Goal: Contribute content: Contribute content

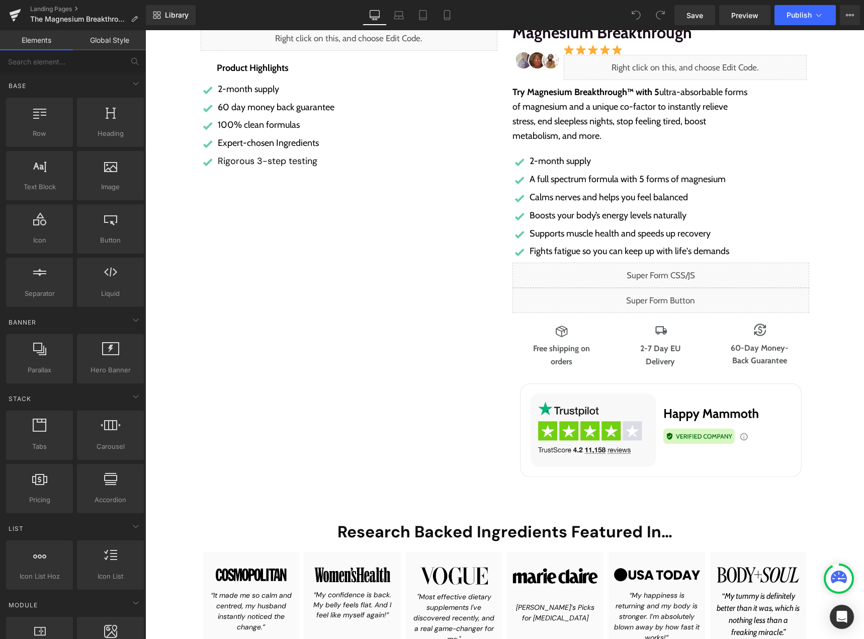
scroll to position [151, 0]
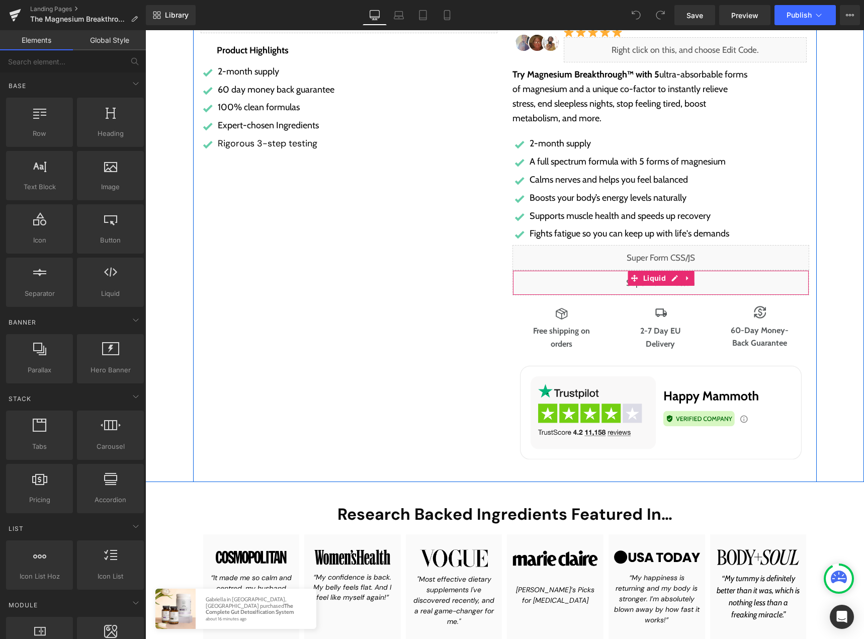
click at [667, 283] on div "Liquid" at bounding box center [661, 282] width 297 height 25
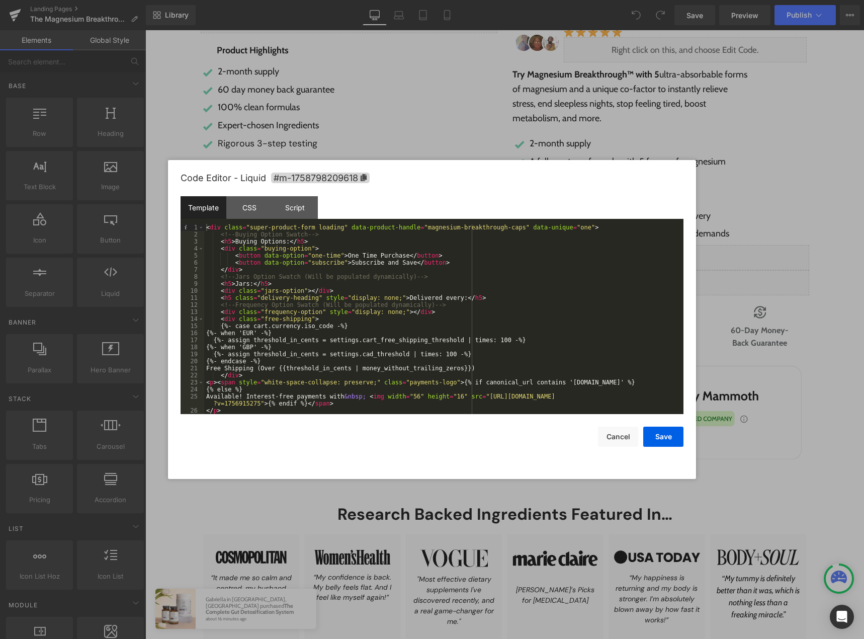
click at [395, 322] on div "< div class = "super-product-form loading" data-product-handle = "magnesium-bre…" at bounding box center [441, 326] width 475 height 204
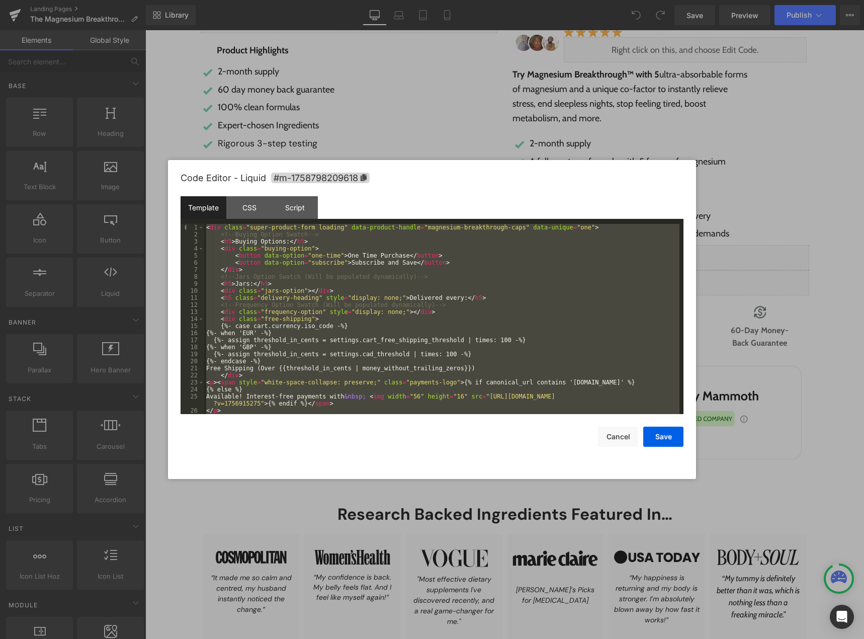
drag, startPoint x: 374, startPoint y: 339, endPoint x: 379, endPoint y: 334, distance: 6.4
click at [374, 339] on div "< div class = "super-product-form loading" data-product-handle = "magnesium-bre…" at bounding box center [441, 319] width 475 height 190
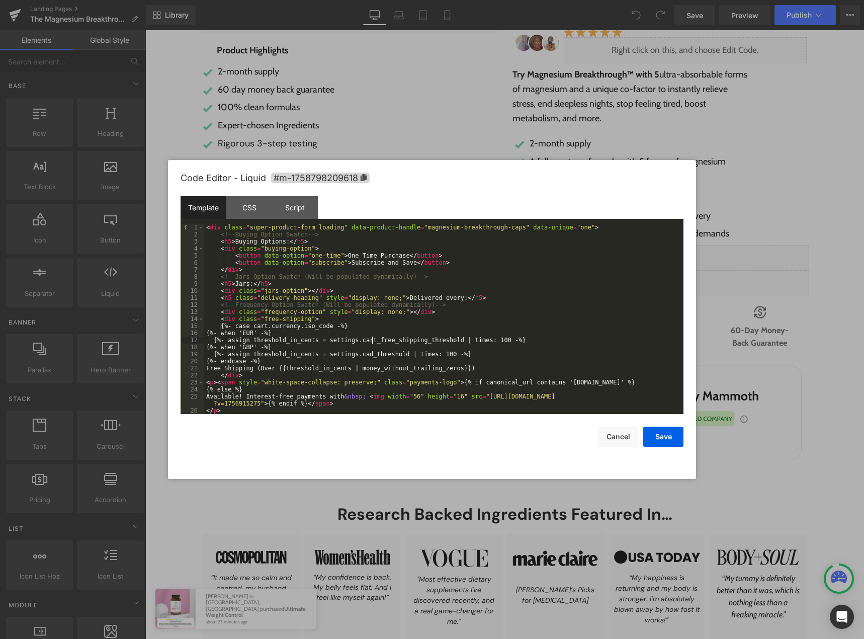
click at [410, 327] on div "< div class = "super-product-form loading" data-product-handle = "magnesium-bre…" at bounding box center [441, 326] width 475 height 204
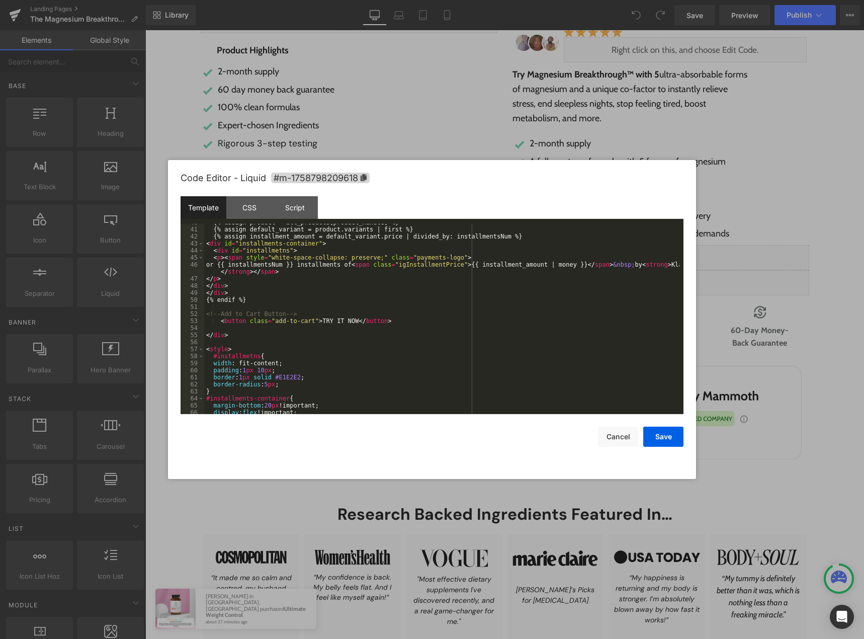
scroll to position [99, 0]
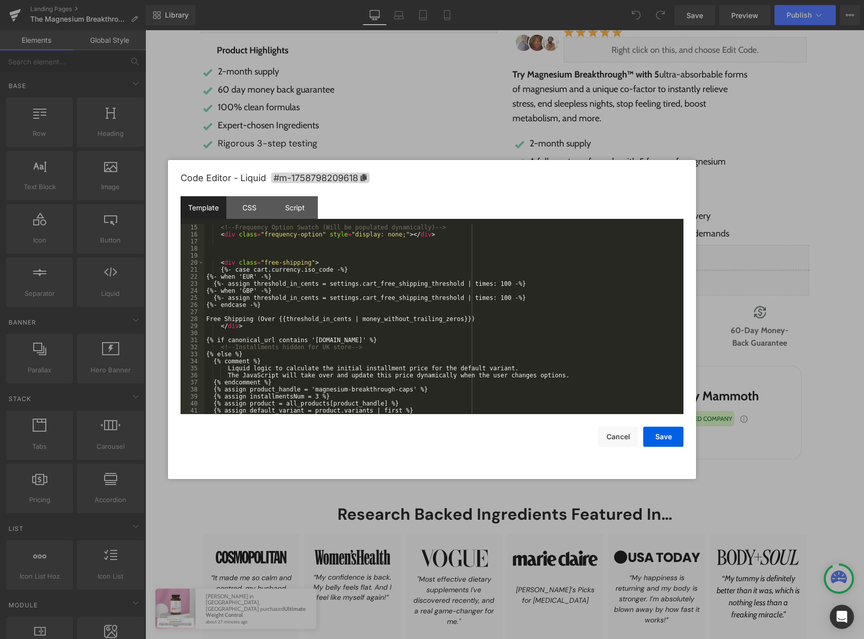
click at [253, 290] on div "<!-- Frequency Option Swatch (Will be populated dynamically) --> < div class = …" at bounding box center [441, 326] width 475 height 204
click at [252, 290] on div "<!-- Frequency Option Swatch (Will be populated dynamically) --> < div class = …" at bounding box center [441, 326] width 475 height 204
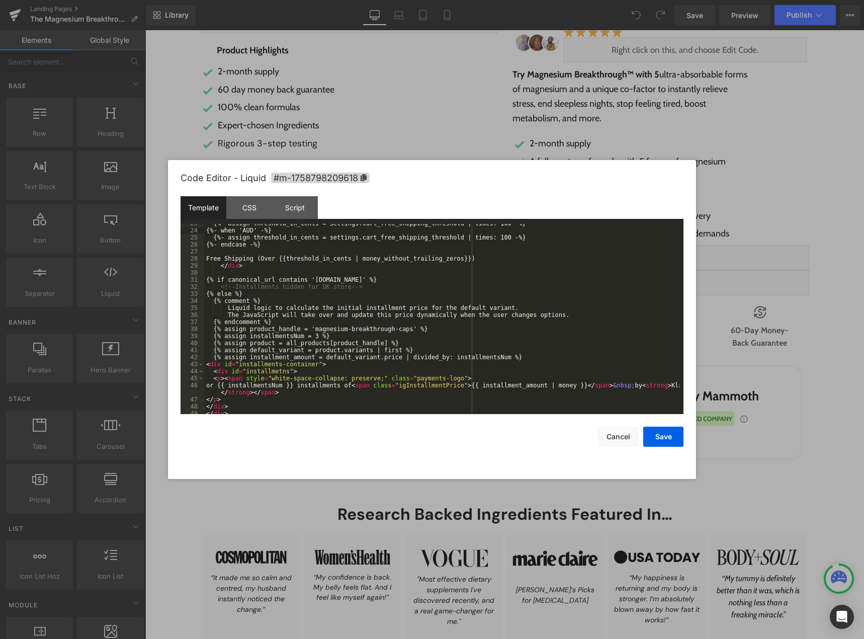
scroll to position [219, 0]
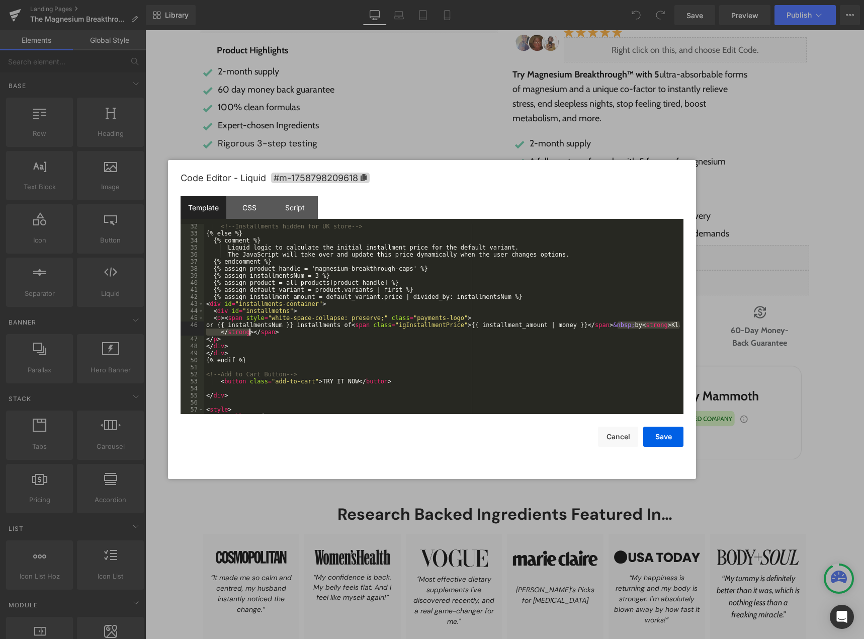
drag, startPoint x: 616, startPoint y: 327, endPoint x: 249, endPoint y: 333, distance: 367.2
click at [249, 333] on div "<!-- Installments hidden for UK store --> {% else %} {% comment %} Liquid logic…" at bounding box center [441, 325] width 475 height 204
click at [663, 438] on button "Save" at bounding box center [663, 437] width 40 height 20
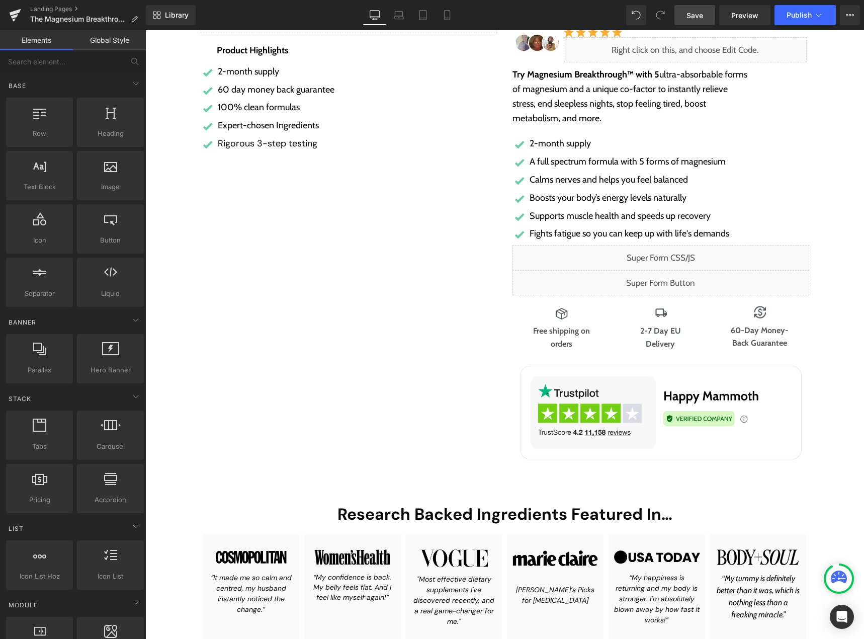
click at [693, 16] on span "Save" at bounding box center [695, 15] width 17 height 11
click at [743, 20] on span "Preview" at bounding box center [744, 15] width 27 height 11
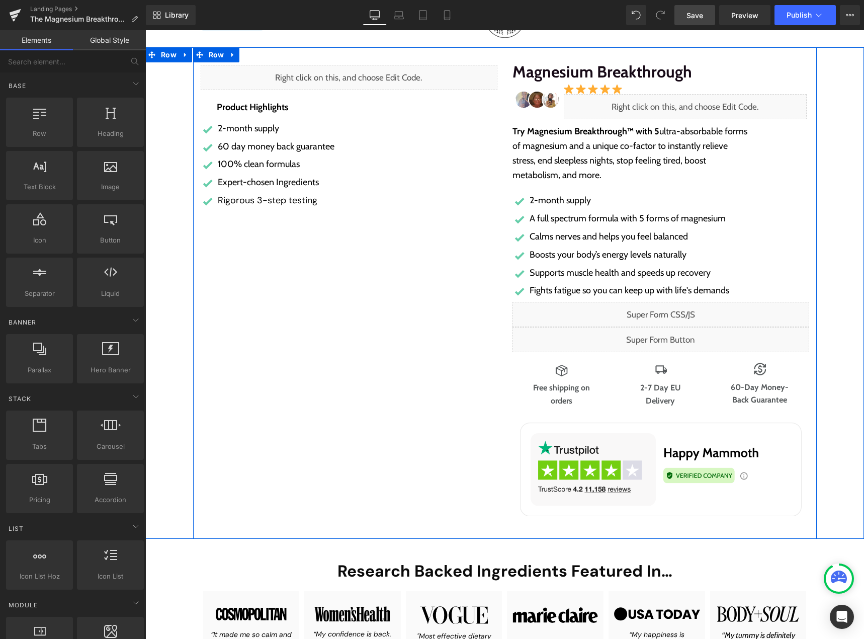
scroll to position [101, 0]
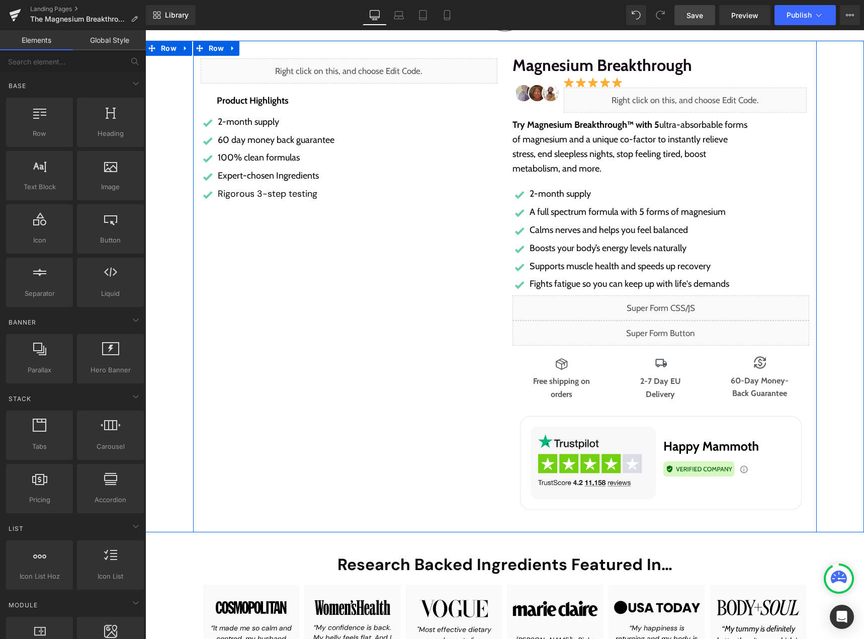
drag, startPoint x: 664, startPoint y: 303, endPoint x: 662, endPoint y: 308, distance: 5.2
click at [664, 303] on div "Liquid" at bounding box center [661, 307] width 297 height 25
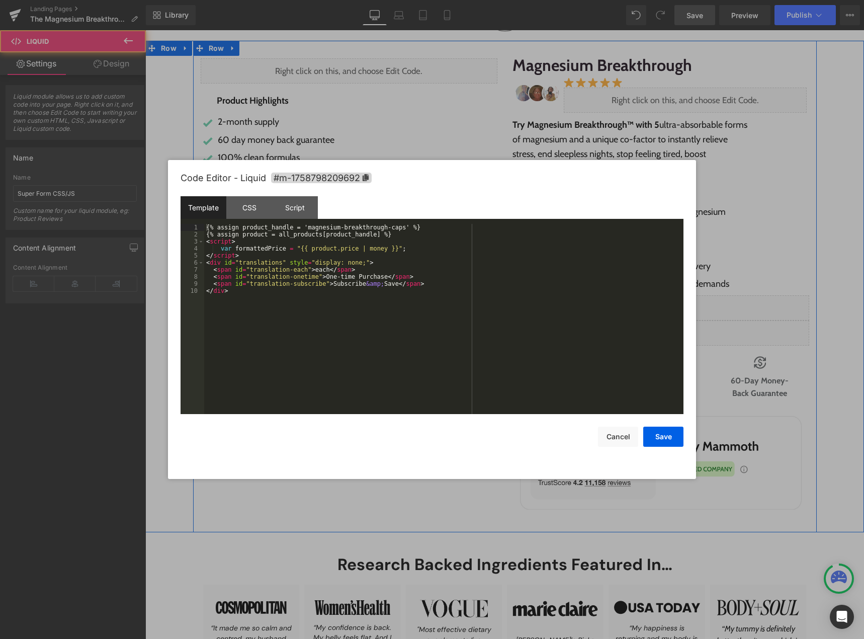
click at [666, 302] on div "Liquid" at bounding box center [661, 307] width 297 height 25
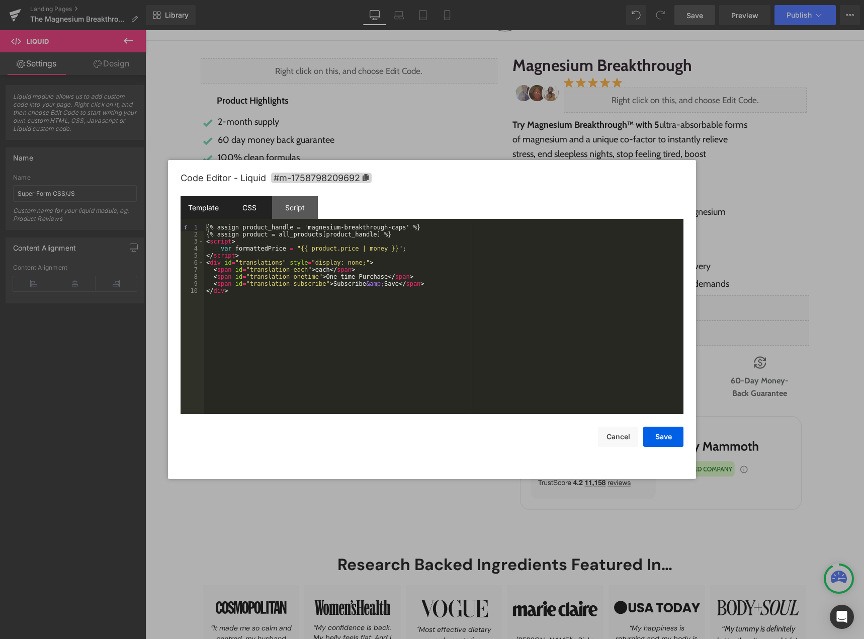
click at [252, 209] on div "CSS" at bounding box center [249, 207] width 46 height 23
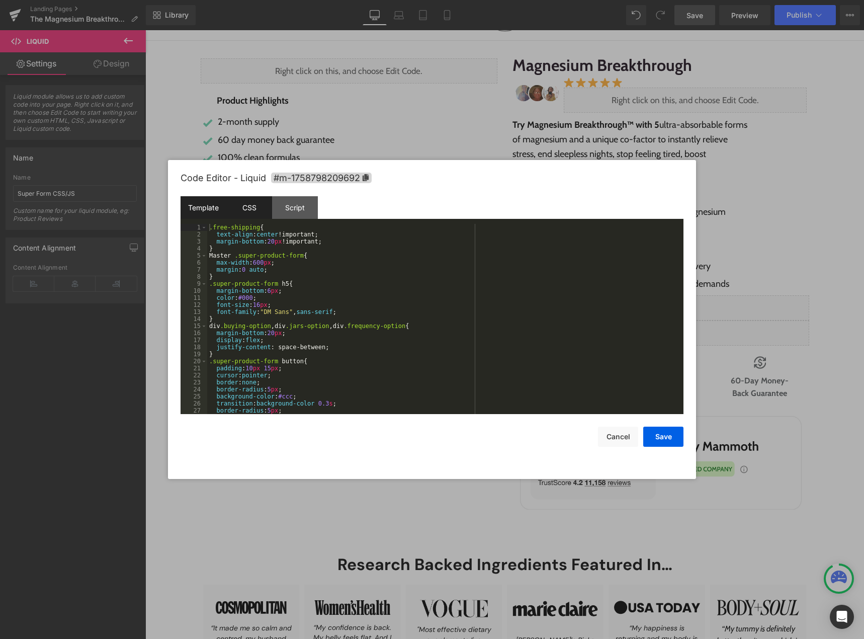
click at [204, 206] on div "Template" at bounding box center [204, 207] width 46 height 23
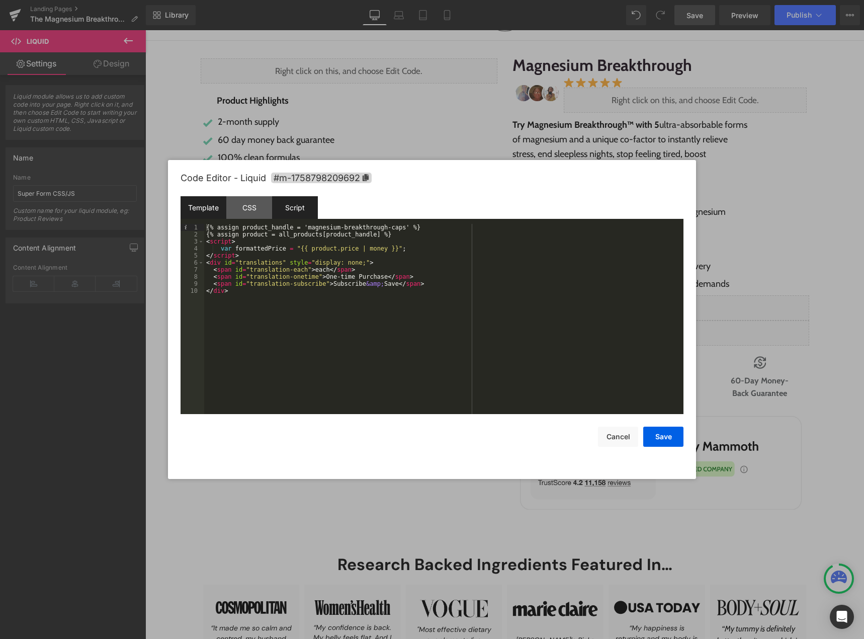
click at [294, 211] on div "Script" at bounding box center [295, 207] width 46 height 23
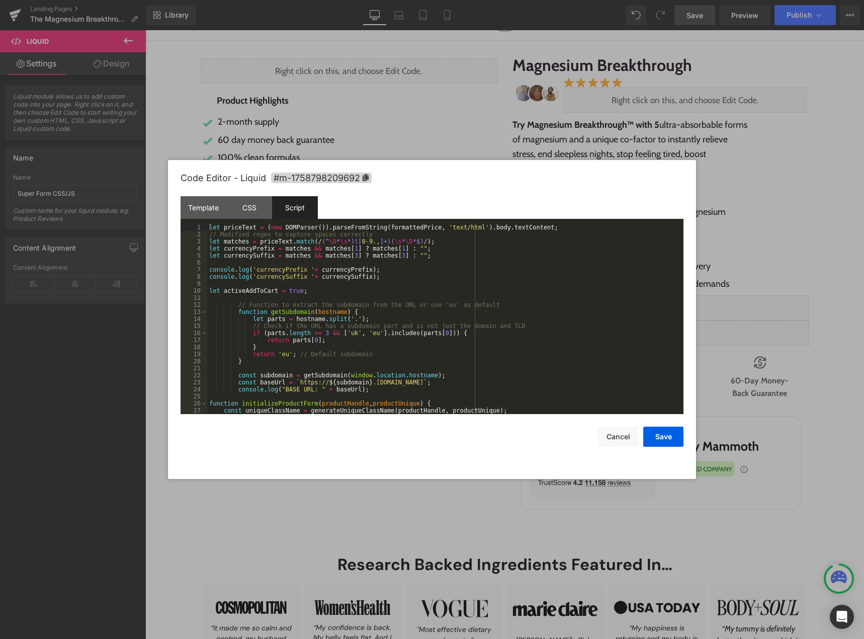
click at [295, 211] on div "Script" at bounding box center [295, 207] width 46 height 23
click at [412, 306] on div "let priceText = ( new DOMParser ( )) . parseFromString ( formattedPrice , 'text…" at bounding box center [443, 326] width 472 height 204
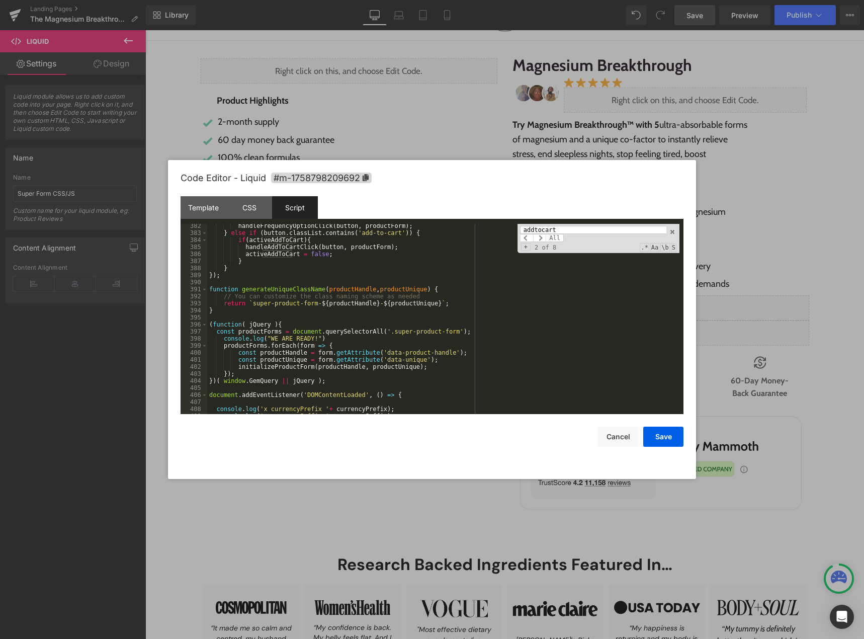
scroll to position [2713, 0]
type input "addtocart"
click at [618, 442] on button "Cancel" at bounding box center [618, 437] width 40 height 20
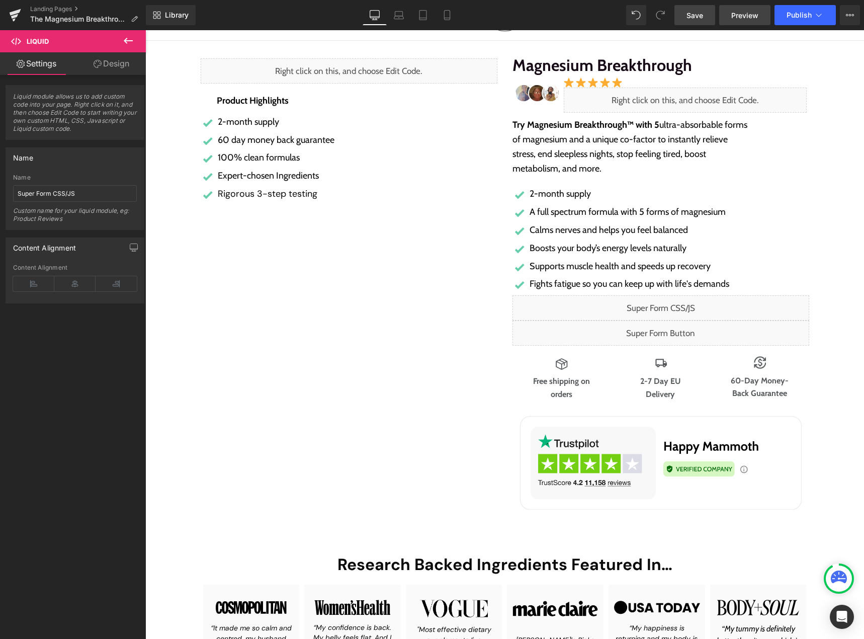
click at [744, 17] on span "Preview" at bounding box center [744, 15] width 27 height 11
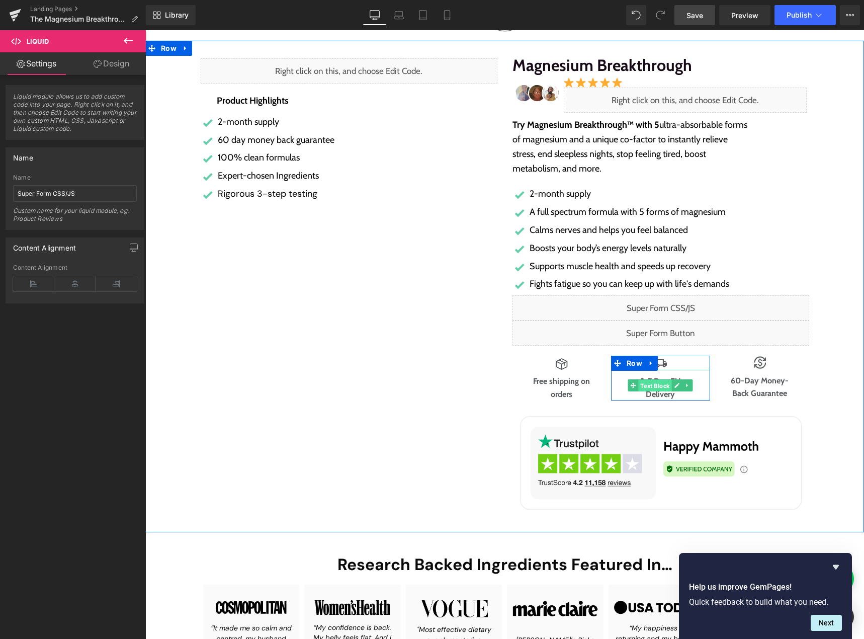
click at [652, 385] on span "Text Block" at bounding box center [655, 386] width 33 height 12
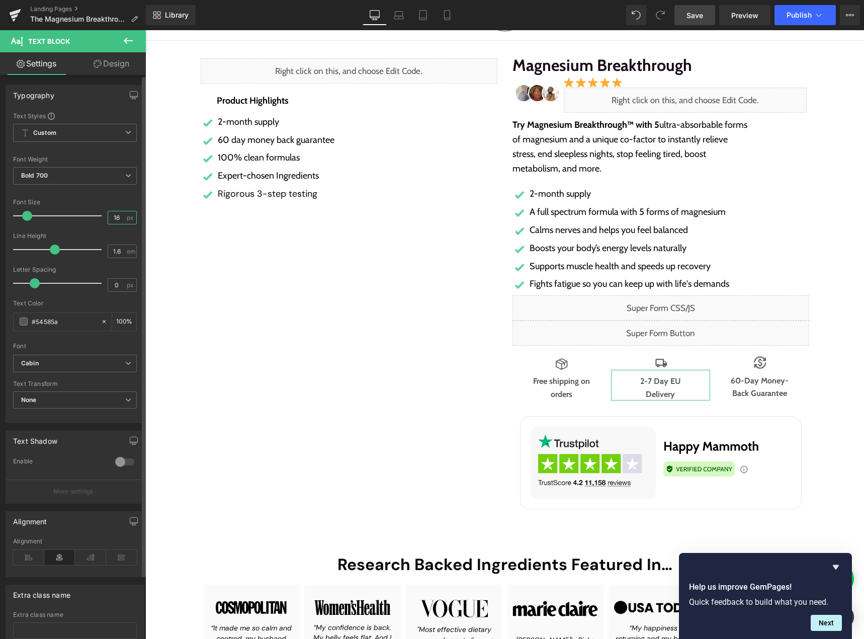
click at [118, 219] on input "16" at bounding box center [117, 217] width 18 height 13
type input "12"
click at [112, 252] on input "1.6" at bounding box center [117, 251] width 18 height 13
type input "1.4"
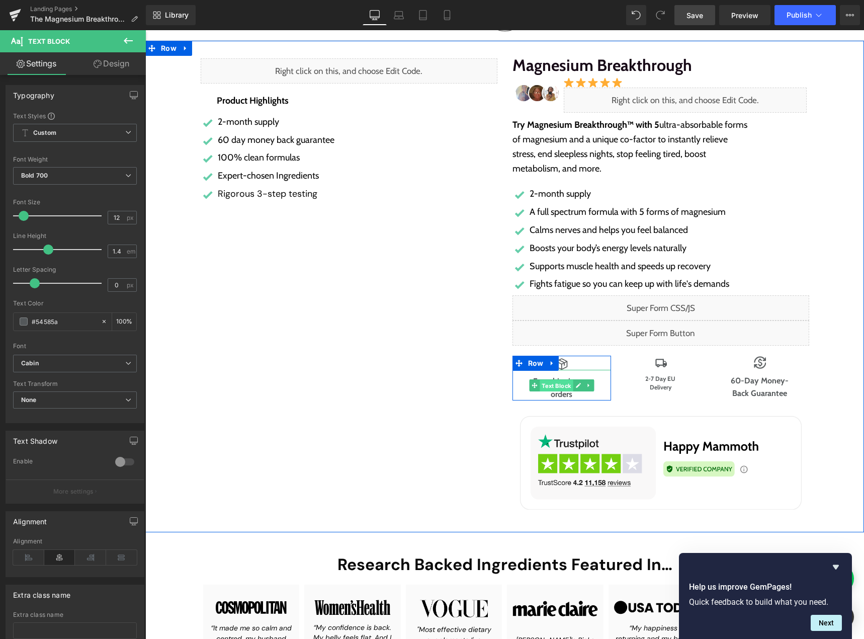
click at [556, 386] on span "Text Block" at bounding box center [556, 386] width 33 height 12
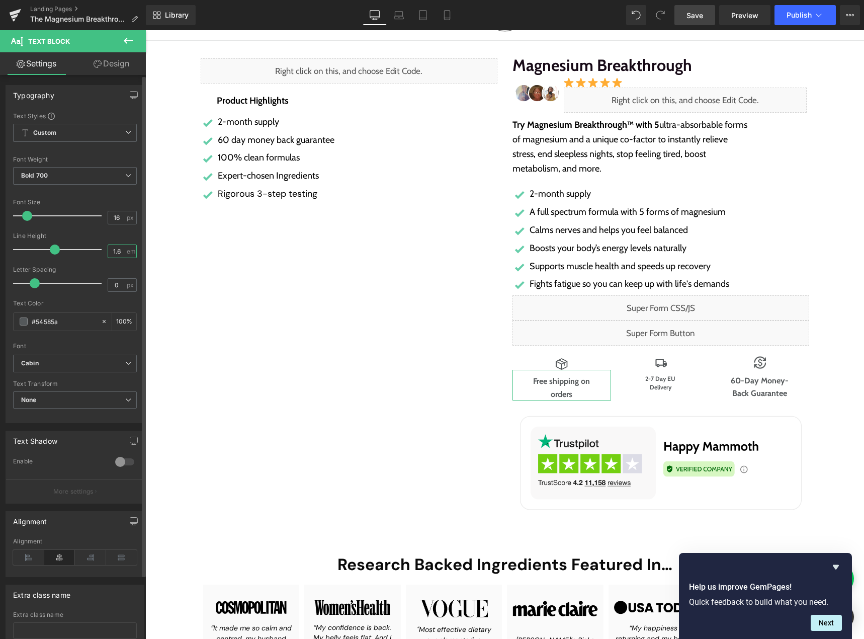
click at [114, 251] on input "1.6" at bounding box center [117, 251] width 18 height 13
type input "1.4"
click at [111, 217] on input "16" at bounding box center [117, 217] width 18 height 13
type input "12"
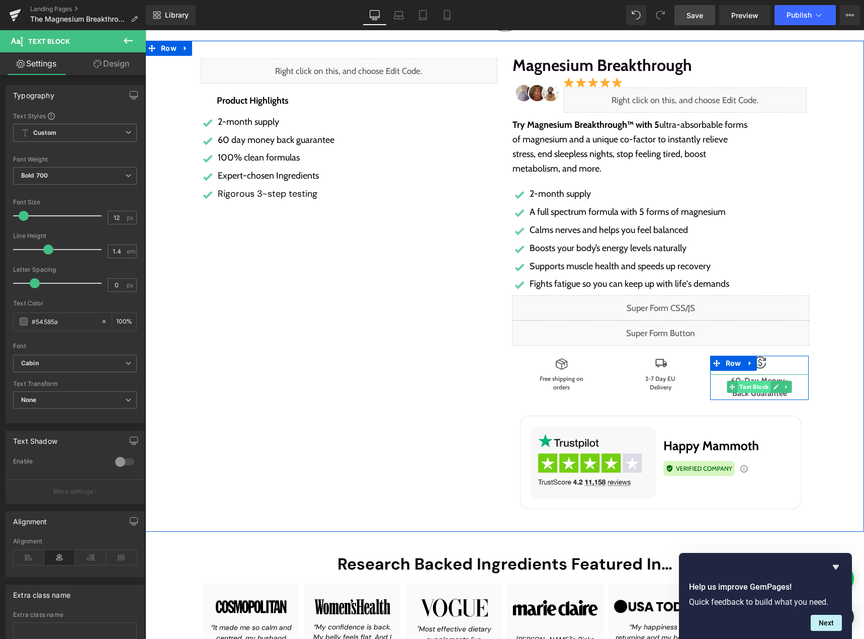
click at [749, 386] on span "Text Block" at bounding box center [754, 387] width 33 height 12
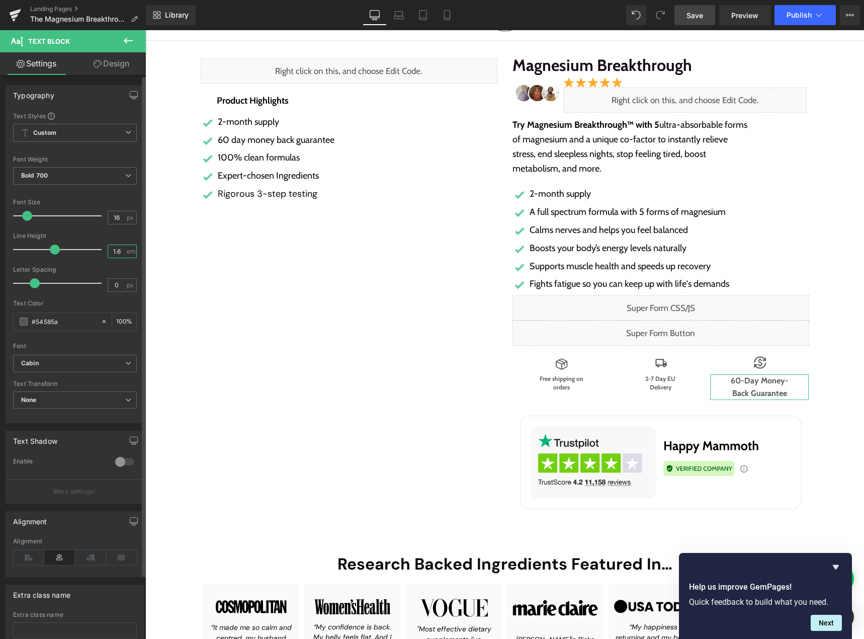
click at [112, 246] on input "1.6" at bounding box center [117, 251] width 18 height 13
type input "1.4"
click at [114, 218] on input "16" at bounding box center [117, 217] width 18 height 13
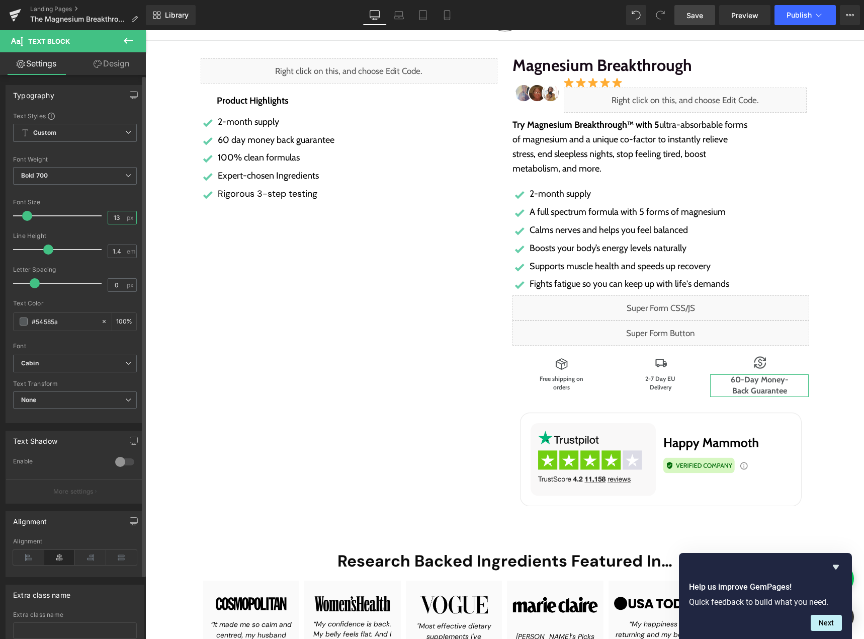
type input "12"
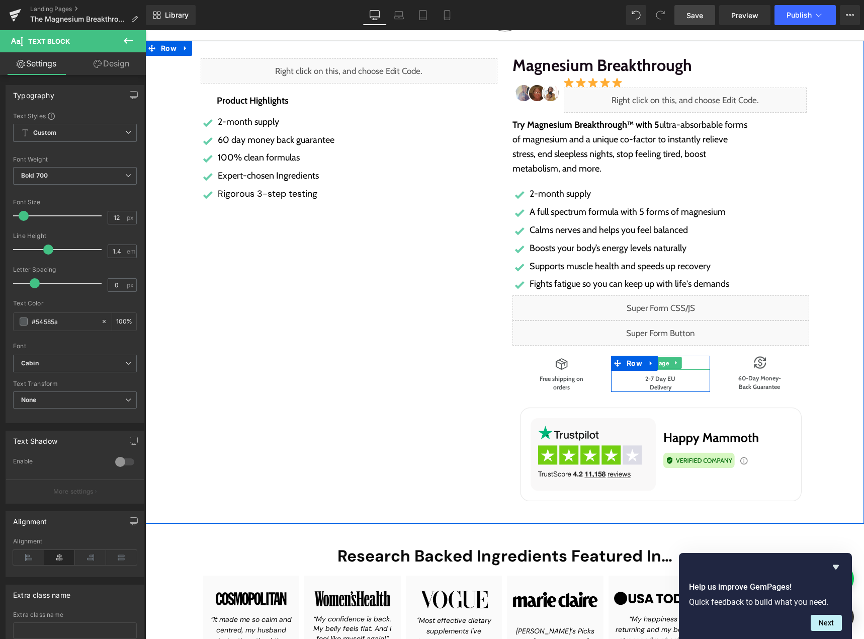
click at [658, 363] on span "Image" at bounding box center [661, 363] width 22 height 12
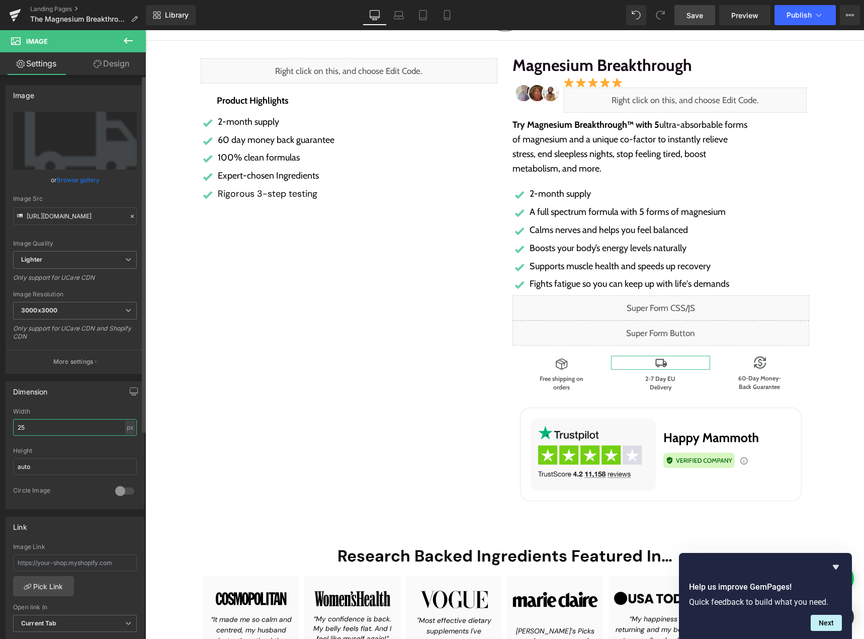
click at [47, 429] on input "25" at bounding box center [75, 427] width 124 height 17
type input "17"
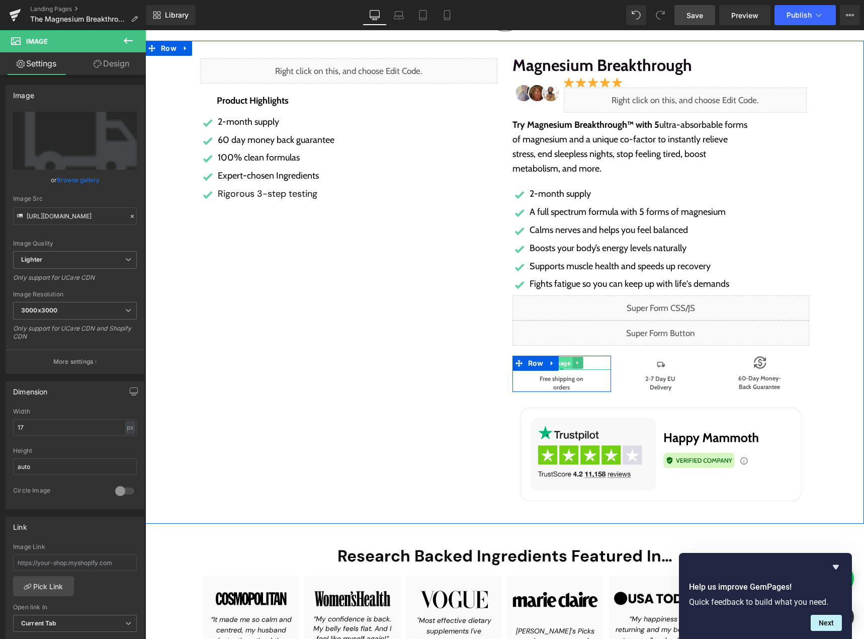
click at [560, 362] on span "Image" at bounding box center [562, 363] width 22 height 12
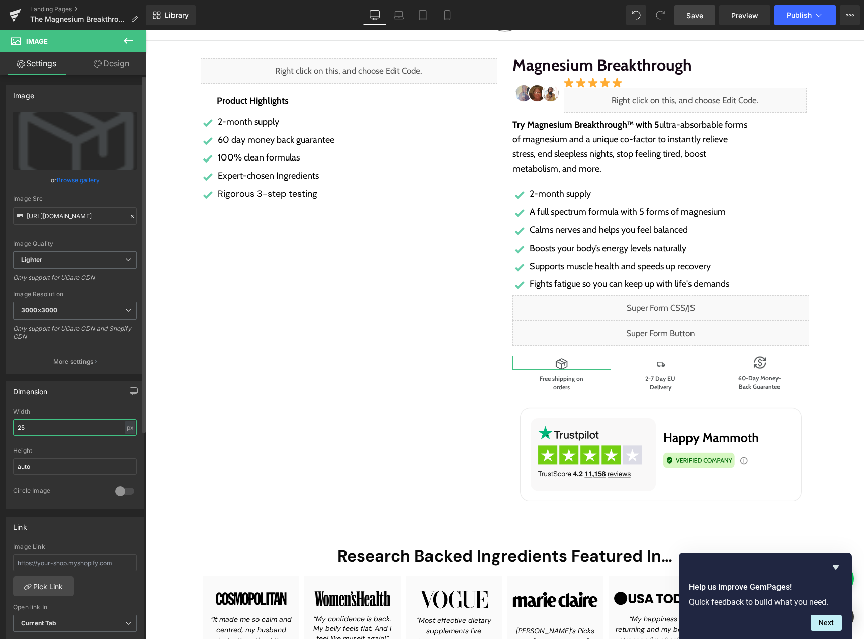
click at [63, 426] on input "25" at bounding box center [75, 427] width 124 height 17
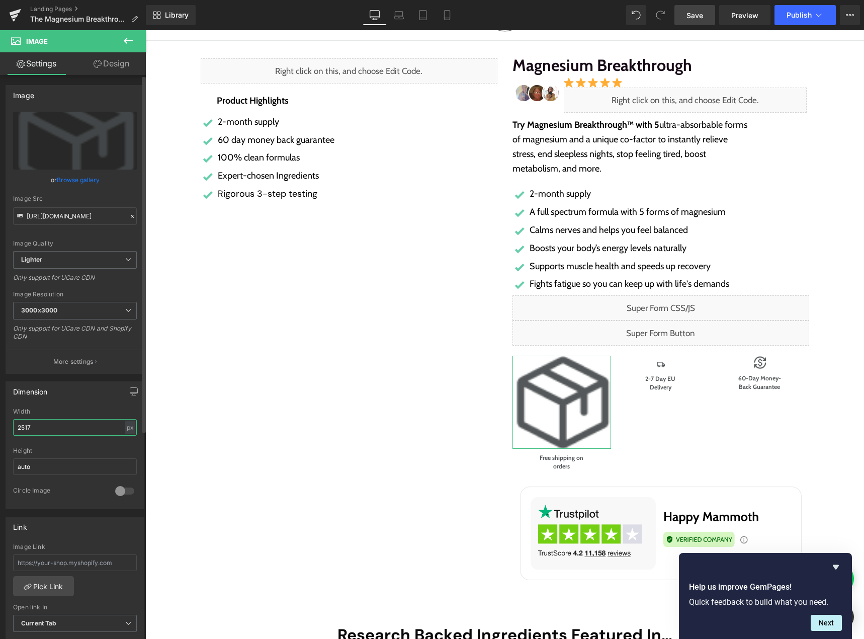
click at [64, 426] on input "2517" at bounding box center [75, 427] width 124 height 17
type input "17"
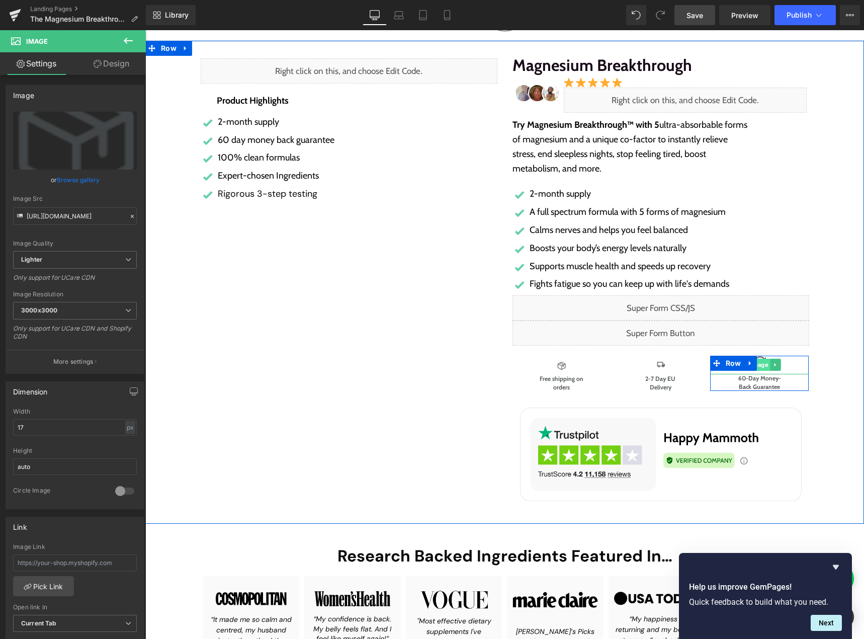
click at [757, 364] on span "Image" at bounding box center [760, 365] width 22 height 12
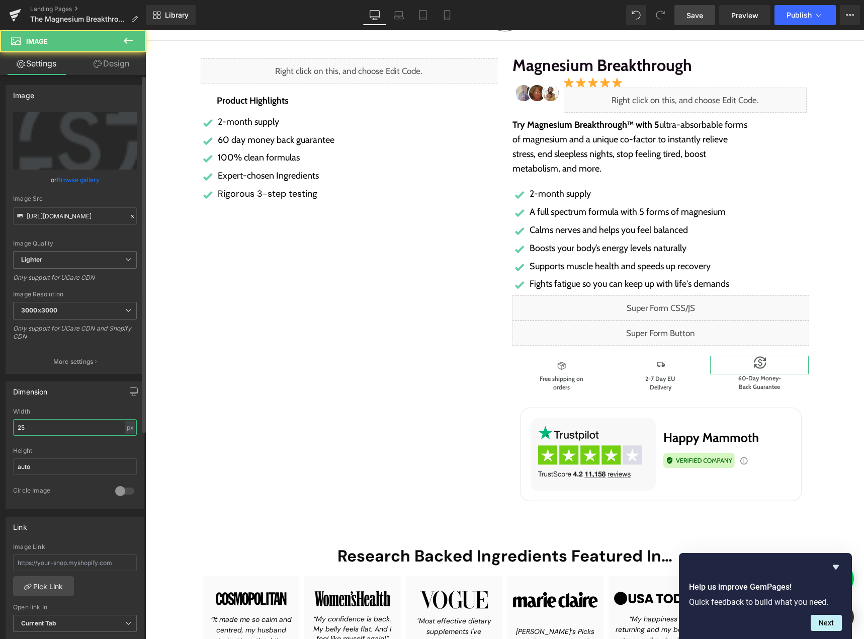
click at [72, 419] on input "25" at bounding box center [75, 427] width 124 height 17
type input "17"
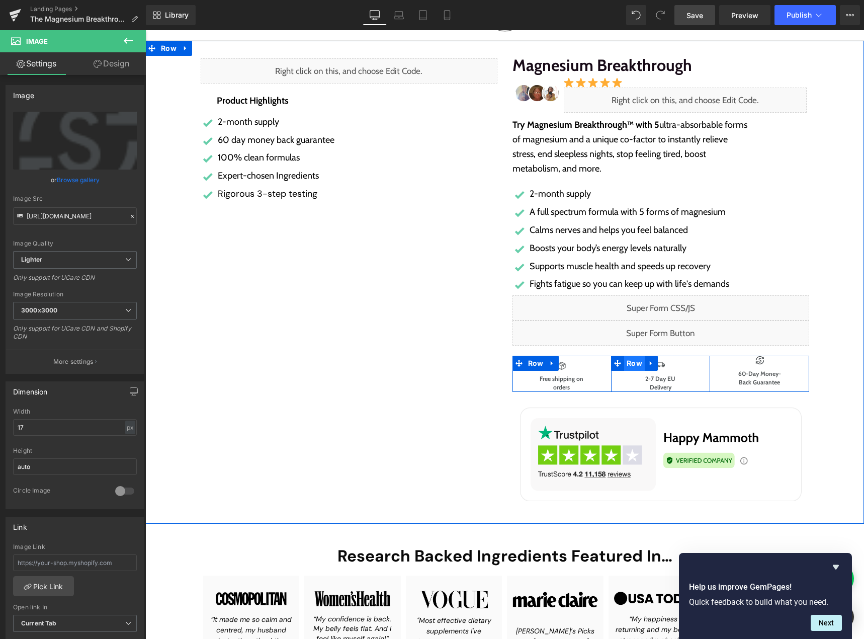
click at [637, 365] on span "Row" at bounding box center [634, 363] width 21 height 15
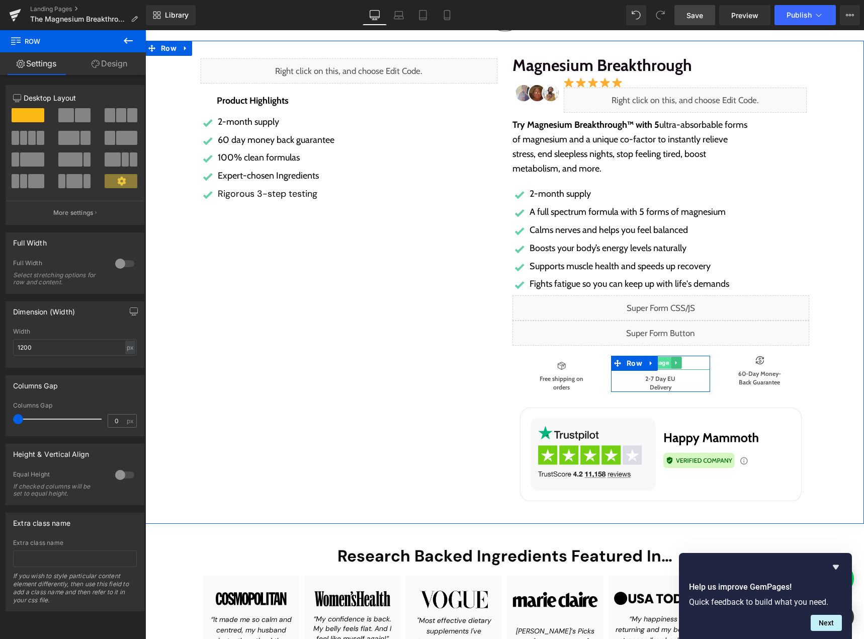
click at [659, 363] on span "Image" at bounding box center [661, 363] width 22 height 12
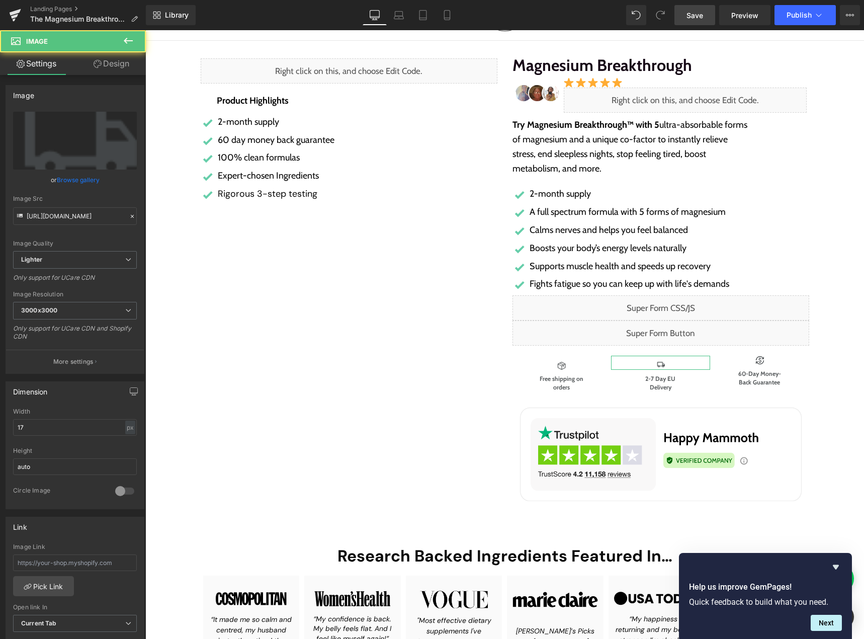
drag, startPoint x: 104, startPoint y: 67, endPoint x: 67, endPoint y: 128, distance: 71.8
click at [105, 66] on link "Design" at bounding box center [111, 63] width 73 height 23
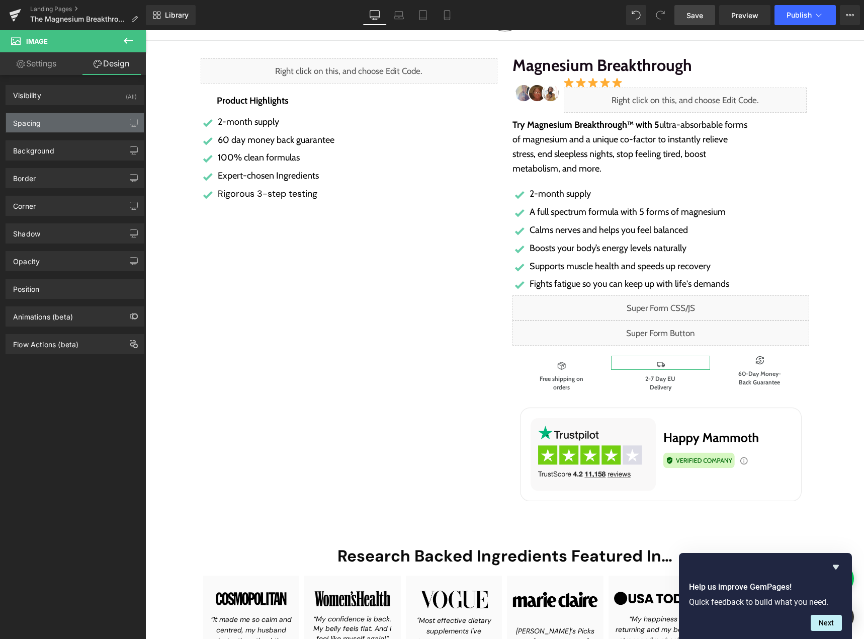
click at [68, 125] on div "Spacing" at bounding box center [75, 122] width 138 height 19
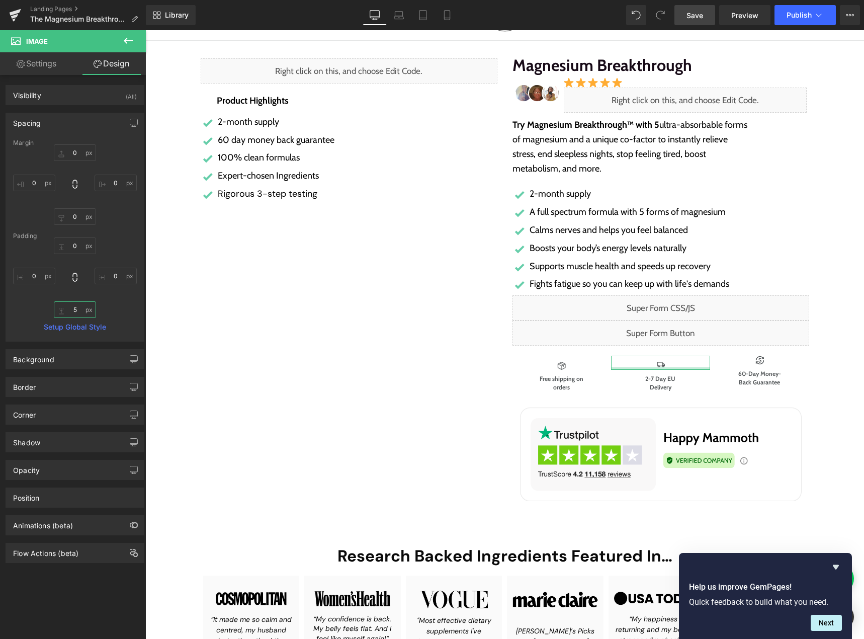
click at [70, 312] on input "text" at bounding box center [75, 309] width 42 height 17
type input "5"
type input "1"
type input "5"
type input "10"
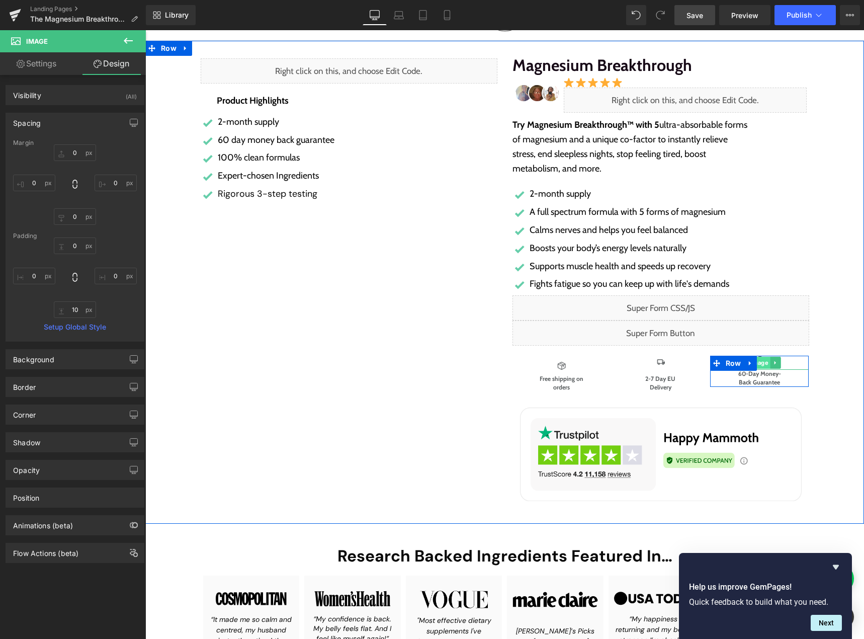
click at [757, 362] on span "Image" at bounding box center [760, 363] width 22 height 12
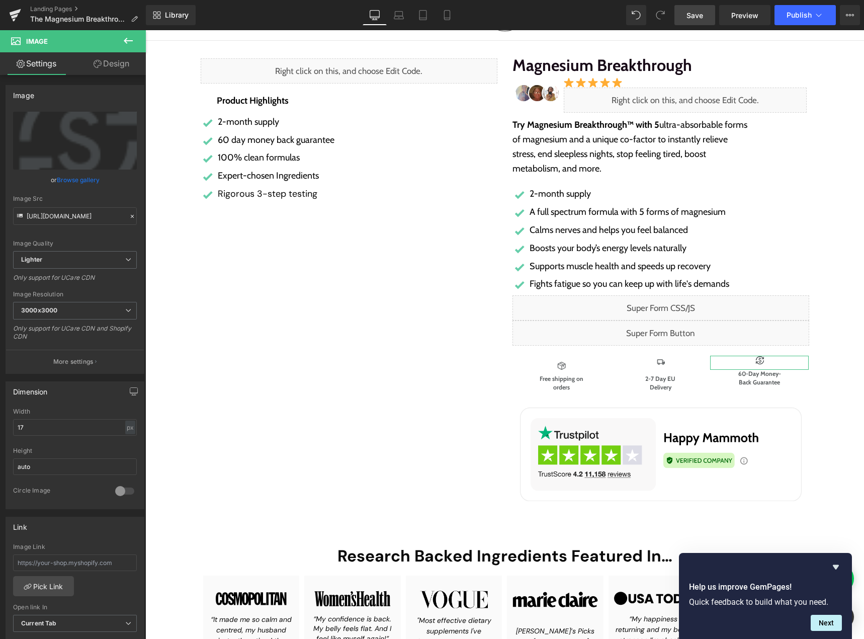
click at [116, 66] on link "Design" at bounding box center [111, 63] width 73 height 23
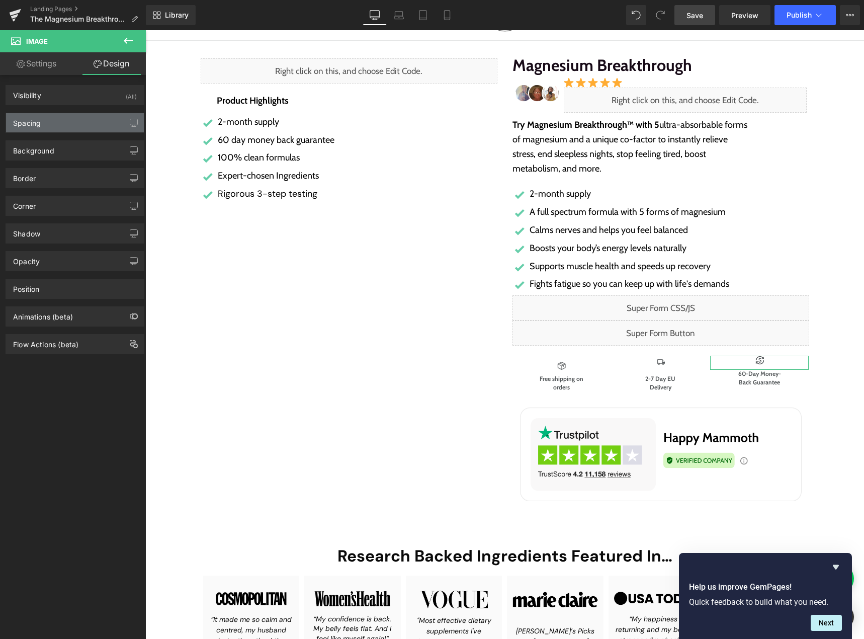
click at [55, 127] on div "Spacing" at bounding box center [75, 122] width 138 height 19
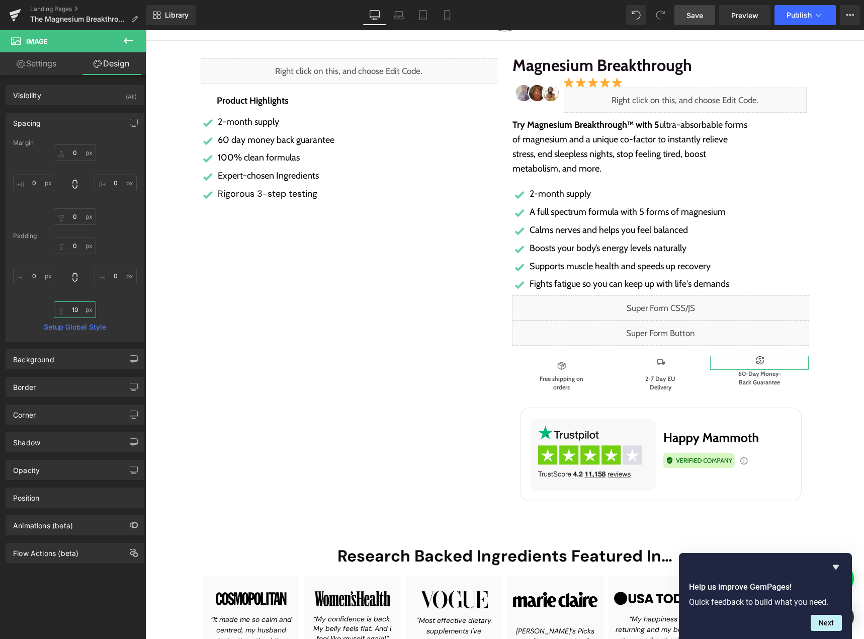
click at [74, 307] on input "10" at bounding box center [75, 309] width 42 height 17
type input "0"
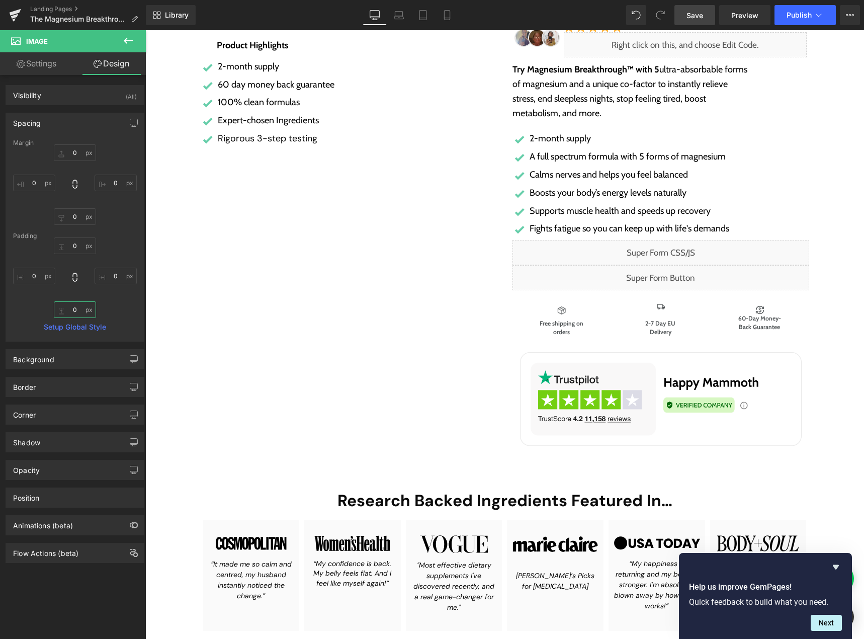
scroll to position [0, 0]
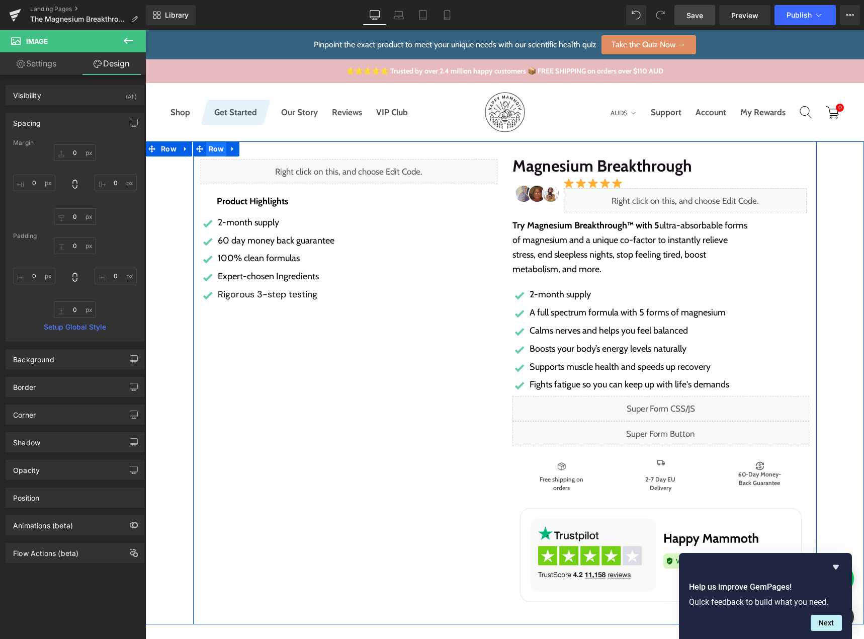
click at [215, 149] on span "Row" at bounding box center [216, 148] width 21 height 15
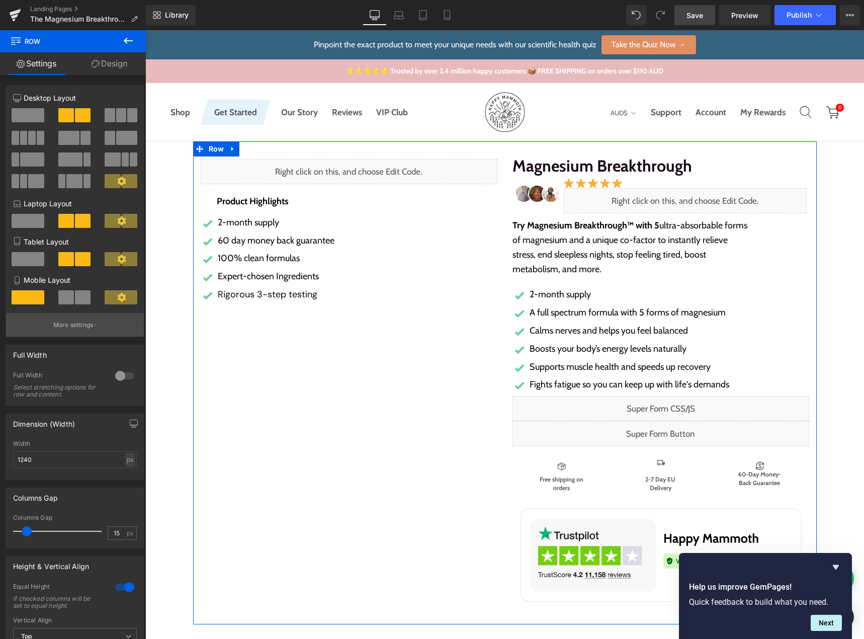
click at [73, 327] on p "More settings" at bounding box center [73, 324] width 40 height 9
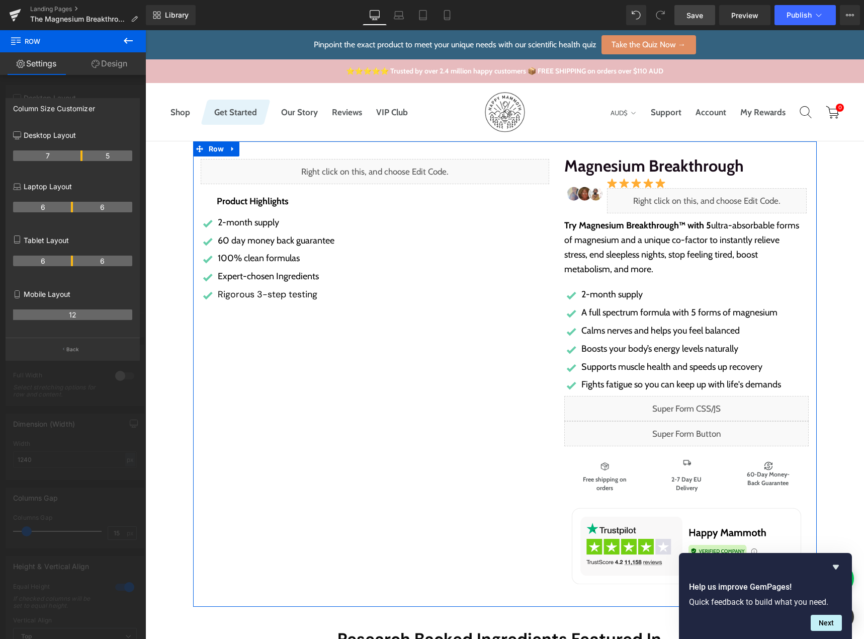
drag, startPoint x: 71, startPoint y: 152, endPoint x: 78, endPoint y: 151, distance: 7.1
click at [73, 205] on th "6" at bounding box center [103, 207] width 60 height 11
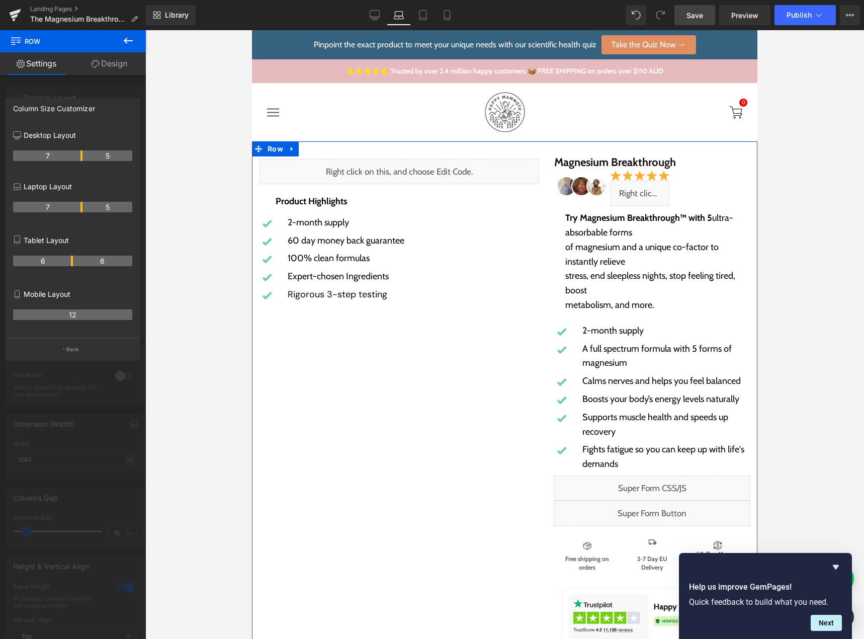
drag, startPoint x: 70, startPoint y: 206, endPoint x: 83, endPoint y: 206, distance: 12.6
click at [83, 206] on tr "7 5" at bounding box center [72, 207] width 119 height 11
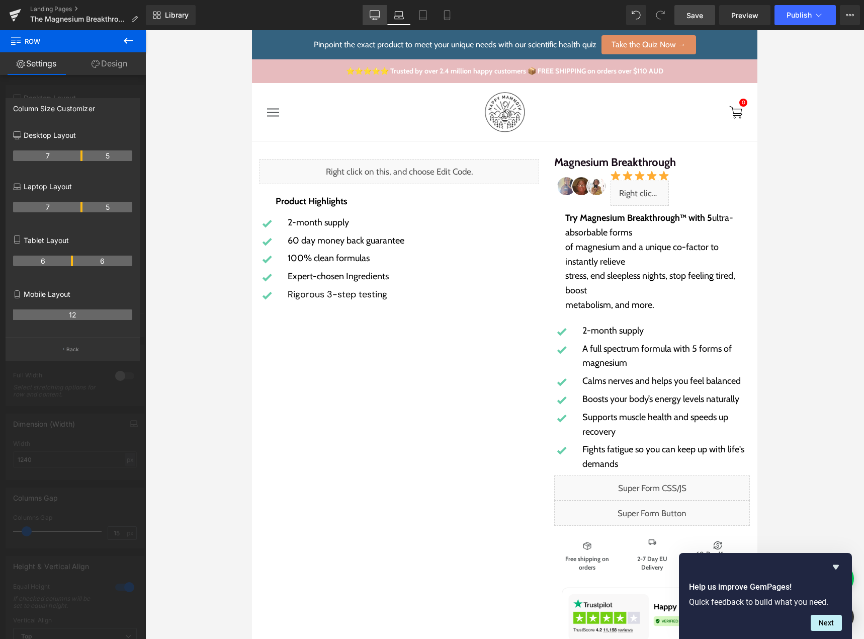
click at [369, 12] on link "Desktop" at bounding box center [375, 15] width 24 height 20
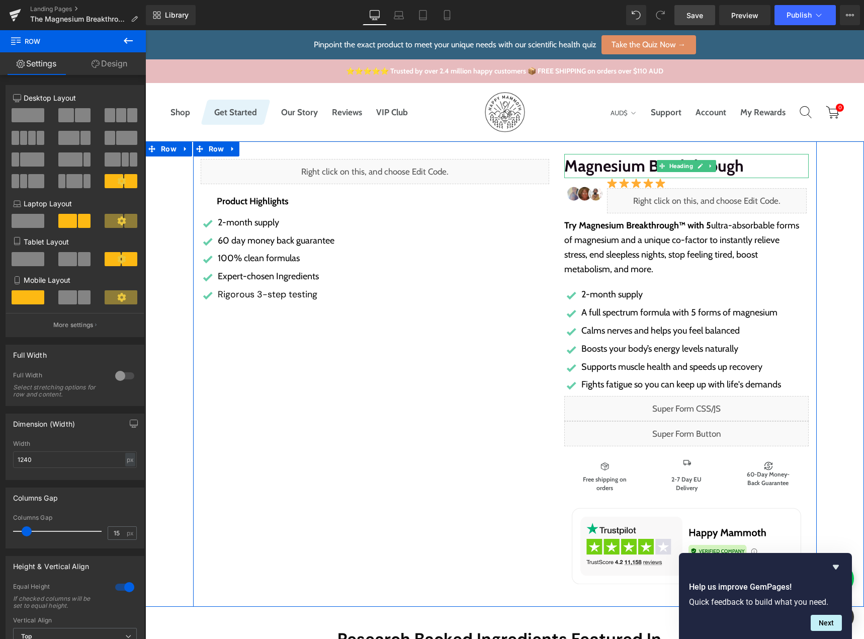
drag, startPoint x: 630, startPoint y: 167, endPoint x: 634, endPoint y: 162, distance: 7.1
click at [630, 167] on h3 "Magnesium Breakthrough" at bounding box center [686, 166] width 245 height 24
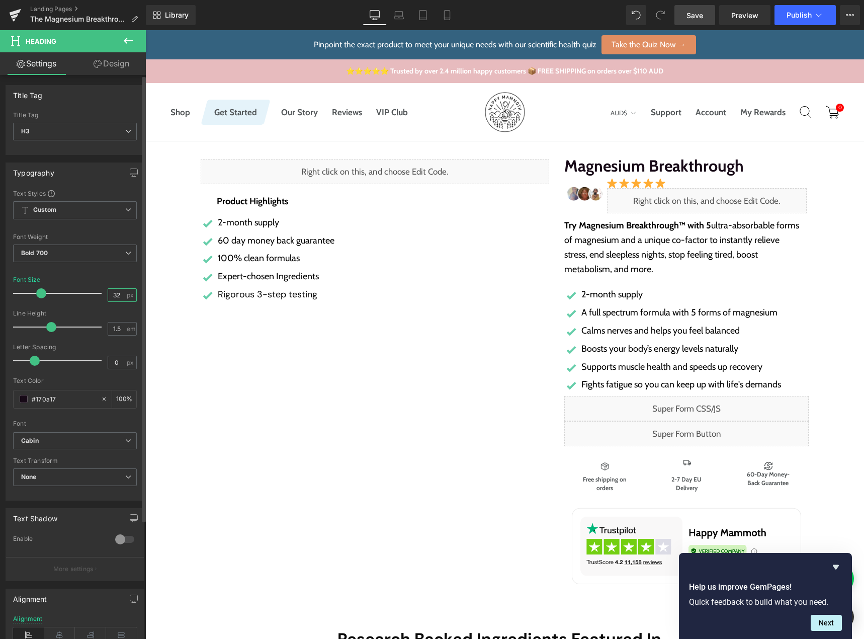
click at [111, 293] on input "32" at bounding box center [117, 295] width 18 height 13
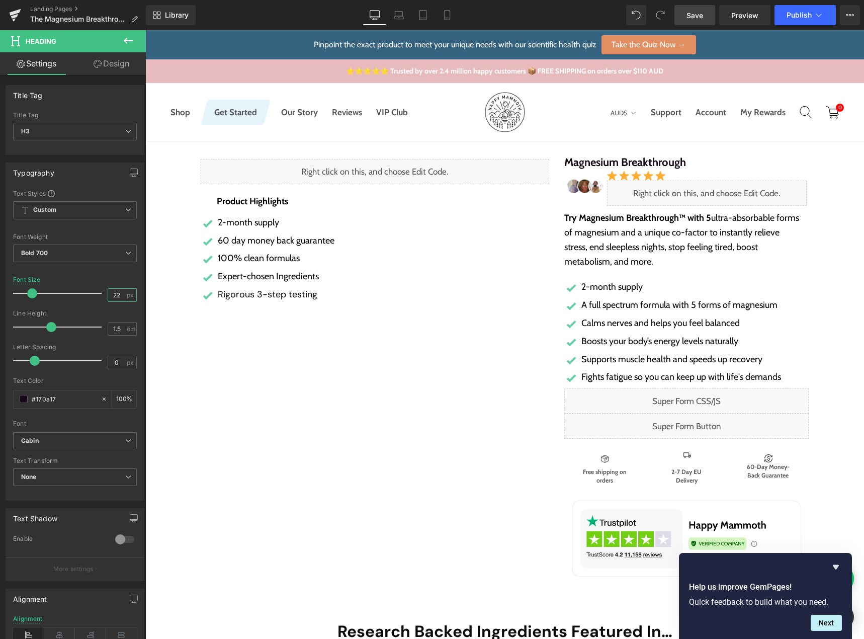
type input "22"
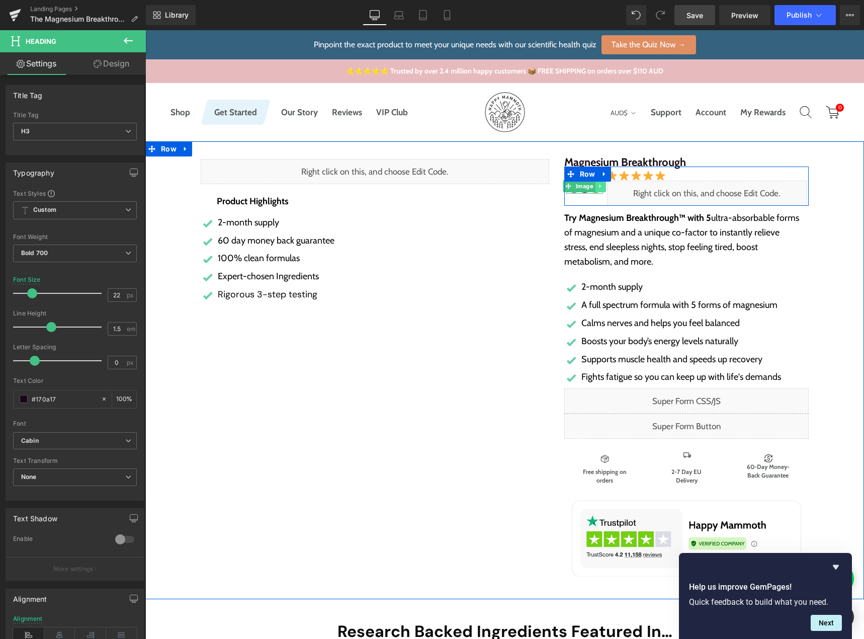
click at [598, 187] on icon at bounding box center [601, 186] width 6 height 6
click at [603, 188] on icon at bounding box center [606, 187] width 6 height 6
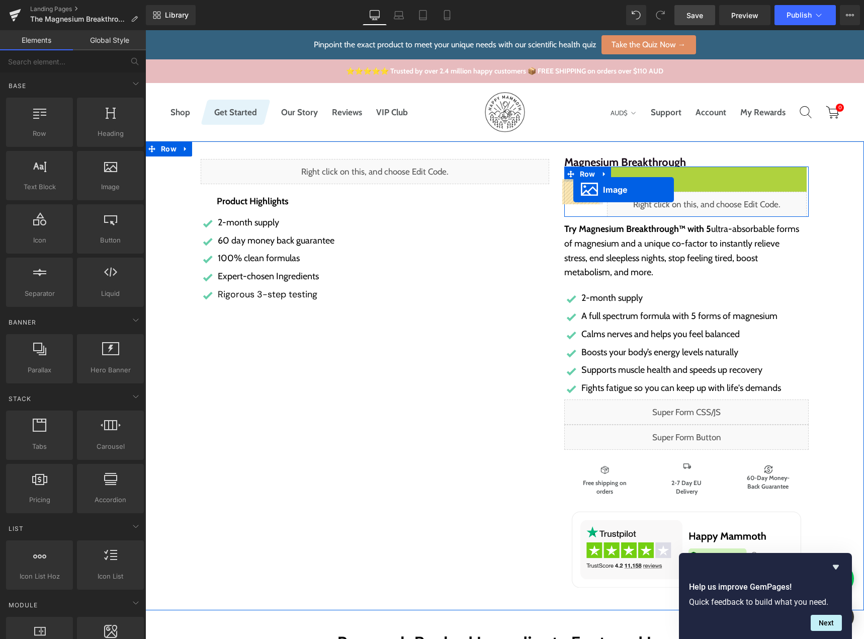
drag, startPoint x: 618, startPoint y: 175, endPoint x: 573, endPoint y: 190, distance: 46.6
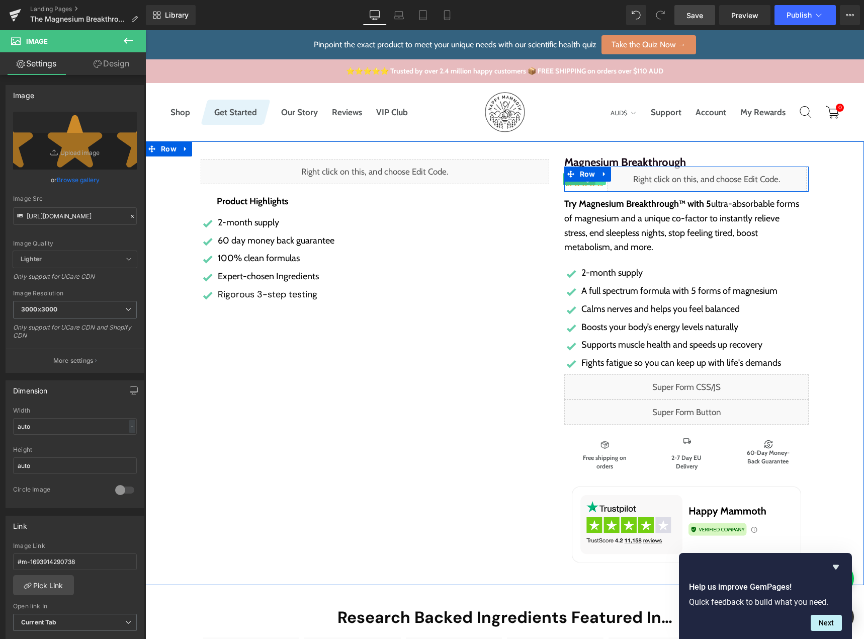
click at [596, 183] on link at bounding box center [601, 179] width 11 height 12
click at [583, 172] on span "Row" at bounding box center [587, 173] width 21 height 15
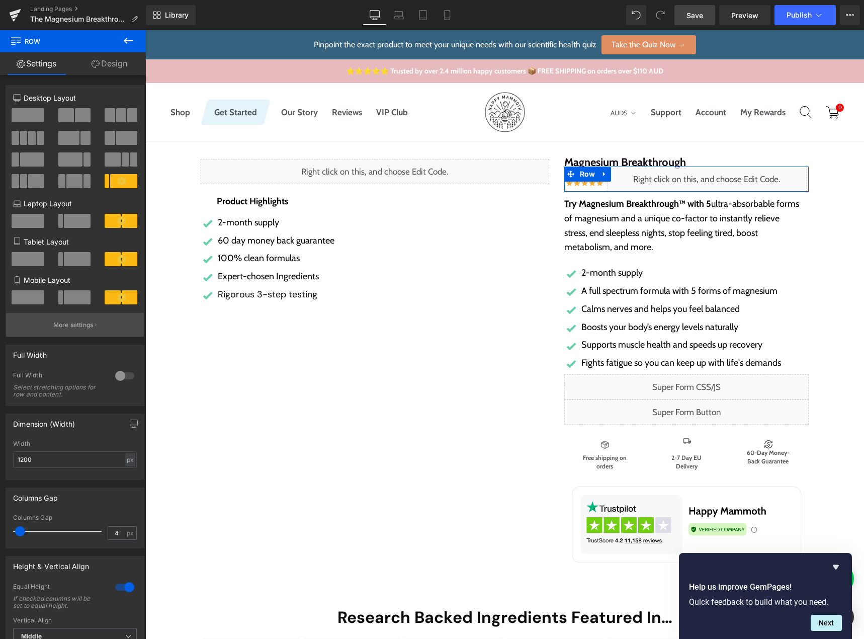
click at [60, 323] on p "More settings" at bounding box center [73, 324] width 40 height 9
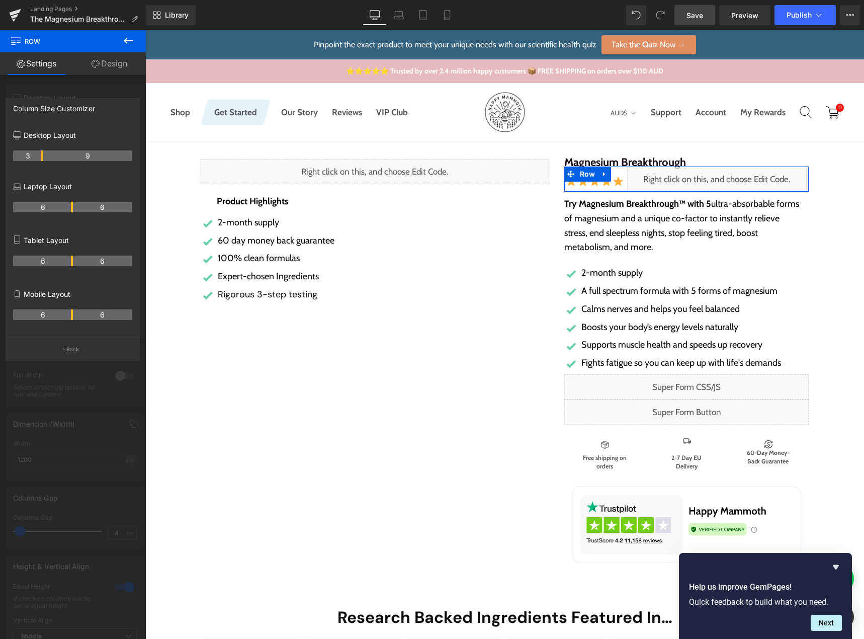
drag, startPoint x: 32, startPoint y: 156, endPoint x: 38, endPoint y: 155, distance: 6.1
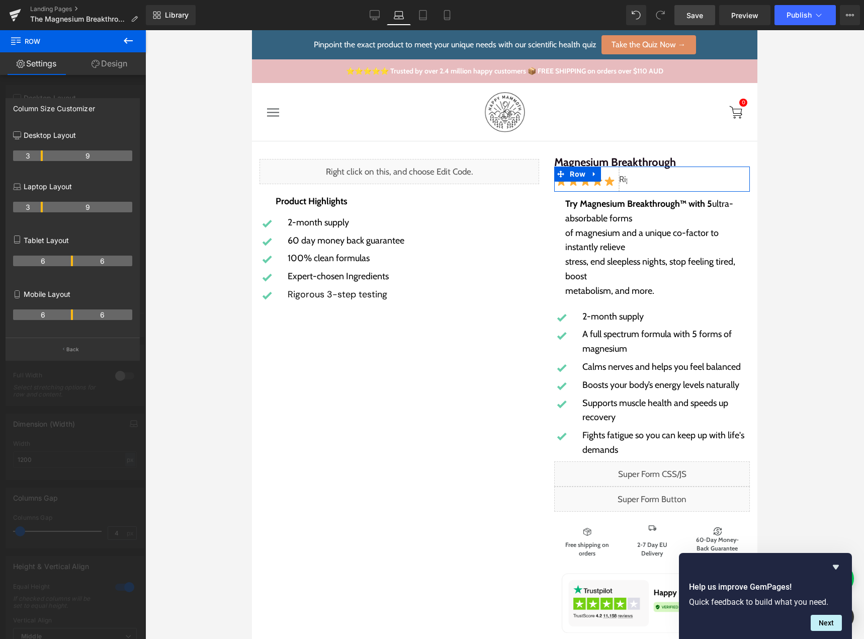
drag, startPoint x: 72, startPoint y: 203, endPoint x: 43, endPoint y: 203, distance: 28.7
click at [43, 203] on tr "3 9" at bounding box center [72, 207] width 119 height 11
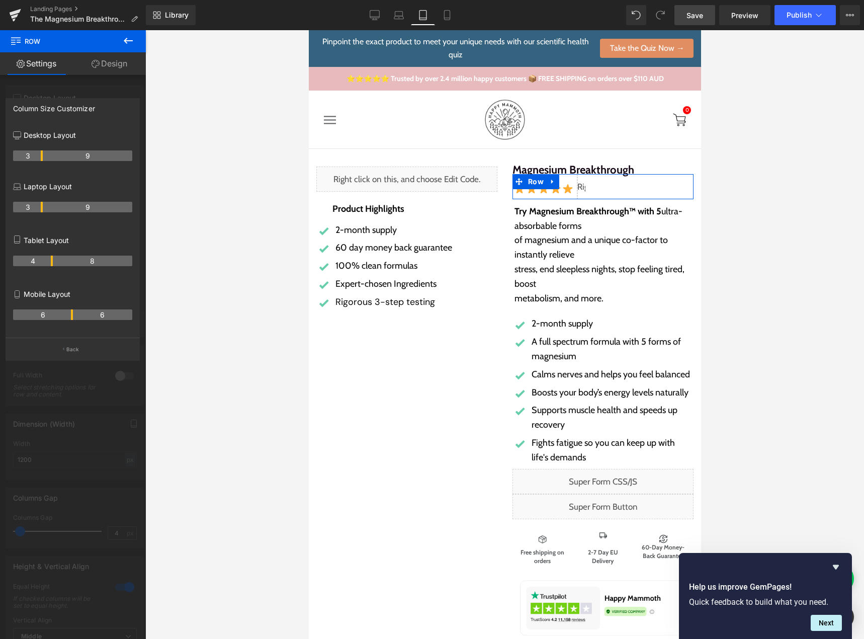
scroll to position [8, 0]
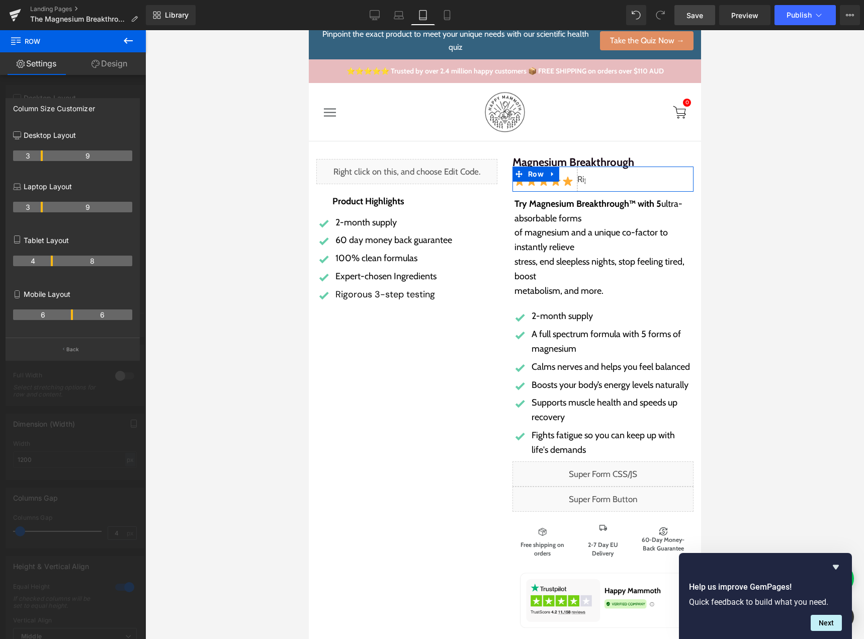
drag, startPoint x: 71, startPoint y: 258, endPoint x: 54, endPoint y: 260, distance: 16.7
click at [54, 260] on tr "4 8" at bounding box center [72, 261] width 119 height 11
click at [373, 13] on icon at bounding box center [375, 15] width 10 height 10
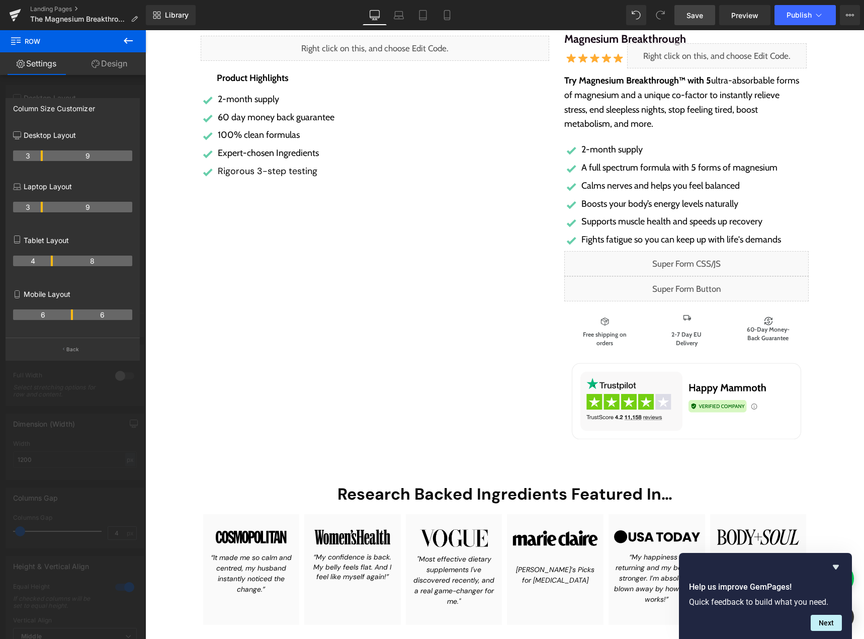
scroll to position [151, 0]
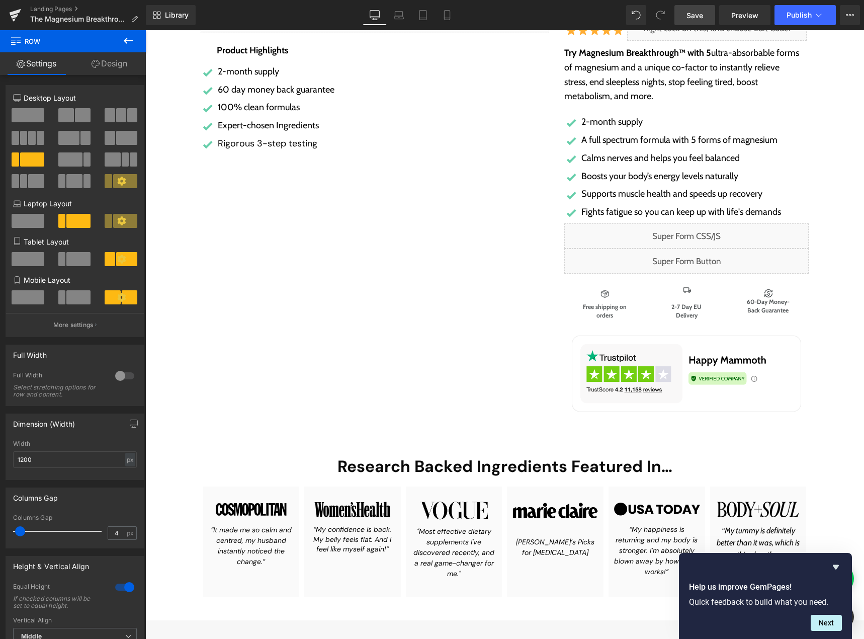
click at [692, 292] on span "Image" at bounding box center [687, 291] width 22 height 12
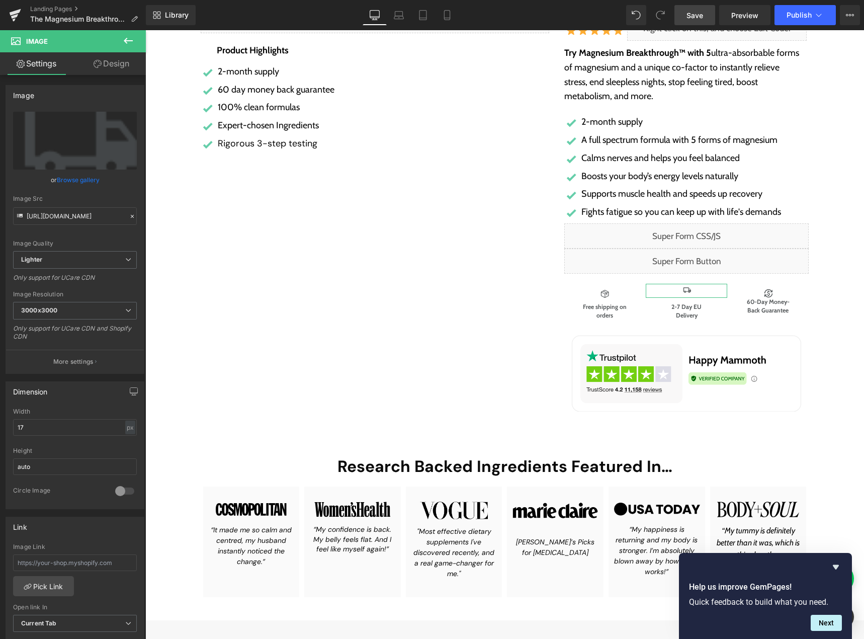
click at [118, 60] on link "Design" at bounding box center [111, 63] width 73 height 23
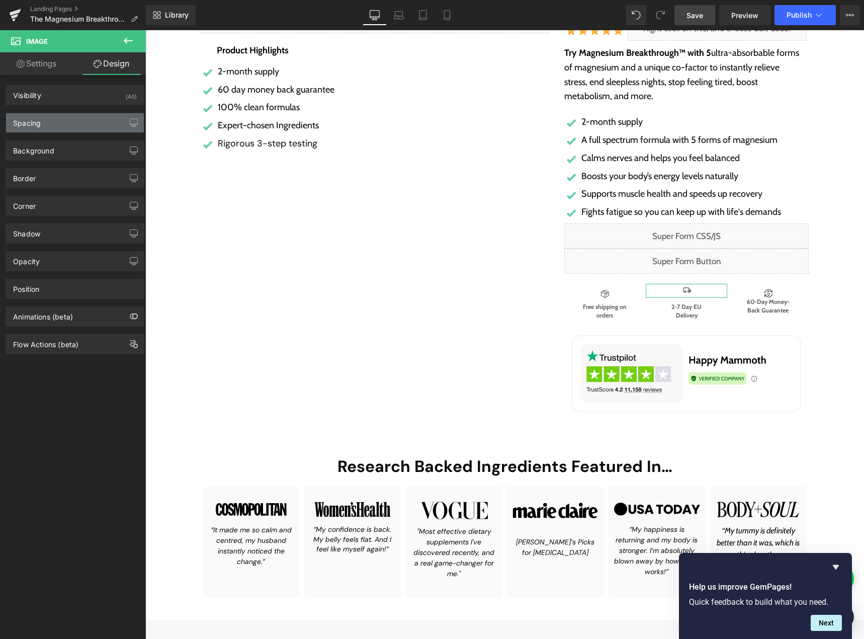
click at [63, 126] on div "Spacing" at bounding box center [75, 122] width 138 height 19
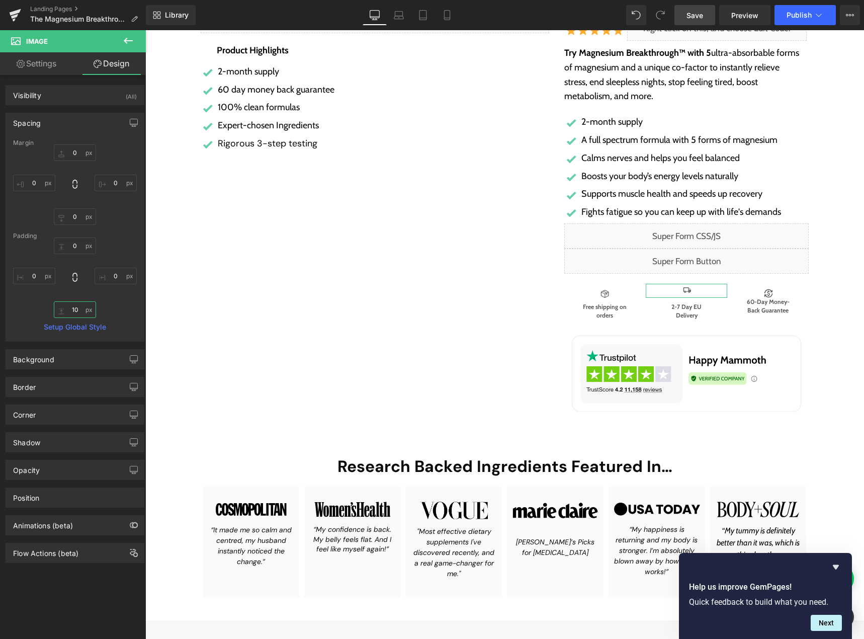
click at [75, 308] on input "text" at bounding box center [75, 309] width 42 height 17
type input "5"
click at [774, 292] on span "Image" at bounding box center [769, 291] width 22 height 12
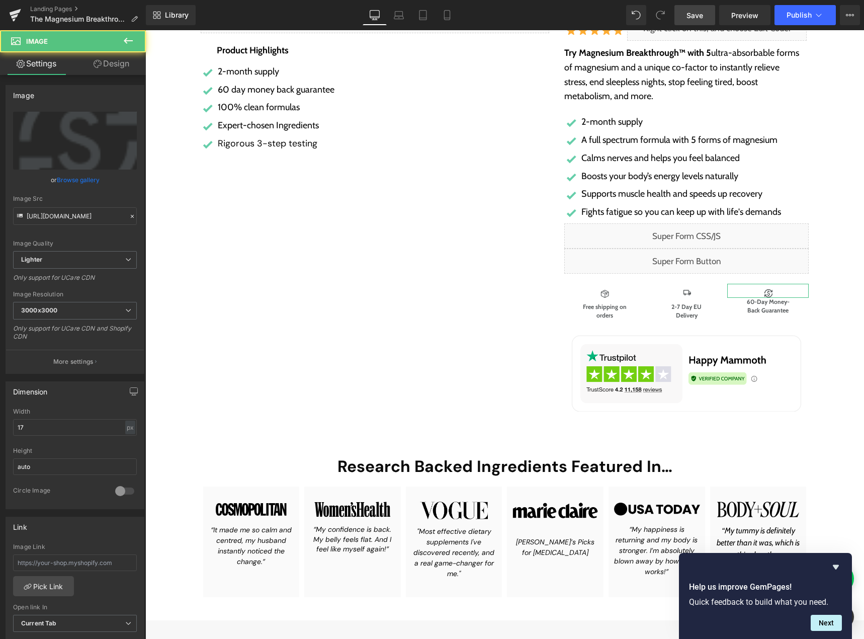
click at [118, 59] on link "Design" at bounding box center [111, 63] width 73 height 23
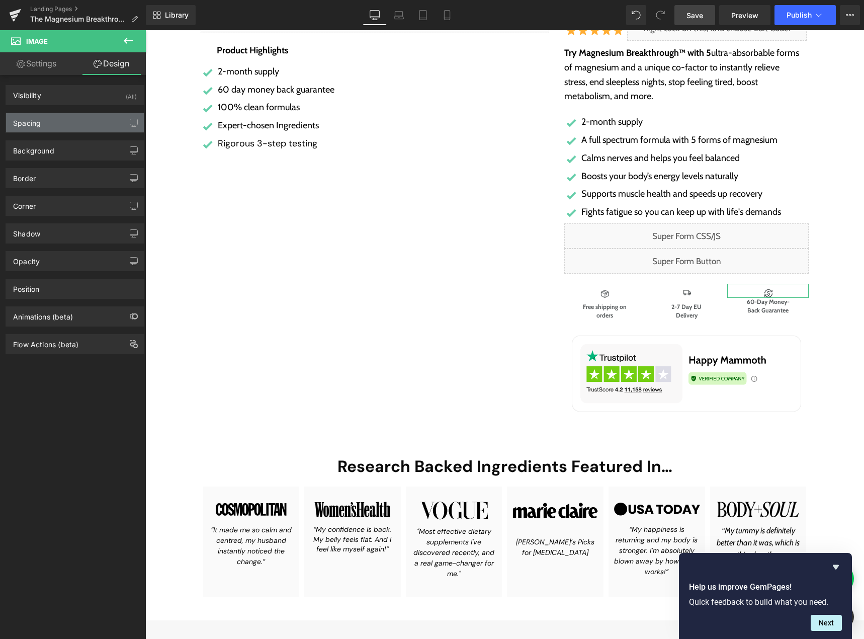
click at [80, 123] on div "Spacing" at bounding box center [75, 122] width 138 height 19
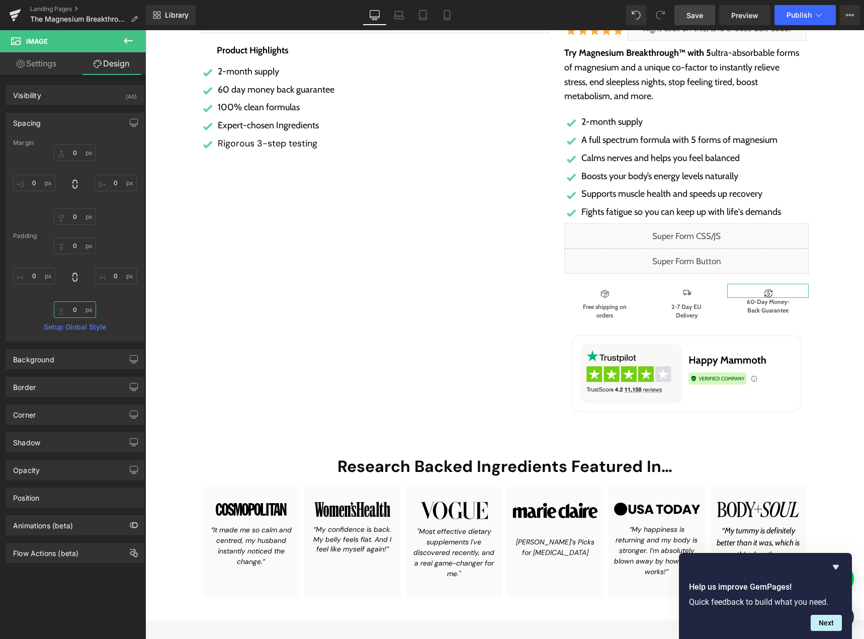
click at [65, 312] on input "0" at bounding box center [75, 309] width 42 height 17
type input "3"
click at [683, 311] on span "Text Block" at bounding box center [681, 309] width 33 height 12
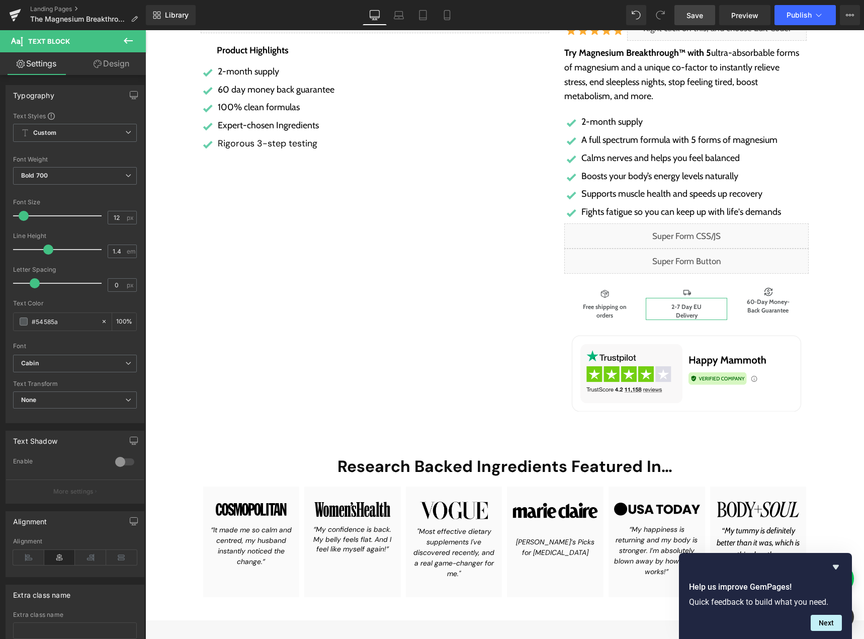
click at [111, 72] on link "Design" at bounding box center [111, 63] width 73 height 23
click at [0, 0] on div "Spacing" at bounding box center [0, 0] width 0 height 0
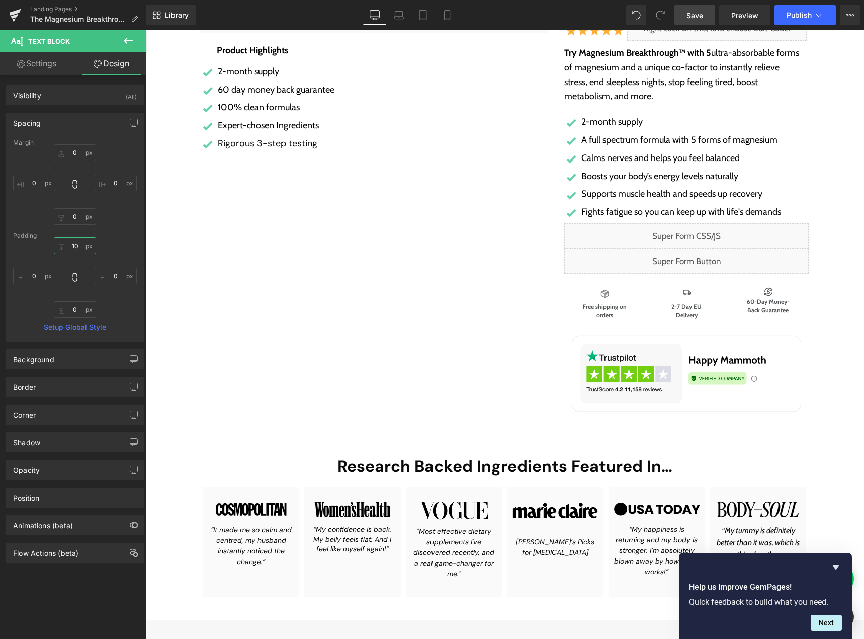
click at [78, 243] on input "text" at bounding box center [75, 245] width 42 height 17
type input "0"
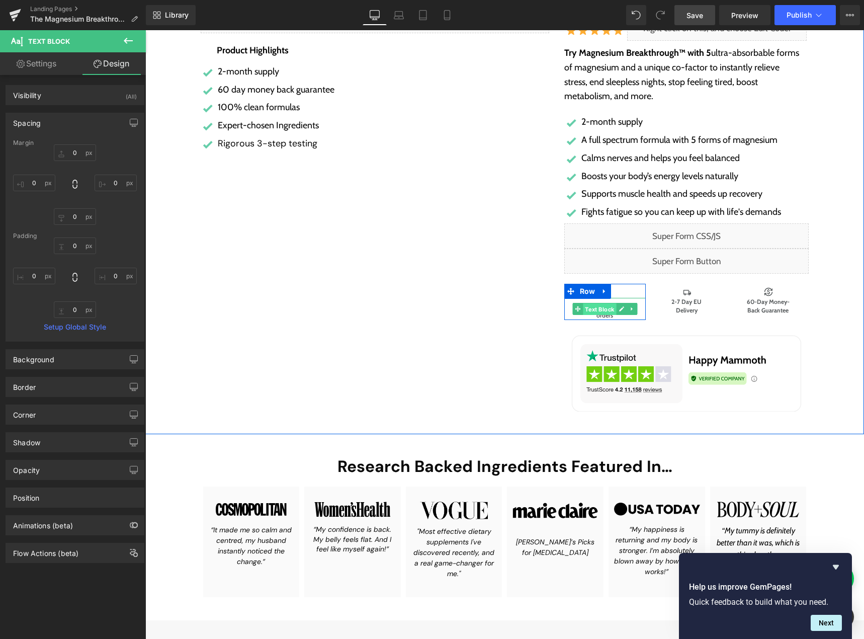
click at [605, 309] on span "Text Block" at bounding box center [599, 309] width 33 height 12
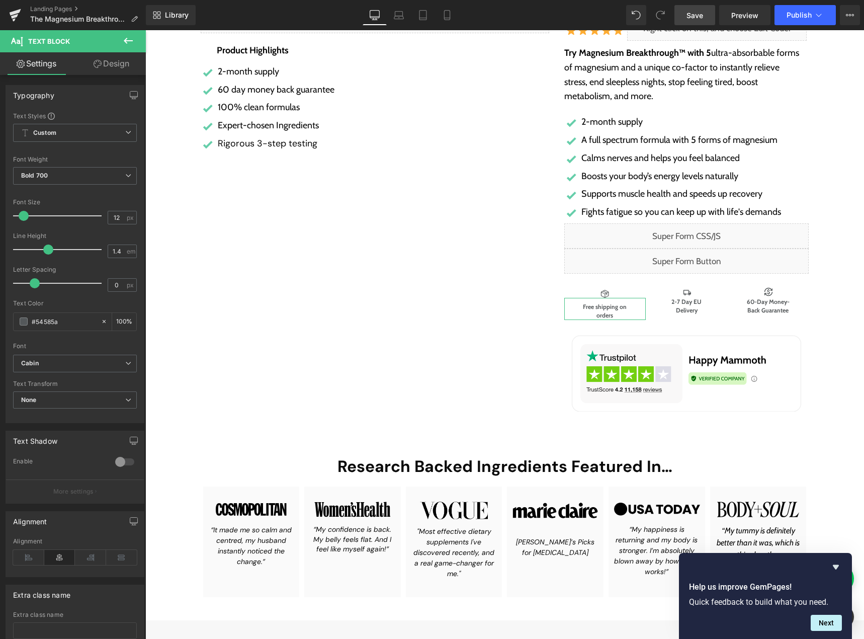
click at [121, 54] on link "Design" at bounding box center [111, 63] width 73 height 23
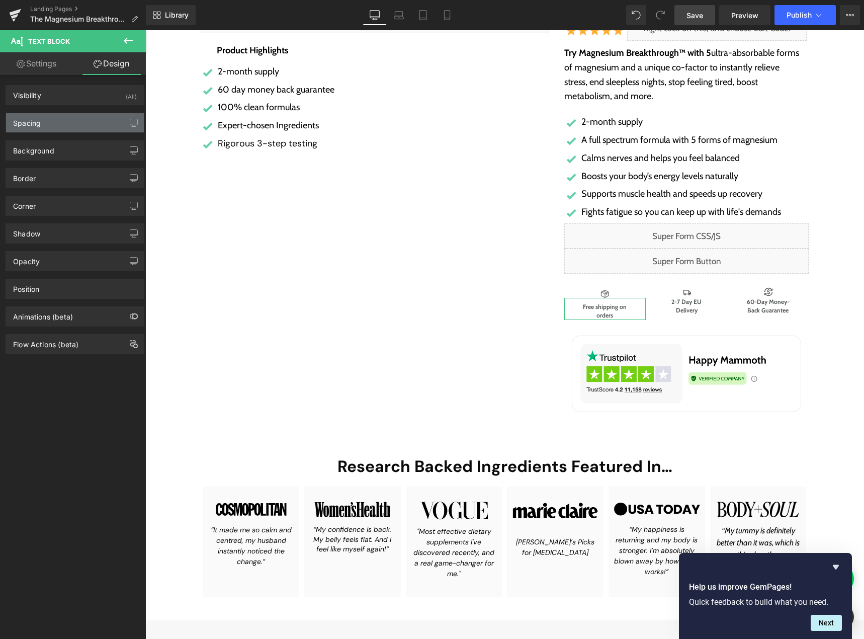
click at [71, 126] on div "Spacing" at bounding box center [75, 122] width 138 height 19
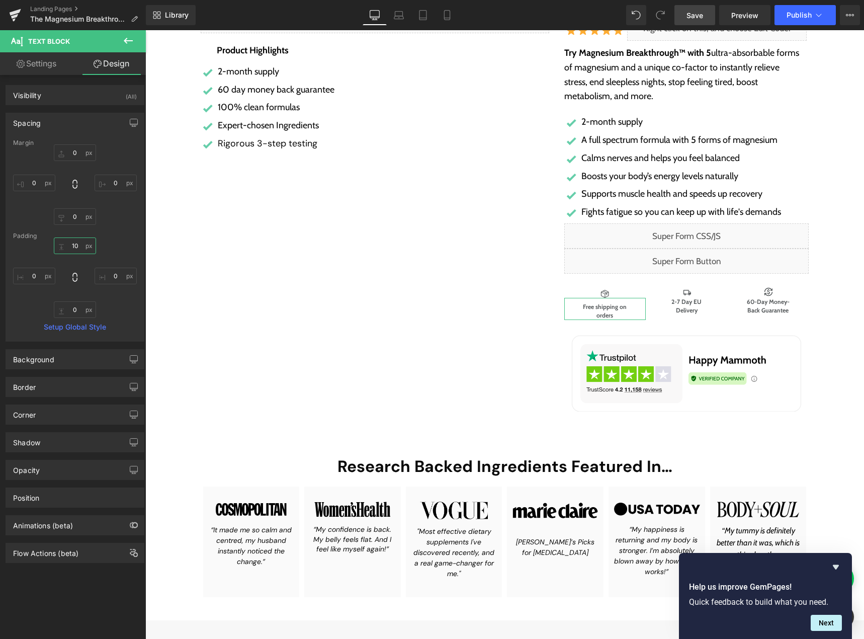
click at [75, 242] on input "text" at bounding box center [75, 245] width 42 height 17
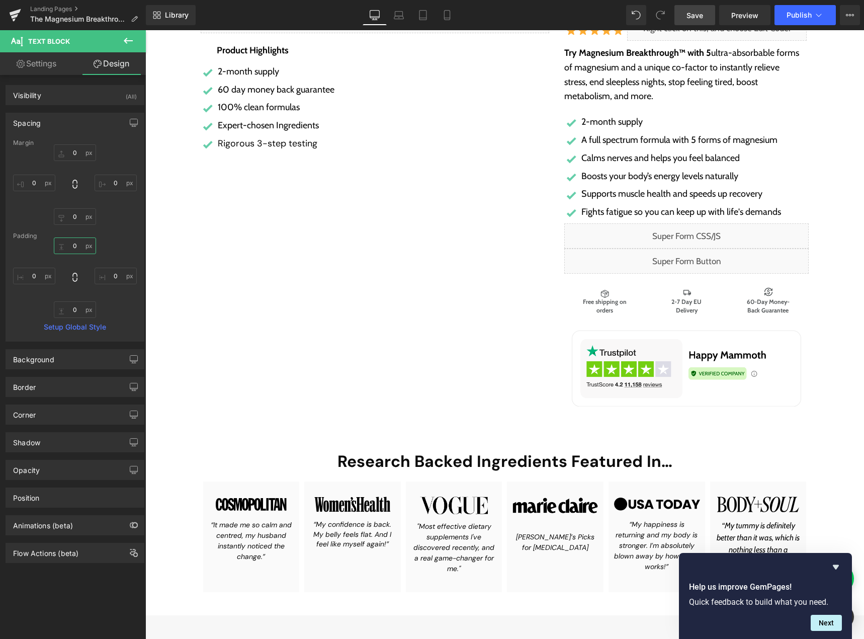
type input "0"
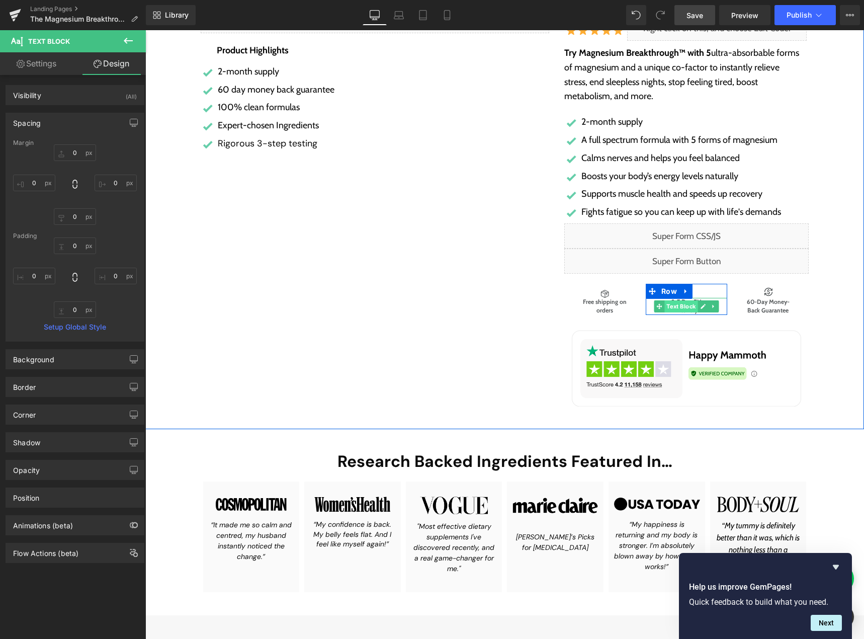
click at [689, 308] on span "Text Block" at bounding box center [681, 306] width 33 height 12
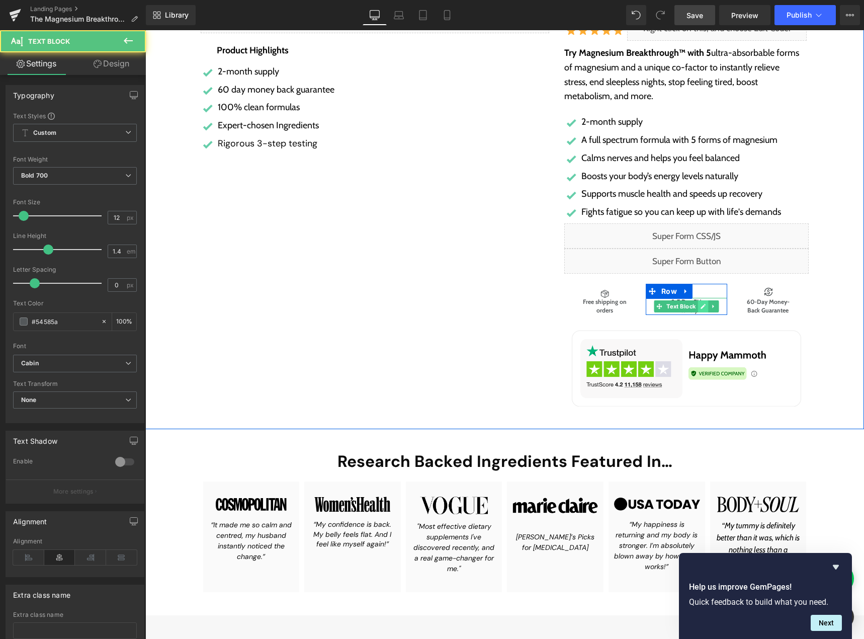
click at [698, 306] on link at bounding box center [703, 306] width 11 height 12
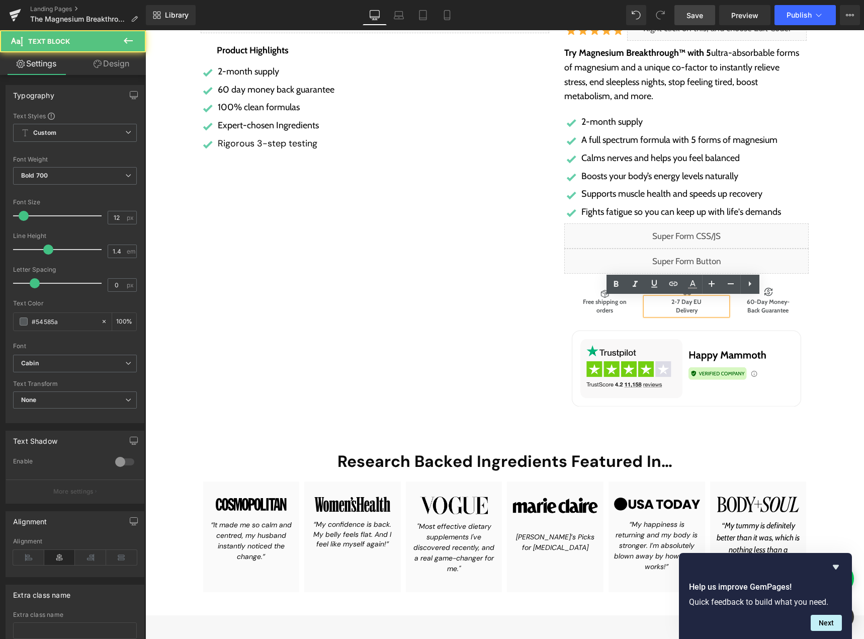
drag, startPoint x: 690, startPoint y: 302, endPoint x: 696, endPoint y: 301, distance: 5.6
click at [693, 301] on p "2-7 Day EU" at bounding box center [686, 302] width 81 height 9
click at [697, 301] on p "2-7 Day EU" at bounding box center [686, 302] width 81 height 9
drag, startPoint x: 697, startPoint y: 301, endPoint x: 689, endPoint y: 301, distance: 8.6
click at [689, 301] on p "2-7 Day EU" at bounding box center [686, 302] width 81 height 9
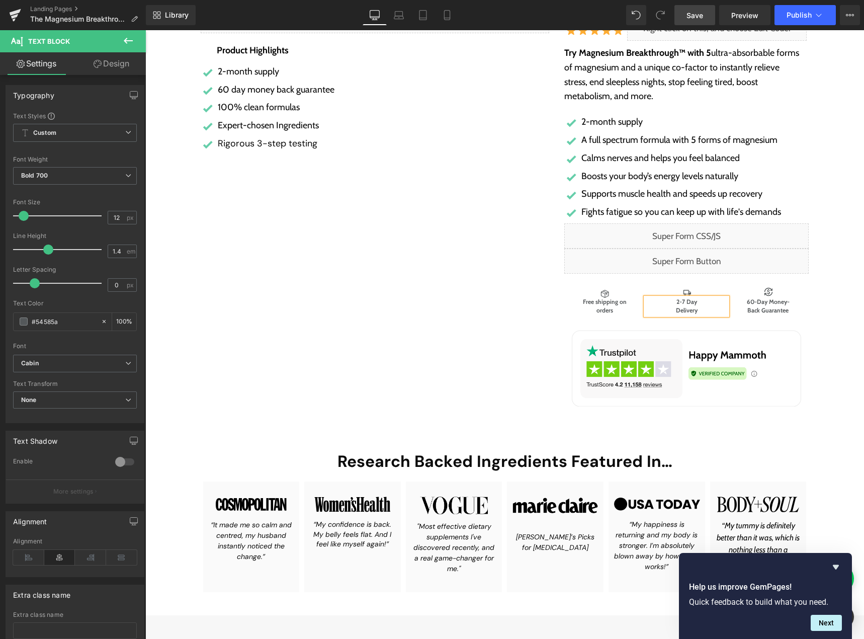
click at [525, 310] on div "Liquid Product Highlights Heading Image 2-month supply Text Block Image 60 day …" at bounding box center [375, 209] width 364 height 403
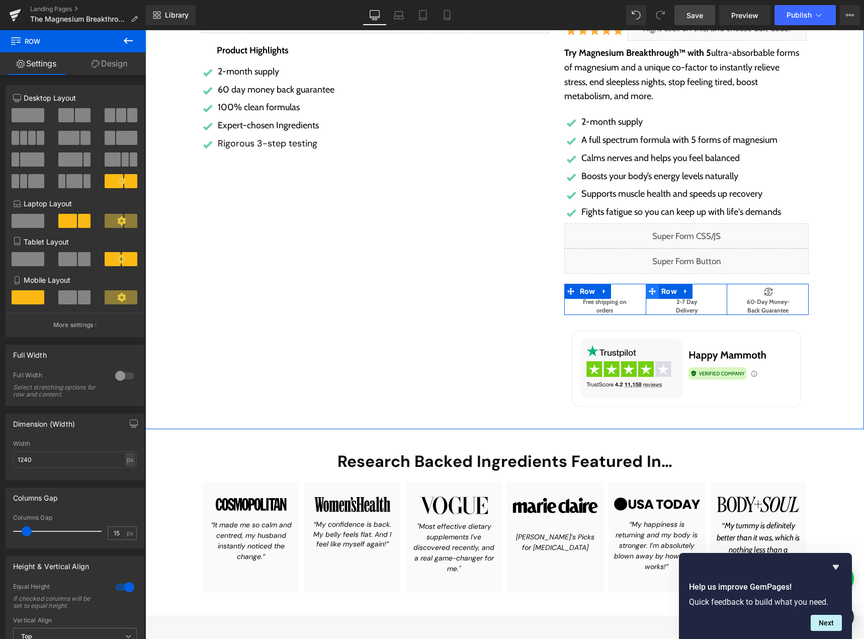
click at [649, 288] on icon at bounding box center [652, 292] width 7 height 8
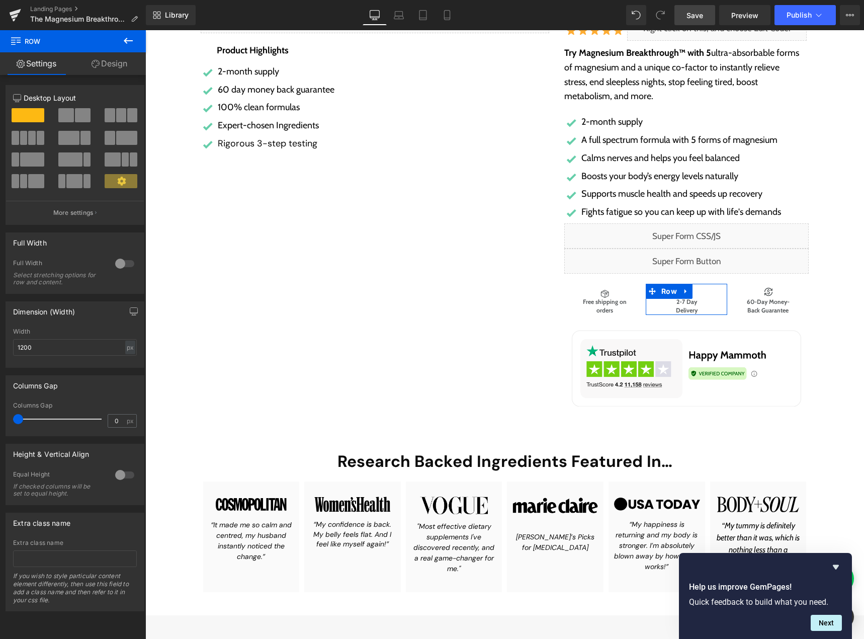
click at [117, 66] on link "Design" at bounding box center [109, 63] width 73 height 23
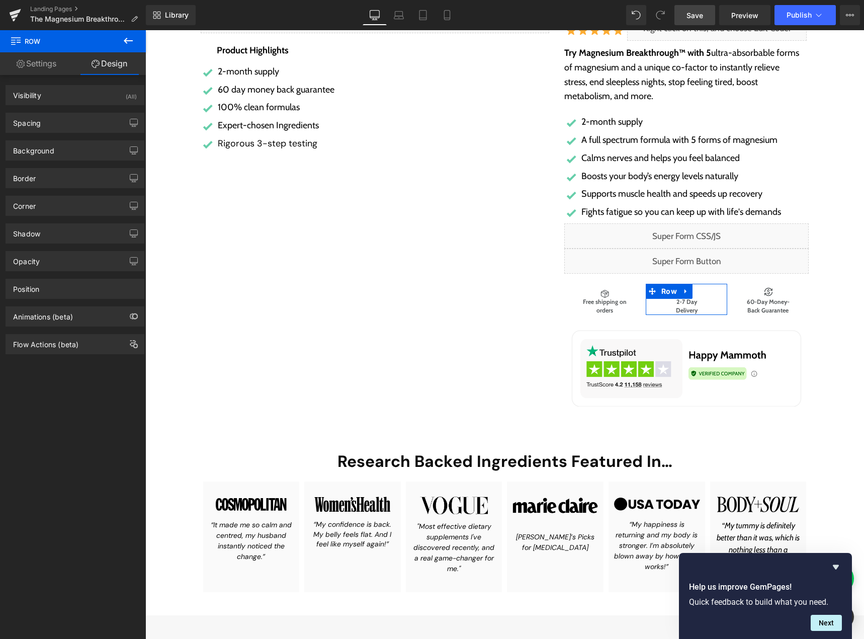
click at [58, 167] on div "Border Border Style Custom Custom Setup Global Style Custom Setup Global Style …" at bounding box center [75, 174] width 150 height 28
click at [55, 184] on div "Border" at bounding box center [75, 178] width 138 height 19
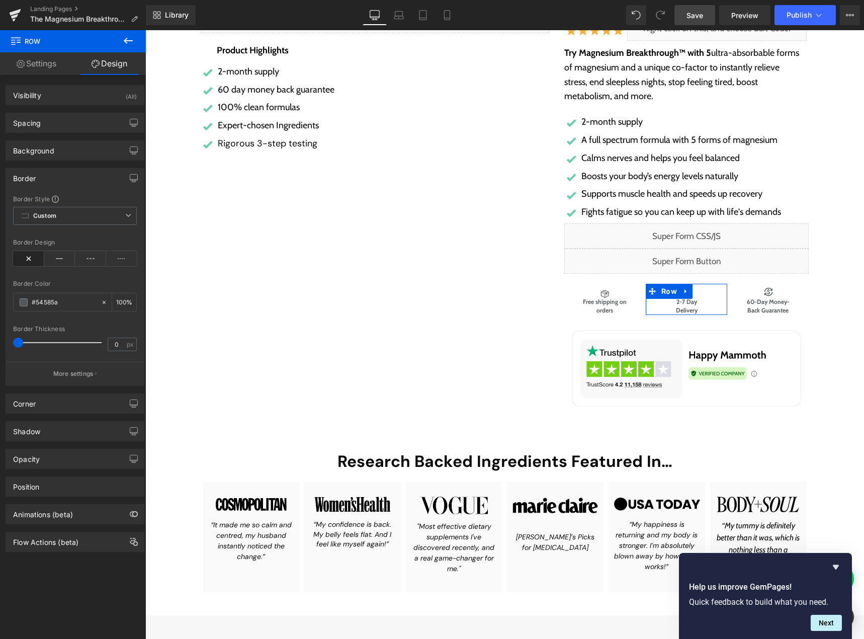
drag, startPoint x: 71, startPoint y: 363, endPoint x: 70, endPoint y: 372, distance: 9.6
click at [71, 364] on button "More settings" at bounding box center [75, 374] width 138 height 24
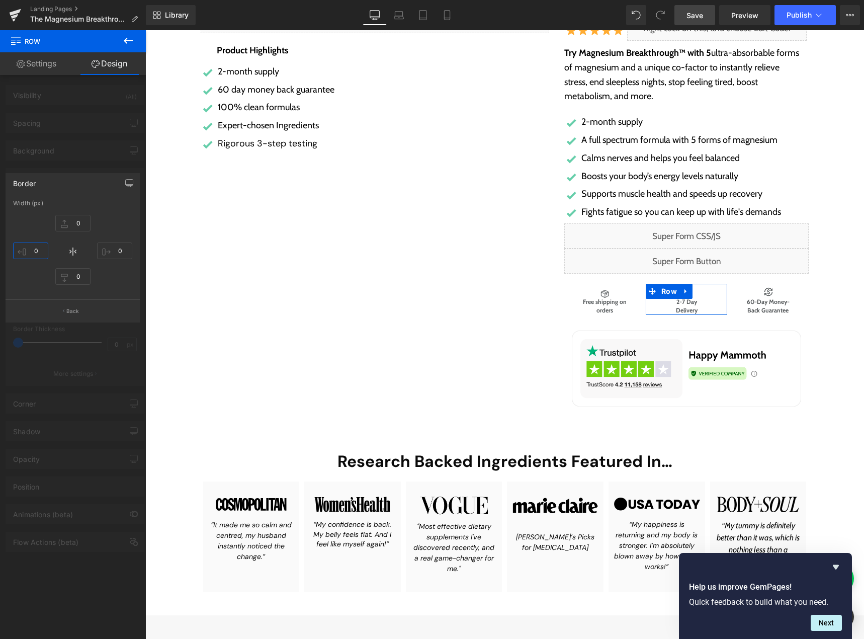
click at [31, 249] on input "0" at bounding box center [30, 250] width 35 height 17
type input "1"
click at [117, 251] on input "0" at bounding box center [114, 250] width 35 height 17
type input "1"
click at [76, 315] on button "Back" at bounding box center [73, 310] width 134 height 23
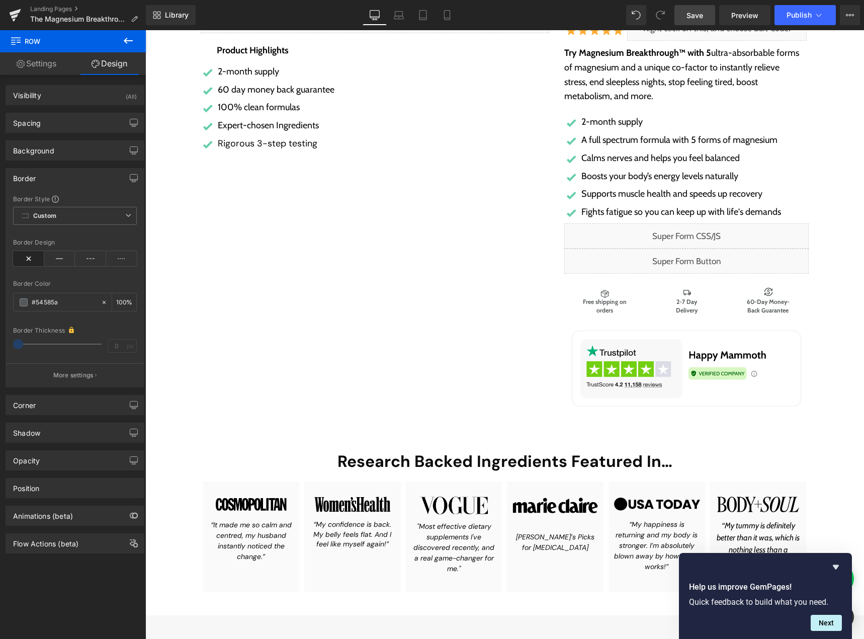
click at [418, 347] on div "Liquid Product Highlights Heading Image 2-month supply Text Block Image 60 day …" at bounding box center [375, 209] width 364 height 403
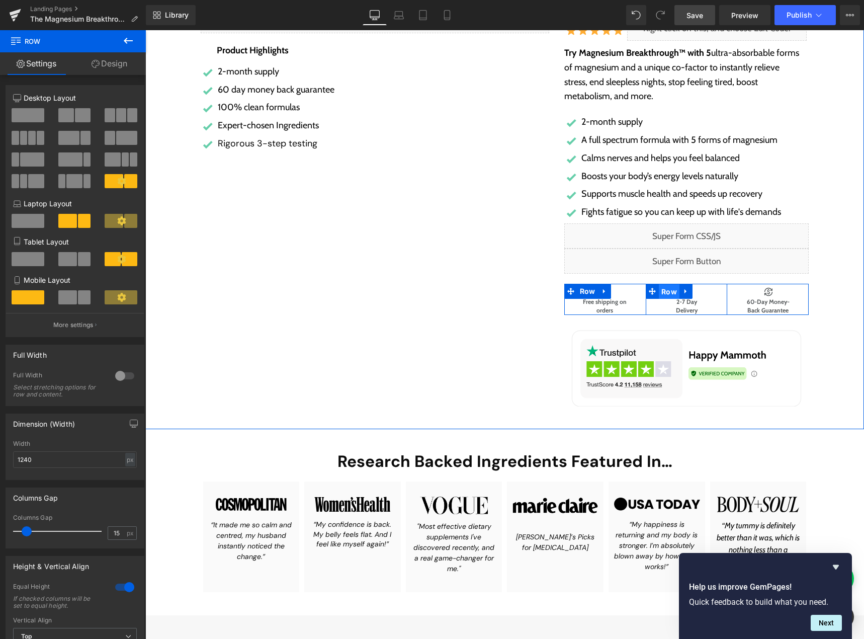
click at [664, 290] on span "Row" at bounding box center [669, 291] width 21 height 15
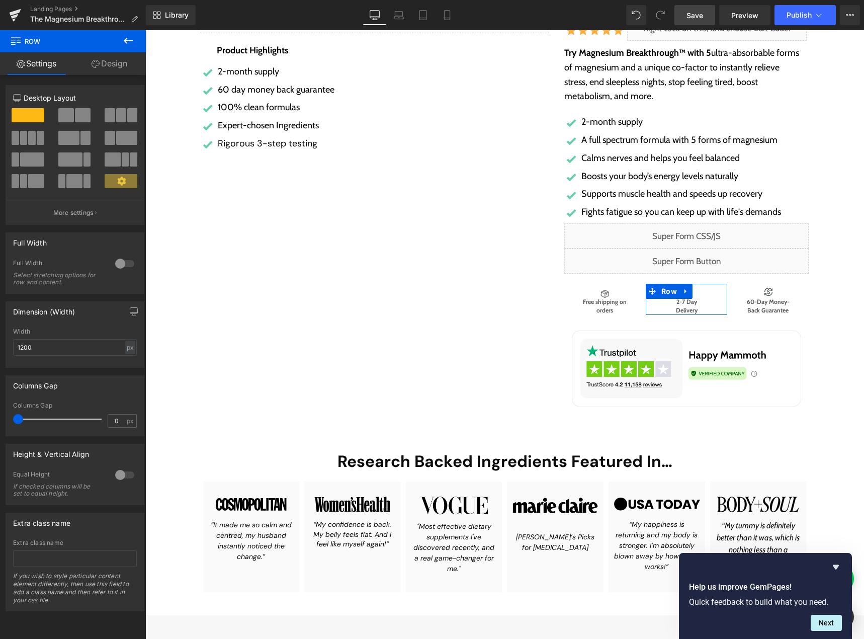
click at [116, 62] on link "Design" at bounding box center [109, 63] width 73 height 23
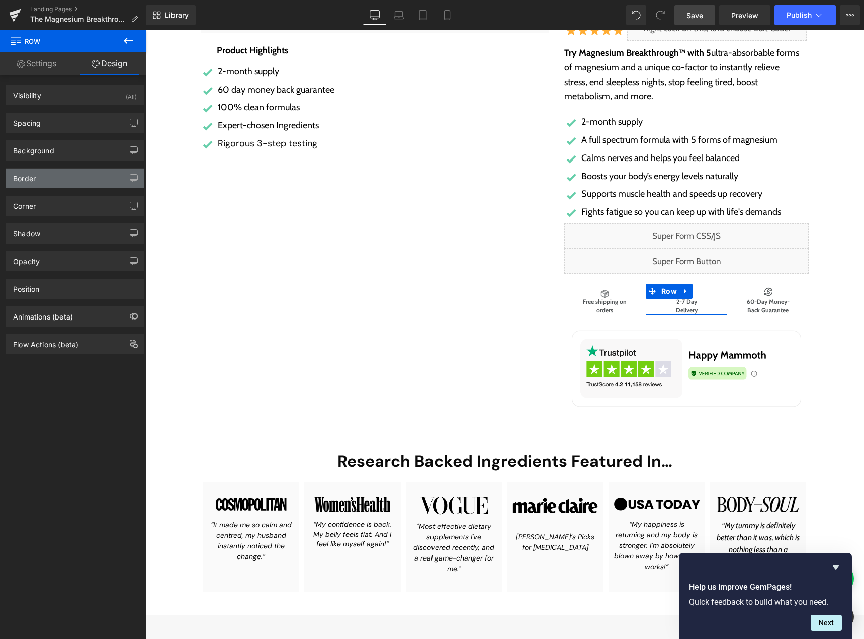
click at [68, 175] on div "Border" at bounding box center [75, 178] width 138 height 19
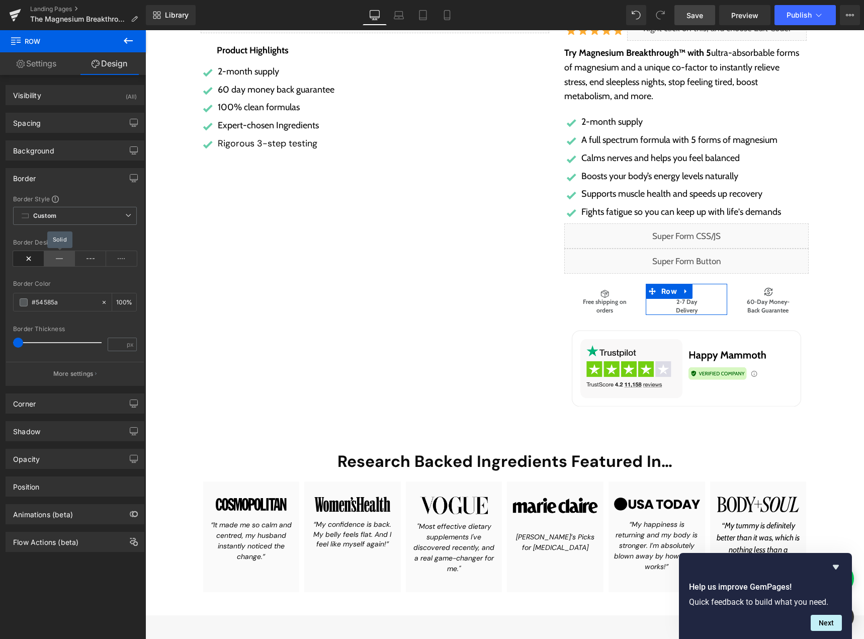
click at [56, 261] on icon at bounding box center [59, 258] width 31 height 15
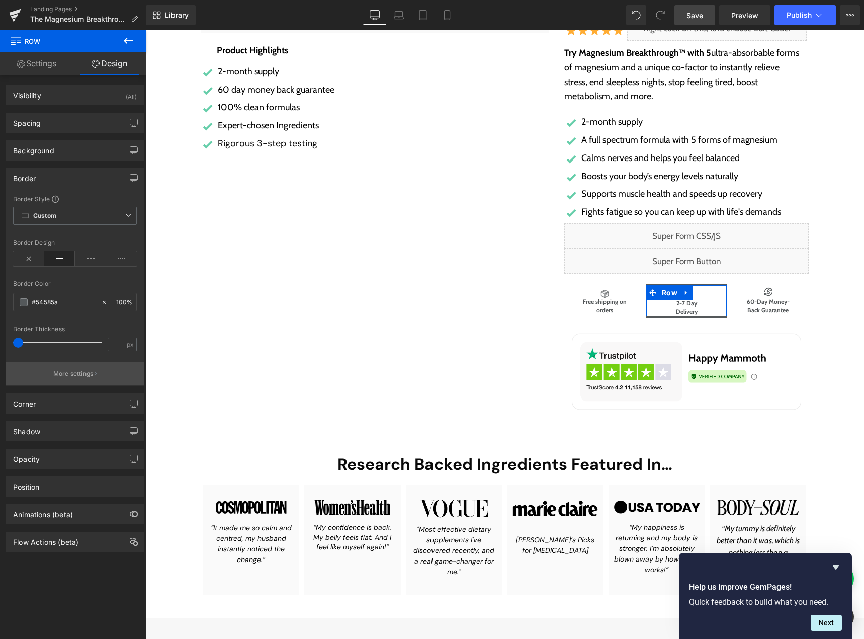
click at [56, 377] on p "More settings" at bounding box center [73, 373] width 40 height 9
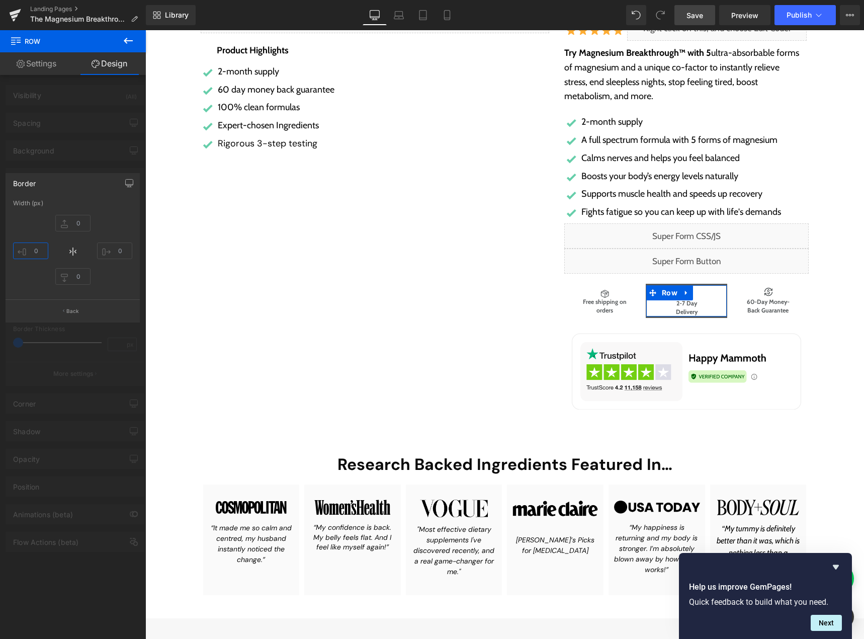
click at [34, 253] on input "text" at bounding box center [30, 250] width 35 height 17
type input "1"
click at [112, 254] on input "text" at bounding box center [114, 250] width 35 height 17
type input "1"
click at [74, 310] on p "Back" at bounding box center [72, 311] width 13 height 8
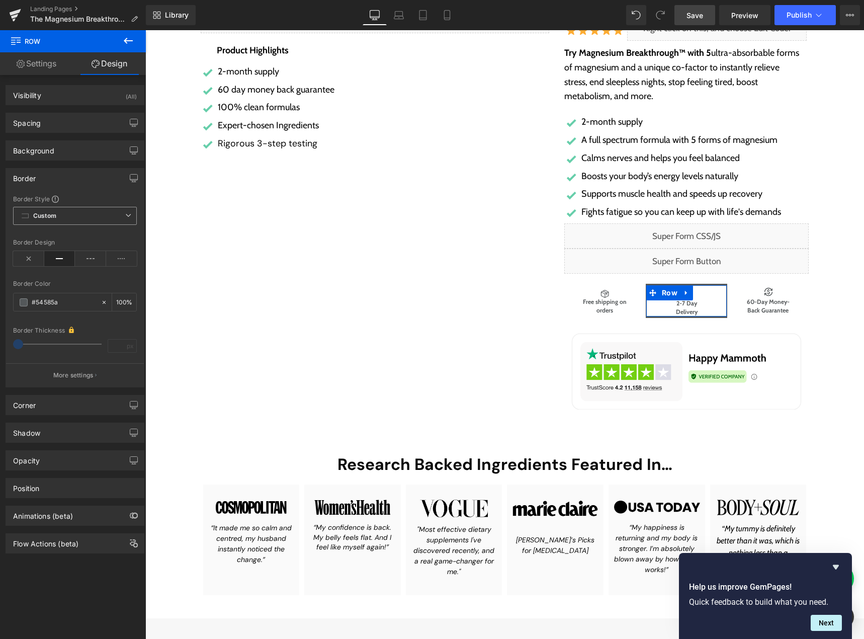
click at [107, 220] on span "Custom Setup Global Style" at bounding box center [75, 216] width 124 height 18
click at [84, 237] on li "Custom" at bounding box center [75, 235] width 124 height 18
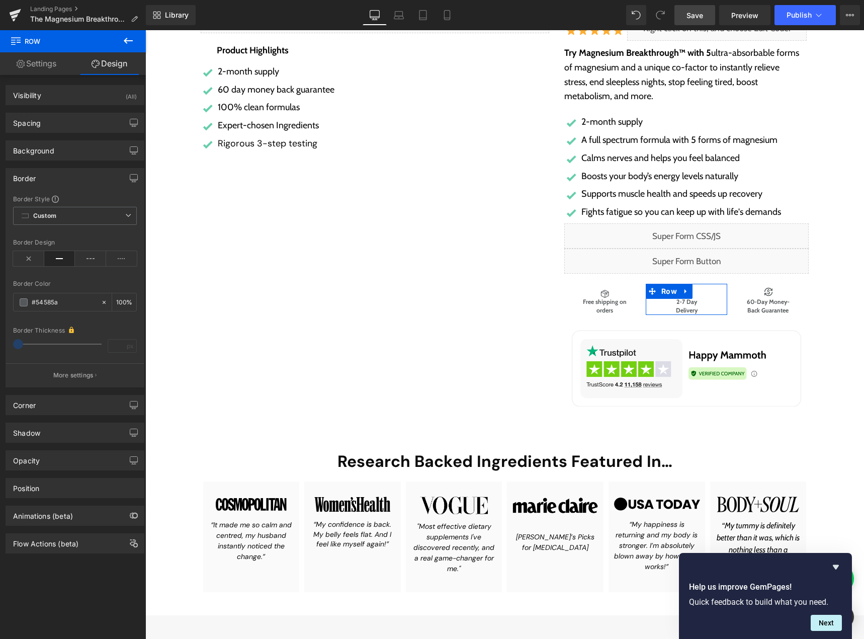
click at [52, 259] on icon at bounding box center [59, 258] width 31 height 15
drag, startPoint x: 18, startPoint y: 342, endPoint x: 38, endPoint y: 356, distance: 24.9
click at [22, 339] on div "Border Thickness px" at bounding box center [75, 342] width 124 height 35
click at [58, 368] on button "More settings" at bounding box center [75, 375] width 138 height 24
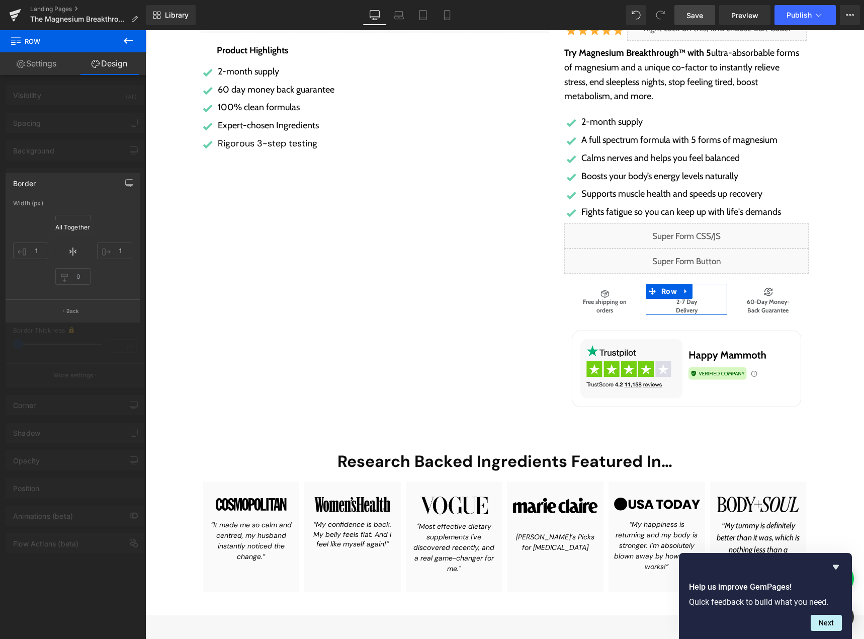
click at [73, 250] on icon at bounding box center [73, 251] width 12 height 12
click at [83, 153] on div at bounding box center [73, 337] width 146 height 614
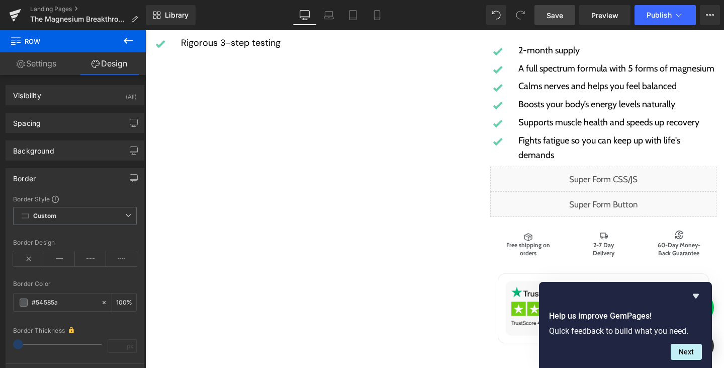
scroll to position [2713, 0]
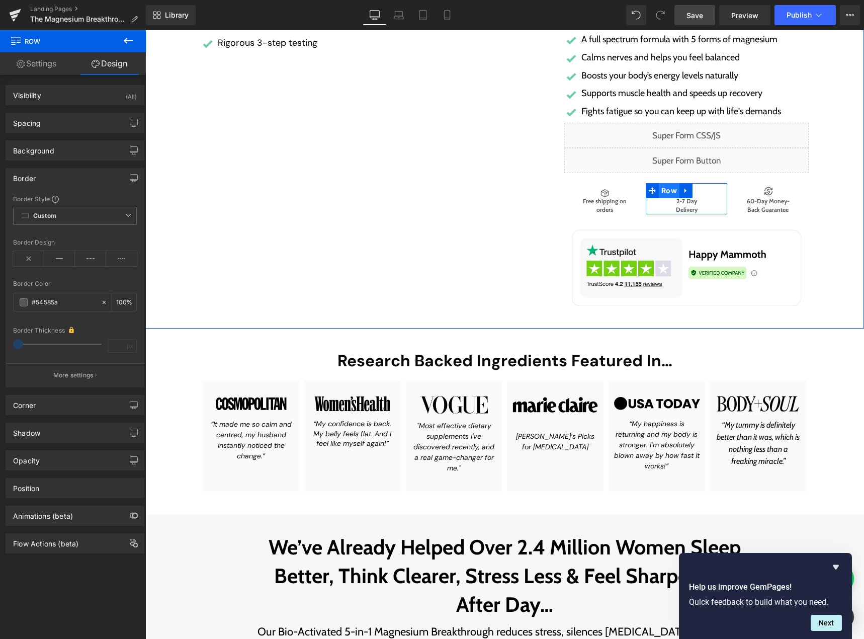
click at [666, 192] on span "Row" at bounding box center [669, 190] width 21 height 15
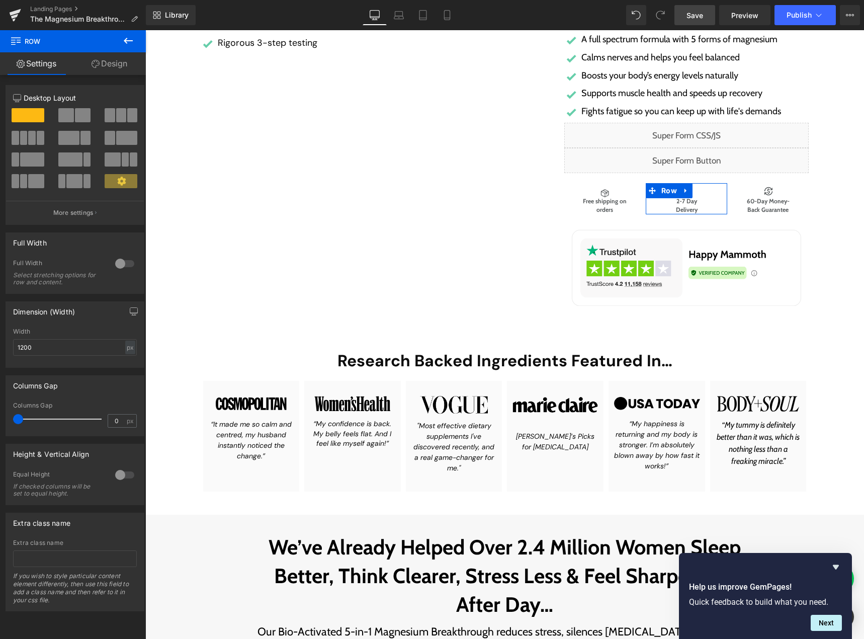
drag, startPoint x: 110, startPoint y: 62, endPoint x: 55, endPoint y: 164, distance: 115.7
click at [110, 62] on link "Design" at bounding box center [109, 63] width 73 height 23
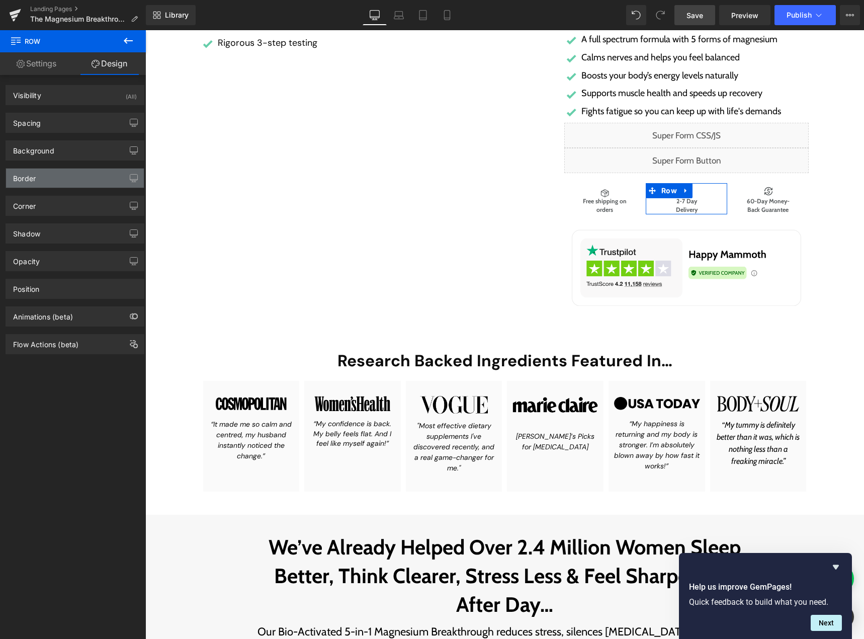
click at [51, 181] on div "Border" at bounding box center [75, 178] width 138 height 19
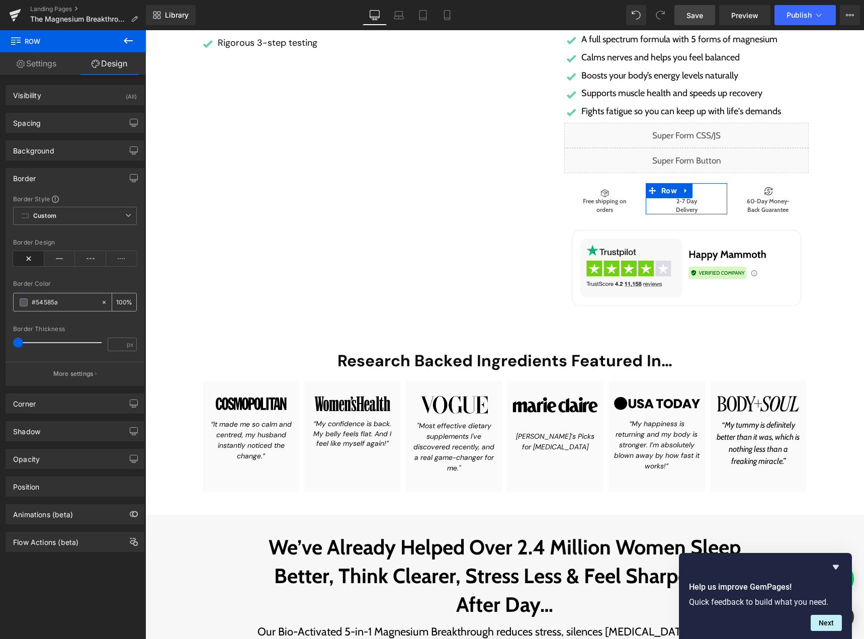
click at [56, 303] on input "text" at bounding box center [64, 302] width 64 height 11
paste input "dbdbdb"
type input "#dbdbdb"
click at [63, 374] on p "More settings" at bounding box center [73, 373] width 40 height 9
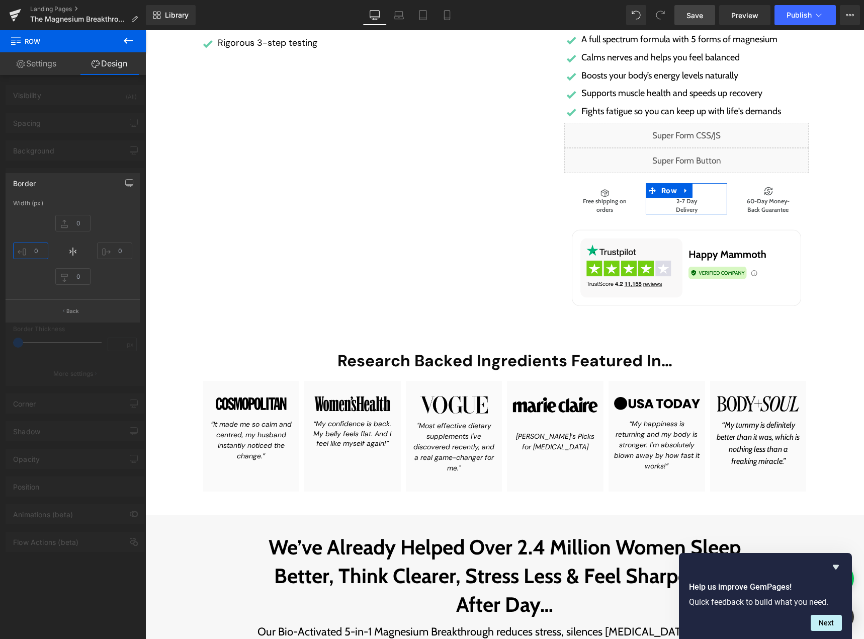
click at [32, 247] on input "text" at bounding box center [30, 250] width 35 height 17
type input "1"
click at [114, 249] on input "text" at bounding box center [114, 250] width 35 height 17
type input "1"
click at [72, 310] on p "Back" at bounding box center [72, 311] width 13 height 8
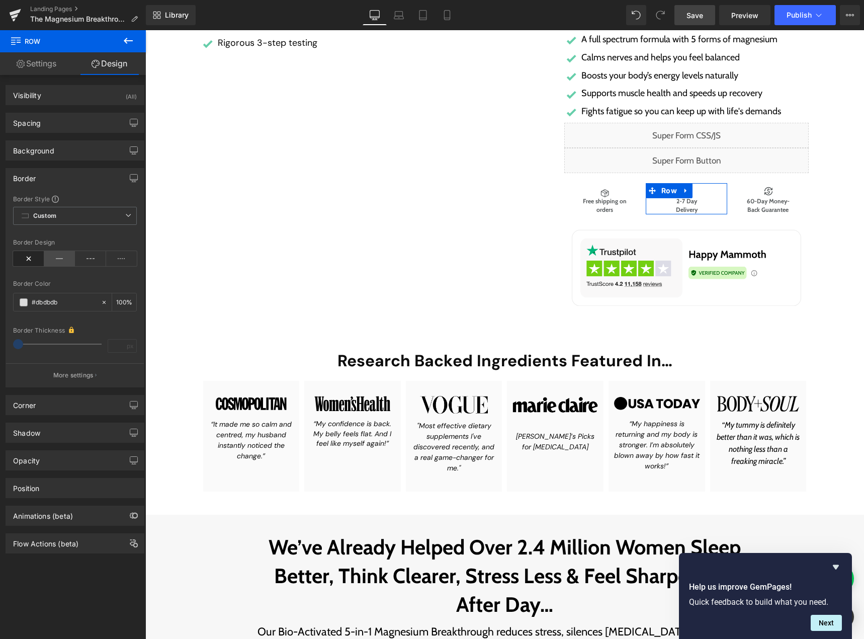
click at [61, 258] on icon at bounding box center [59, 258] width 31 height 15
click at [51, 368] on button "More settings" at bounding box center [75, 375] width 138 height 24
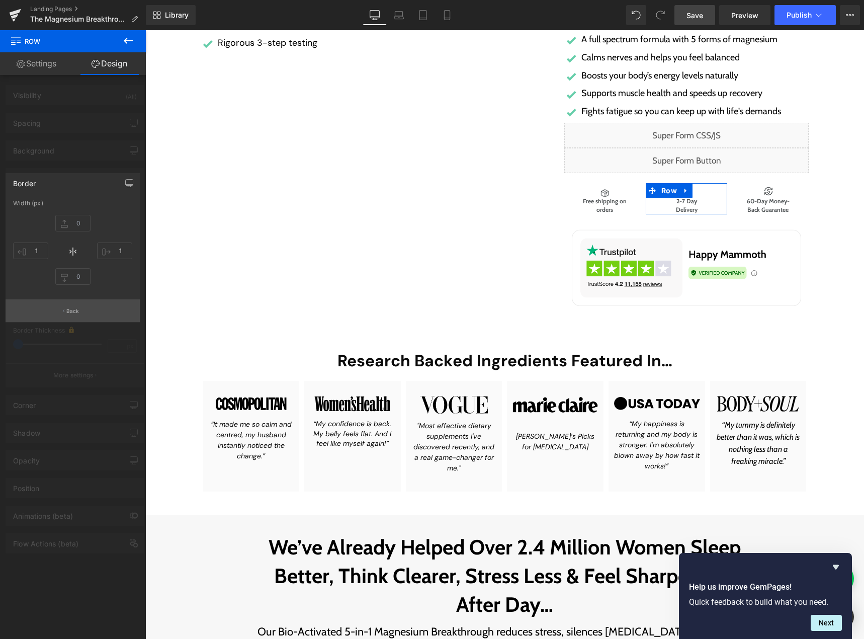
click at [72, 310] on p "Back" at bounding box center [72, 311] width 13 height 8
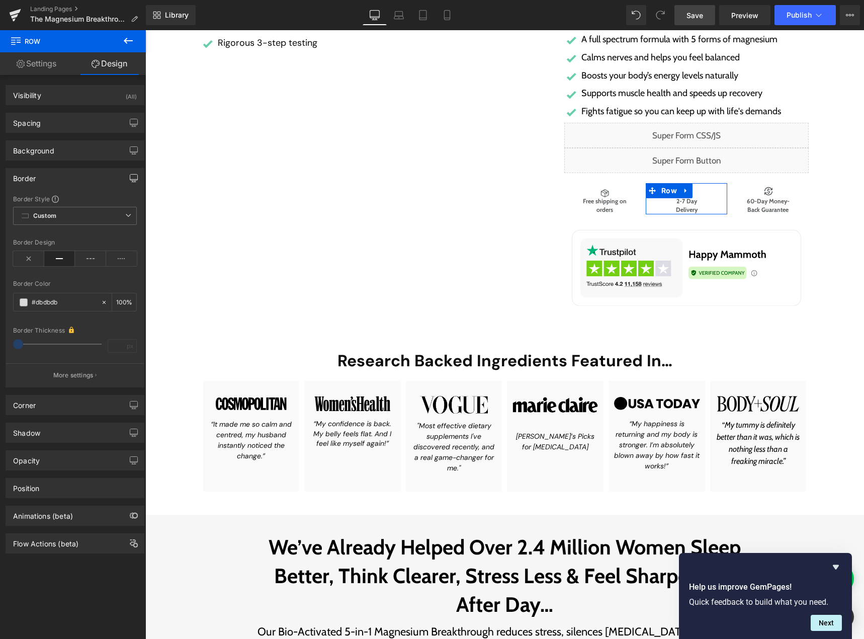
click at [130, 176] on icon "button" at bounding box center [134, 178] width 8 height 8
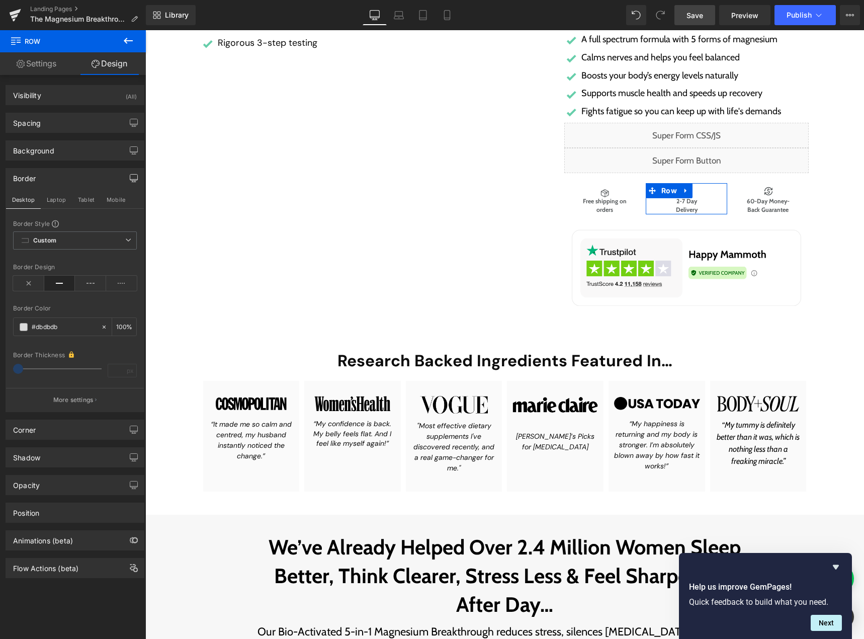
click at [126, 179] on button "button" at bounding box center [134, 178] width 16 height 19
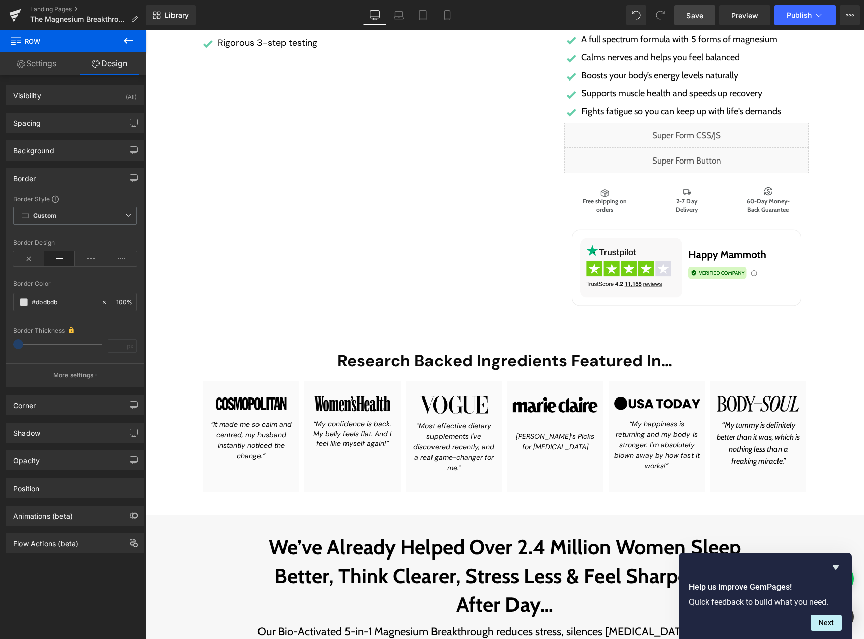
click at [703, 19] on span "Save" at bounding box center [695, 15] width 17 height 11
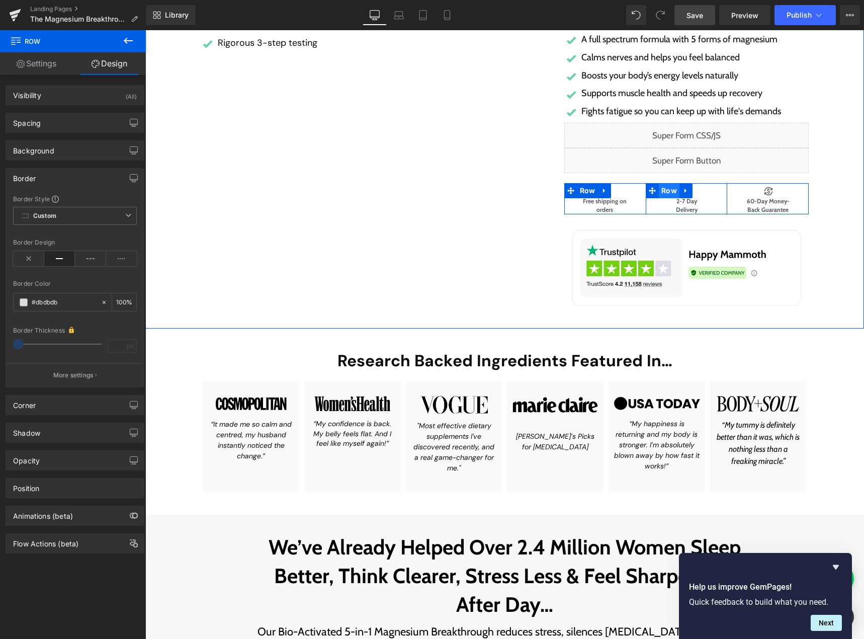
click at [668, 192] on span "Row" at bounding box center [669, 190] width 21 height 15
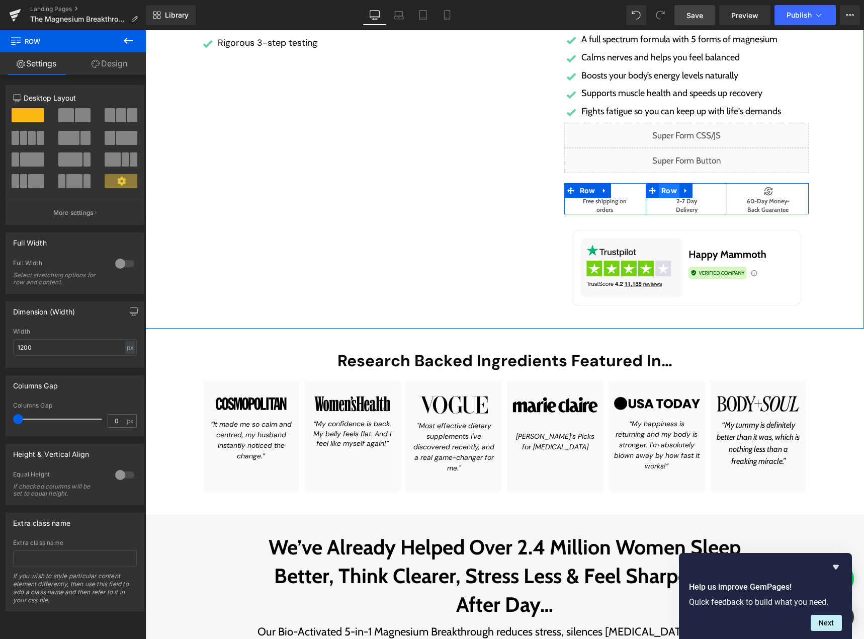
click at [667, 193] on span "Row" at bounding box center [669, 190] width 21 height 15
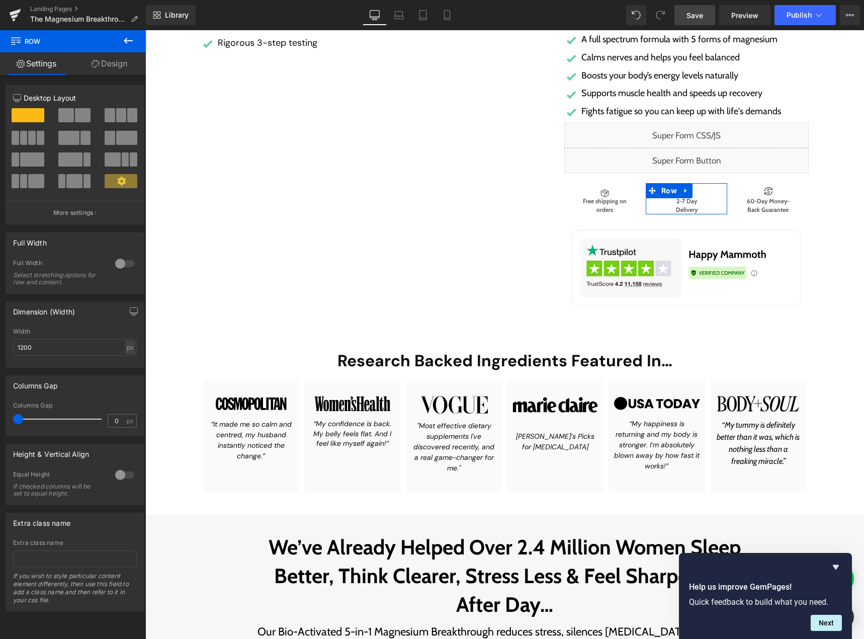
click at [116, 67] on link "Design" at bounding box center [109, 63] width 73 height 23
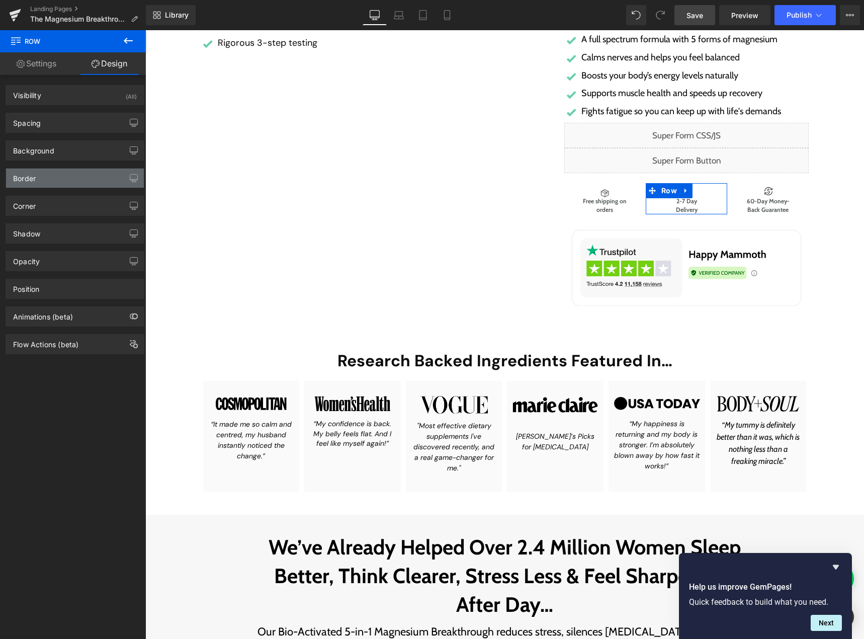
click at [76, 179] on div "Border" at bounding box center [75, 178] width 138 height 19
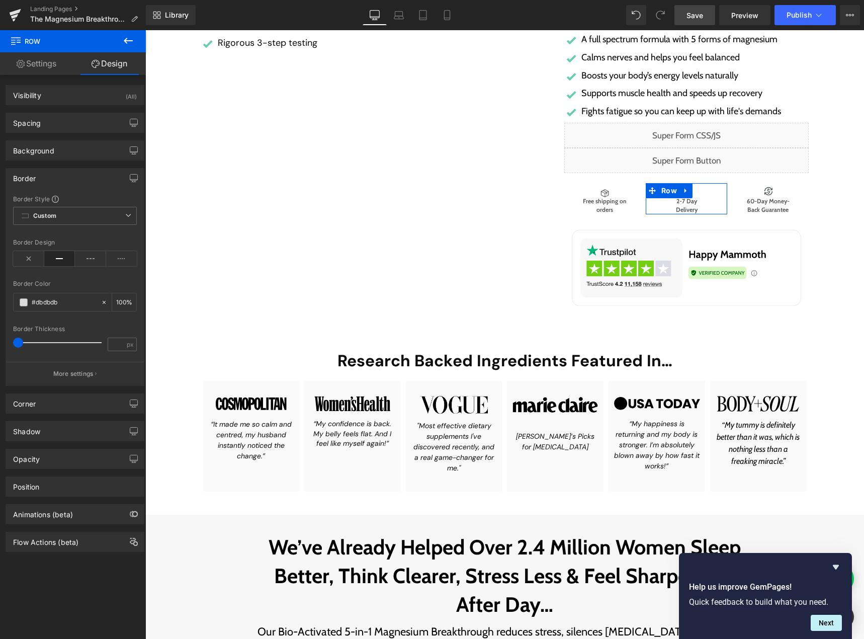
click at [48, 370] on button "More settings" at bounding box center [75, 374] width 138 height 24
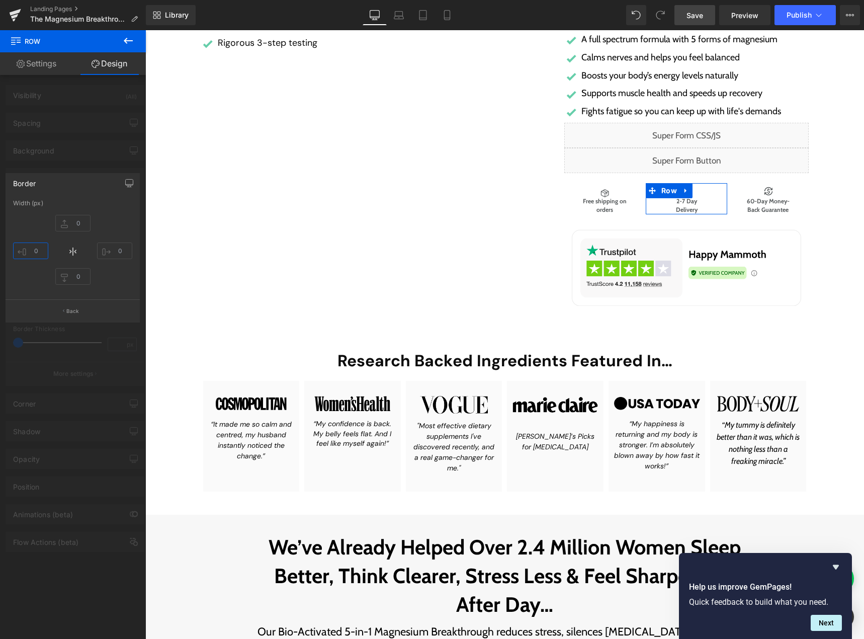
click at [35, 249] on input "text" at bounding box center [30, 250] width 35 height 17
type input "1"
click at [117, 252] on input "text" at bounding box center [114, 250] width 35 height 17
type input "1"
click at [103, 280] on div "1 1" at bounding box center [72, 251] width 119 height 80
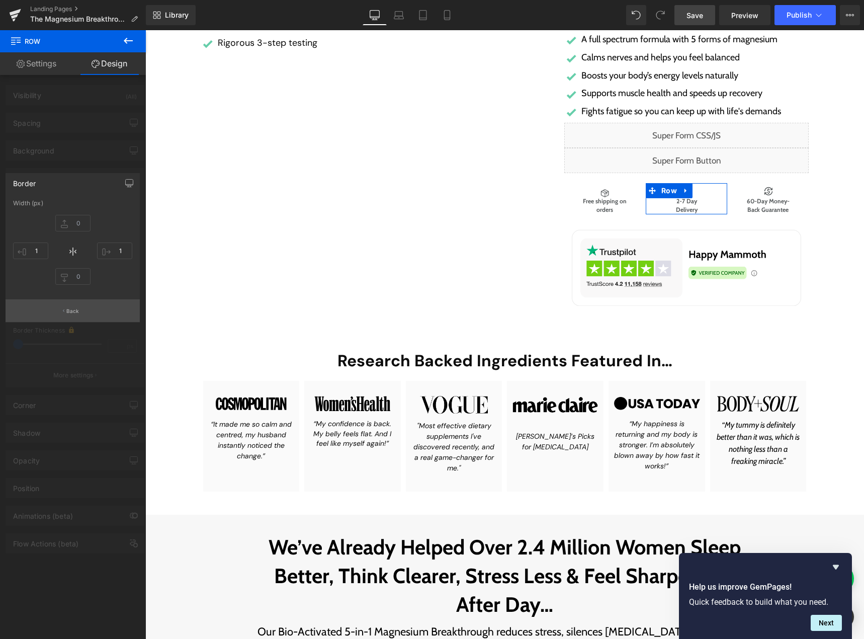
click at [78, 306] on button "Back" at bounding box center [73, 310] width 134 height 23
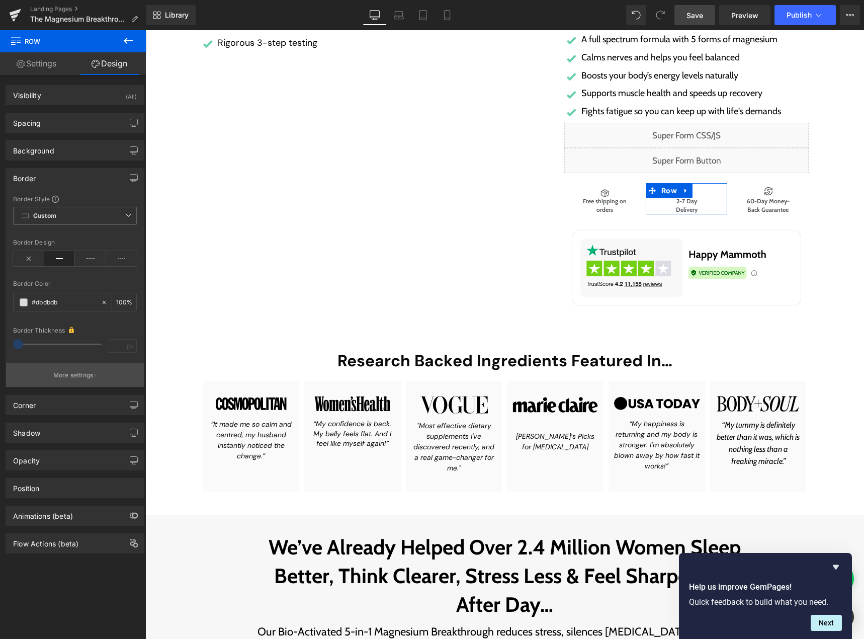
click at [87, 377] on p "More settings" at bounding box center [73, 375] width 40 height 9
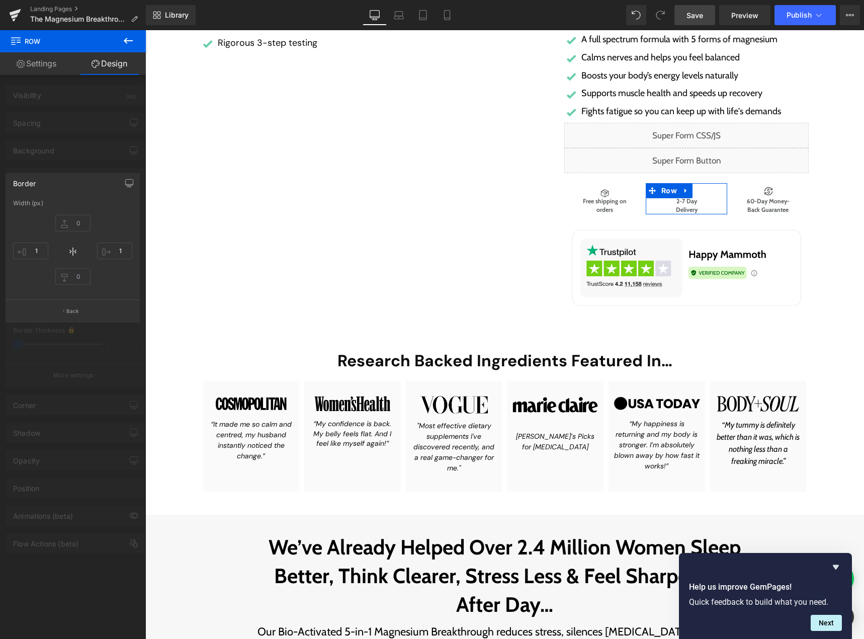
click at [81, 348] on div at bounding box center [73, 337] width 146 height 614
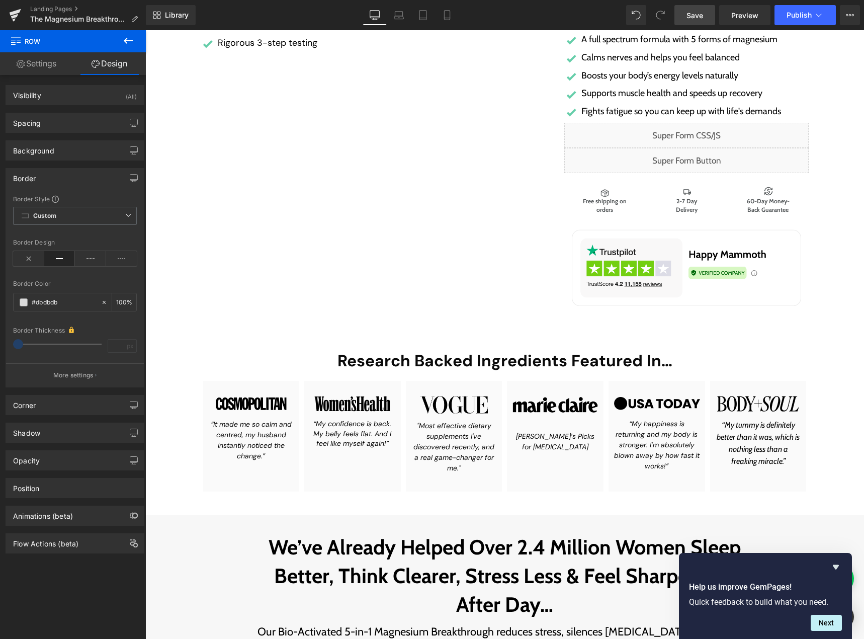
click at [125, 44] on icon at bounding box center [128, 41] width 12 height 12
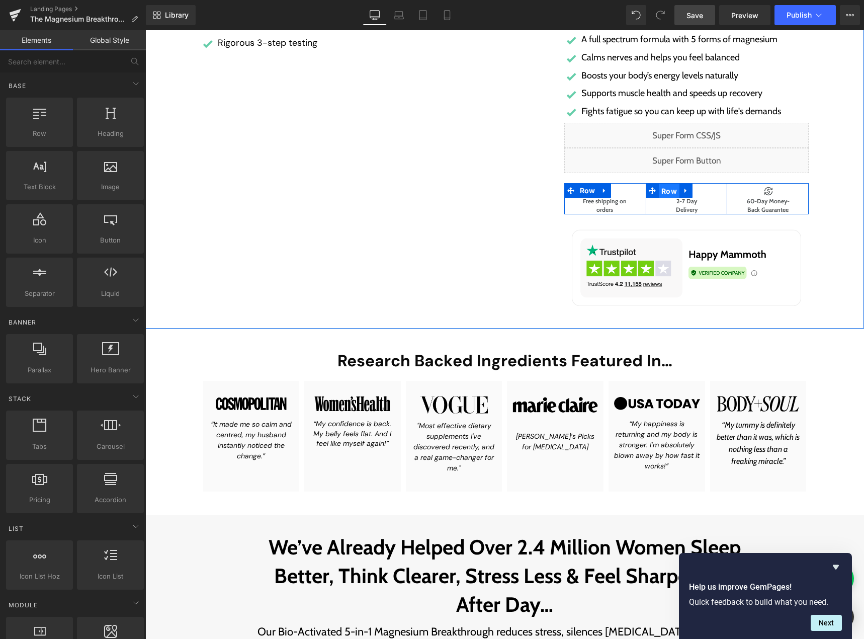
click at [663, 190] on span "Row" at bounding box center [669, 191] width 21 height 15
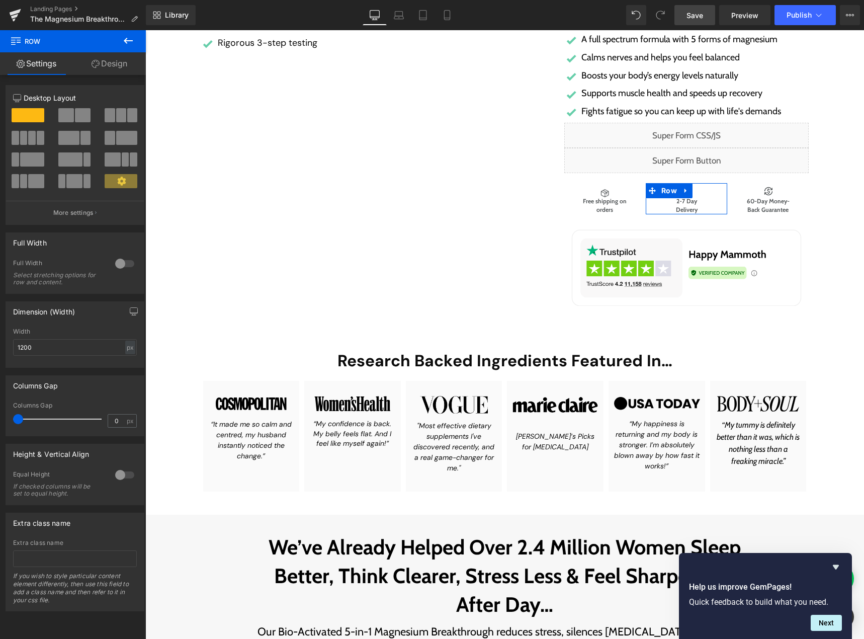
click at [122, 70] on link "Design" at bounding box center [109, 63] width 73 height 23
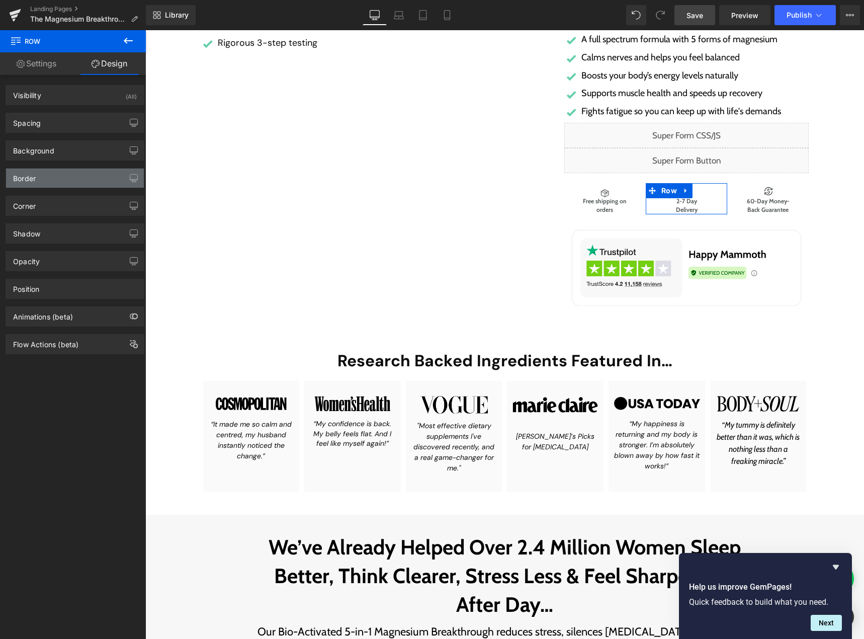
click at [50, 172] on div "Border" at bounding box center [75, 178] width 138 height 19
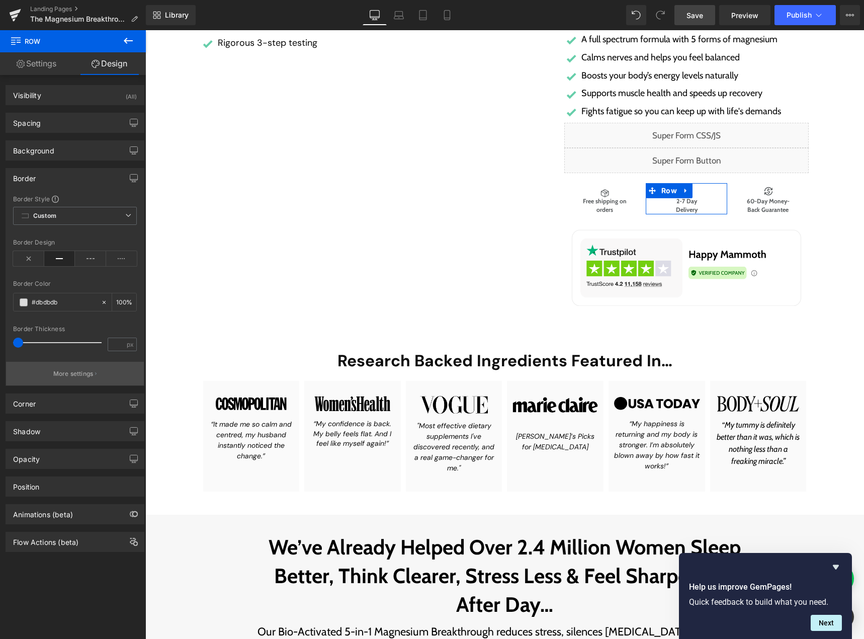
click at [54, 369] on button "More settings" at bounding box center [75, 374] width 138 height 24
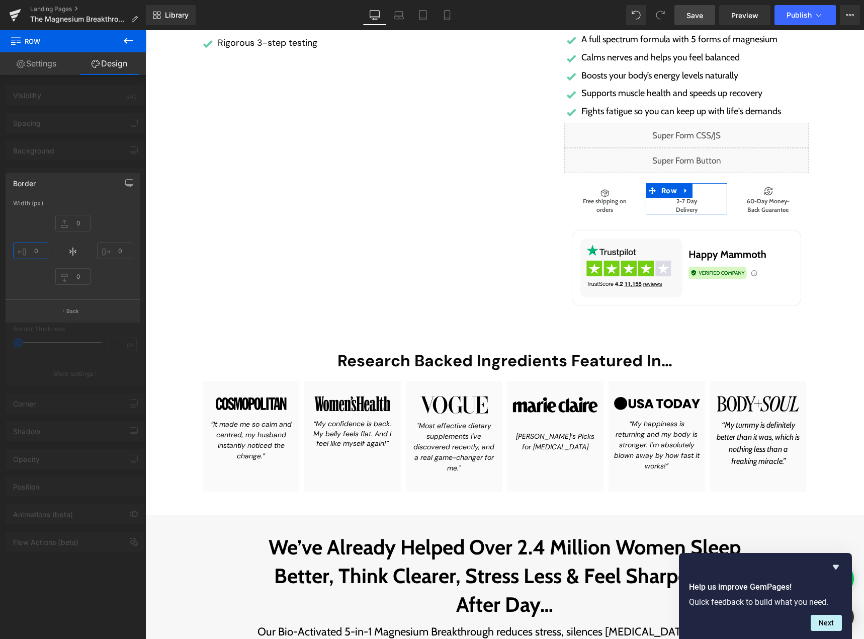
click at [38, 250] on input "text" at bounding box center [30, 250] width 35 height 17
type input "1"
click at [115, 252] on input "text" at bounding box center [114, 250] width 35 height 17
type input "1"
click at [72, 252] on icon at bounding box center [73, 251] width 12 height 12
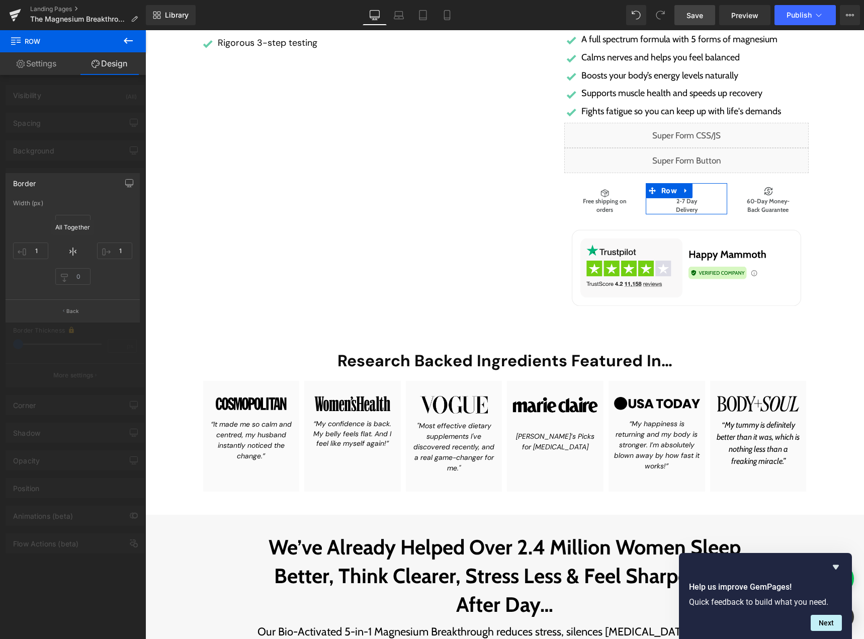
click at [72, 252] on icon at bounding box center [73, 251] width 12 height 12
click at [72, 253] on icon at bounding box center [72, 251] width 1 height 9
click at [75, 251] on icon at bounding box center [73, 251] width 12 height 12
click at [34, 274] on div "1 1" at bounding box center [72, 251] width 119 height 80
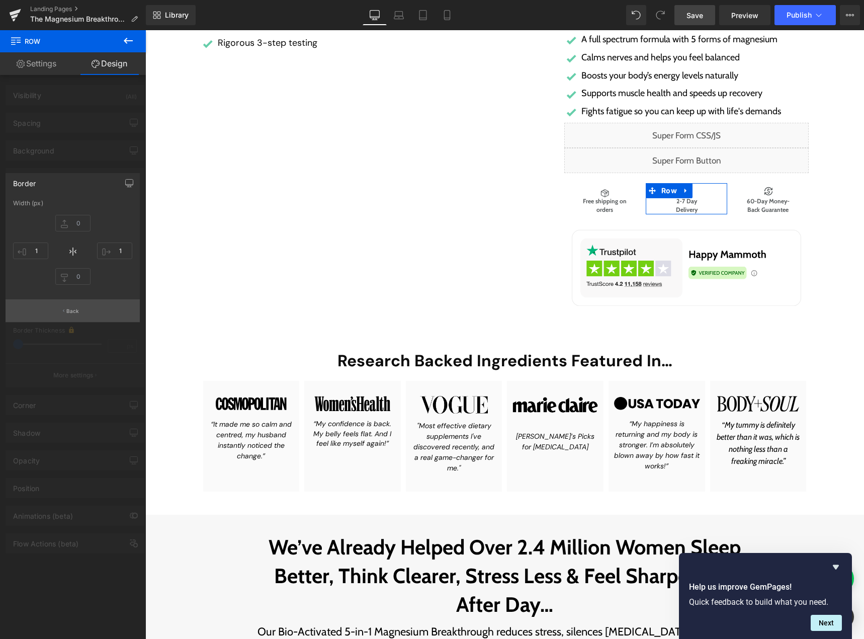
click at [45, 313] on button "Back" at bounding box center [73, 310] width 134 height 23
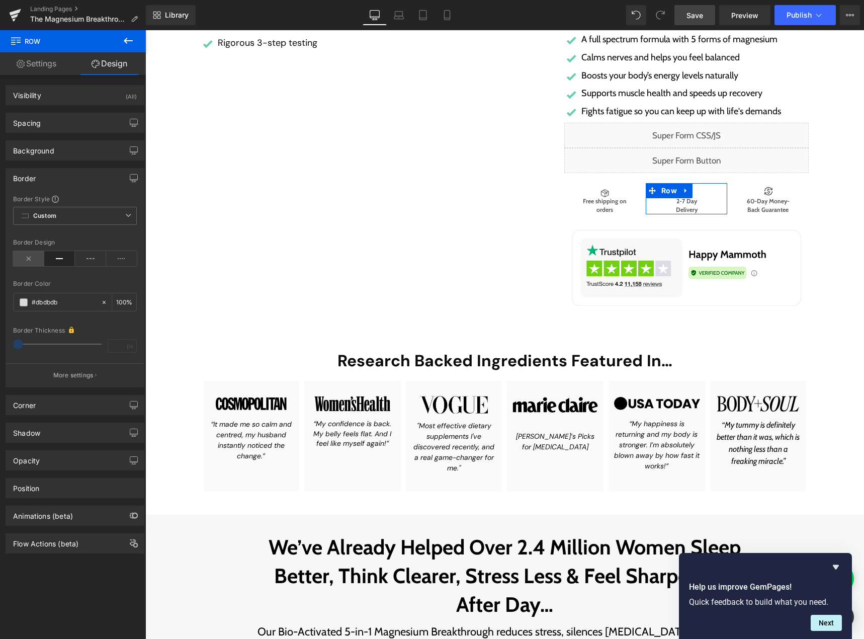
click at [29, 258] on icon at bounding box center [28, 258] width 31 height 15
click at [52, 257] on icon at bounding box center [59, 258] width 31 height 15
click at [62, 369] on button "More settings" at bounding box center [75, 375] width 138 height 24
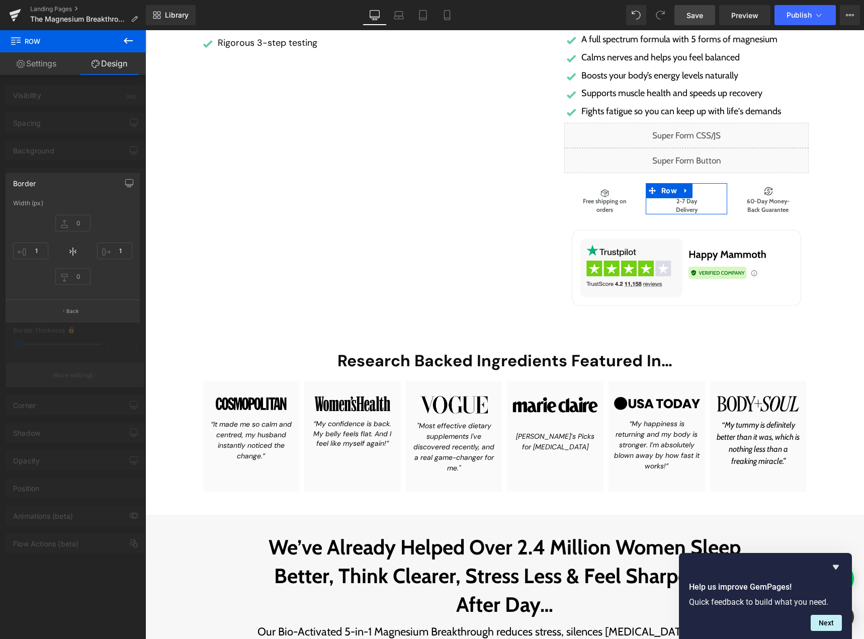
click at [62, 369] on div at bounding box center [73, 337] width 146 height 614
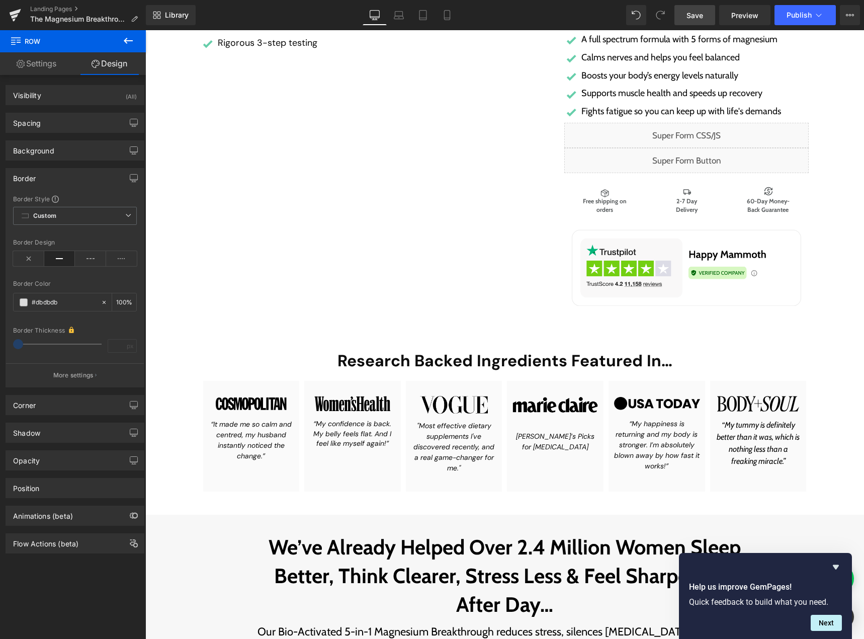
click at [124, 35] on icon at bounding box center [128, 41] width 12 height 12
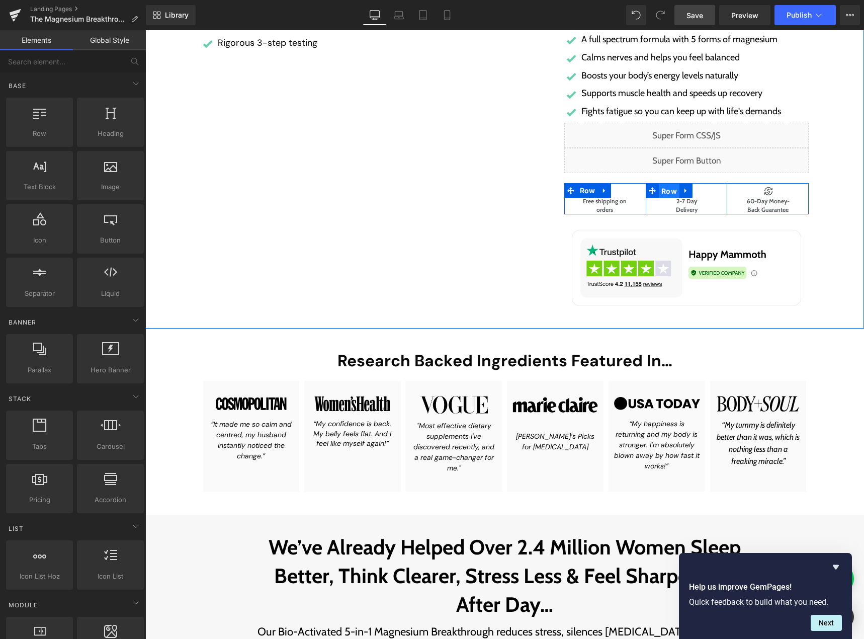
click at [663, 189] on span "Row" at bounding box center [669, 191] width 21 height 15
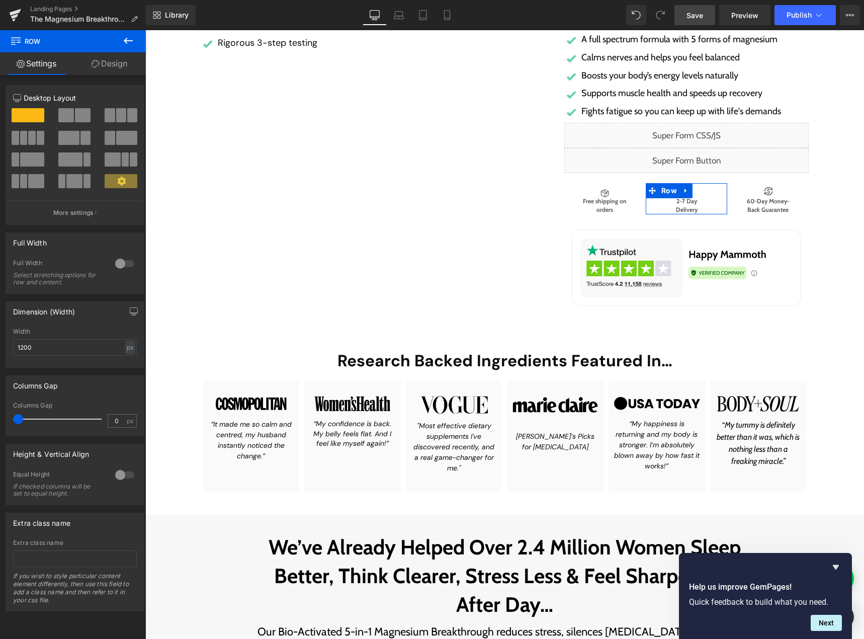
click at [120, 65] on link "Design" at bounding box center [109, 63] width 73 height 23
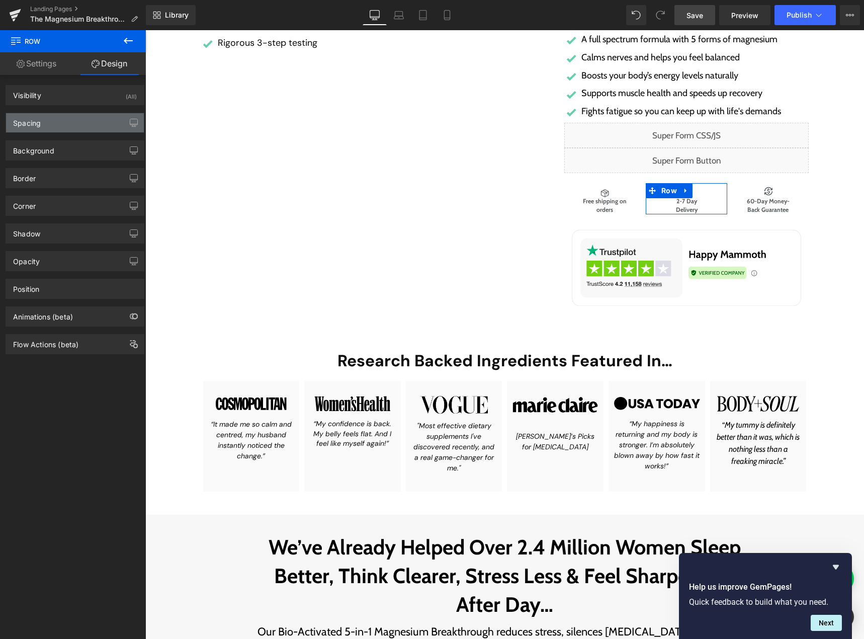
click at [53, 128] on div "Spacing" at bounding box center [75, 122] width 138 height 19
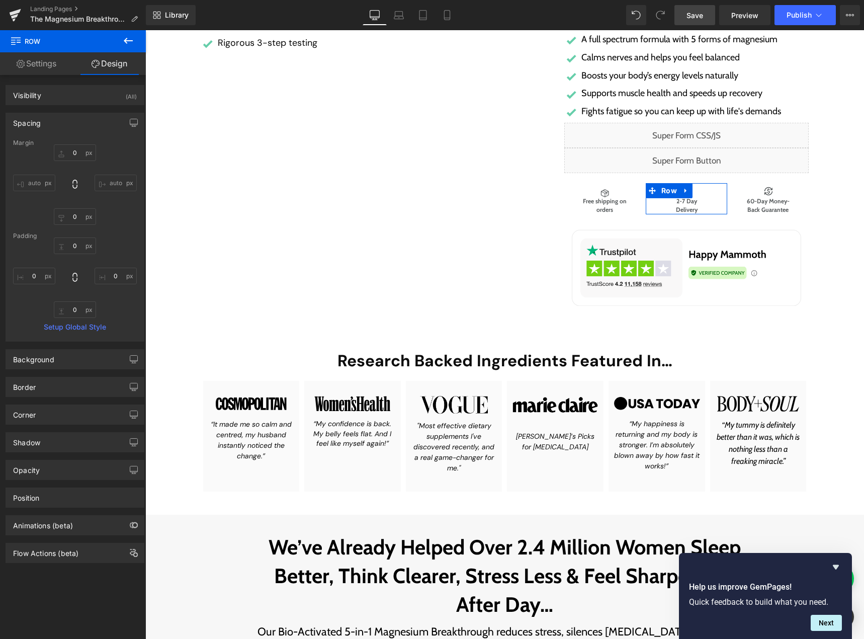
click at [48, 122] on div "Spacing" at bounding box center [75, 122] width 138 height 19
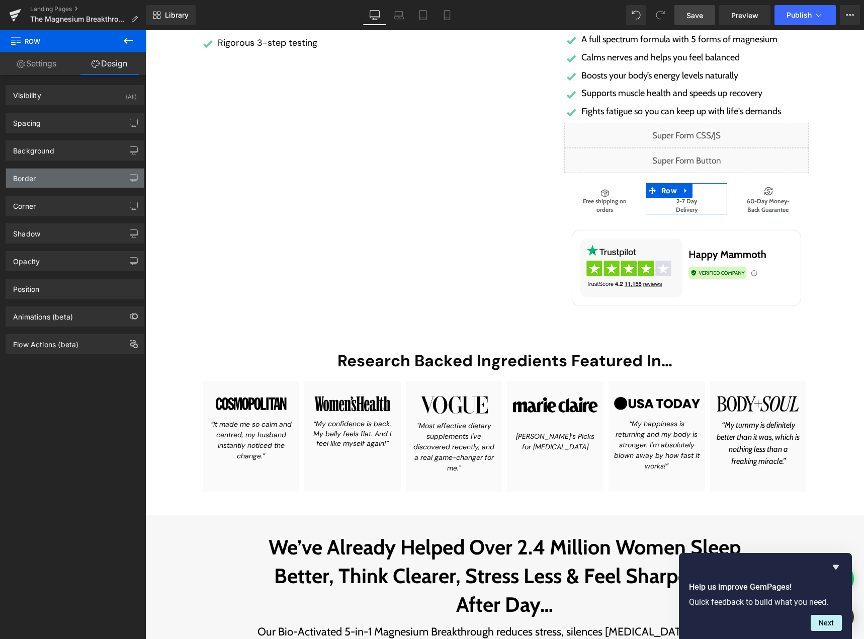
click at [47, 179] on div "Border" at bounding box center [75, 178] width 138 height 19
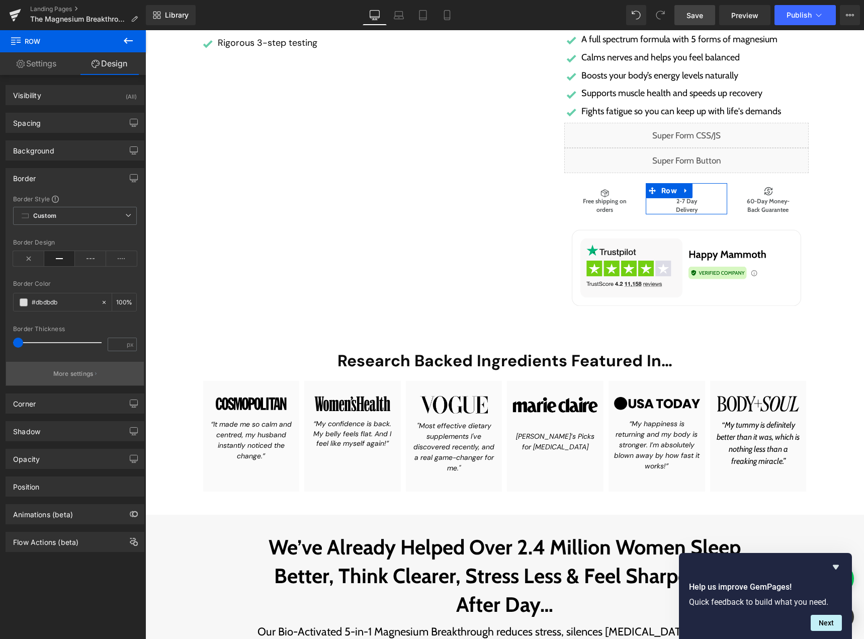
click at [63, 367] on button "More settings" at bounding box center [75, 374] width 138 height 24
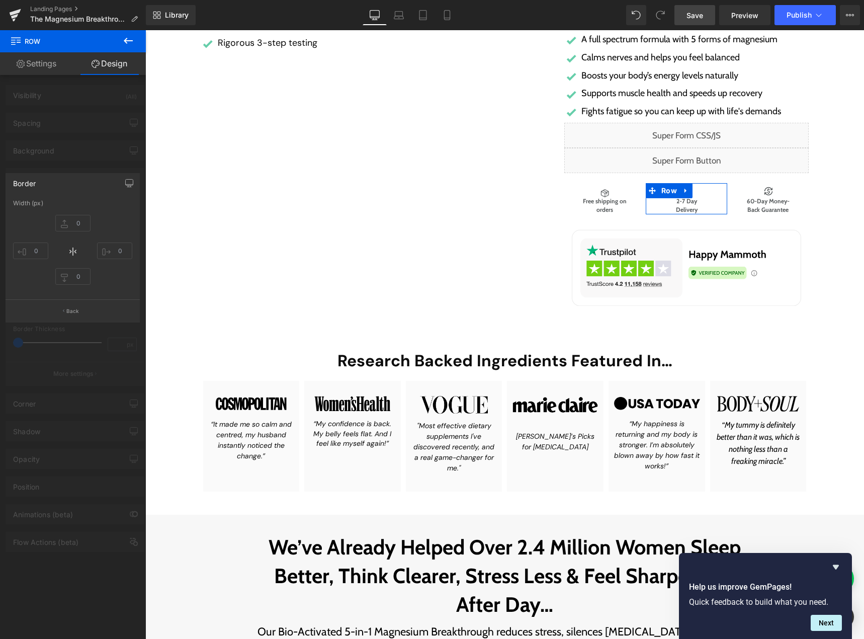
click at [46, 364] on div at bounding box center [73, 337] width 146 height 614
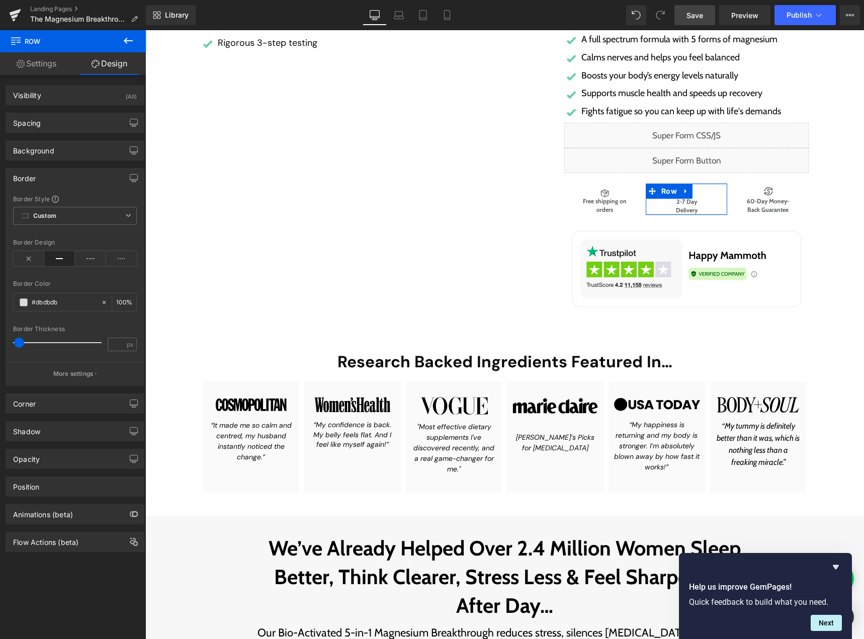
click at [18, 342] on span at bounding box center [19, 343] width 10 height 10
click at [60, 376] on p "More settings" at bounding box center [73, 373] width 40 height 9
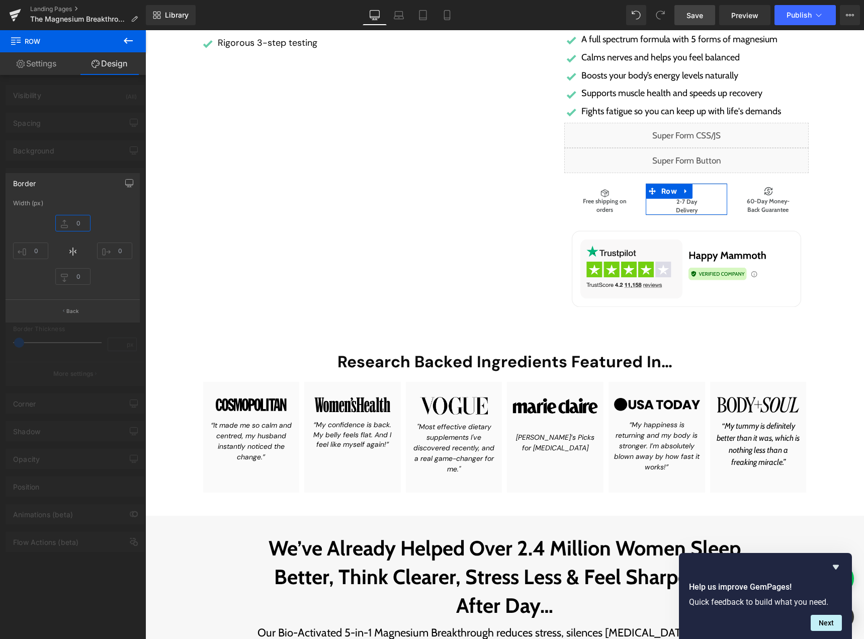
click at [67, 220] on input "text" at bounding box center [72, 223] width 35 height 17
type input "-"
type input "0"
click at [69, 278] on input "text" at bounding box center [72, 276] width 35 height 17
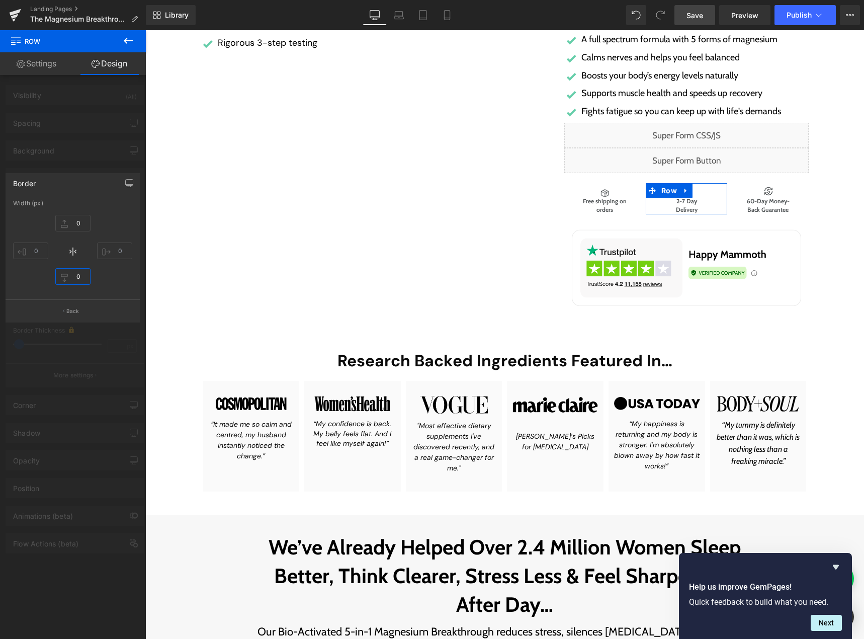
type input "0"
click at [86, 352] on div at bounding box center [73, 337] width 146 height 614
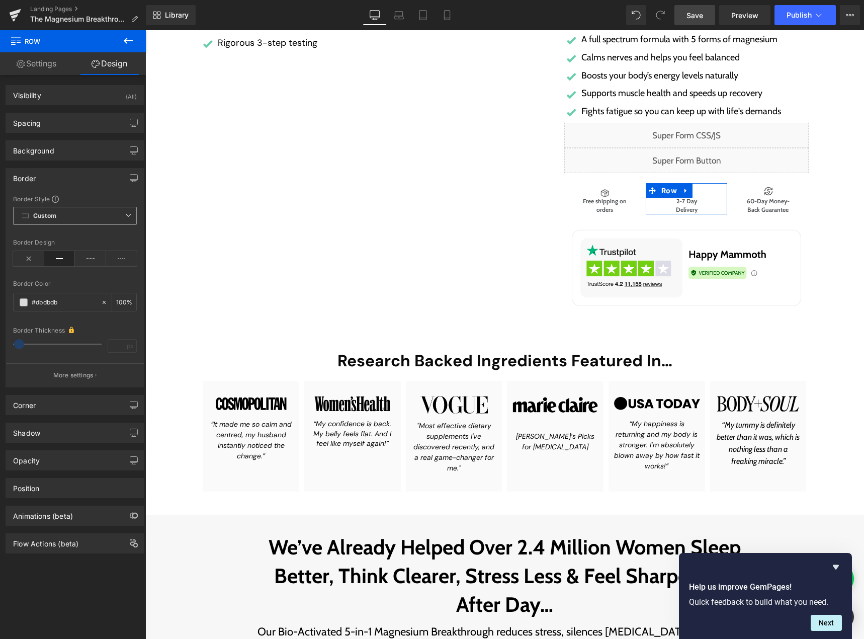
click at [109, 214] on span "Custom Setup Global Style" at bounding box center [75, 216] width 124 height 18
click at [82, 256] on div "Setup Global Style" at bounding box center [75, 256] width 124 height 24
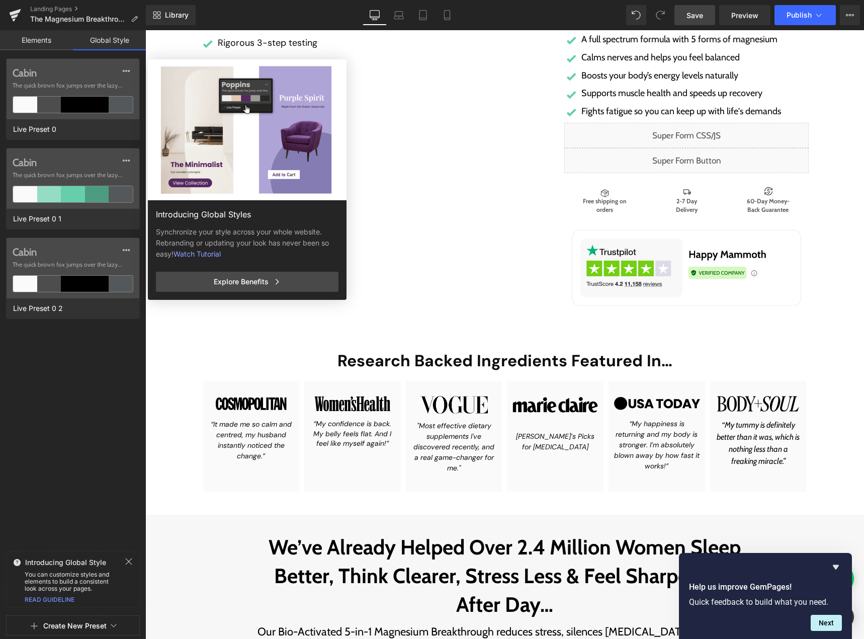
click at [120, 561] on div "Introducing Global Style" at bounding box center [73, 562] width 133 height 10
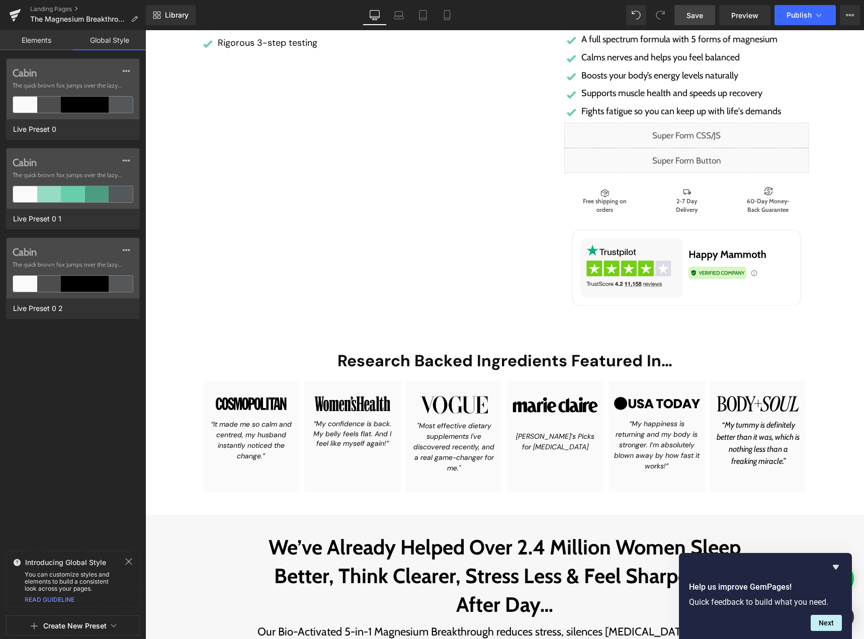
click at [56, 36] on link "Elements" at bounding box center [36, 40] width 73 height 20
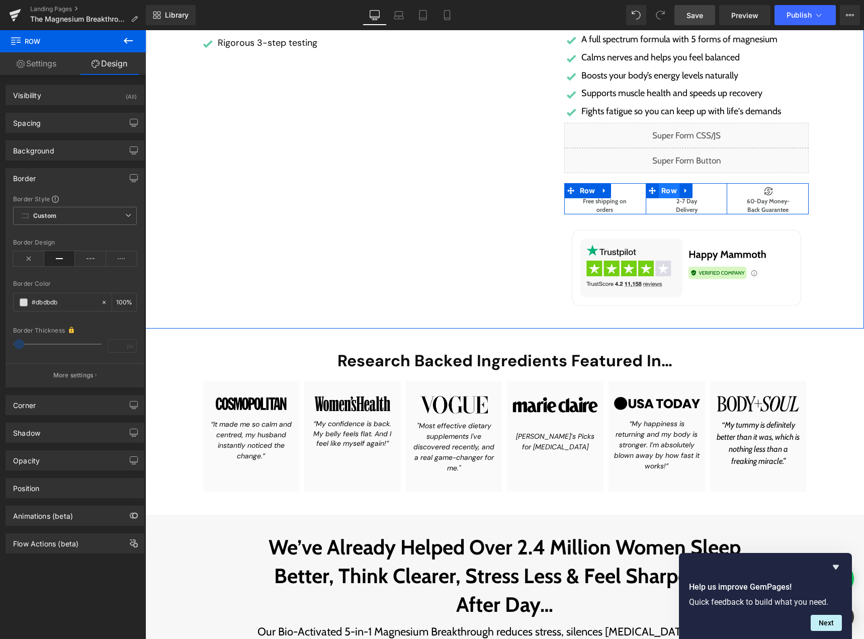
click at [672, 188] on span "Row" at bounding box center [669, 190] width 21 height 15
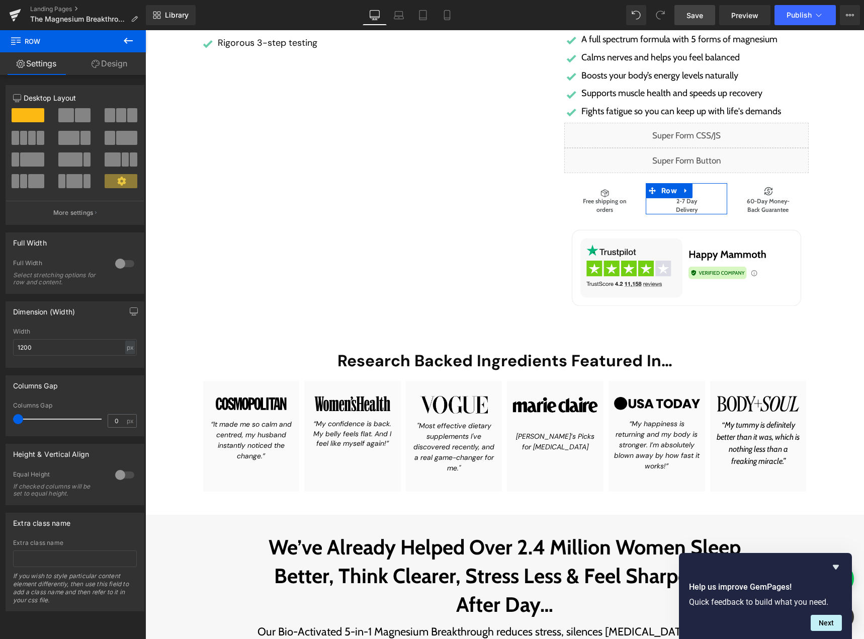
click at [115, 59] on link "Design" at bounding box center [109, 63] width 73 height 23
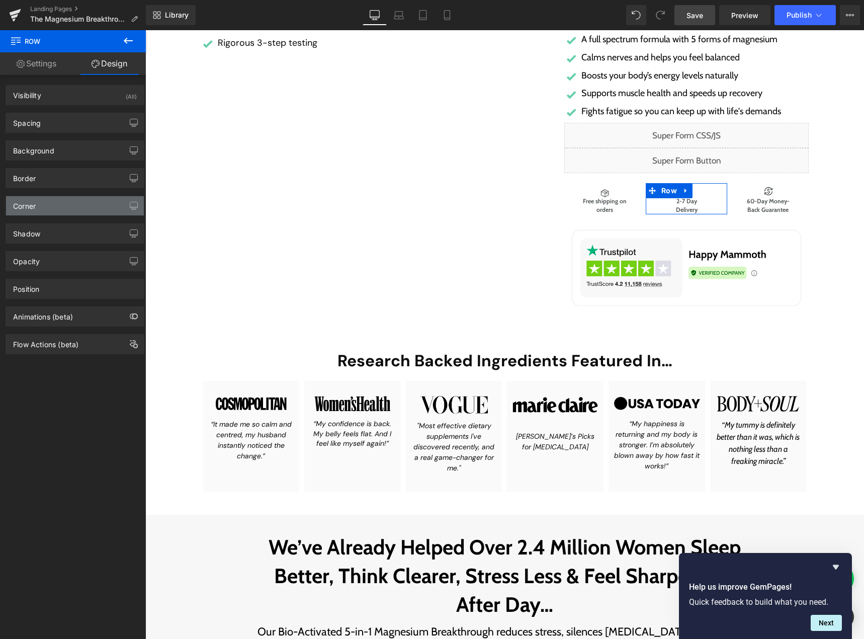
click at [45, 205] on div "Corner" at bounding box center [75, 205] width 138 height 19
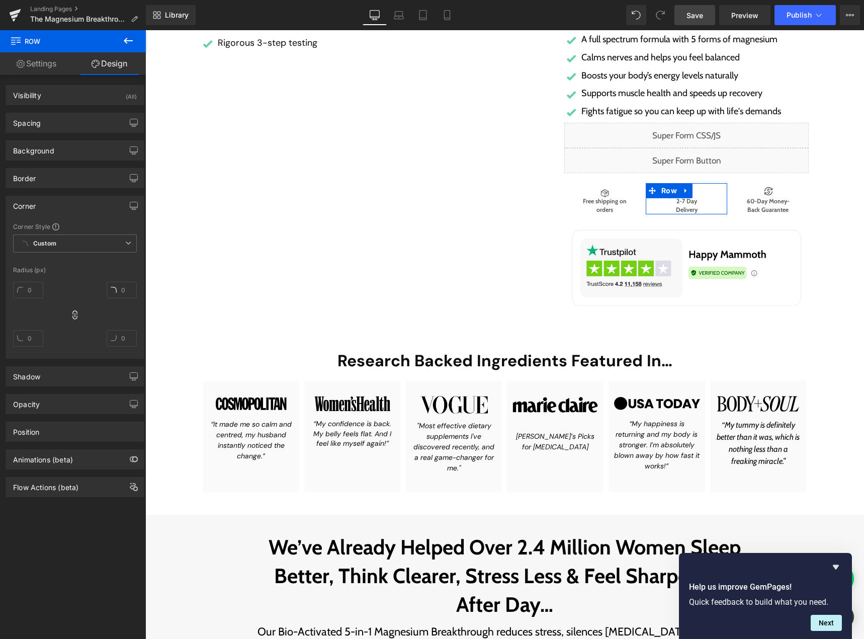
click at [45, 205] on div "Corner" at bounding box center [75, 205] width 138 height 19
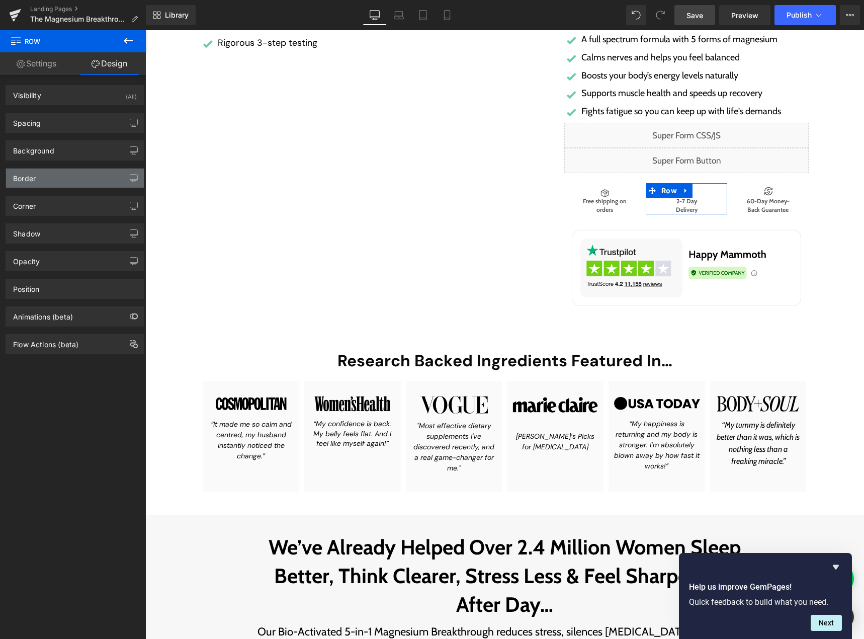
click at [52, 177] on div "Border" at bounding box center [75, 178] width 138 height 19
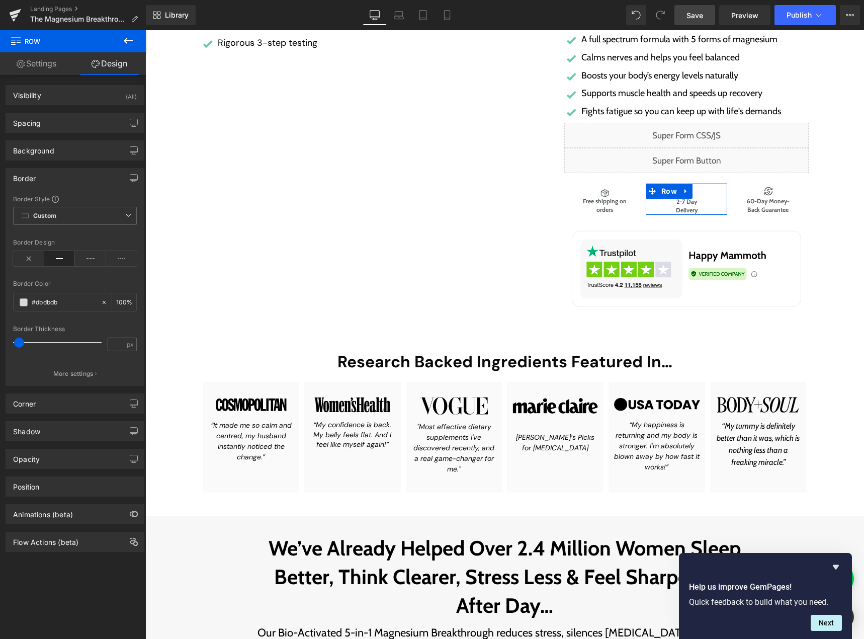
click at [22, 339] on span at bounding box center [19, 343] width 10 height 10
click at [98, 374] on button "More settings" at bounding box center [75, 374] width 138 height 24
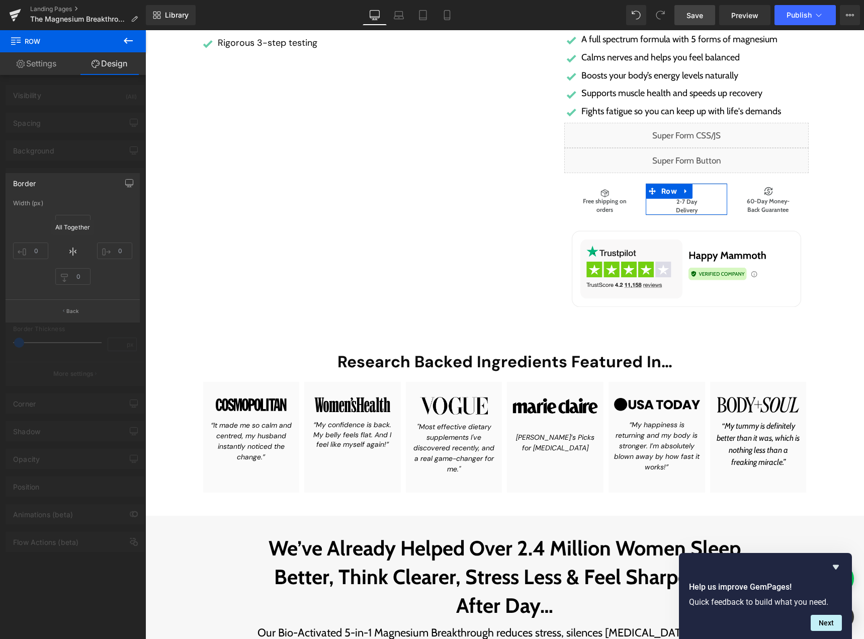
click at [72, 253] on icon at bounding box center [73, 251] width 12 height 12
click at [73, 251] on icon at bounding box center [72, 251] width 1 height 9
click at [73, 222] on input "text" at bounding box center [72, 223] width 35 height 17
type input "0"
click at [73, 279] on input "text" at bounding box center [72, 276] width 35 height 17
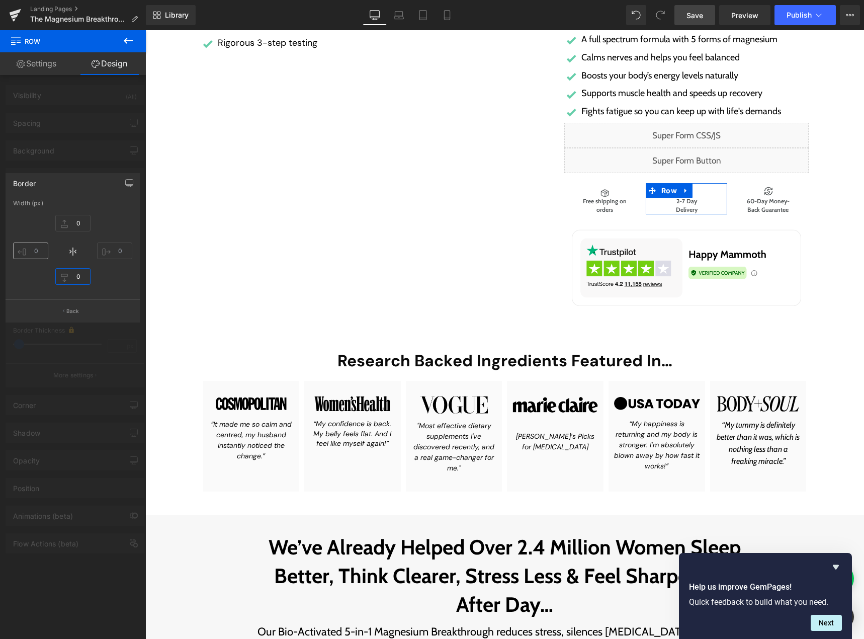
type input "0"
click at [43, 255] on input "text" at bounding box center [30, 250] width 35 height 17
type input "2"
click at [119, 250] on input "text" at bounding box center [114, 250] width 35 height 17
click at [74, 304] on button "Back" at bounding box center [73, 310] width 134 height 23
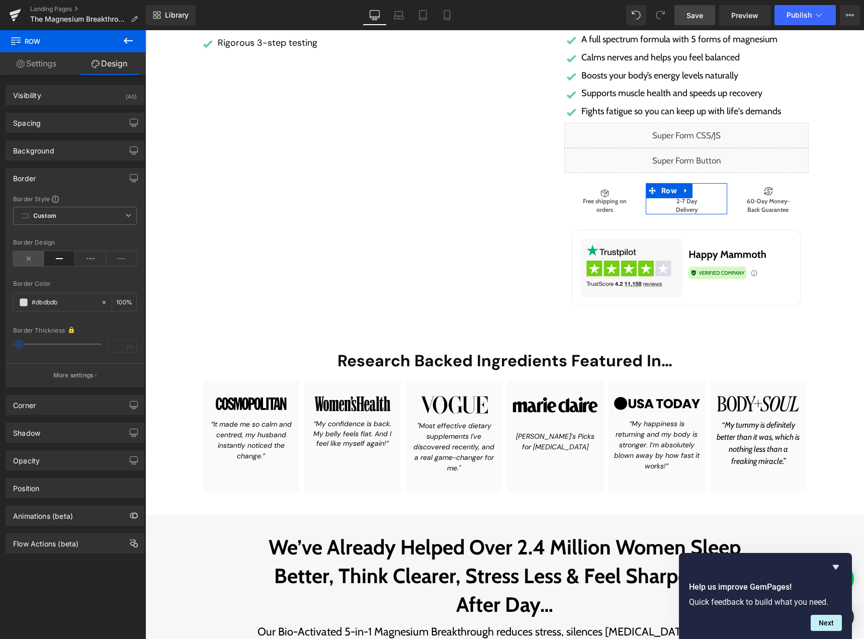
click at [29, 255] on icon at bounding box center [28, 258] width 31 height 15
drag, startPoint x: 53, startPoint y: 264, endPoint x: 58, endPoint y: 259, distance: 7.1
click at [55, 264] on icon at bounding box center [59, 258] width 31 height 15
click at [72, 371] on p "More settings" at bounding box center [73, 375] width 40 height 9
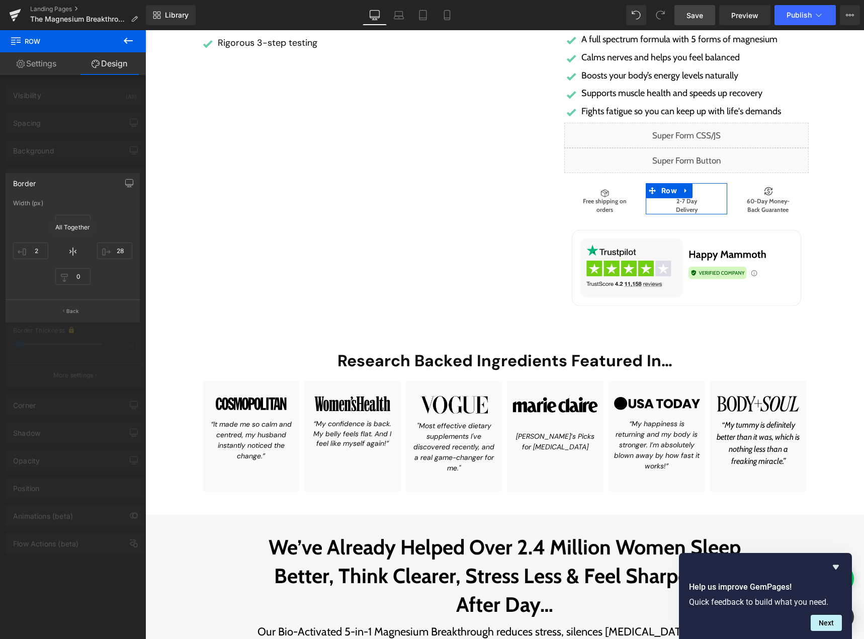
click at [68, 243] on span at bounding box center [73, 248] width 12 height 14
click at [72, 253] on icon at bounding box center [73, 251] width 12 height 12
click at [74, 251] on icon at bounding box center [72, 251] width 7 height 4
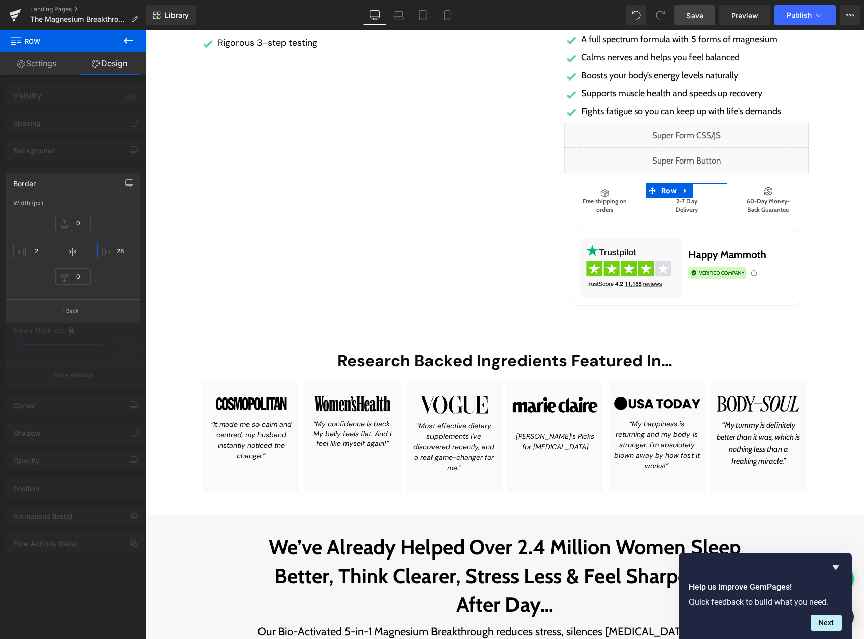
click at [110, 252] on input "28" at bounding box center [114, 250] width 35 height 17
type input "1"
click at [34, 245] on input "2" at bounding box center [30, 250] width 35 height 17
type input "1"
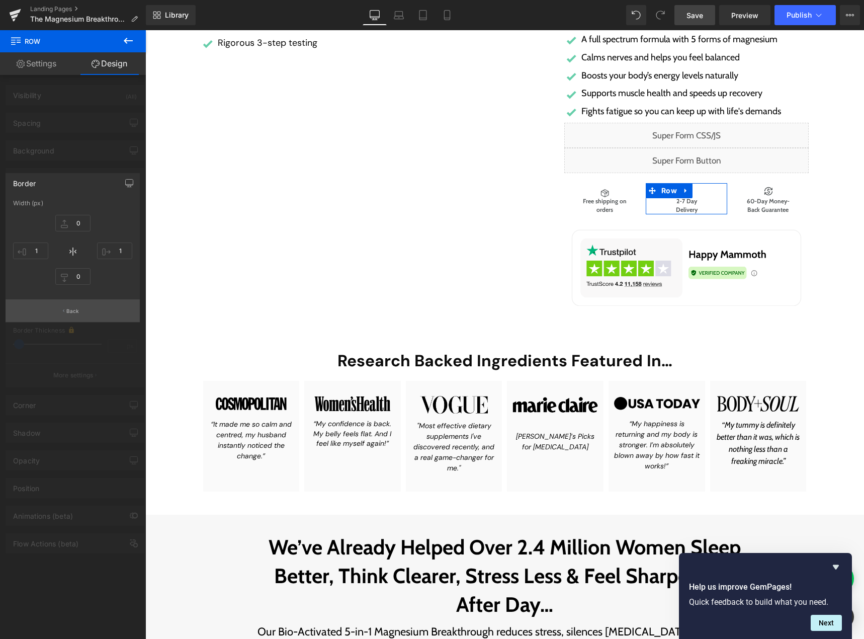
click at [67, 314] on p "Back" at bounding box center [72, 311] width 13 height 8
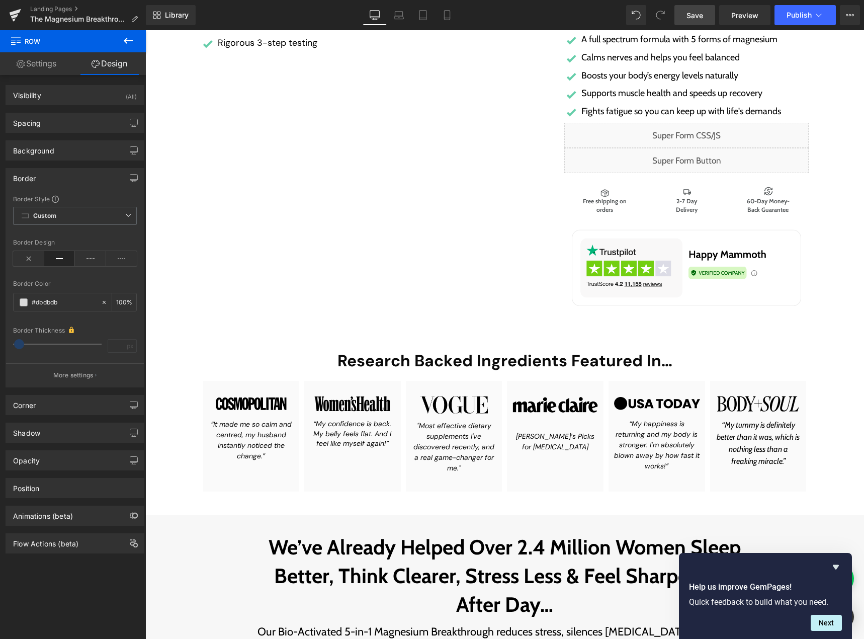
click at [695, 12] on span "Save" at bounding box center [695, 15] width 17 height 11
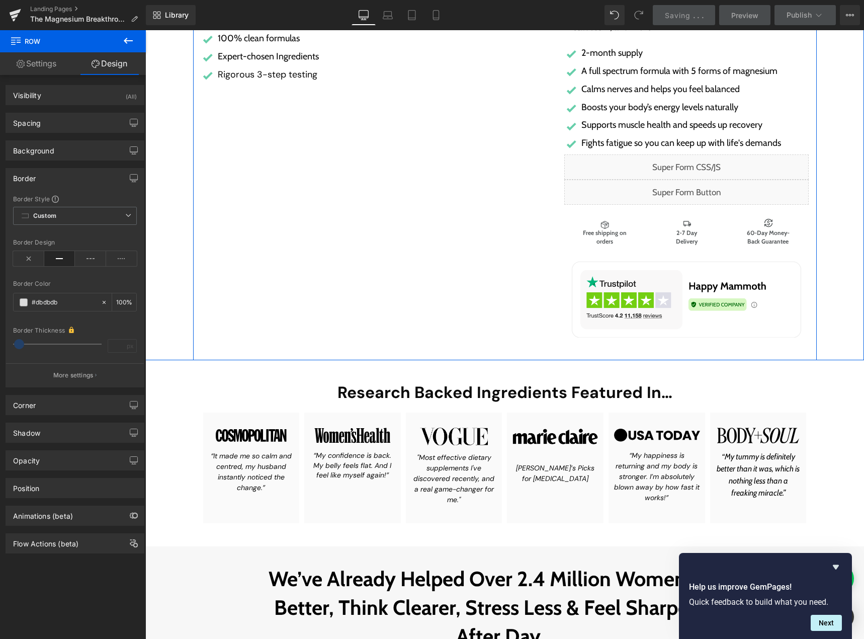
scroll to position [151, 0]
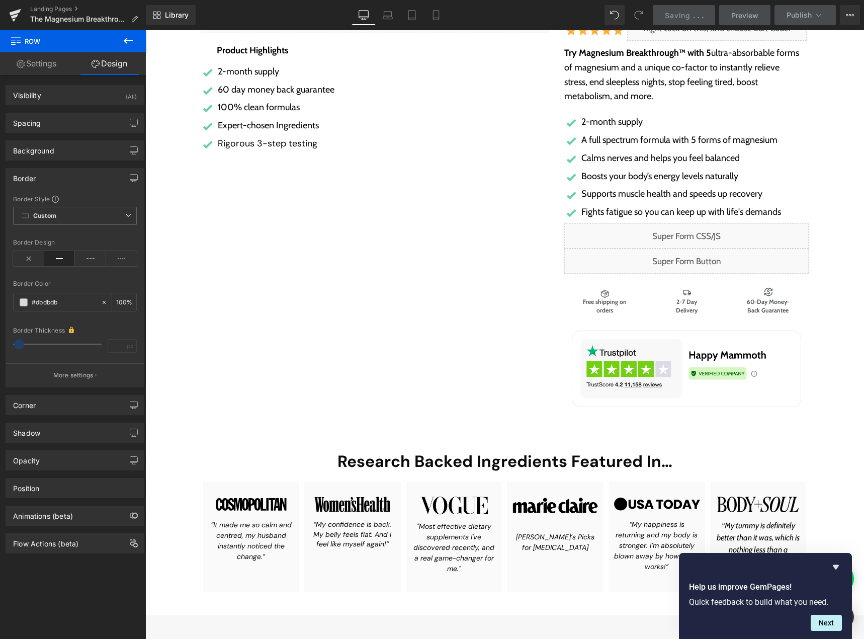
click at [124, 41] on icon at bounding box center [128, 41] width 9 height 6
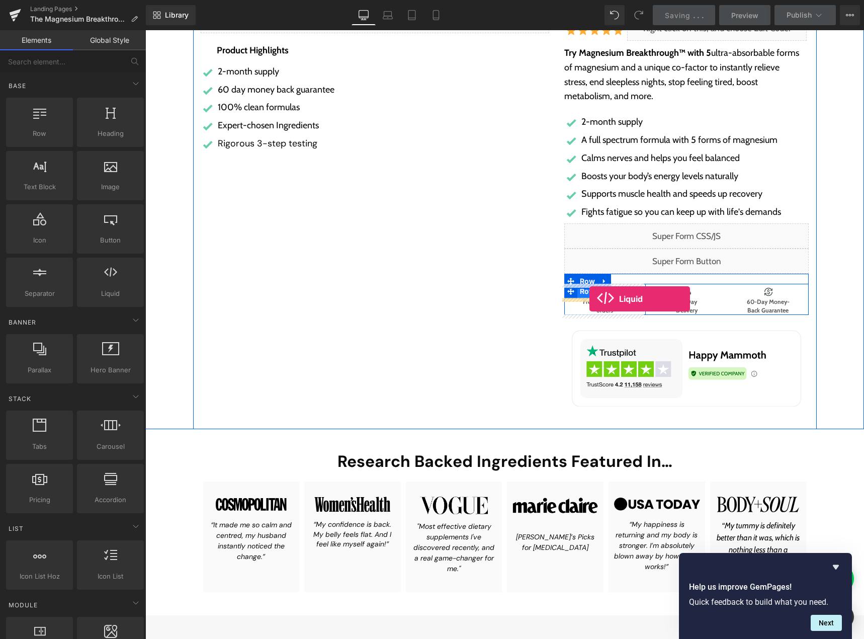
drag, startPoint x: 285, startPoint y: 311, endPoint x: 590, endPoint y: 299, distance: 304.6
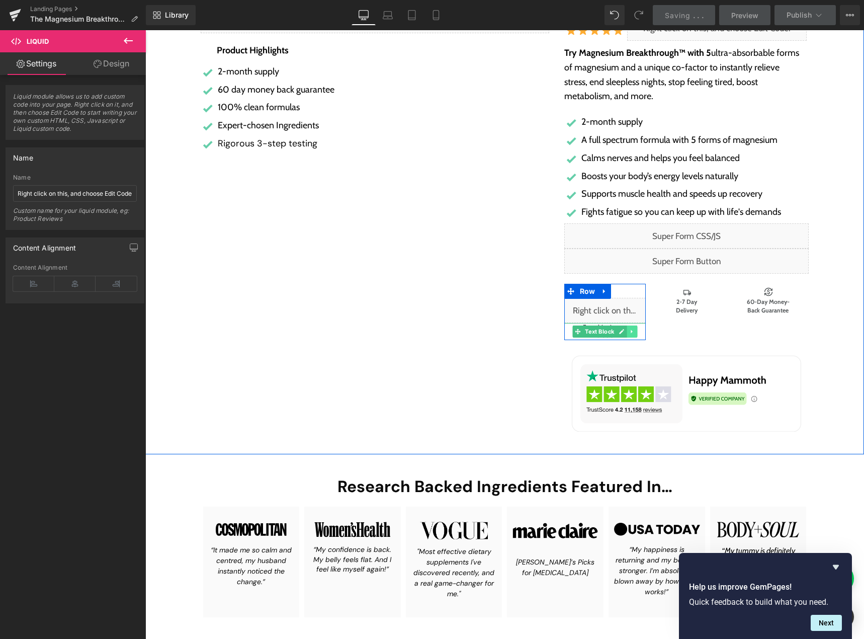
click at [631, 331] on icon at bounding box center [632, 332] width 2 height 4
click at [635, 332] on icon at bounding box center [638, 331] width 6 height 6
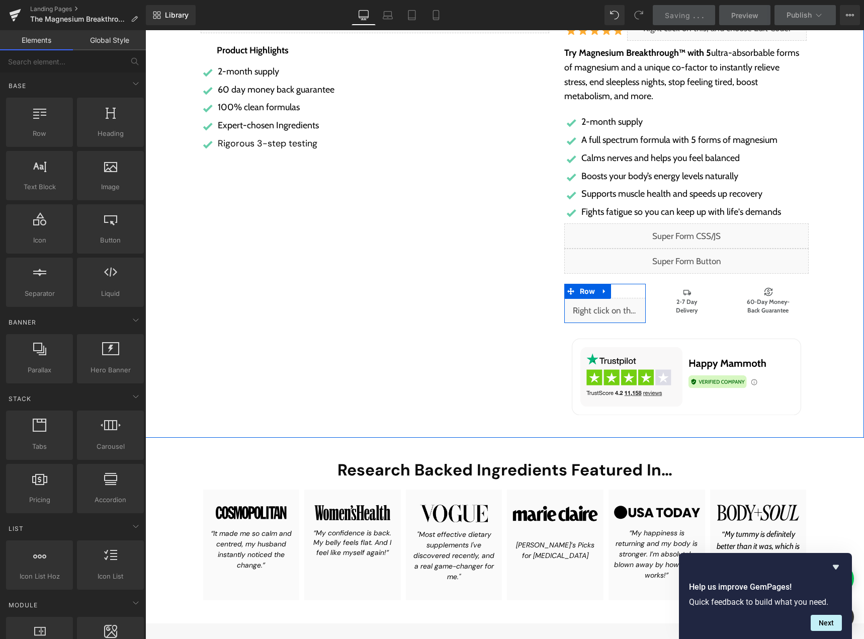
click at [613, 305] on div "Liquid" at bounding box center [604, 310] width 81 height 25
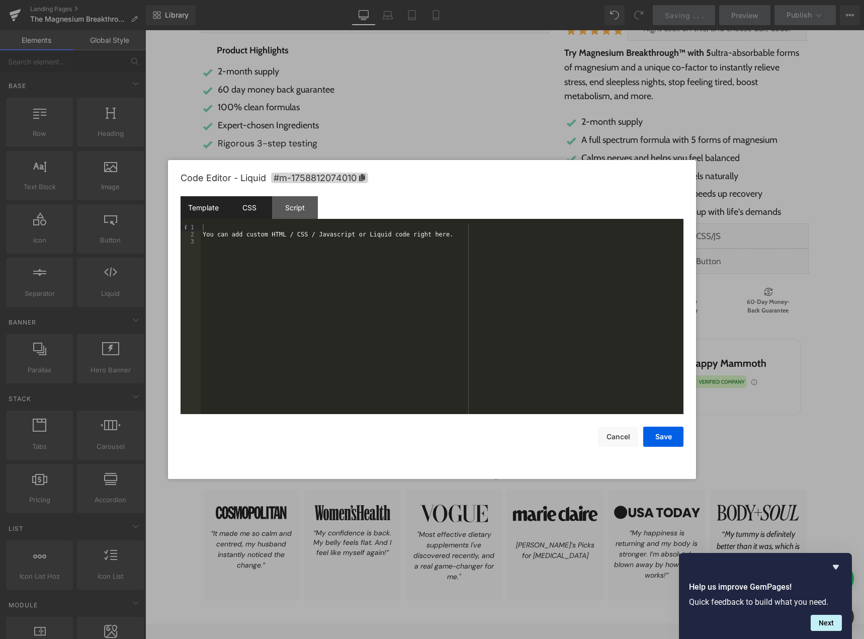
click at [260, 209] on div "CSS" at bounding box center [249, 207] width 46 height 23
click at [272, 266] on div "#m-1758812074010 { }" at bounding box center [442, 326] width 483 height 204
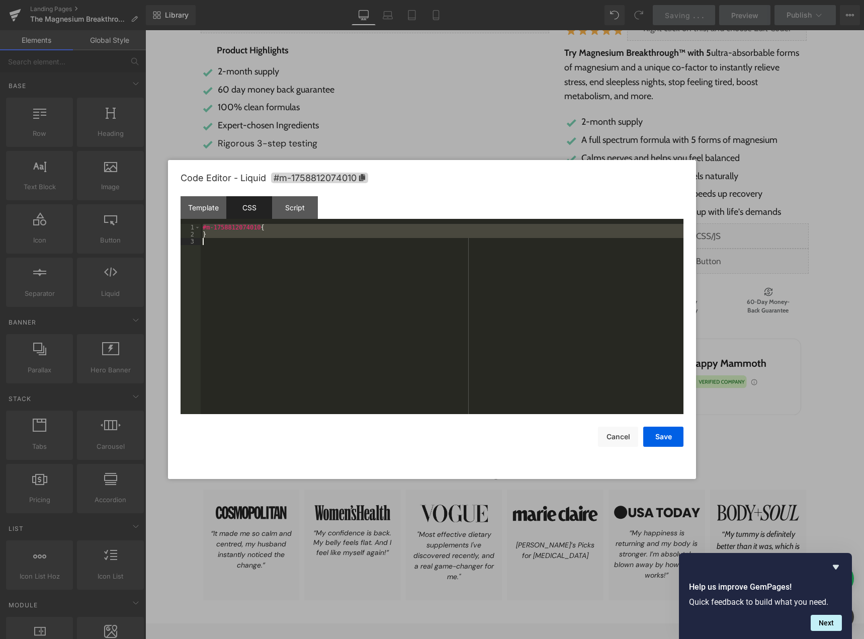
scroll to position [521, 0]
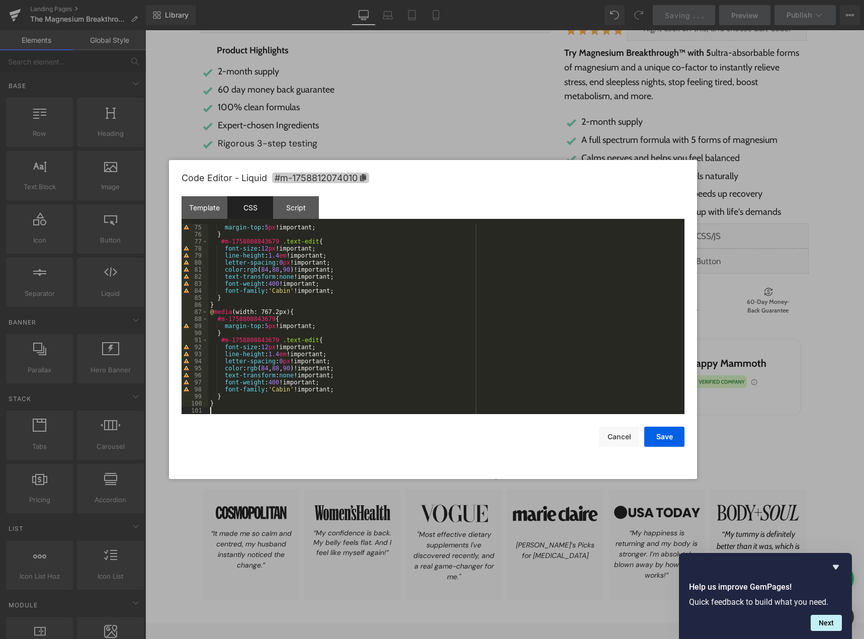
click at [363, 177] on icon at bounding box center [363, 177] width 7 height 7
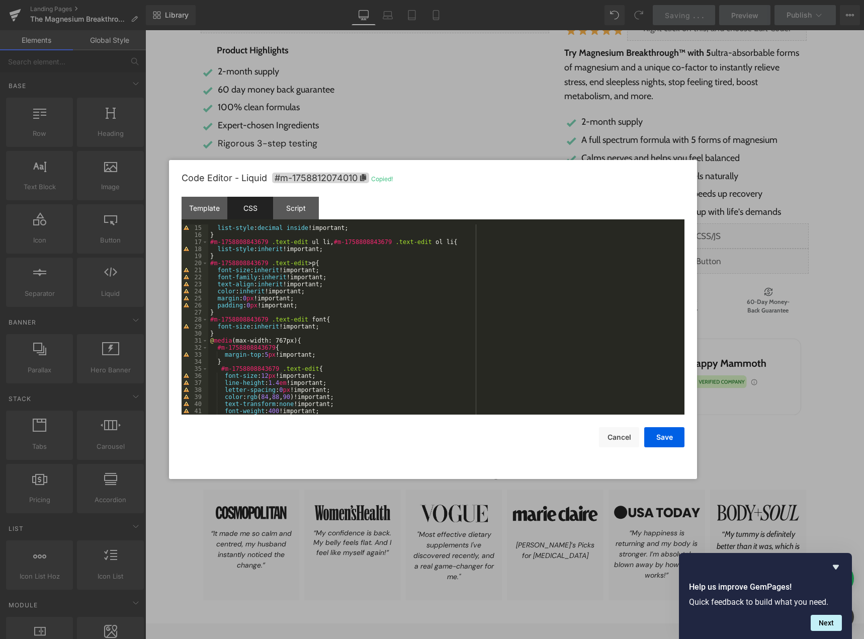
scroll to position [0, 0]
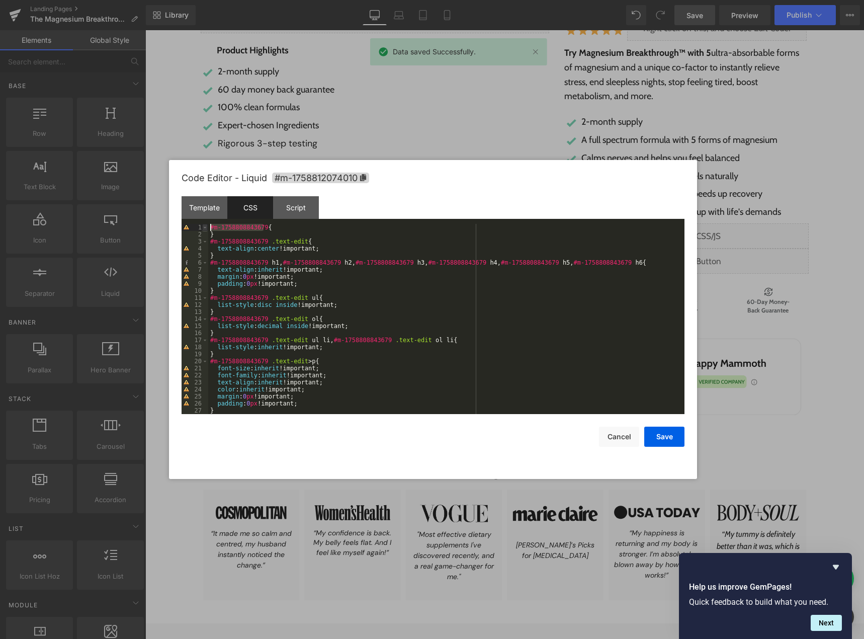
drag, startPoint x: 263, startPoint y: 227, endPoint x: 207, endPoint y: 229, distance: 55.9
click at [207, 229] on pre "1 2 3 4 5 6 7 8 9 10 11 12 13 14 15 16 17 18 19 20 21 22 23 24 25 26 27 28 #m-1…" at bounding box center [433, 319] width 503 height 190
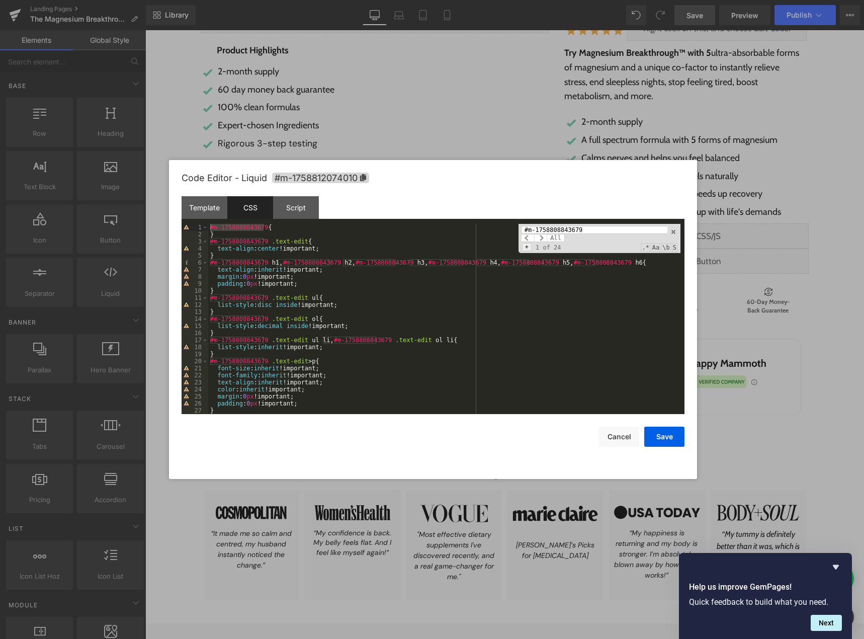
click at [527, 248] on span "+" at bounding box center [527, 247] width 10 height 8
click at [539, 245] on input at bounding box center [599, 248] width 156 height 8
paste input "#m-1758812074010"
type input "#m-1758812074010"
click at [558, 256] on span "All" at bounding box center [562, 256] width 18 height 8
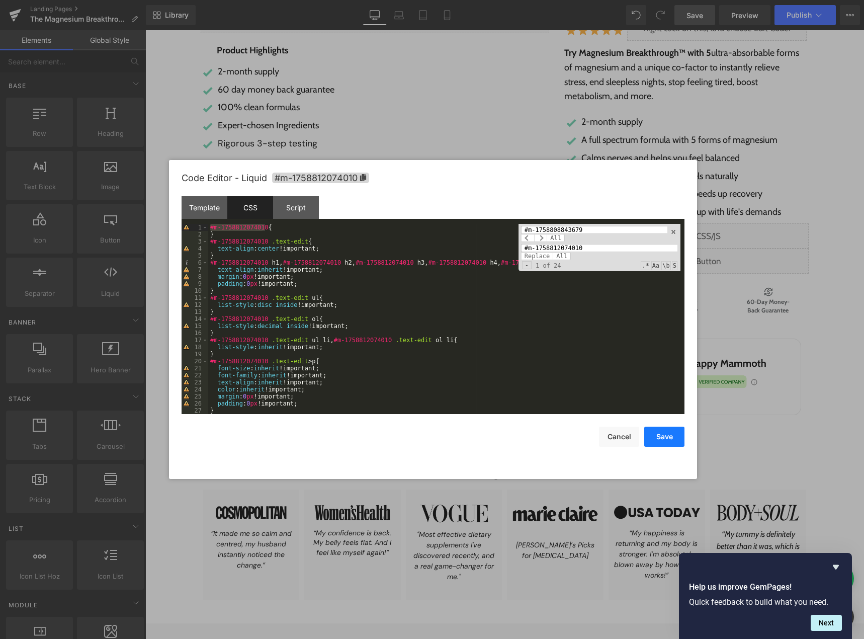
click at [666, 437] on button "Save" at bounding box center [664, 437] width 40 height 20
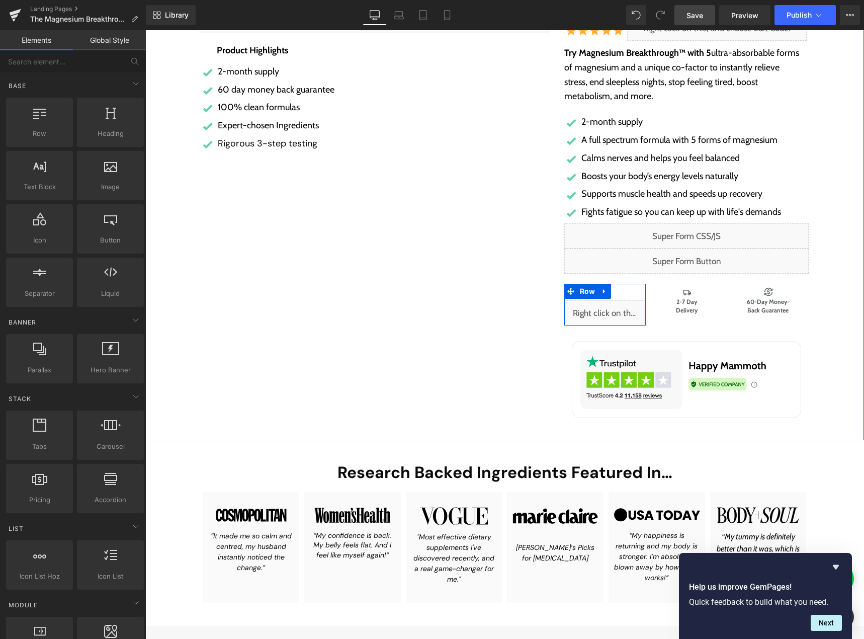
click at [613, 309] on div "Liquid" at bounding box center [604, 312] width 81 height 25
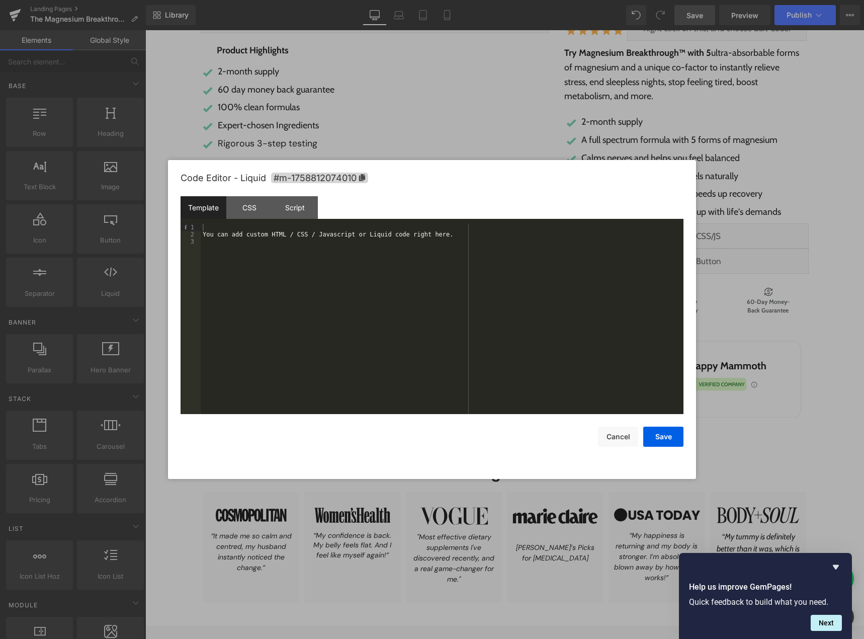
click at [332, 287] on div "You can add custom HTML / CSS / Javascript or Liquid code right here." at bounding box center [442, 326] width 483 height 204
click at [654, 435] on button "Save" at bounding box center [663, 437] width 40 height 20
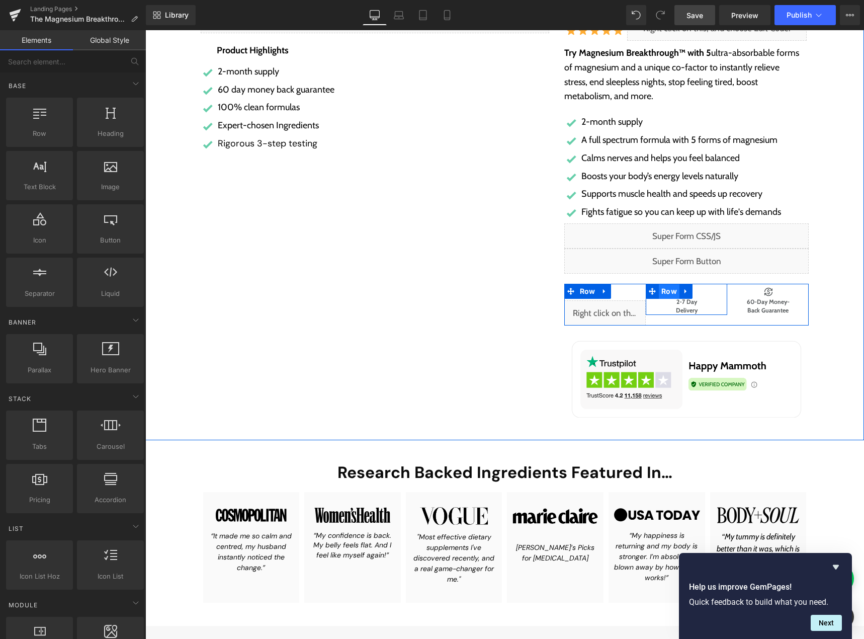
click at [666, 292] on span "Row" at bounding box center [669, 291] width 21 height 15
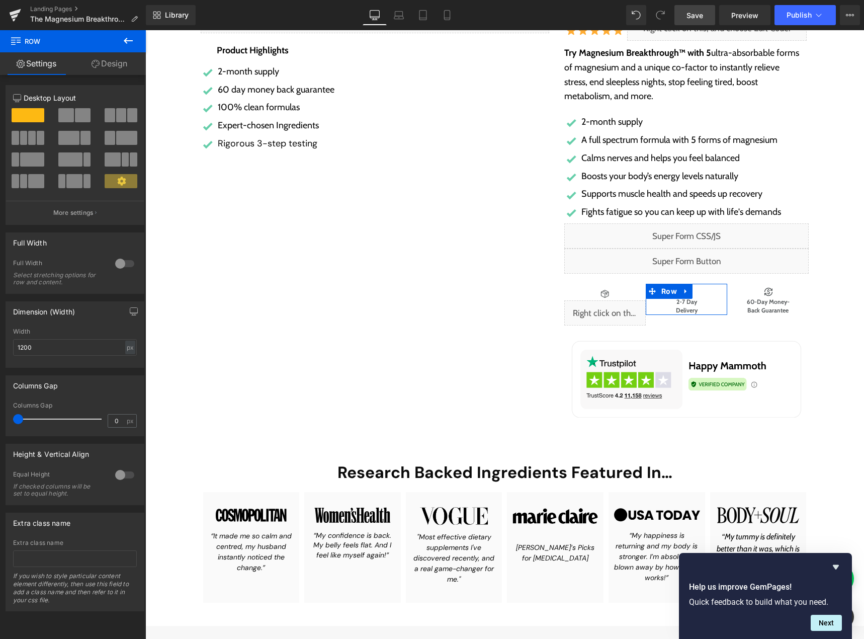
click at [122, 60] on link "Design" at bounding box center [109, 63] width 73 height 23
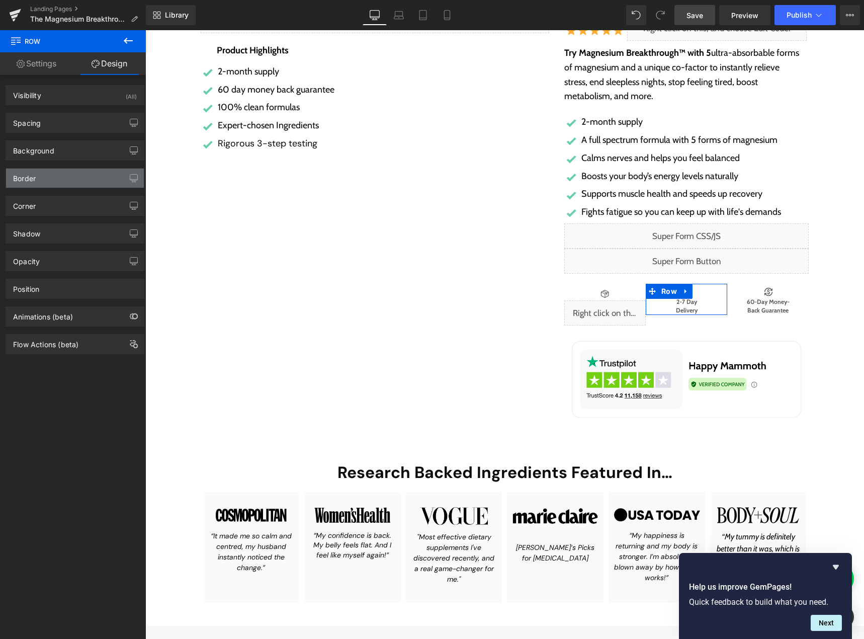
click at [62, 183] on div "Border" at bounding box center [75, 178] width 138 height 19
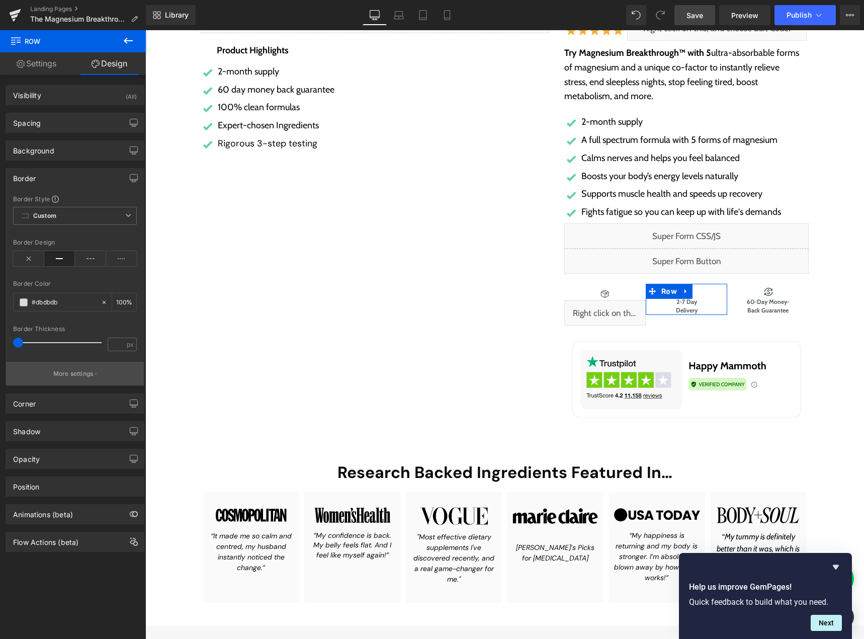
click at [48, 369] on button "More settings" at bounding box center [75, 374] width 138 height 24
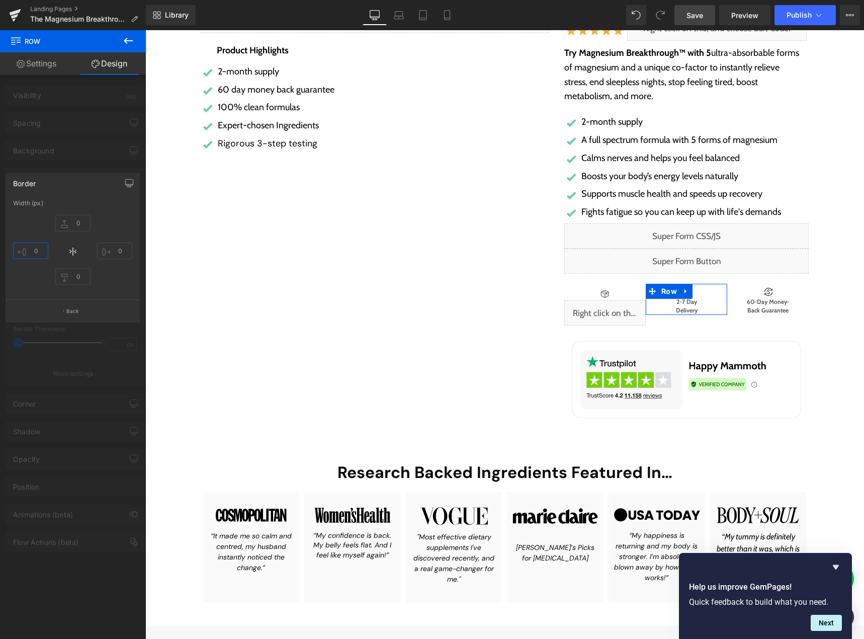
click at [33, 251] on input "text" at bounding box center [30, 250] width 35 height 17
type input "1"
click at [117, 249] on input "text" at bounding box center [114, 250] width 35 height 17
type input "1"
click at [97, 351] on div at bounding box center [73, 337] width 146 height 614
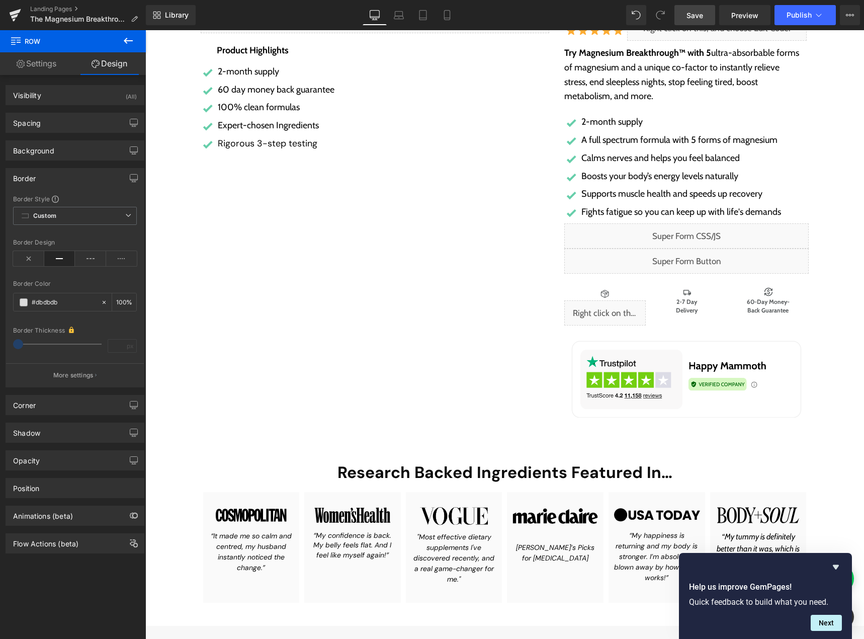
click at [688, 9] on link "Save" at bounding box center [695, 15] width 41 height 20
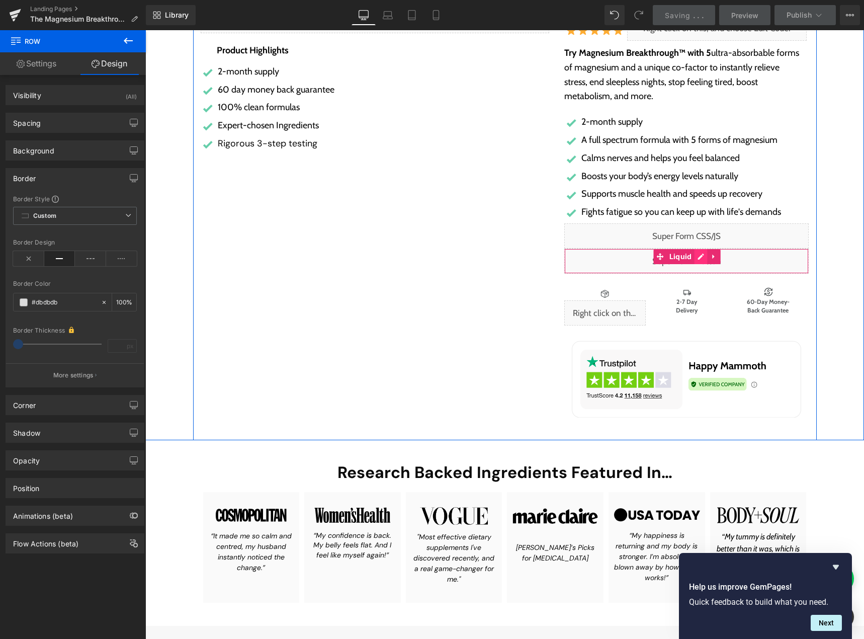
click at [695, 257] on div "Liquid" at bounding box center [686, 260] width 245 height 25
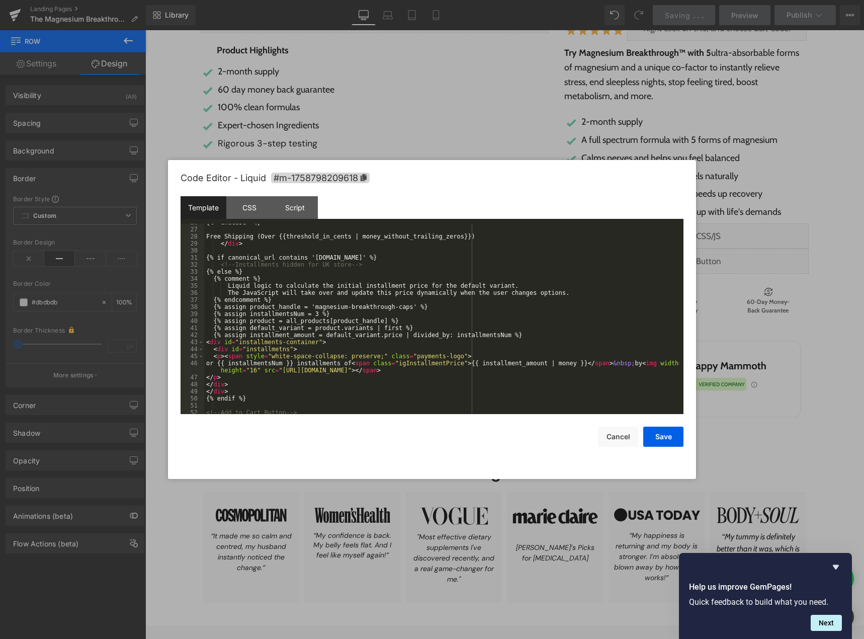
scroll to position [310, 0]
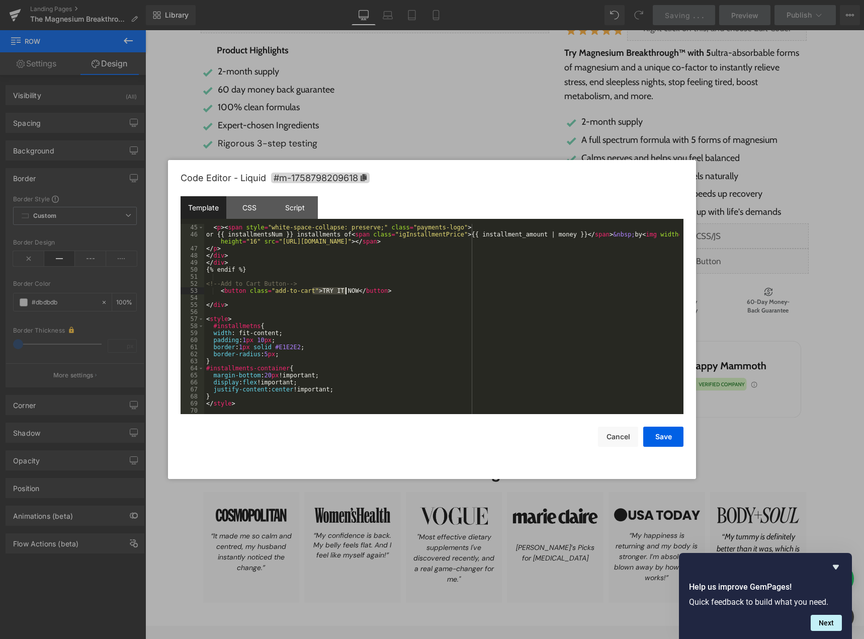
drag, startPoint x: 312, startPoint y: 292, endPoint x: 347, endPoint y: 291, distance: 34.7
click at [347, 291] on div "< p > < span style = "white-space-collapse: preserve;" class = "payments-logo" …" at bounding box center [441, 326] width 475 height 204
click at [656, 437] on button "Save" at bounding box center [663, 437] width 40 height 20
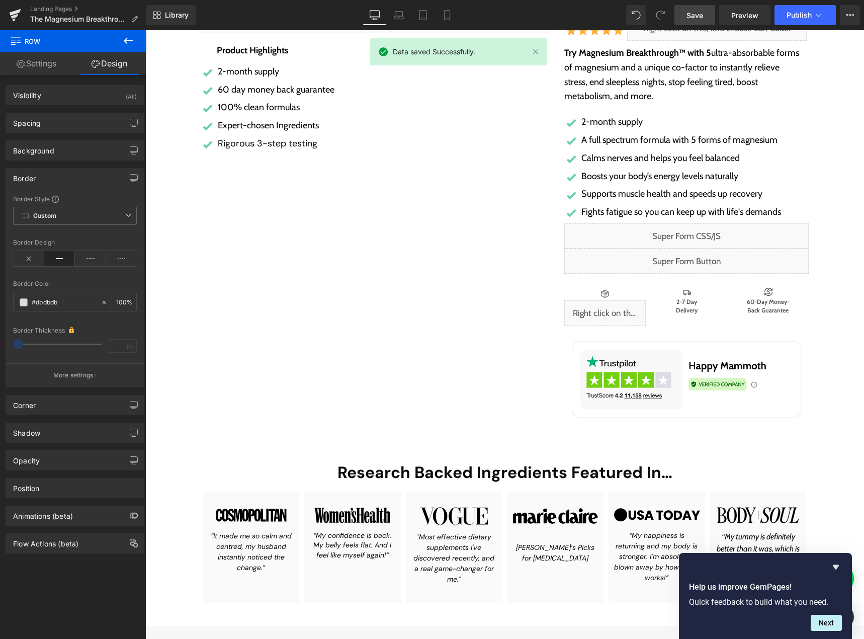
click at [699, 8] on link "Save" at bounding box center [695, 15] width 41 height 20
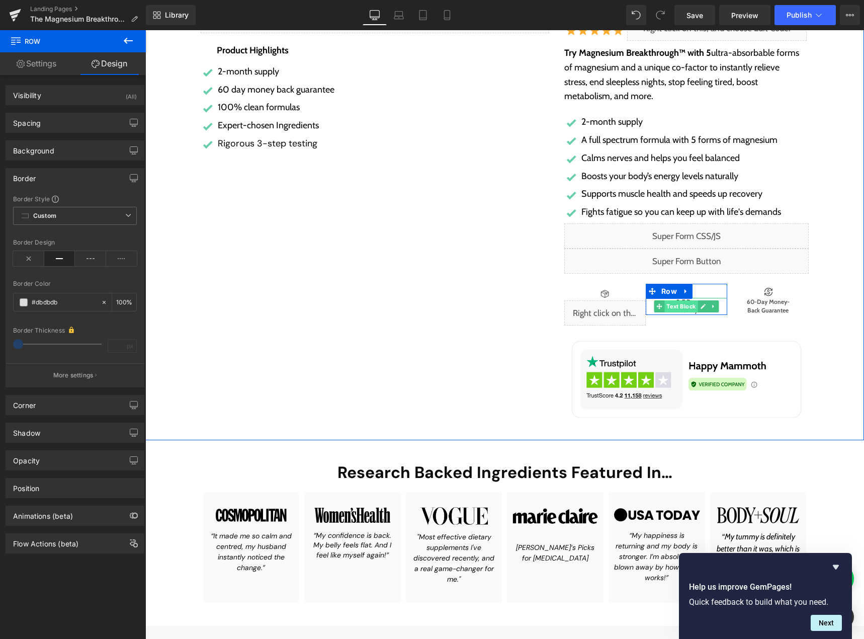
click at [680, 307] on span "Text Block" at bounding box center [681, 306] width 33 height 12
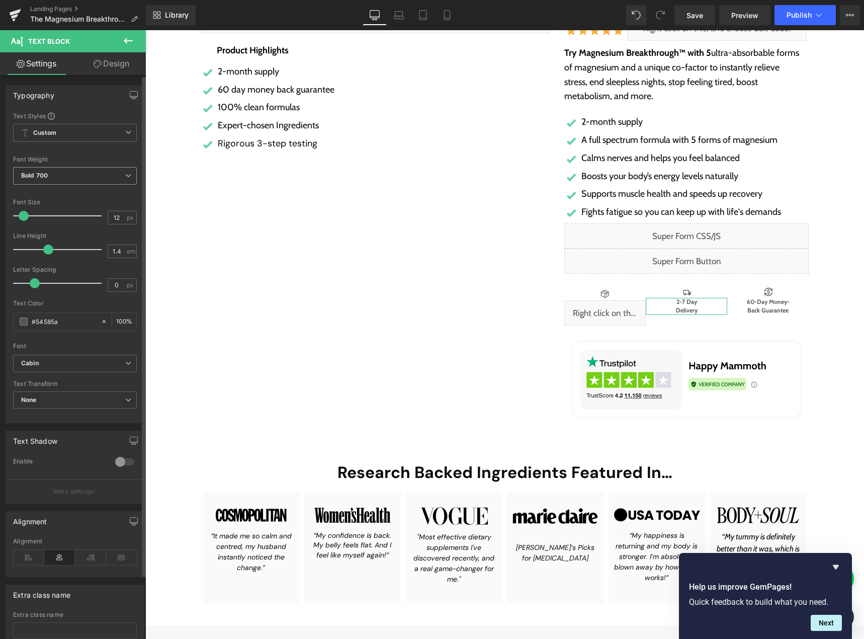
drag, startPoint x: 94, startPoint y: 174, endPoint x: 92, endPoint y: 179, distance: 5.4
click at [94, 174] on span "Bold 700" at bounding box center [75, 176] width 124 height 18
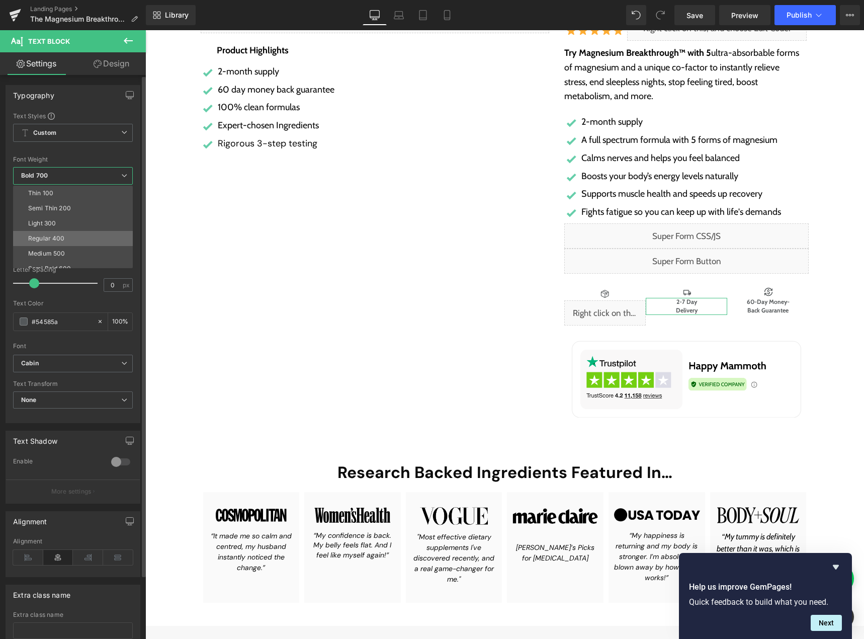
click at [62, 233] on li "Regular 400" at bounding box center [75, 238] width 124 height 15
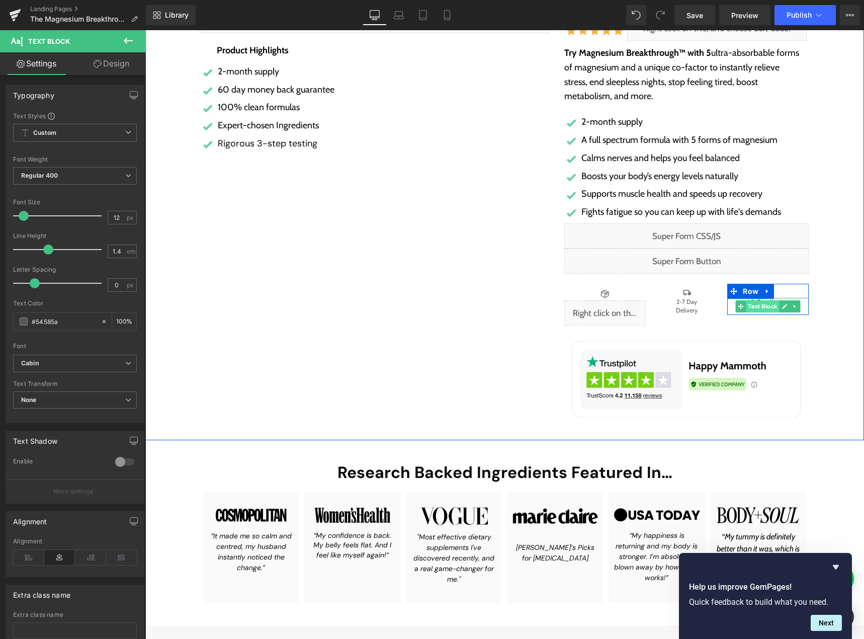
click at [762, 304] on span "Text Block" at bounding box center [762, 306] width 33 height 12
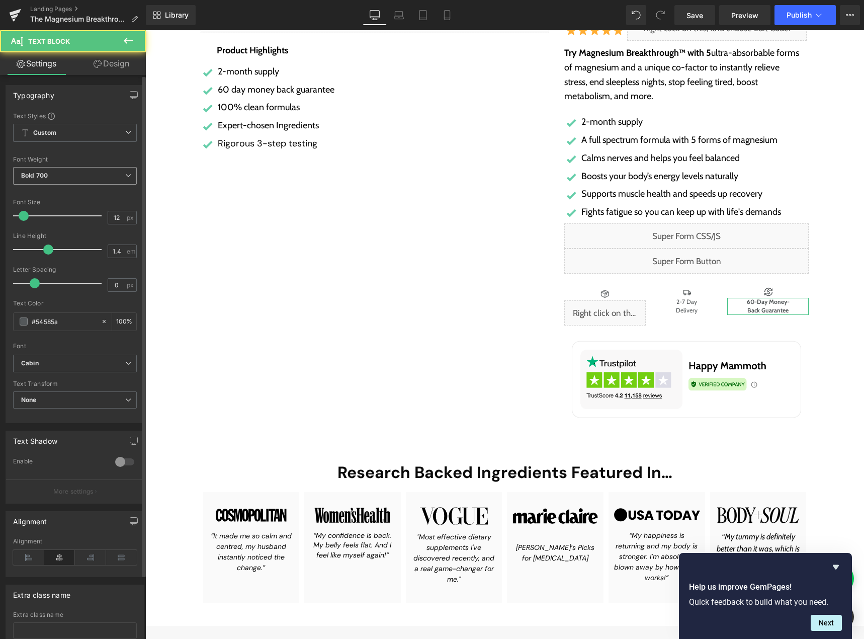
click at [79, 173] on span "Bold 700" at bounding box center [75, 176] width 124 height 18
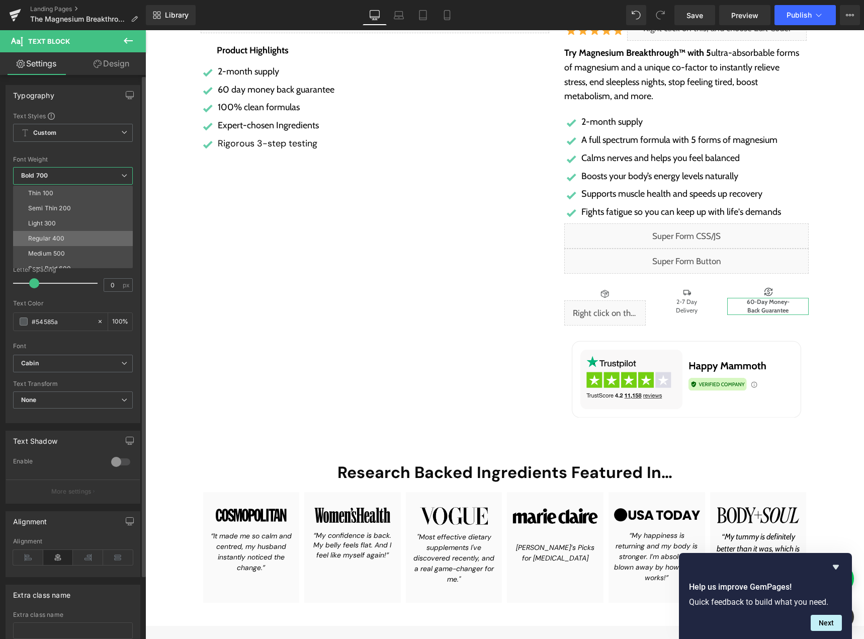
click at [48, 233] on li "Regular 400" at bounding box center [75, 238] width 124 height 15
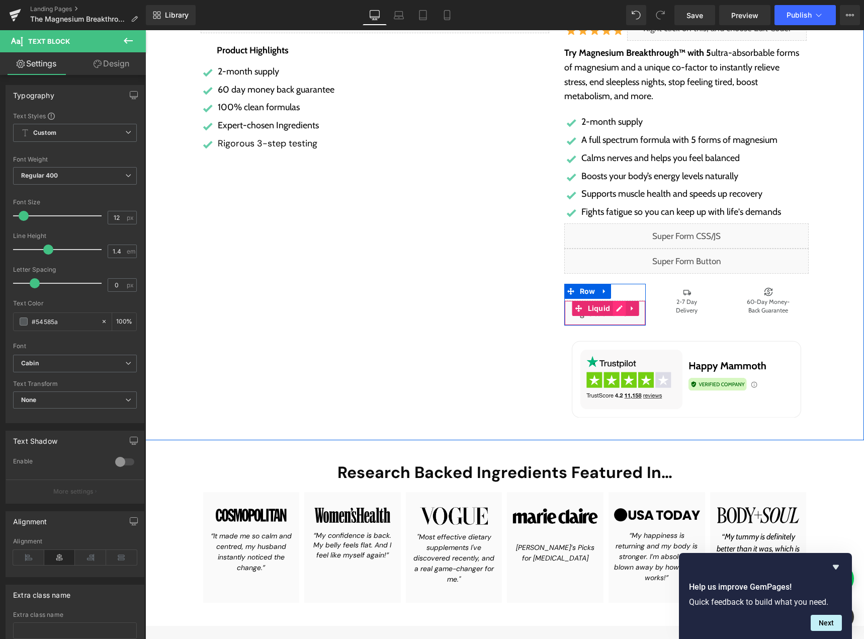
click at [615, 310] on div "Liquid" at bounding box center [604, 312] width 81 height 25
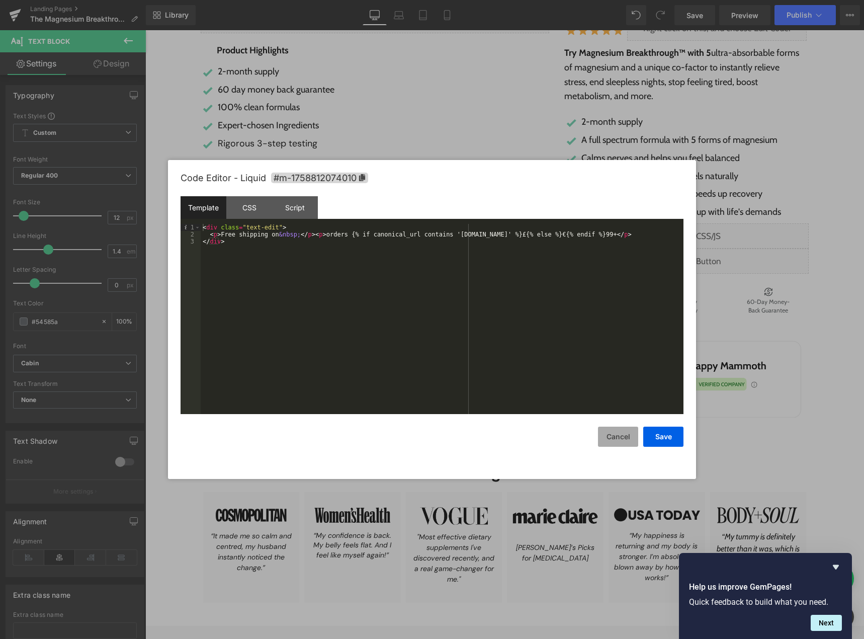
click at [614, 438] on button "Cancel" at bounding box center [618, 437] width 40 height 20
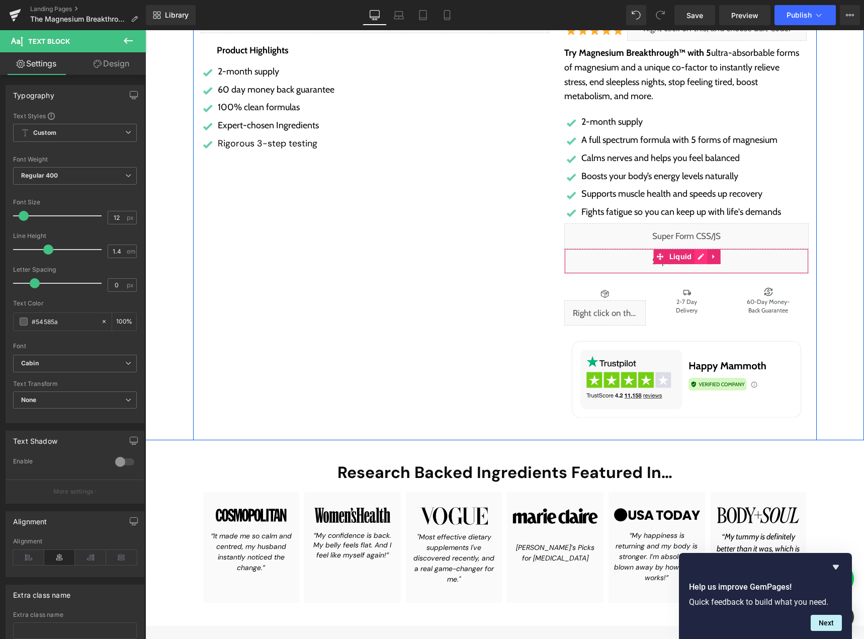
click at [695, 257] on div "Liquid" at bounding box center [686, 260] width 245 height 25
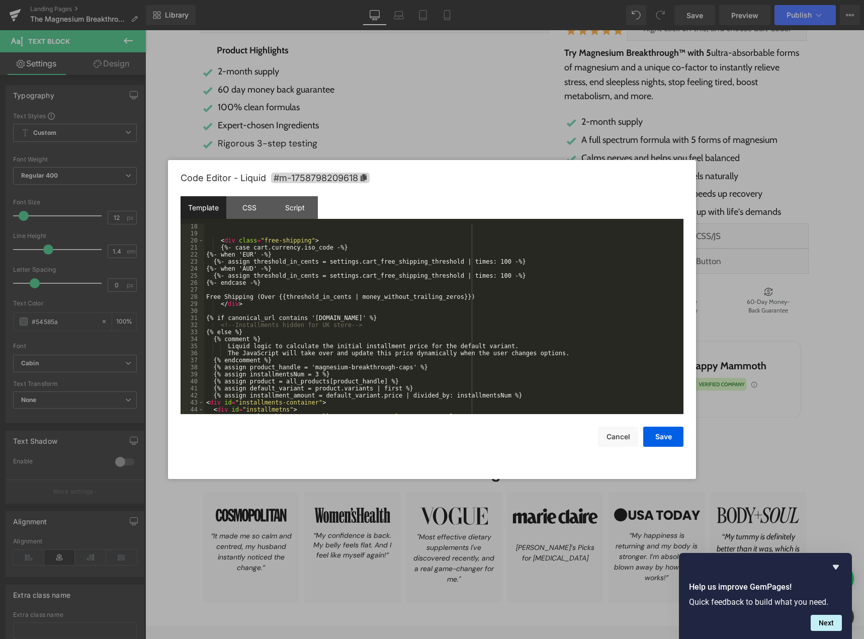
scroll to position [181, 0]
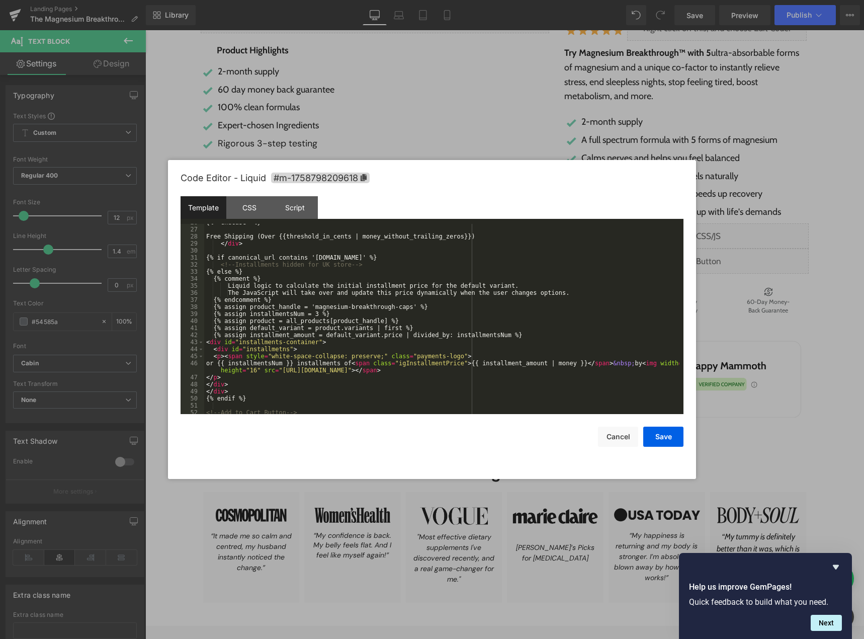
click at [383, 339] on div "{%- endcase -%} Free Shipping (Over {{threshold_in_cents | money_without_traili…" at bounding box center [441, 321] width 475 height 204
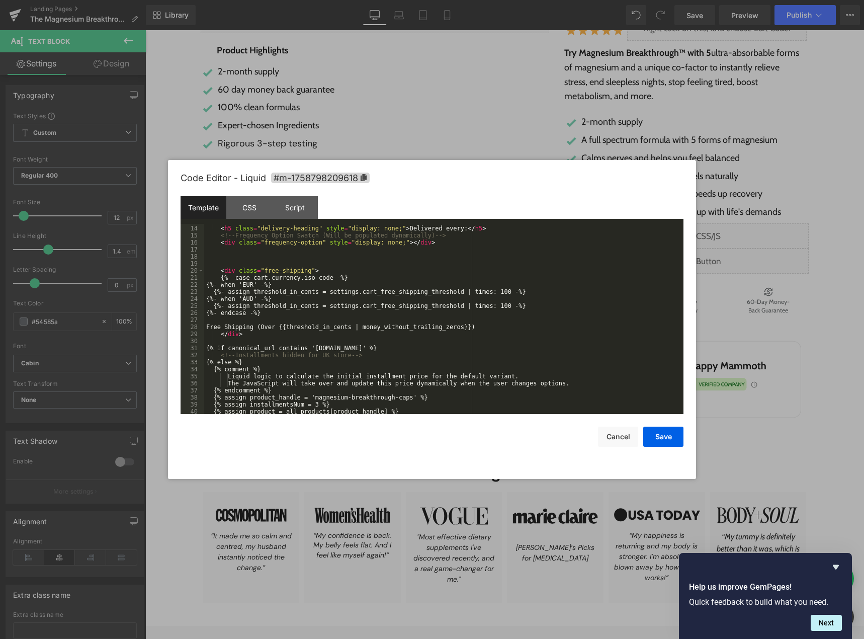
scroll to position [0, 0]
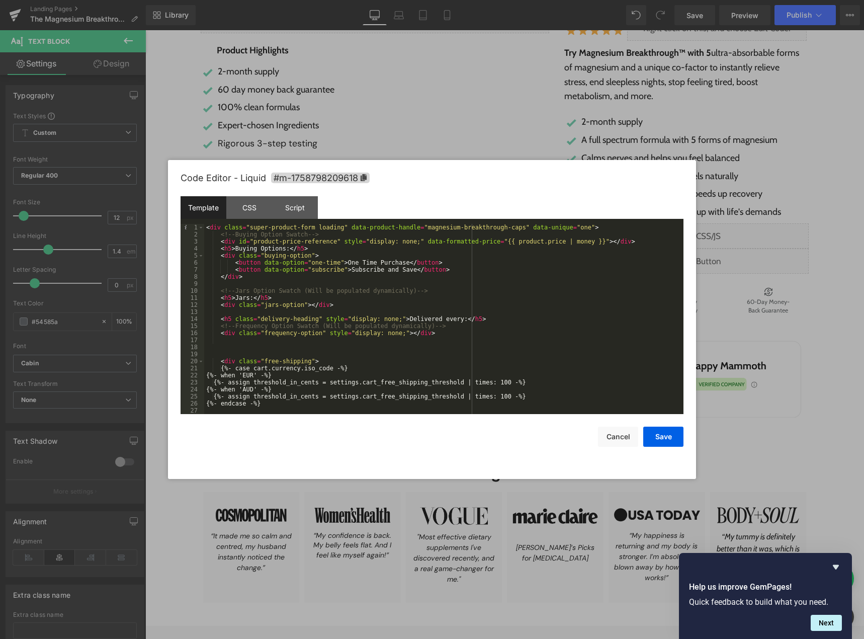
click at [423, 317] on div "< div class = "super-product-form loading" data-product-handle = "magnesium-bre…" at bounding box center [441, 326] width 475 height 204
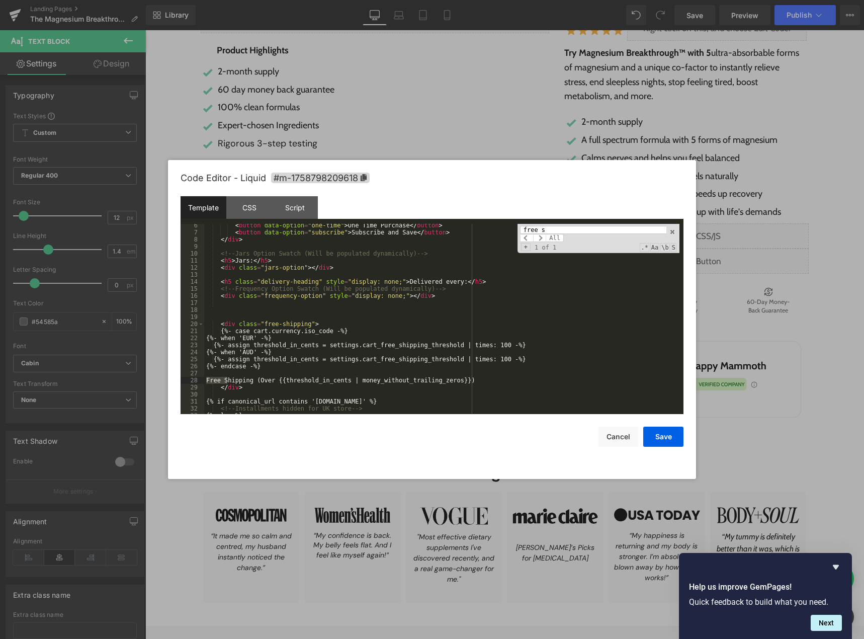
scroll to position [67, 0]
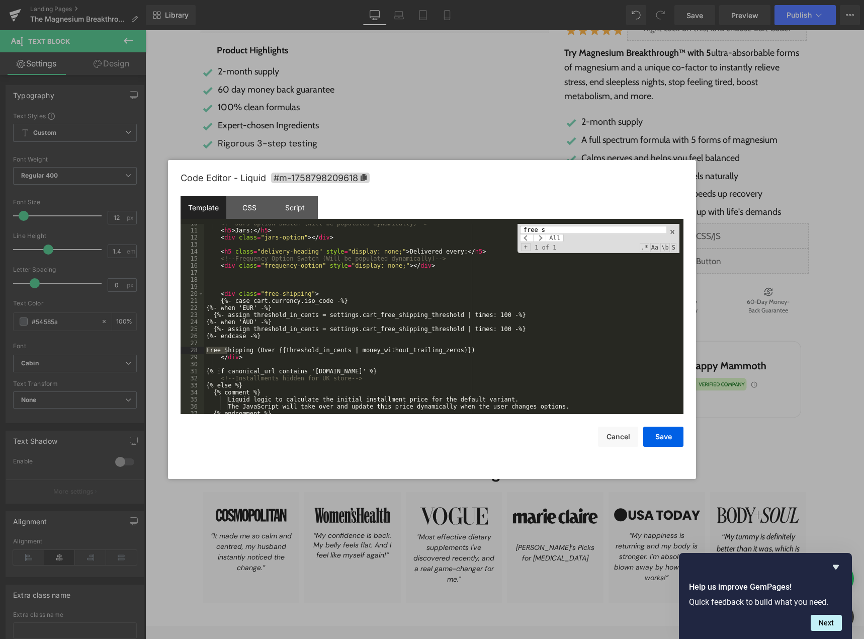
type input "free s"
click at [306, 350] on div "<!-- Jars Option Swatch (Will be populated dynamically) --> < h5 > Jars: </ h5 …" at bounding box center [441, 322] width 475 height 204
click at [610, 439] on button "Cancel" at bounding box center [618, 437] width 40 height 20
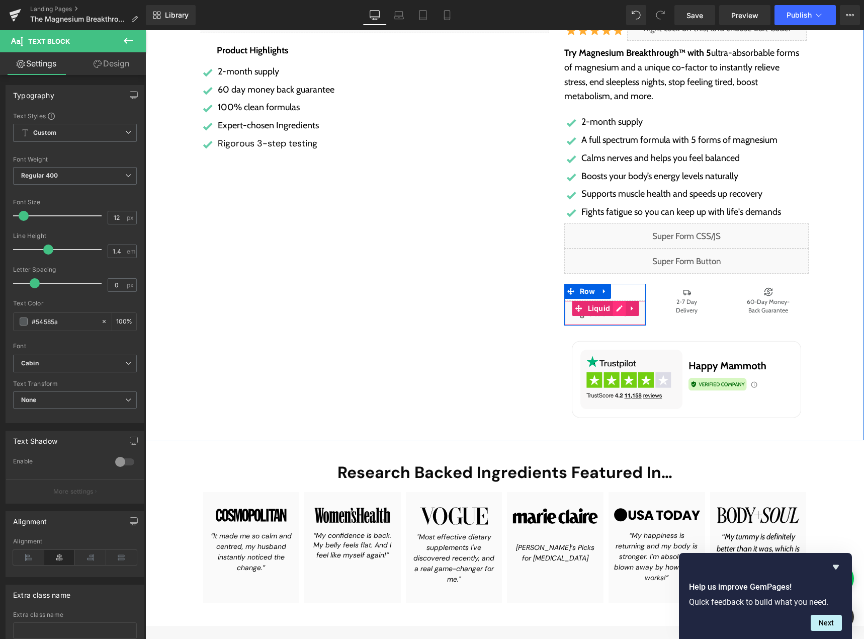
click at [615, 310] on div "Liquid" at bounding box center [604, 312] width 81 height 25
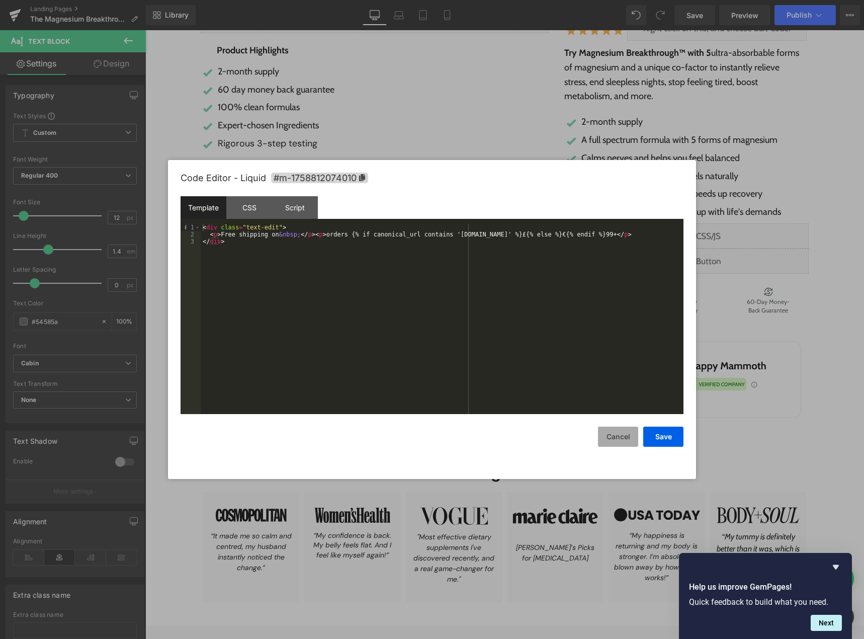
click at [615, 435] on button "Cancel" at bounding box center [618, 437] width 40 height 20
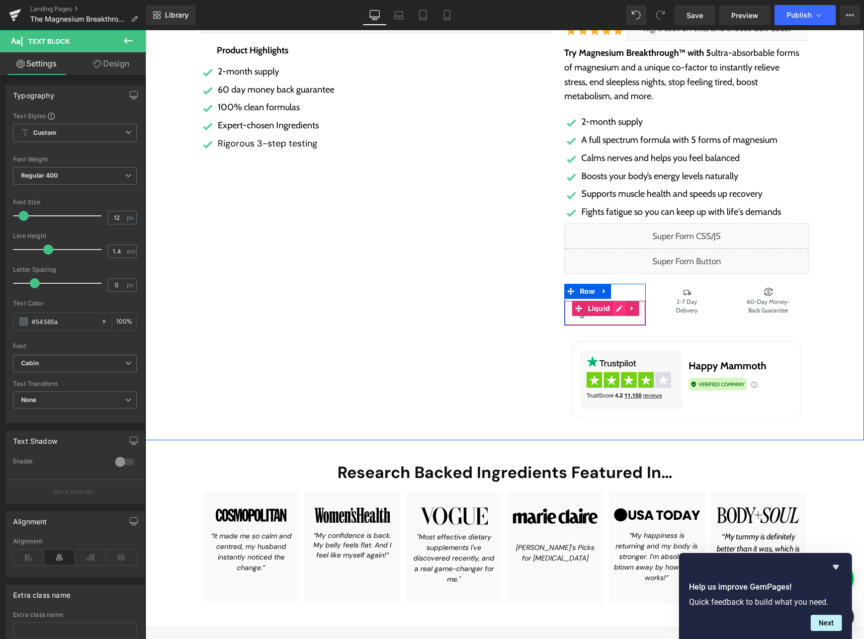
click at [613, 308] on div "Liquid" at bounding box center [604, 312] width 81 height 25
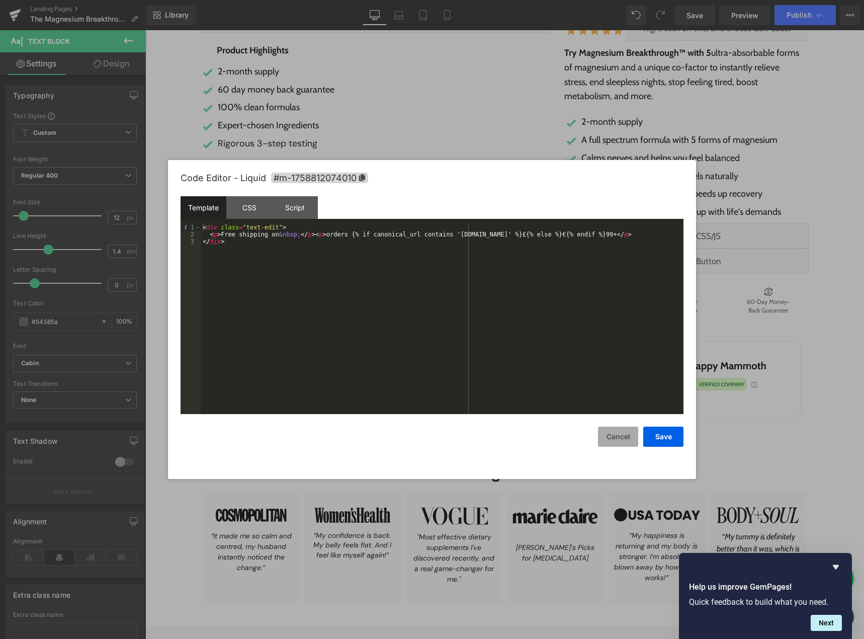
click at [622, 440] on button "Cancel" at bounding box center [618, 437] width 40 height 20
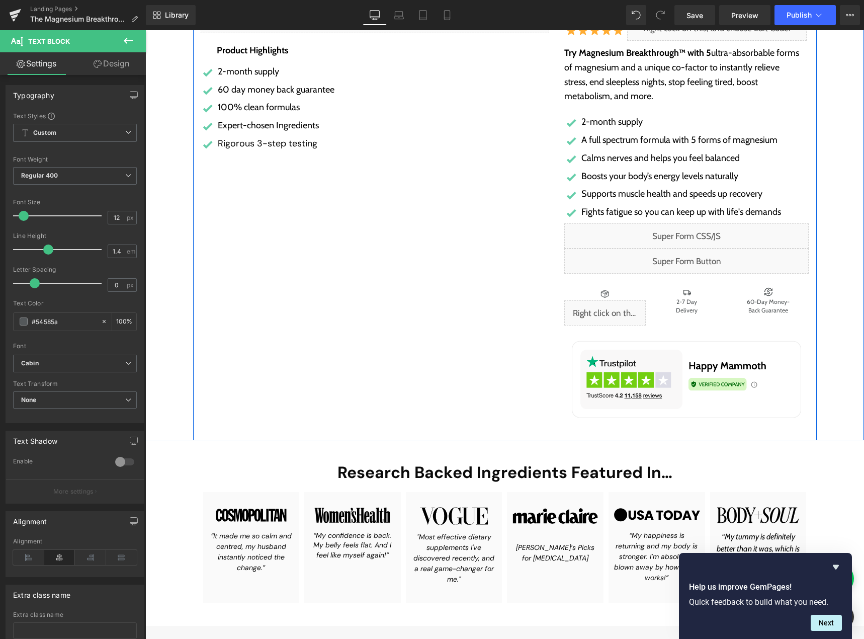
click at [692, 256] on div "Liquid" at bounding box center [686, 260] width 245 height 25
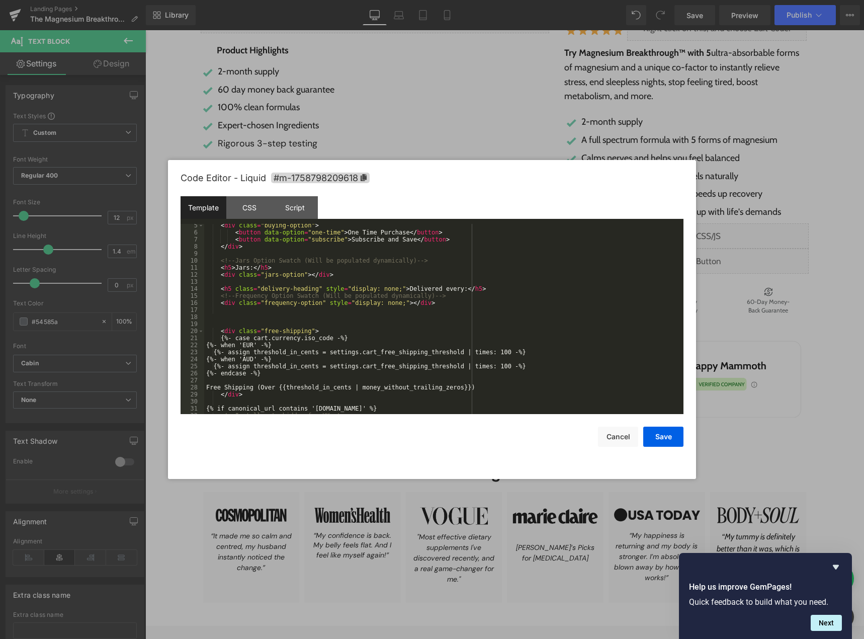
scroll to position [91, 0]
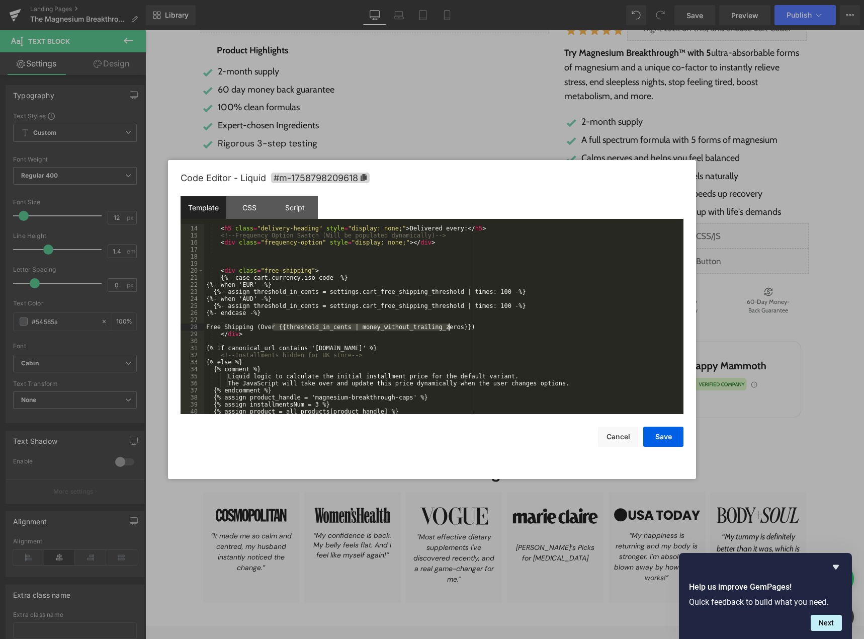
drag, startPoint x: 272, startPoint y: 328, endPoint x: 449, endPoint y: 327, distance: 176.6
click at [449, 327] on div "< h5 class = "delivery-heading" style = "display: none;" > Delivered every: </ …" at bounding box center [441, 320] width 475 height 204
click at [626, 438] on button "Cancel" at bounding box center [618, 437] width 40 height 20
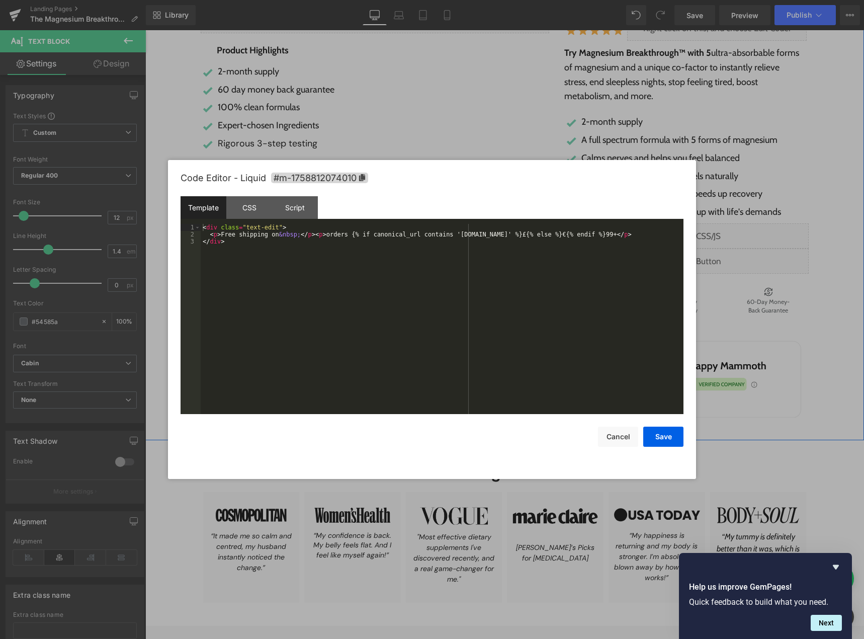
click at [612, 306] on div "Liquid" at bounding box center [604, 312] width 81 height 25
drag, startPoint x: 338, startPoint y: 235, endPoint x: 599, endPoint y: 233, distance: 261.1
click at [599, 233] on div "< div class = "text-edit" > < p > Free shipping on &nbsp; </ p > < p > orders {…" at bounding box center [442, 326] width 483 height 204
click at [666, 440] on button "Save" at bounding box center [663, 437] width 40 height 20
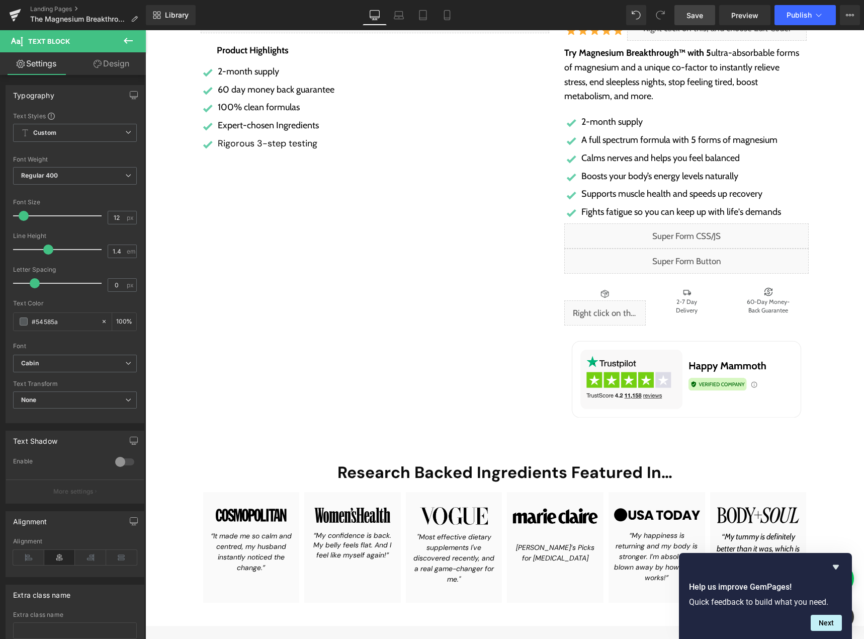
click at [702, 12] on span "Save" at bounding box center [695, 15] width 17 height 11
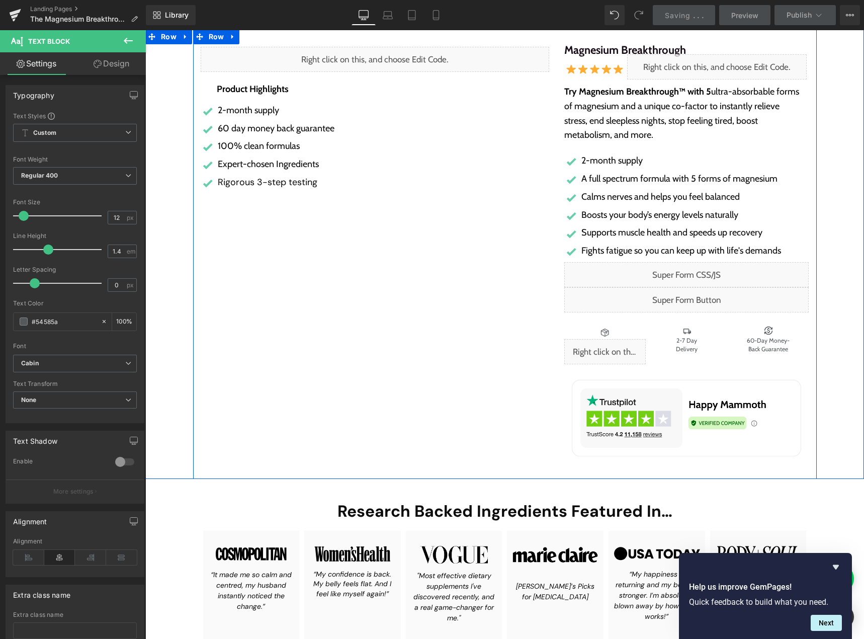
scroll to position [50, 0]
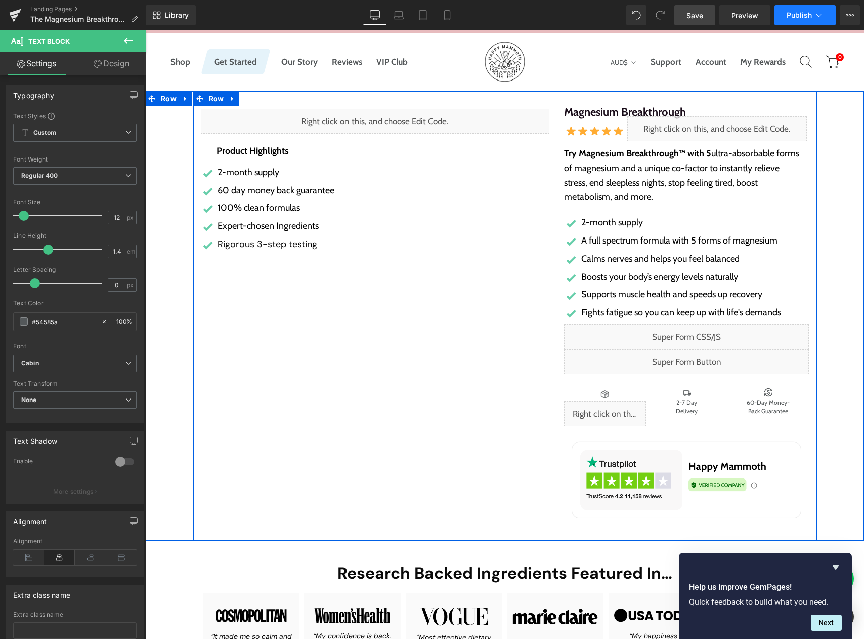
click at [802, 20] on button "Publish" at bounding box center [805, 15] width 61 height 20
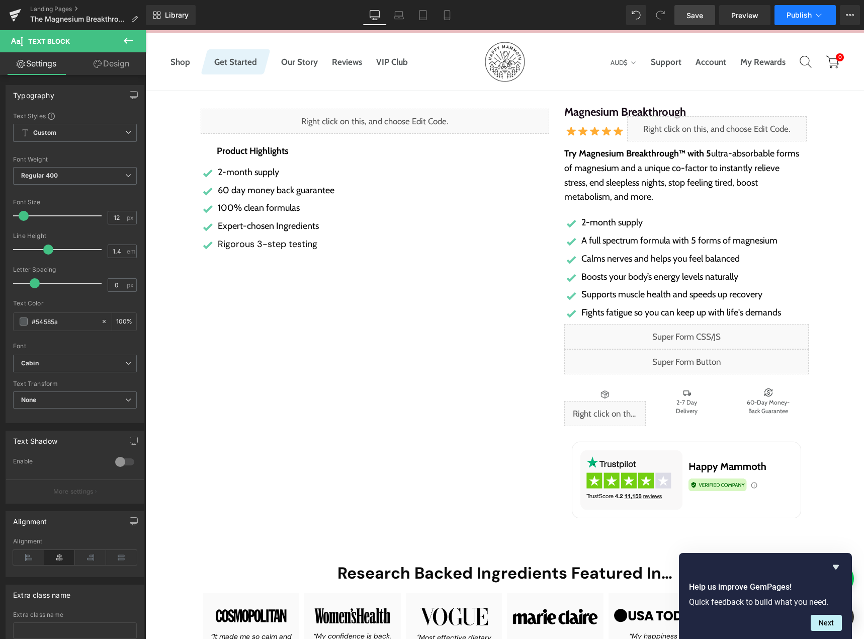
click at [814, 14] on icon at bounding box center [819, 15] width 10 height 10
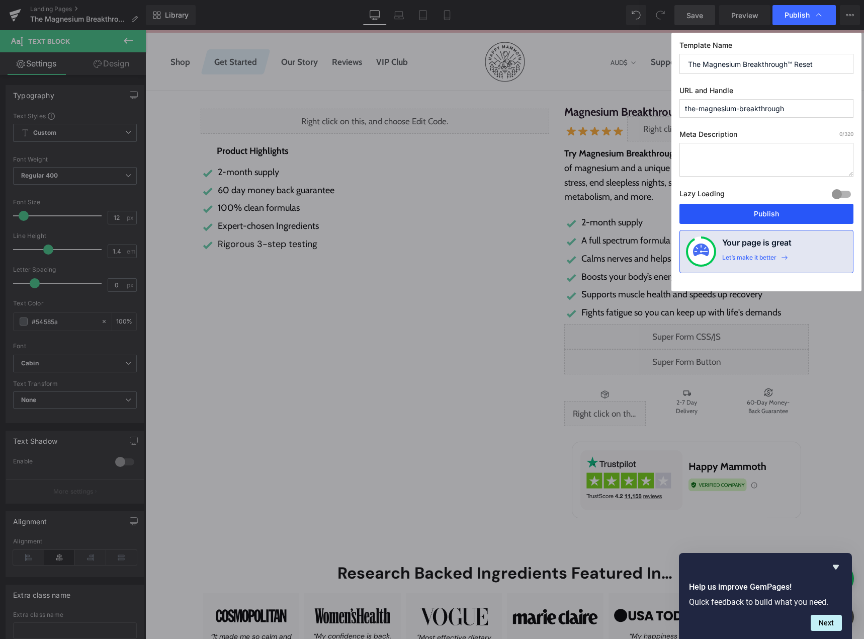
click at [764, 212] on button "Publish" at bounding box center [767, 214] width 174 height 20
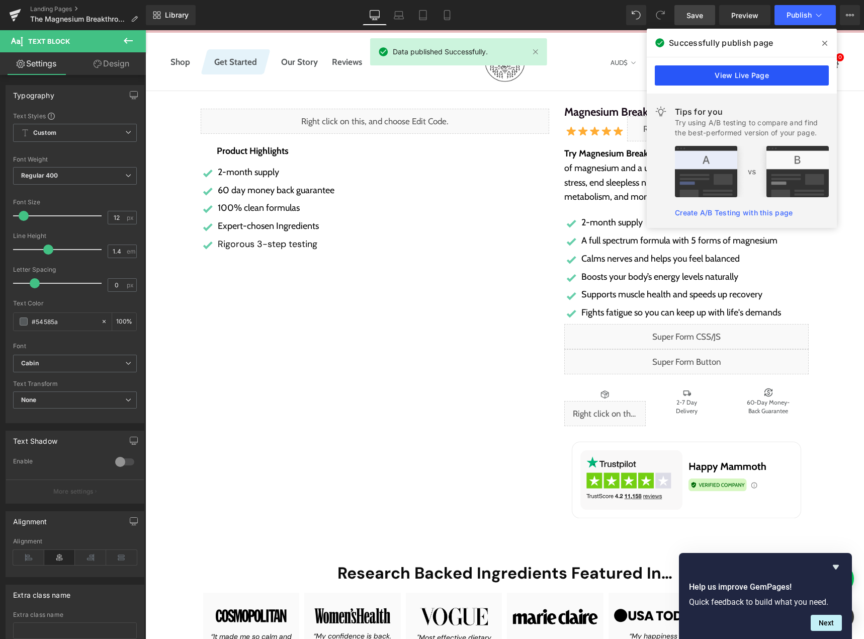
click at [735, 72] on link "View Live Page" at bounding box center [742, 75] width 174 height 20
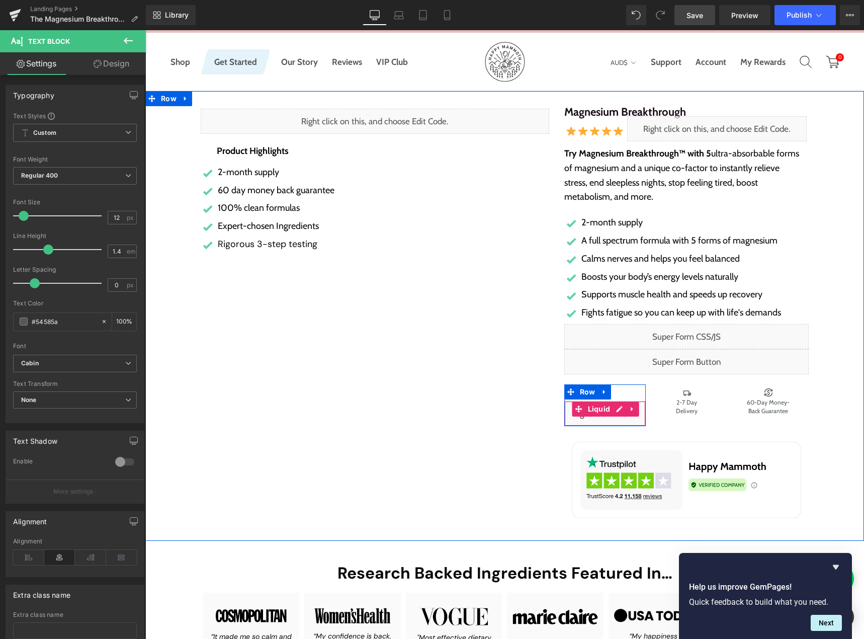
click at [611, 411] on div "Liquid" at bounding box center [604, 413] width 81 height 25
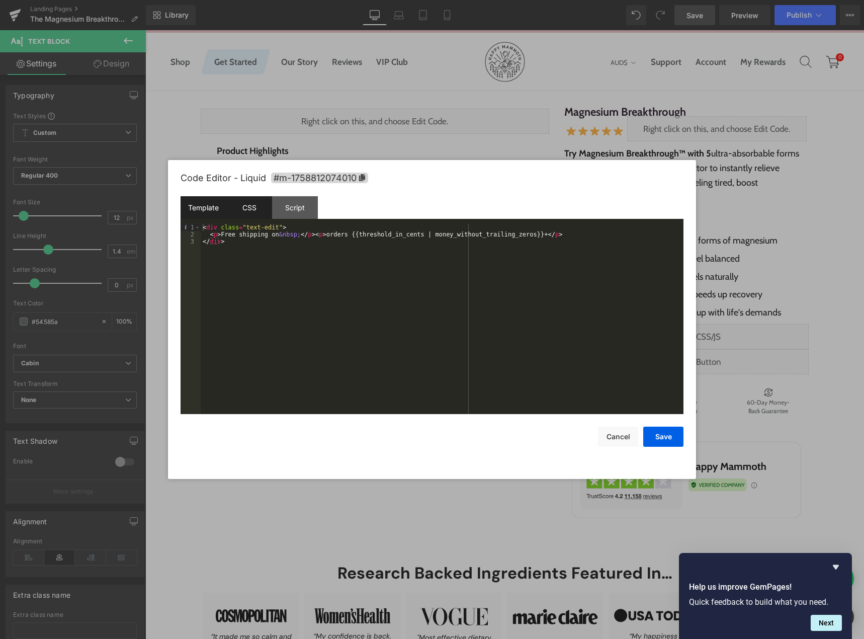
click at [249, 214] on div "CSS" at bounding box center [249, 207] width 46 height 23
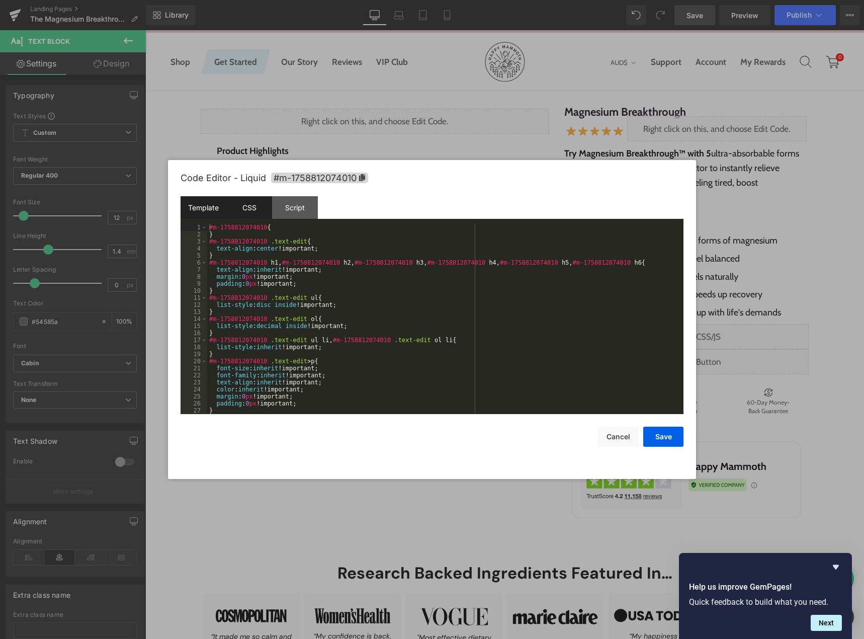
click at [202, 209] on div "Template" at bounding box center [204, 207] width 46 height 23
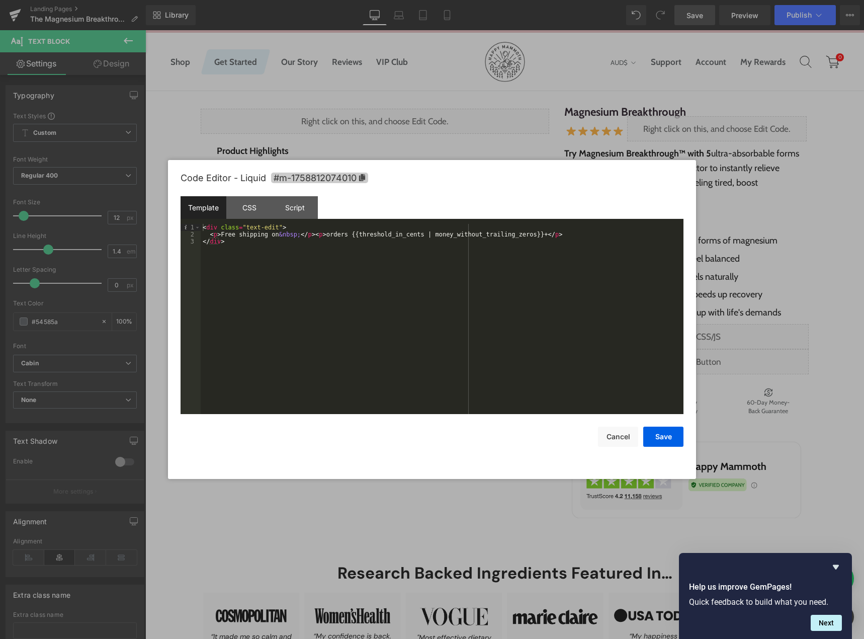
click at [361, 176] on icon at bounding box center [362, 177] width 6 height 7
click at [241, 212] on div "CSS" at bounding box center [249, 208] width 46 height 23
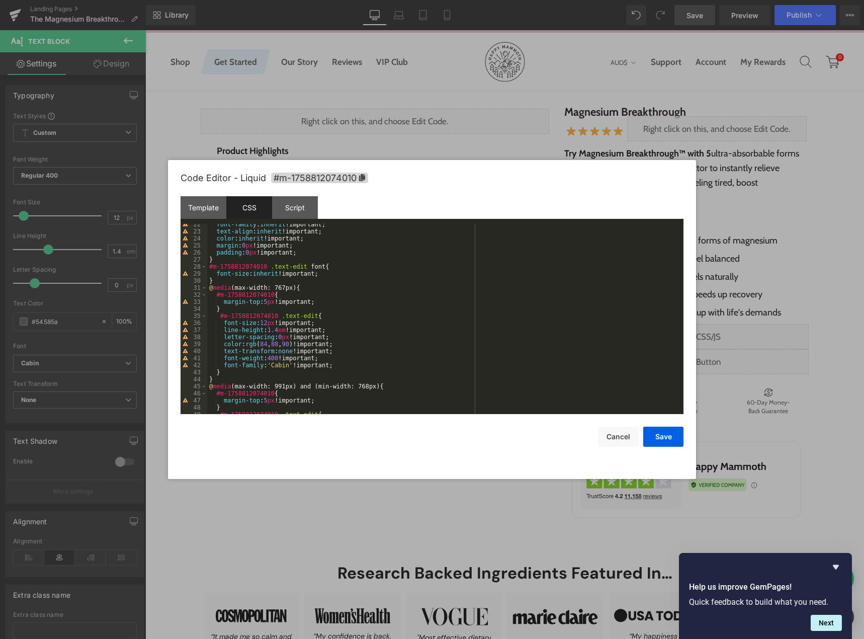
scroll to position [151, 0]
drag, startPoint x: 227, startPoint y: 314, endPoint x: 320, endPoint y: 315, distance: 93.6
click at [320, 315] on div "font-family : inherit !important; text-align : inherit !important; color : inhe…" at bounding box center [443, 323] width 472 height 204
click at [308, 316] on div "font-family : inherit !important; text-align : inherit !important; color : inhe…" at bounding box center [443, 319] width 472 height 190
paste textarea
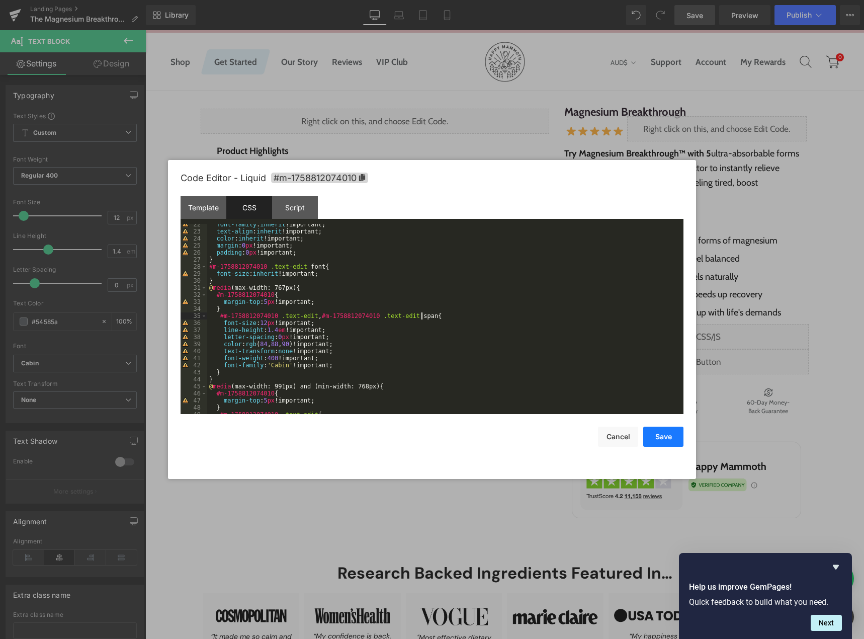
click at [653, 438] on button "Save" at bounding box center [663, 437] width 40 height 20
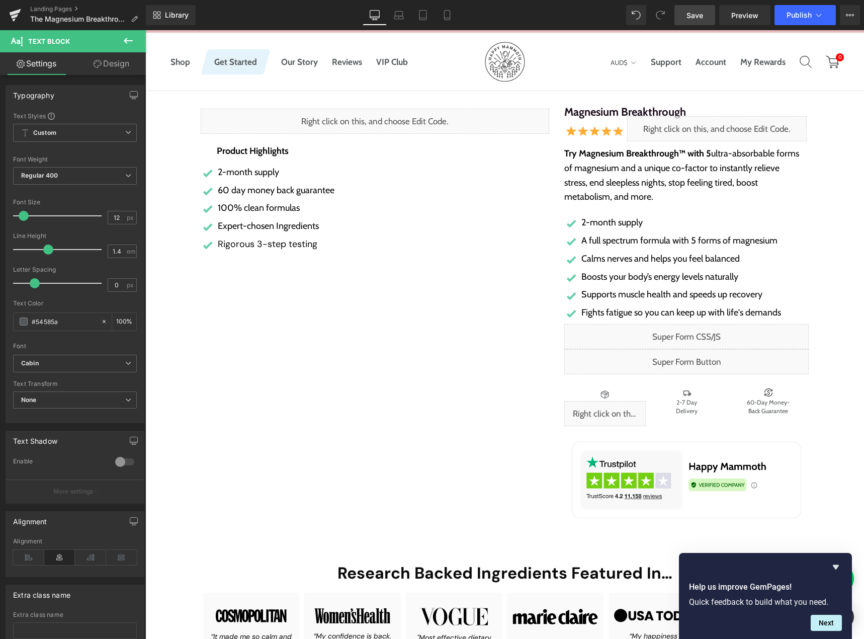
click at [687, 16] on link "Save" at bounding box center [695, 15] width 41 height 20
click at [729, 14] on link "Preview" at bounding box center [744, 15] width 51 height 20
click at [686, 19] on link "Save" at bounding box center [695, 15] width 41 height 20
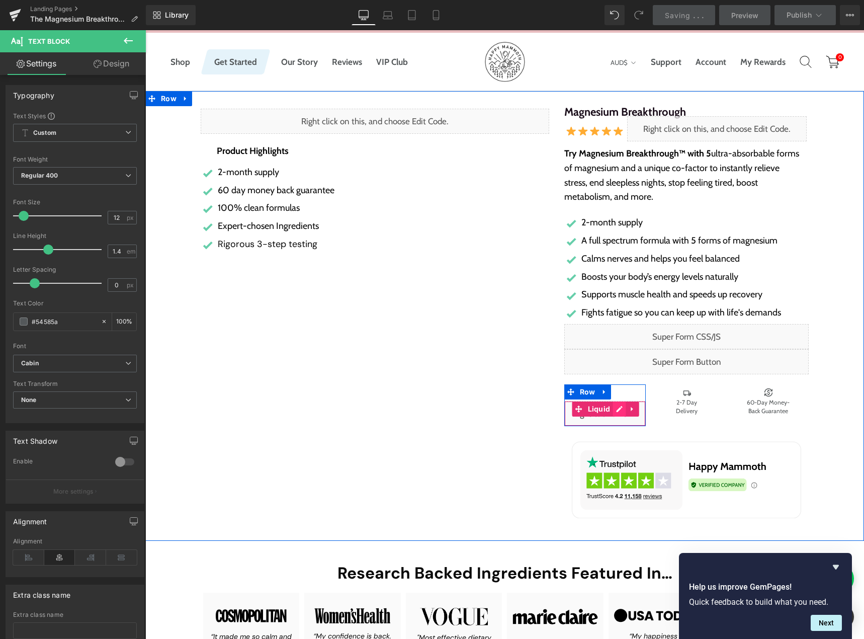
click at [613, 408] on div "Liquid" at bounding box center [604, 413] width 81 height 25
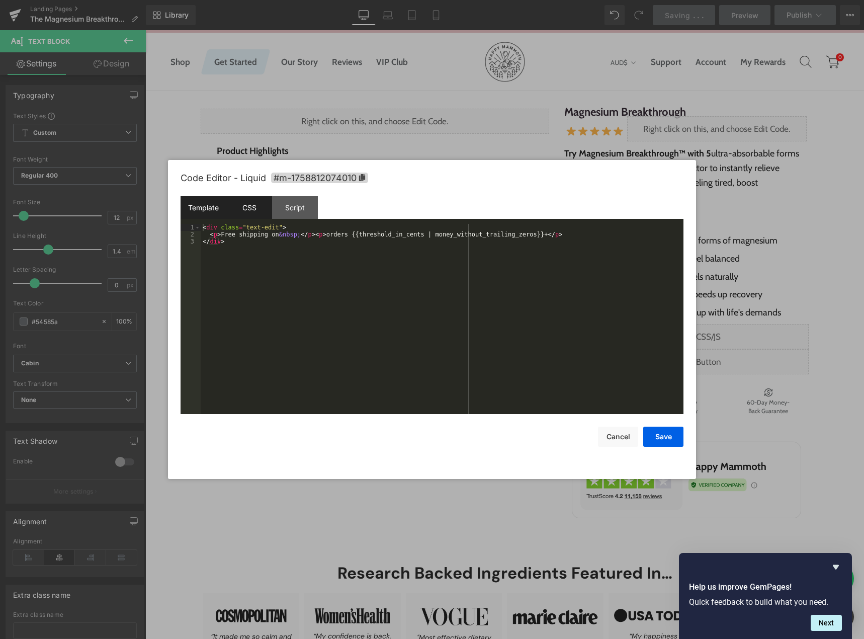
click at [247, 211] on div "CSS" at bounding box center [249, 207] width 46 height 23
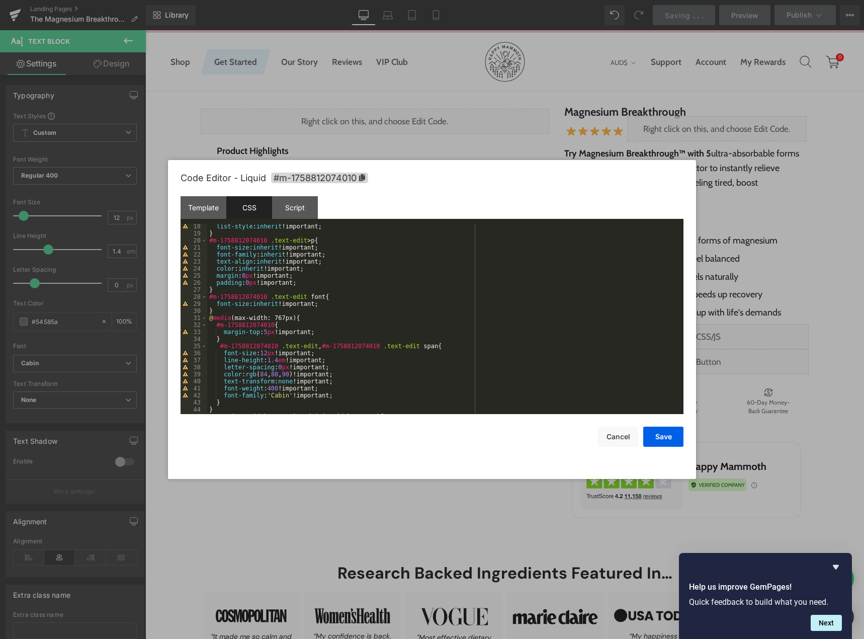
scroll to position [121, 0]
click at [405, 345] on div "list-style : inherit !important; } #m-1758812074010 .text-edit > p { font-size …" at bounding box center [443, 325] width 472 height 204
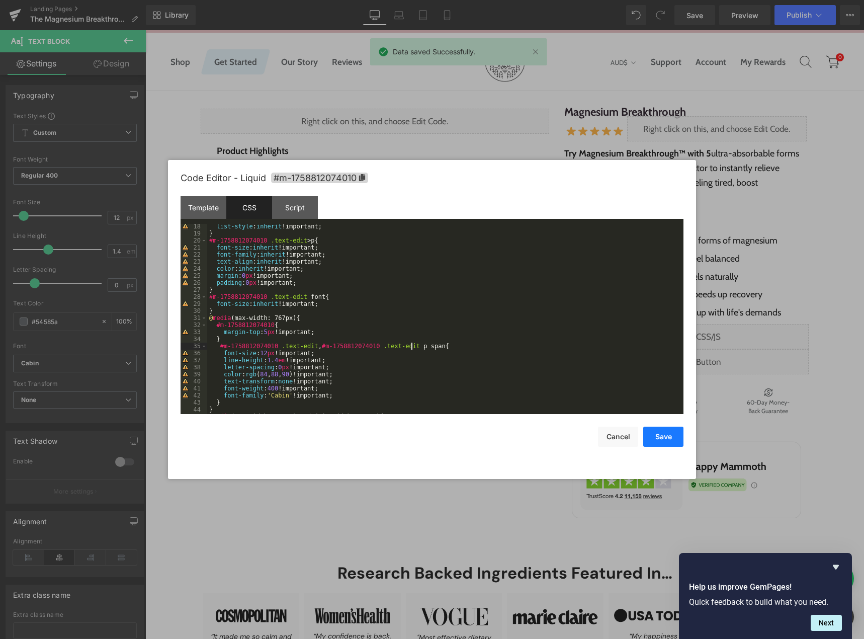
click at [646, 430] on button "Save" at bounding box center [663, 437] width 40 height 20
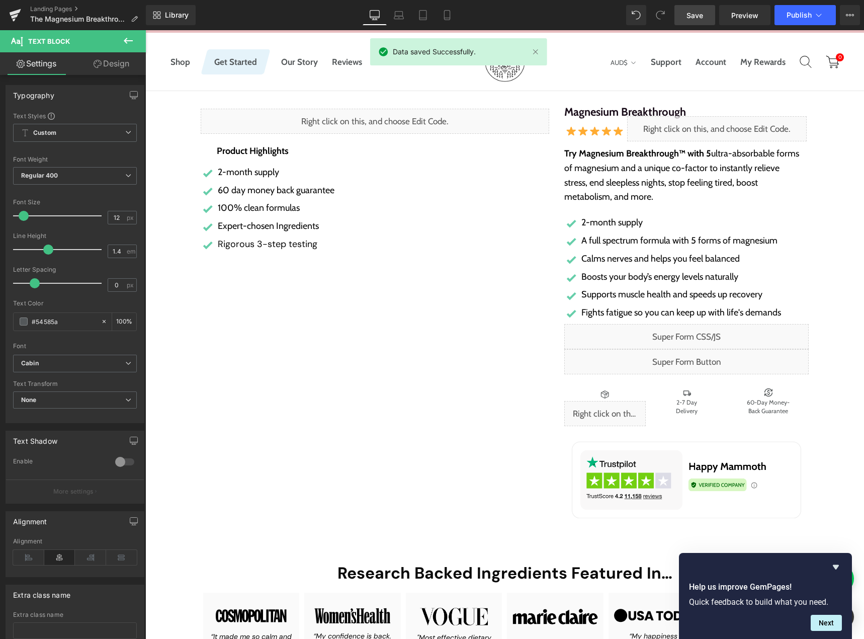
click at [693, 14] on span "Save" at bounding box center [695, 15] width 17 height 11
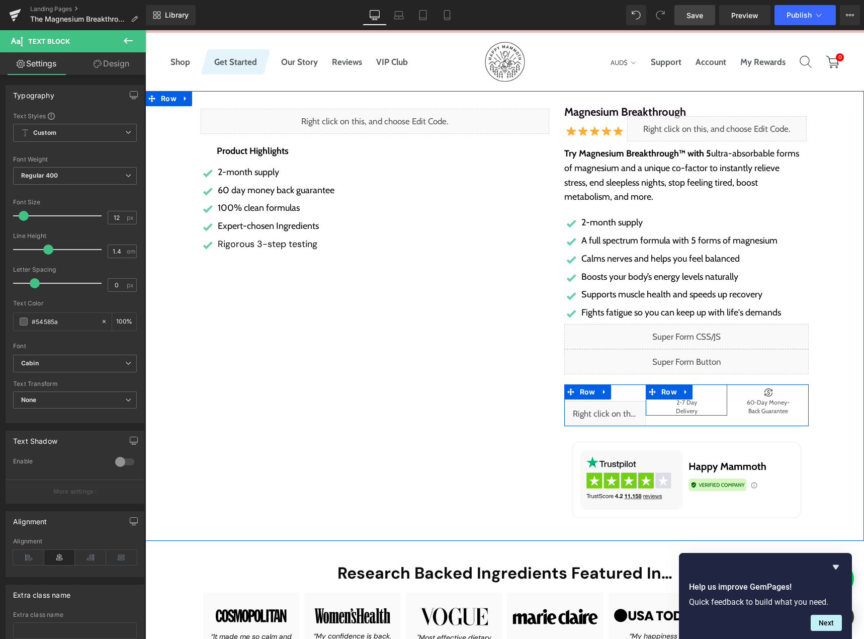
drag, startPoint x: 668, startPoint y: 395, endPoint x: 434, endPoint y: 376, distance: 235.7
click at [668, 395] on span "Row" at bounding box center [669, 391] width 21 height 15
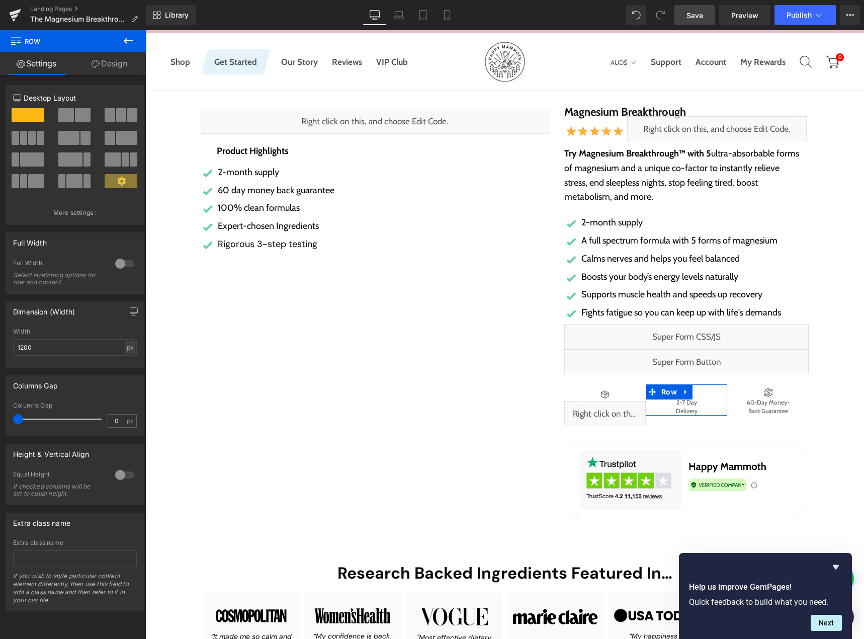
click at [113, 69] on link "Design" at bounding box center [109, 63] width 73 height 23
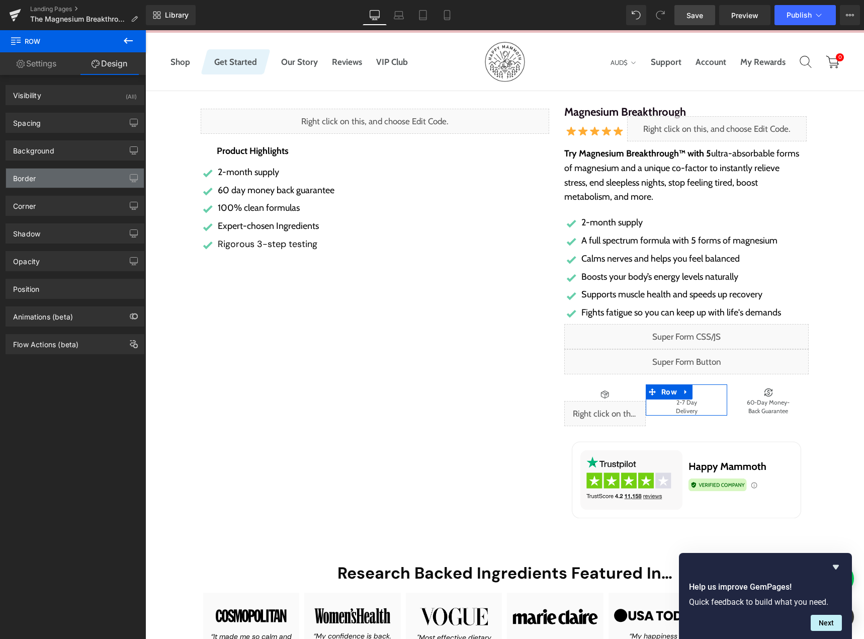
click at [64, 183] on div "Border" at bounding box center [75, 178] width 138 height 19
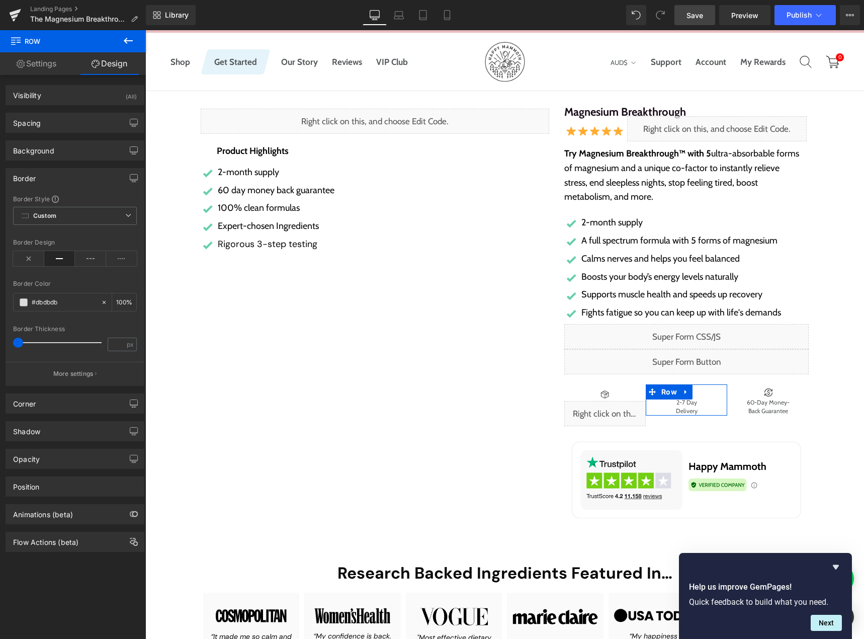
click at [53, 369] on button "More settings" at bounding box center [75, 374] width 138 height 24
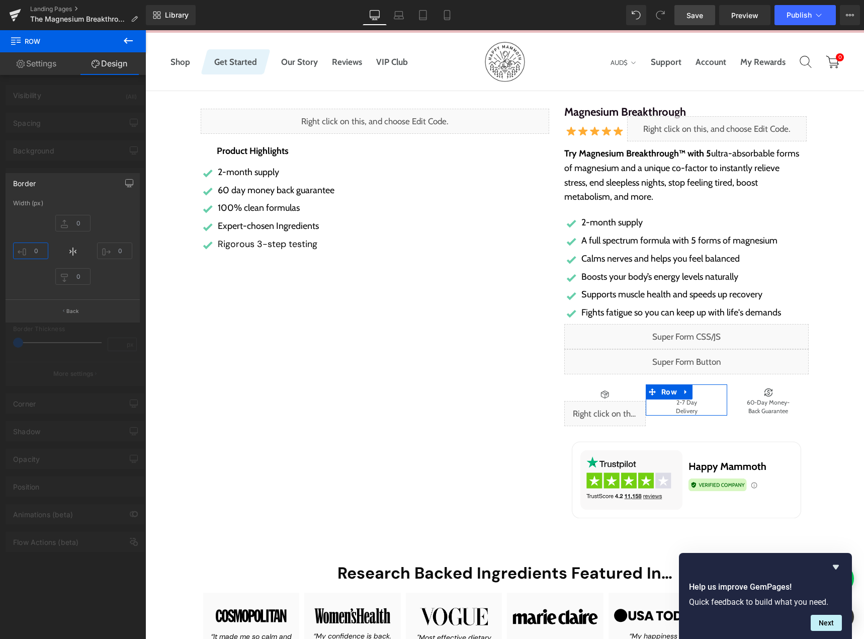
click at [42, 248] on input "text" at bounding box center [30, 250] width 35 height 17
type input "1"
click at [118, 251] on input "text" at bounding box center [114, 250] width 35 height 17
type input "1"
click at [77, 309] on p "Back" at bounding box center [72, 311] width 13 height 8
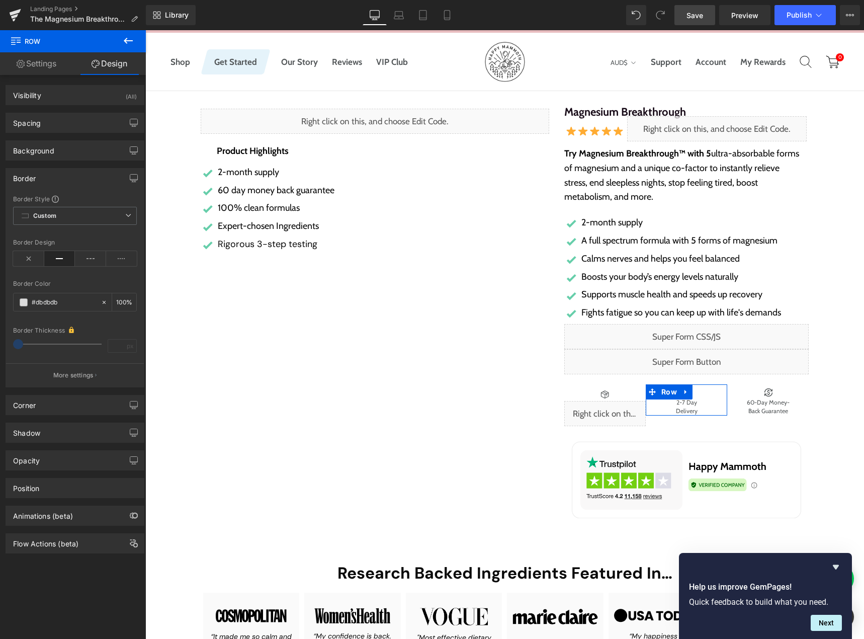
click at [54, 263] on icon at bounding box center [59, 258] width 31 height 15
click at [57, 261] on icon at bounding box center [59, 258] width 31 height 15
click at [59, 256] on icon at bounding box center [59, 258] width 31 height 15
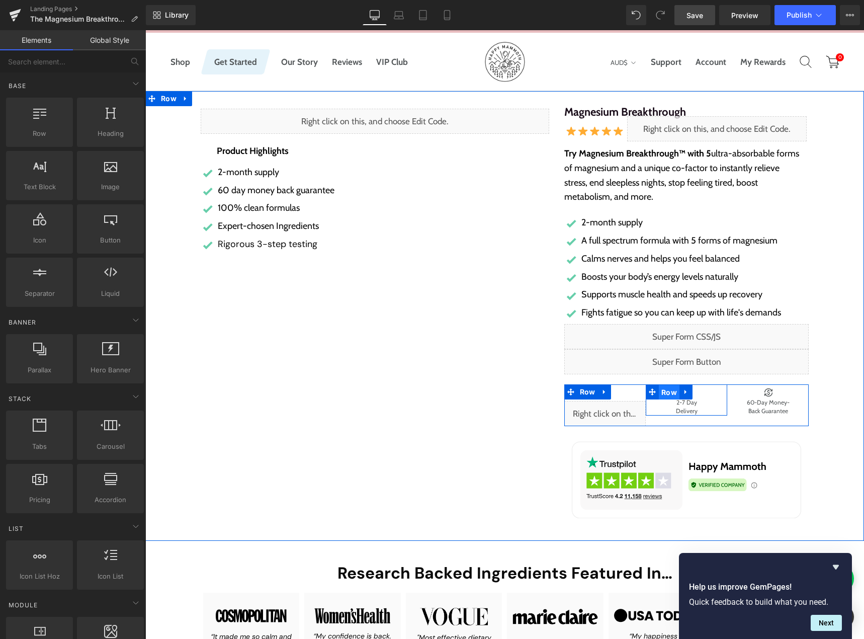
click at [665, 394] on span "Row" at bounding box center [669, 392] width 21 height 15
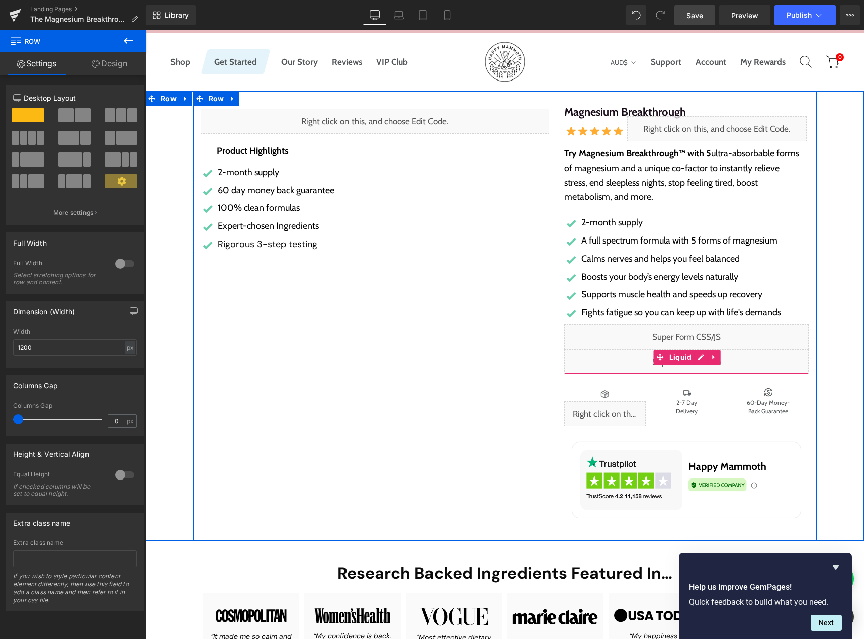
click at [694, 357] on div "Liquid" at bounding box center [686, 361] width 245 height 25
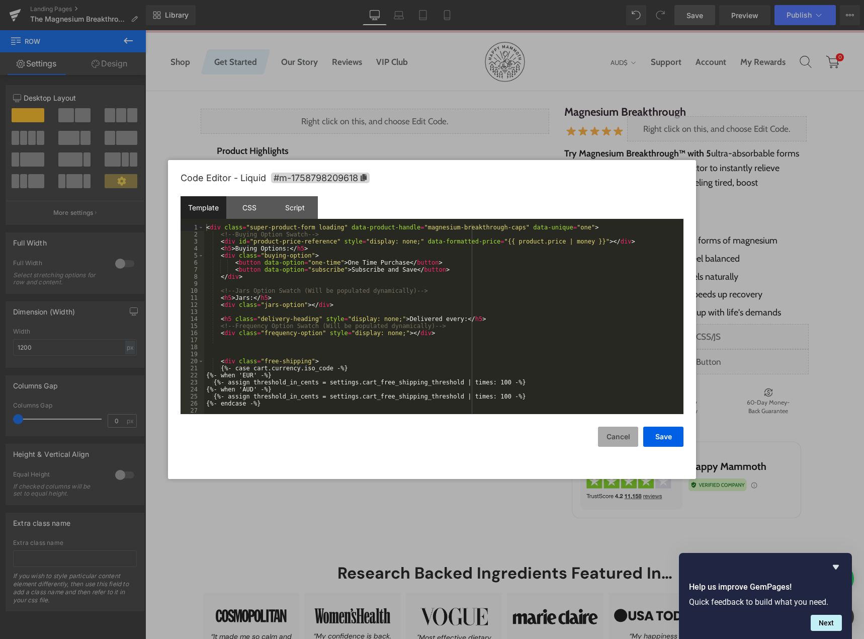
click at [615, 433] on button "Cancel" at bounding box center [618, 437] width 40 height 20
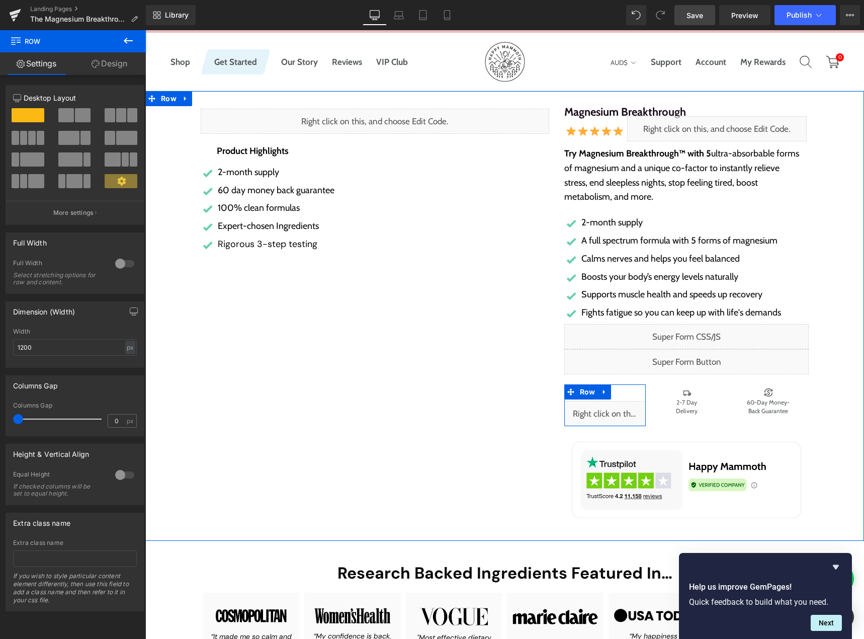
click at [617, 411] on div "Liquid" at bounding box center [604, 413] width 81 height 25
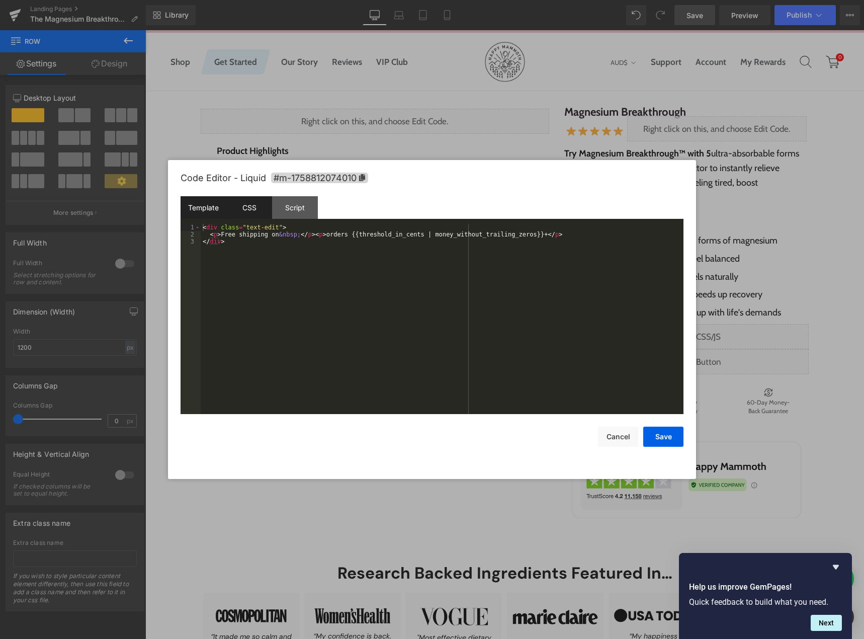
click at [255, 213] on div "CSS" at bounding box center [249, 207] width 46 height 23
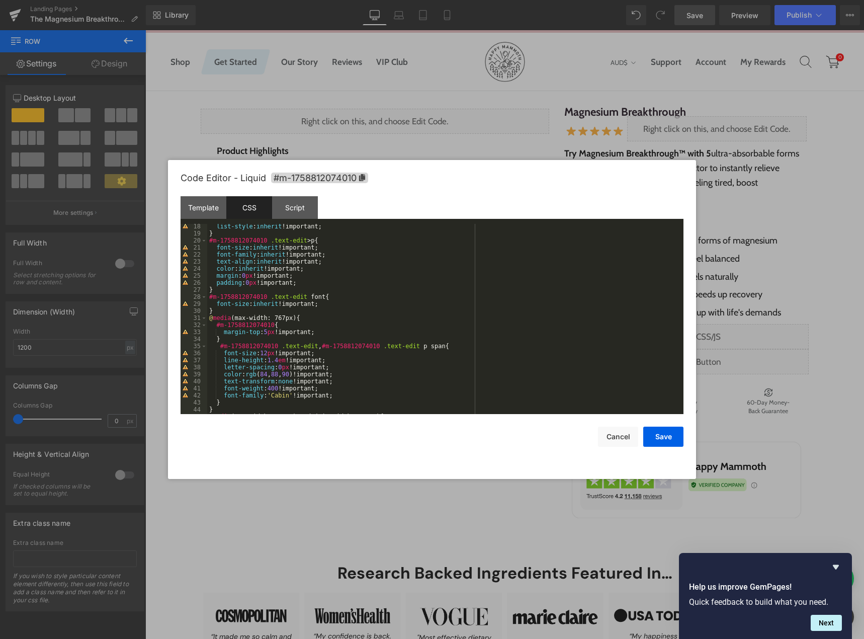
scroll to position [151, 0]
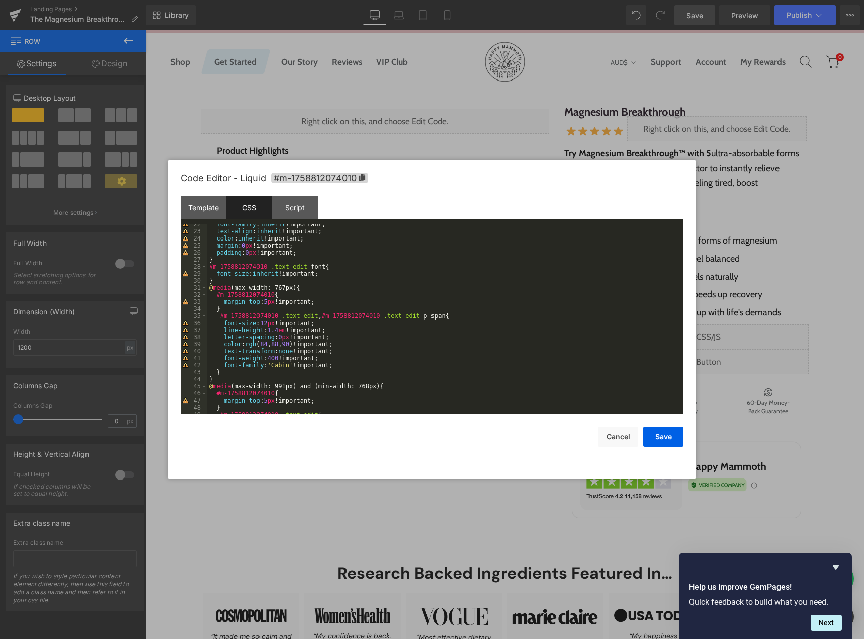
click at [417, 316] on div "font-family : inherit !important; text-align : inherit !important; color : inhe…" at bounding box center [443, 323] width 472 height 204
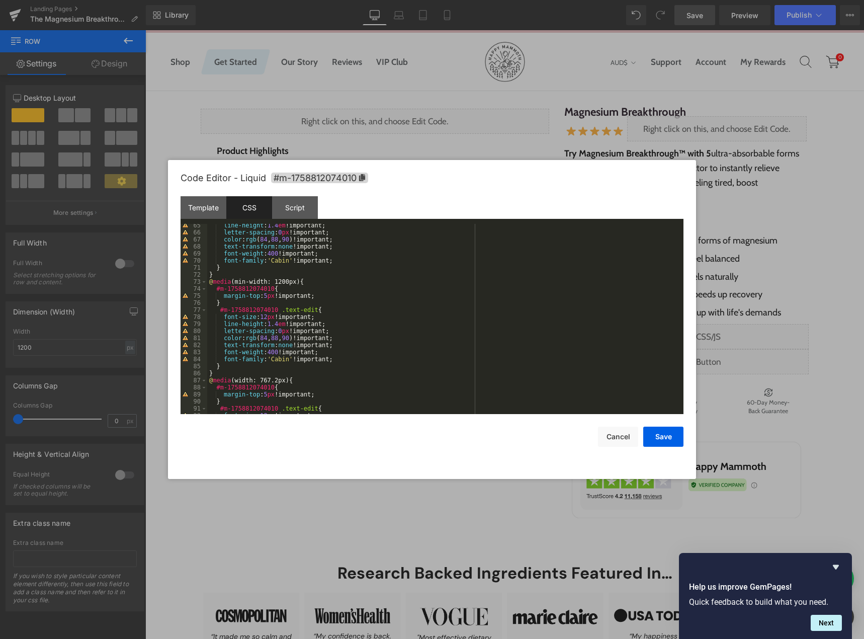
scroll to position [521, 0]
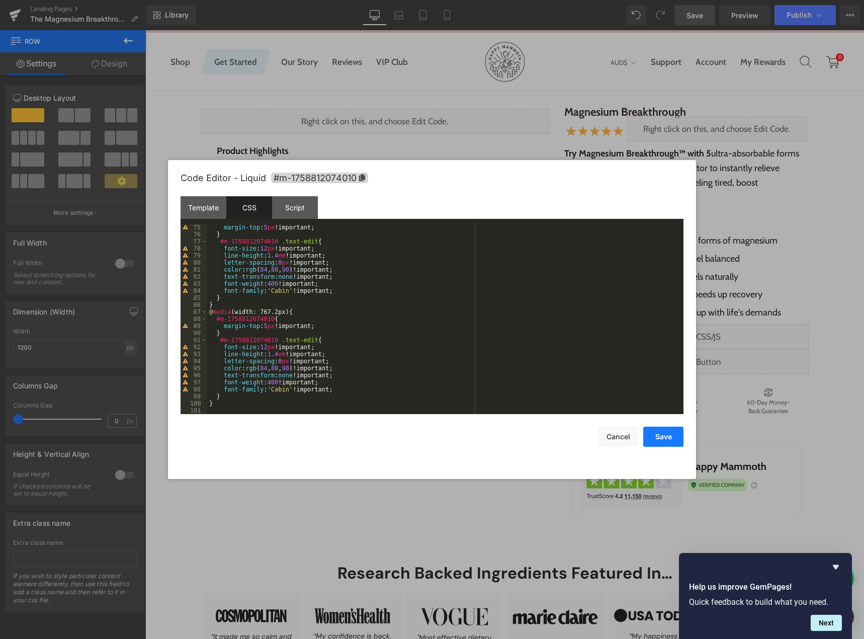
click at [660, 437] on button "Save" at bounding box center [663, 437] width 40 height 20
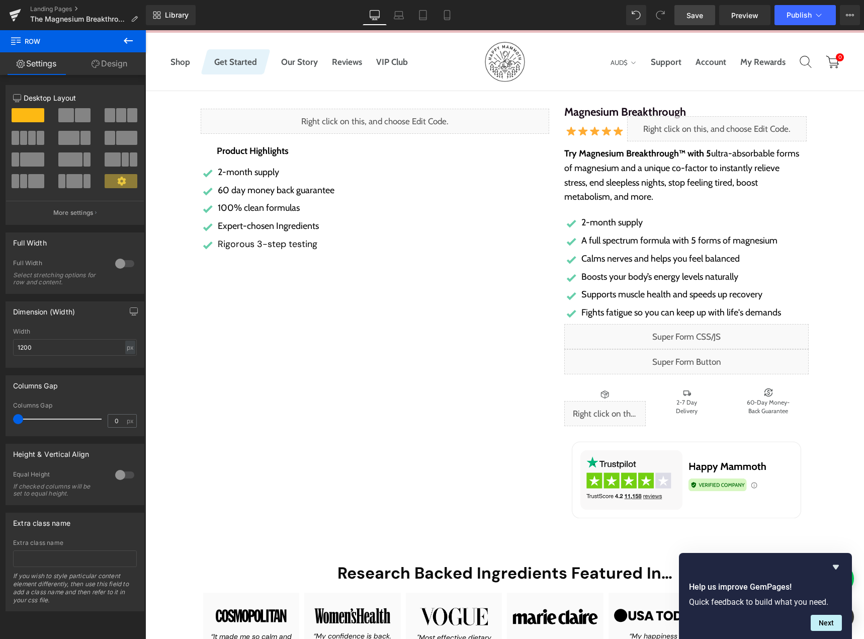
click at [693, 13] on span "Save" at bounding box center [695, 15] width 17 height 11
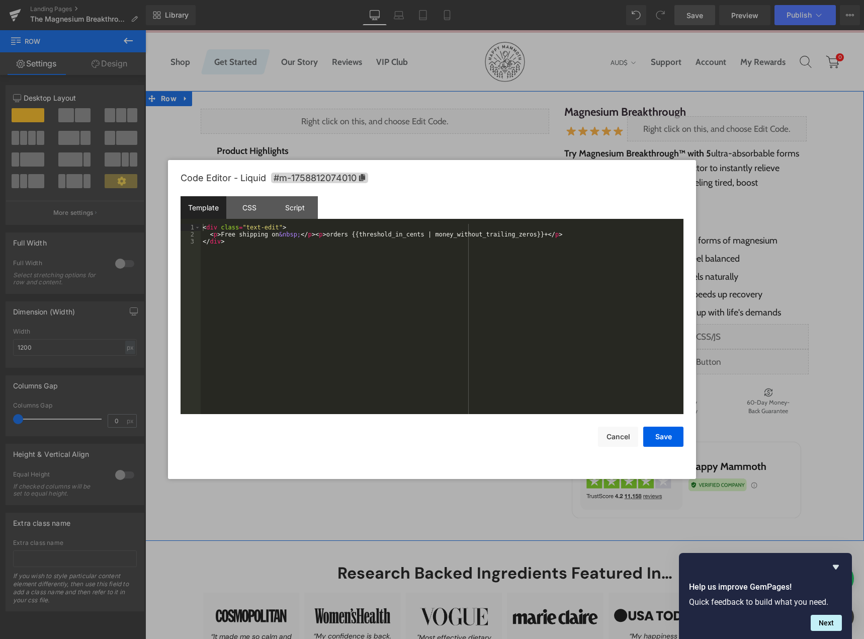
click at [615, 409] on div "Liquid" at bounding box center [604, 413] width 81 height 25
click at [250, 205] on div "CSS" at bounding box center [249, 207] width 46 height 23
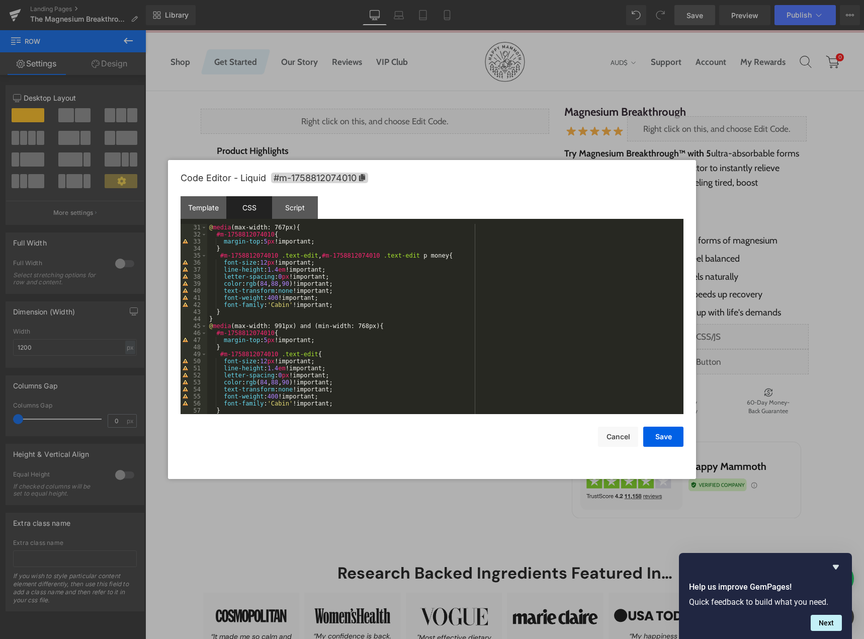
scroll to position [211, 0]
click at [414, 256] on div "@ media (max-width: 767px) { #m-1758812074010 { margin-top : 5 px !important; }…" at bounding box center [443, 326] width 472 height 204
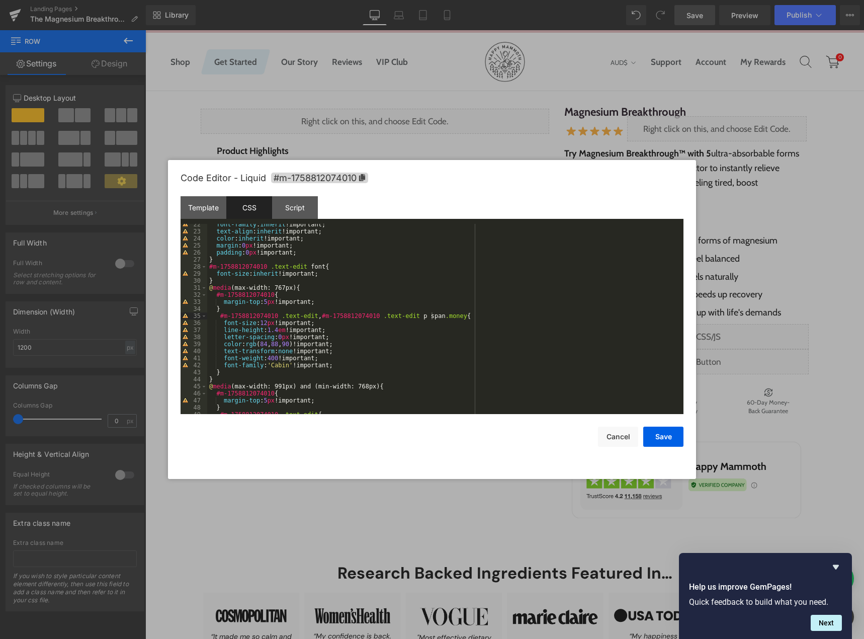
scroll to position [121, 0]
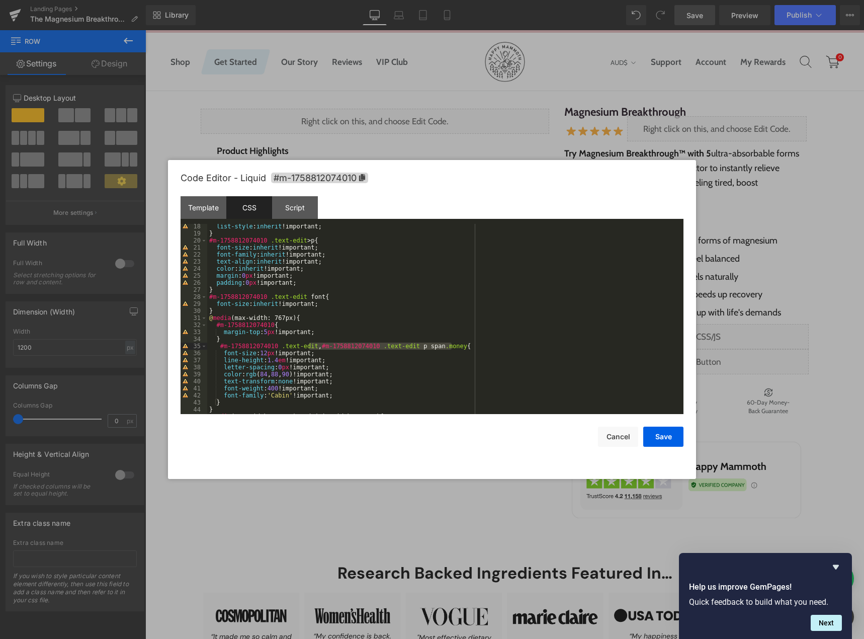
drag, startPoint x: 309, startPoint y: 348, endPoint x: 458, endPoint y: 345, distance: 148.9
click at [458, 345] on div "list-style : inherit !important; } #m-1758812074010 .text-edit > p { font-size …" at bounding box center [443, 325] width 472 height 204
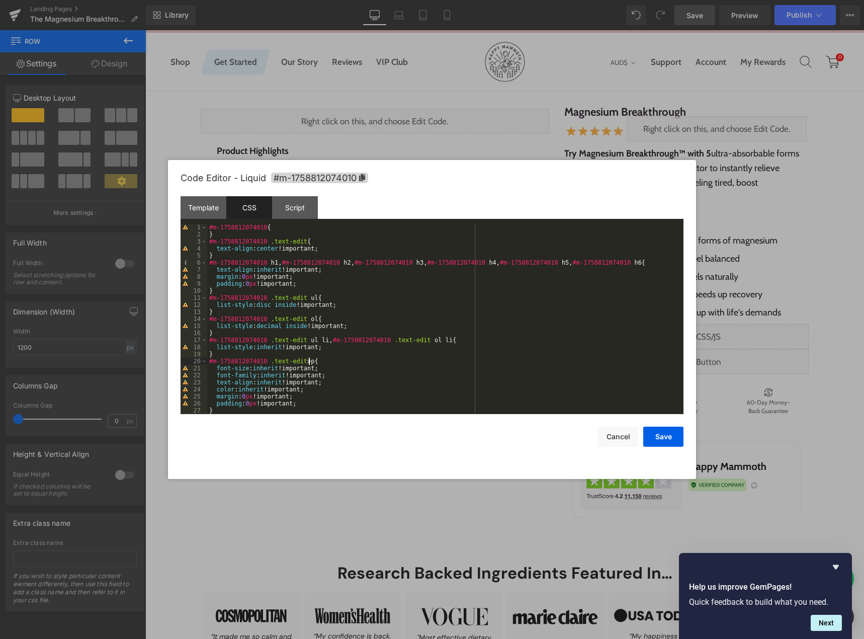
drag, startPoint x: 310, startPoint y: 362, endPoint x: 316, endPoint y: 362, distance: 6.0
click at [311, 362] on div "#m-1758812074010 { } #m-1758812074010 .text-edit { text-align : center !importa…" at bounding box center [443, 326] width 472 height 204
click at [313, 362] on div "#m-1758812074010 { } #m-1758812074010 .text-edit { text-align : center !importa…" at bounding box center [443, 319] width 472 height 190
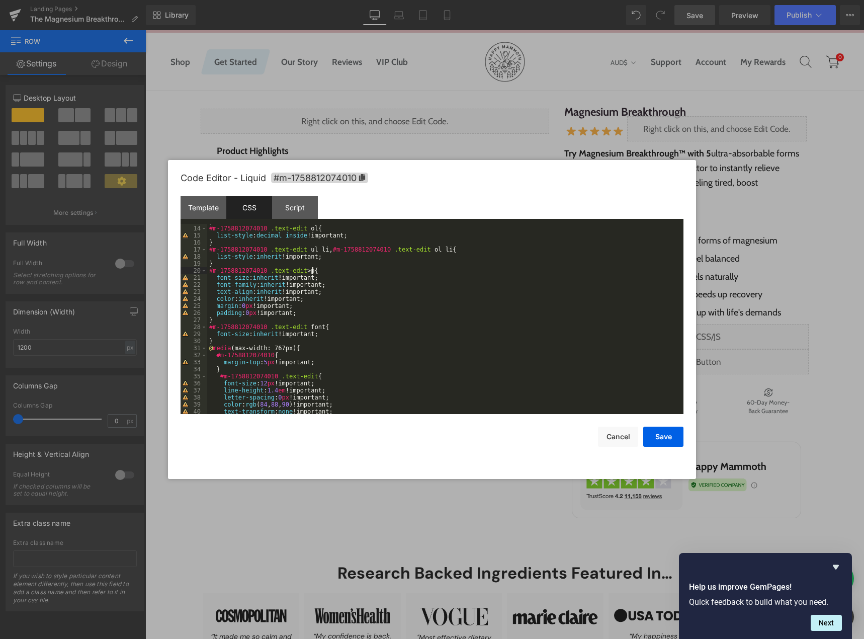
scroll to position [91, 0]
click at [226, 319] on div "} #m-1758812074010 .text-edit ol { list-style : decimal inside !important; } #m…" at bounding box center [443, 320] width 472 height 204
paste textarea
click at [356, 322] on div "} #m-1758812074010 .text-edit ol { list-style : decimal inside !important; } #m…" at bounding box center [443, 320] width 472 height 204
click at [370, 326] on div "} #m-1758812074010 .text-edit ol { list-style : decimal inside !important; } #m…" at bounding box center [443, 320] width 472 height 204
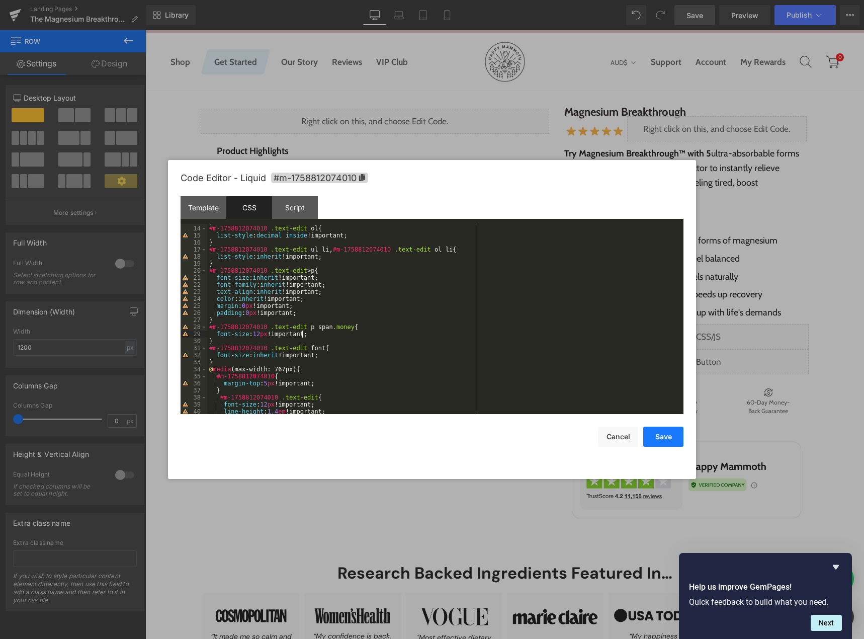
drag, startPoint x: 657, startPoint y: 436, endPoint x: 513, endPoint y: 383, distance: 153.4
click at [657, 436] on button "Save" at bounding box center [663, 437] width 40 height 20
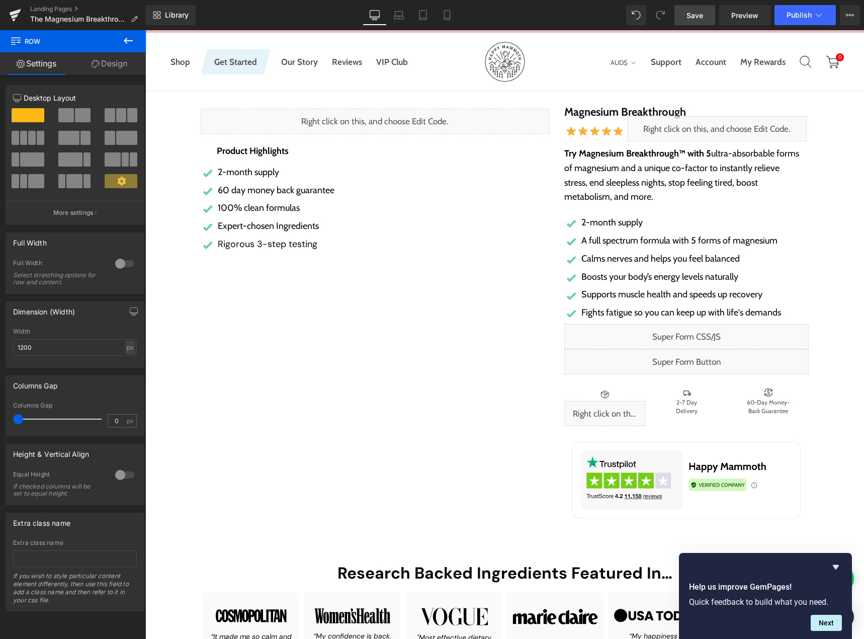
click at [686, 20] on link "Save" at bounding box center [695, 15] width 41 height 20
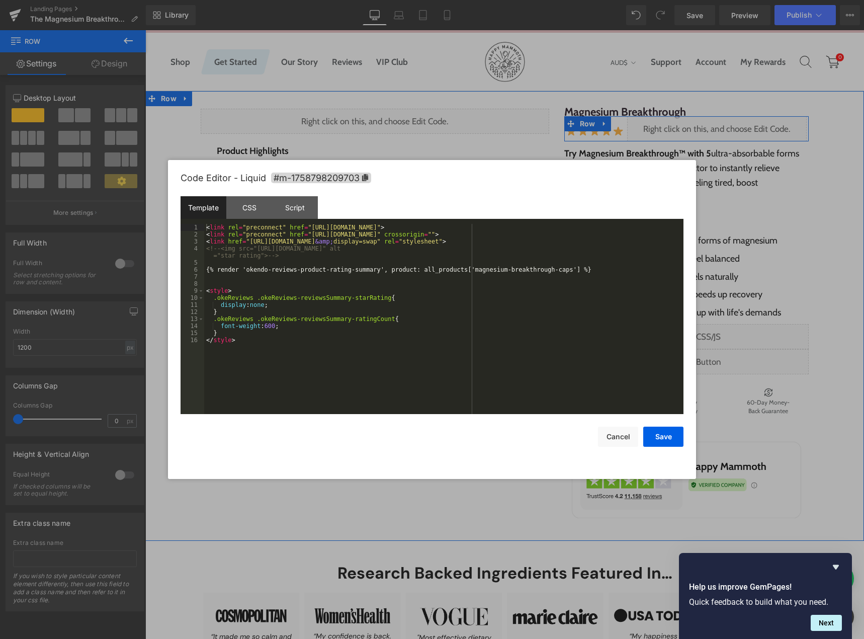
click at [725, 122] on div "Liquid" at bounding box center [717, 128] width 180 height 25
click at [457, 295] on div "< link rel = "preconnect" href = "[URL][DOMAIN_NAME]" > < link rel = "preconnec…" at bounding box center [443, 326] width 479 height 204
click at [253, 203] on div "CSS" at bounding box center [249, 207] width 46 height 23
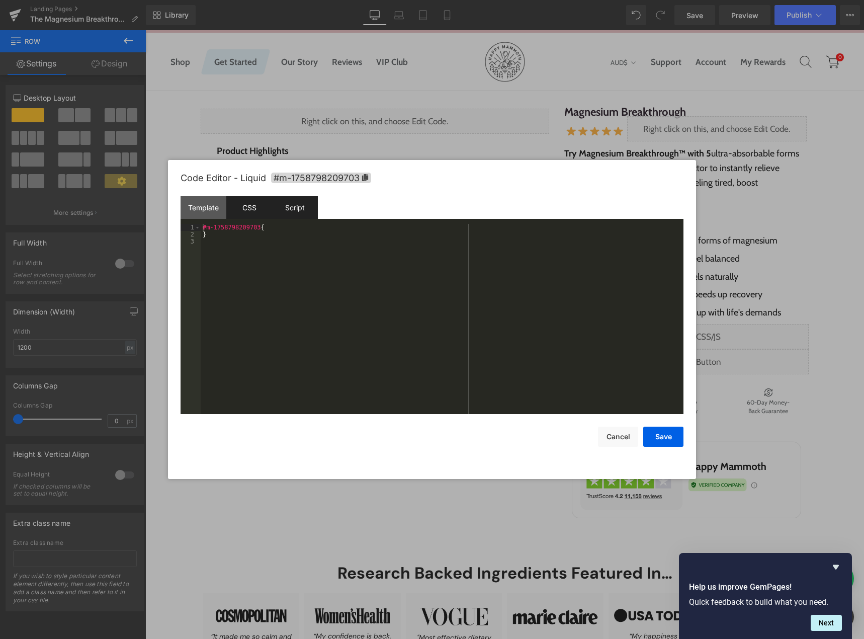
click at [301, 211] on div "Script" at bounding box center [295, 207] width 46 height 23
click at [546, 108] on div at bounding box center [432, 319] width 864 height 639
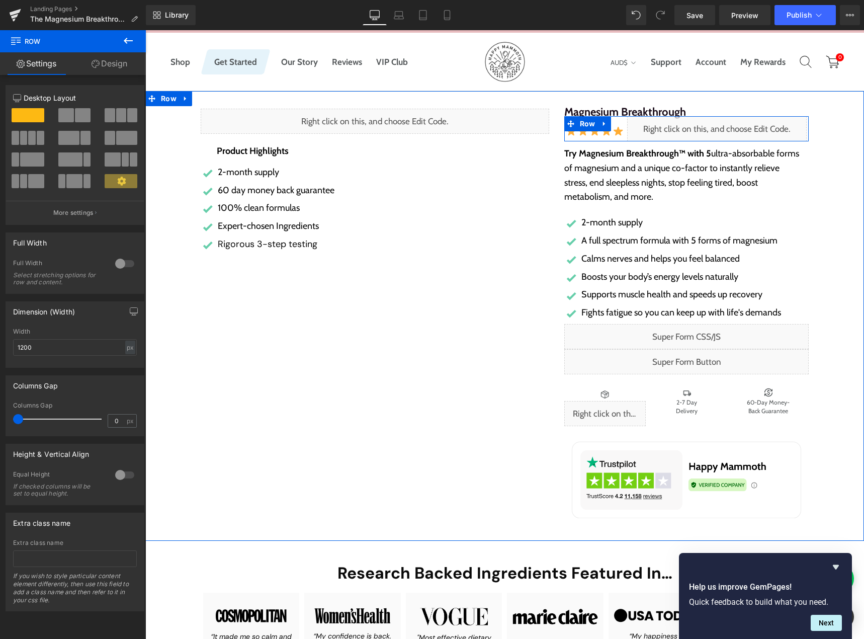
click at [726, 126] on div "Liquid" at bounding box center [717, 128] width 180 height 25
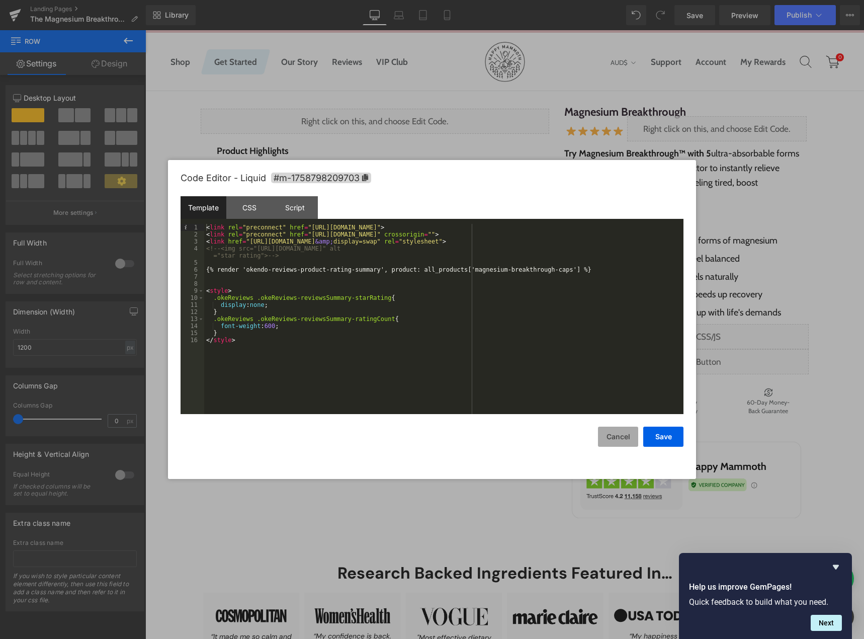
click at [610, 440] on button "Cancel" at bounding box center [618, 437] width 40 height 20
